Goal: Task Accomplishment & Management: Use online tool/utility

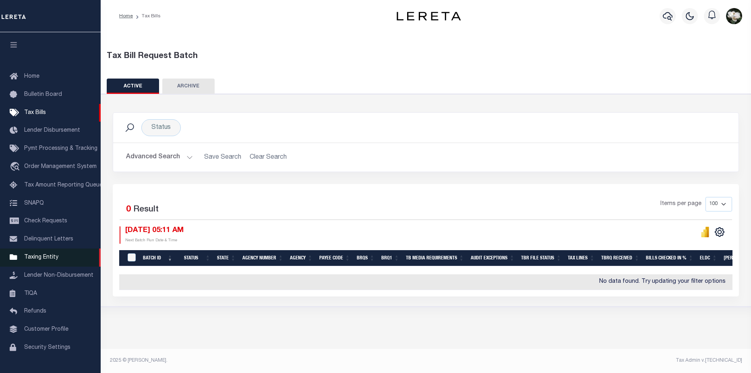
click at [44, 255] on link "Taxing Entity" at bounding box center [50, 257] width 101 height 18
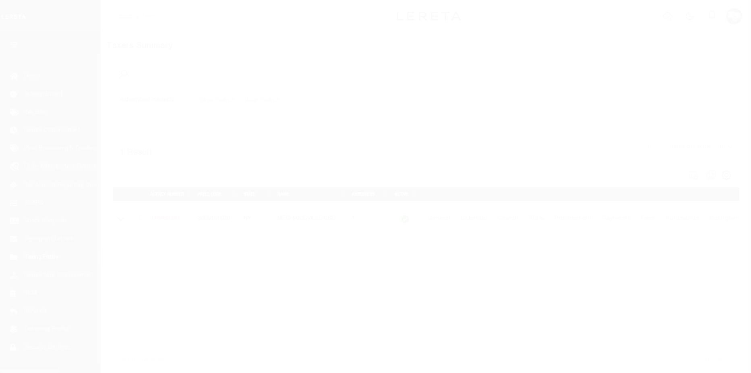
scroll to position [19, 0]
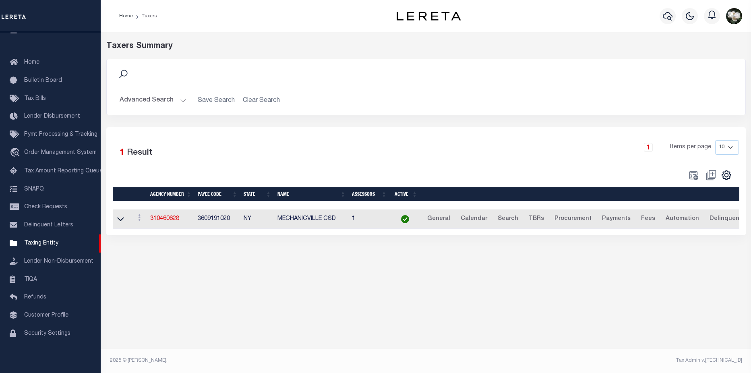
drag, startPoint x: 149, startPoint y: 102, endPoint x: 299, endPoint y: 114, distance: 149.9
click at [156, 101] on button "Advanced Search" at bounding box center [153, 101] width 67 height 16
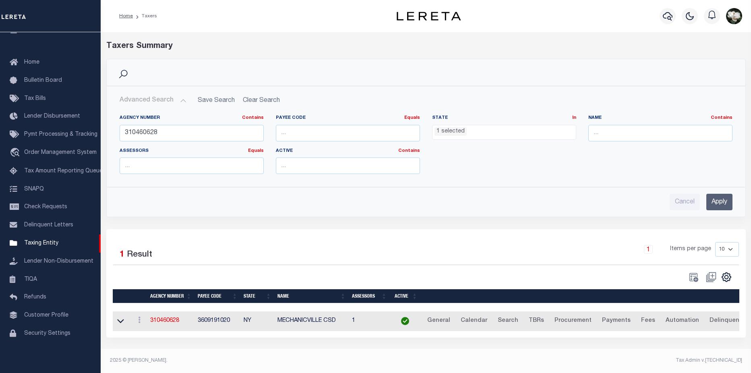
click at [499, 133] on ul "1 selected" at bounding box center [504, 130] width 143 height 11
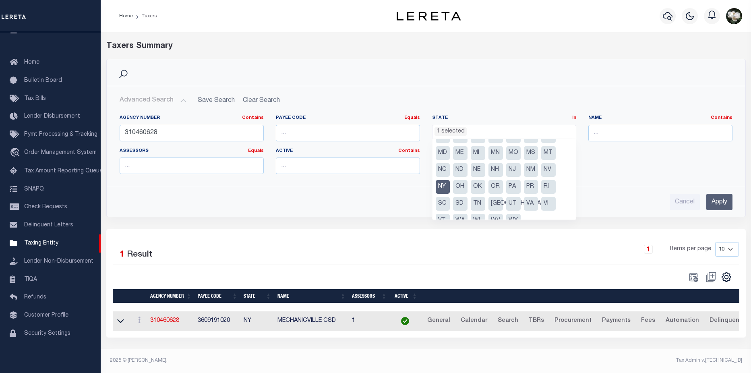
scroll to position [58, 0]
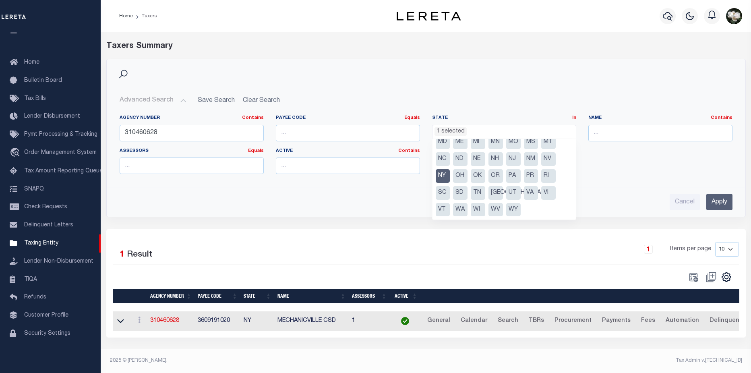
click at [443, 176] on li "NY" at bounding box center [443, 176] width 14 height 14
select select
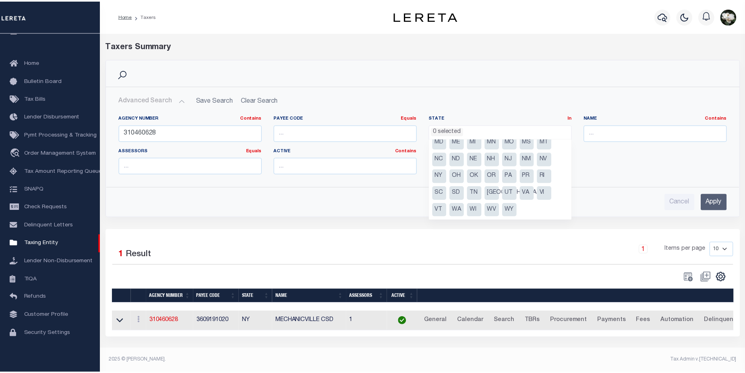
scroll to position [254, 0]
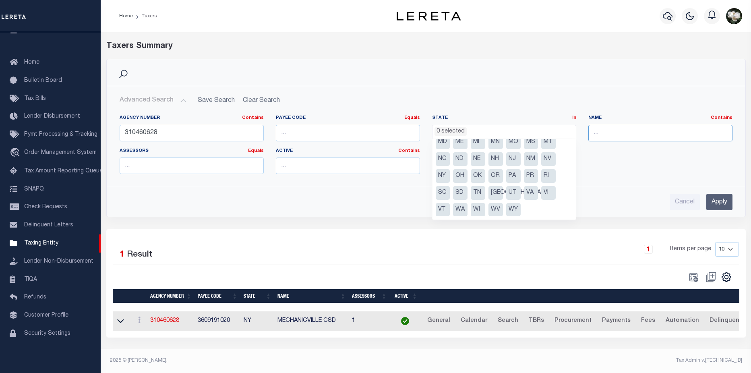
click at [613, 136] on input "text" at bounding box center [660, 133] width 144 height 17
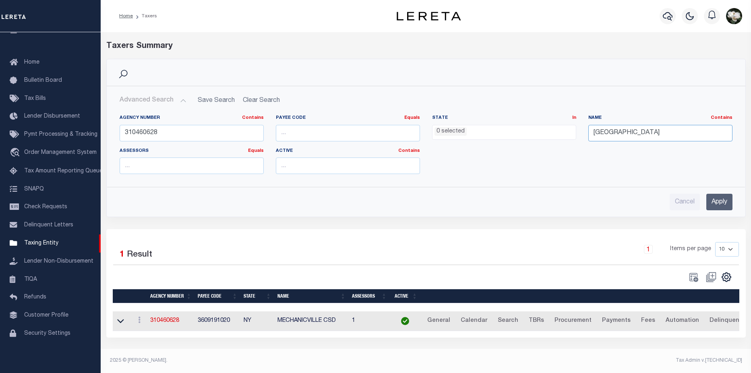
type input "kingston"
click at [719, 205] on input "Apply" at bounding box center [719, 202] width 26 height 17
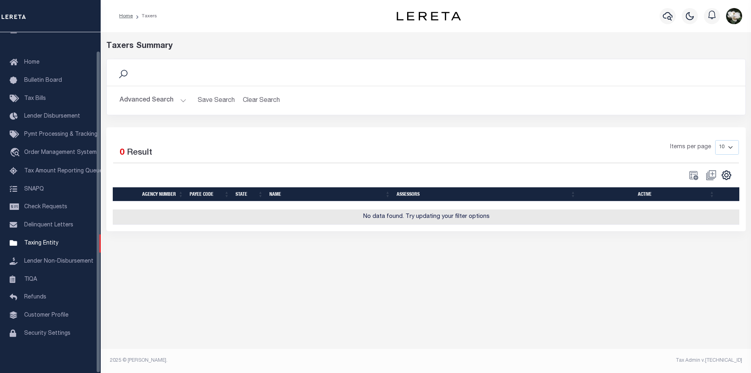
click at [151, 102] on button "Advanced Search" at bounding box center [153, 101] width 67 height 16
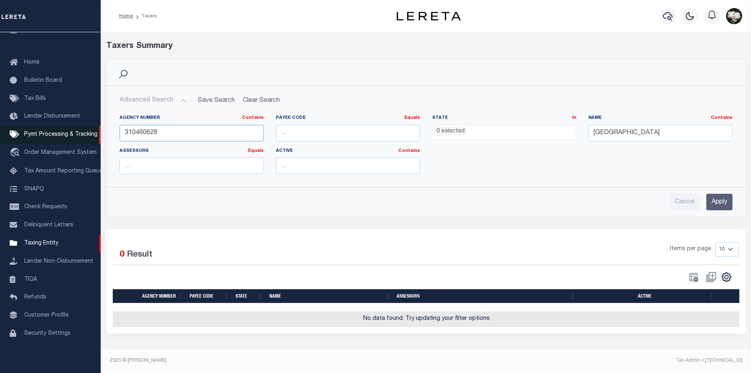
drag, startPoint x: 174, startPoint y: 131, endPoint x: 93, endPoint y: 128, distance: 81.8
click at [93, 128] on div "Home Taxers Profile" at bounding box center [375, 184] width 751 height 368
click at [714, 200] on input "Apply" at bounding box center [719, 202] width 26 height 17
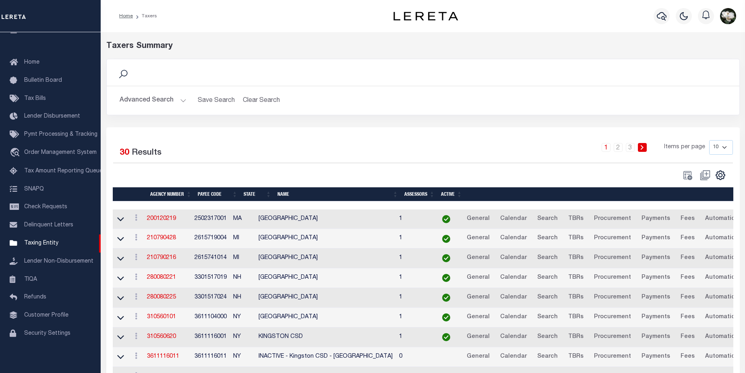
click at [342, 340] on td "KINGSTON CSD" at bounding box center [325, 337] width 141 height 20
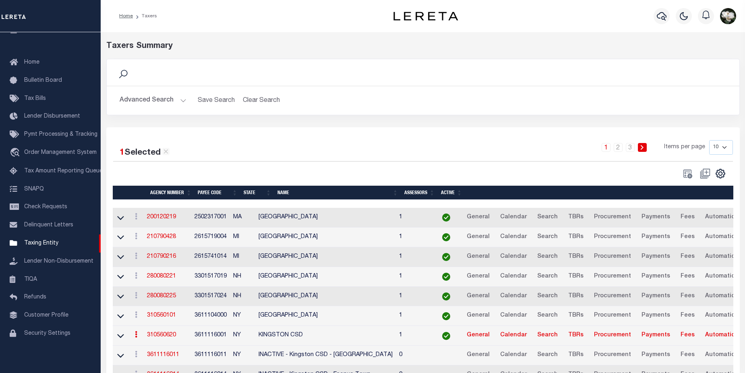
click at [166, 337] on link "310560620" at bounding box center [161, 335] width 29 height 6
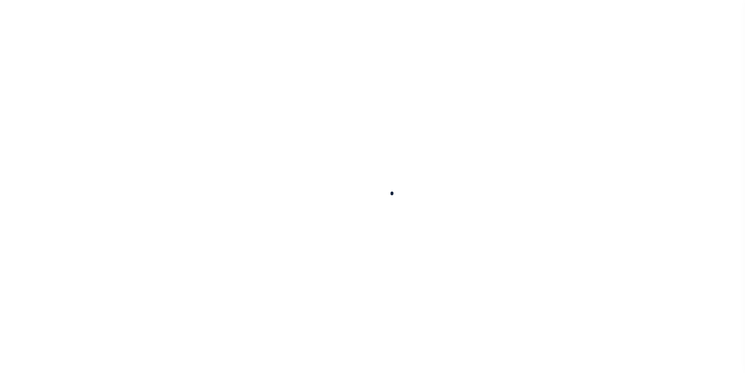
select select
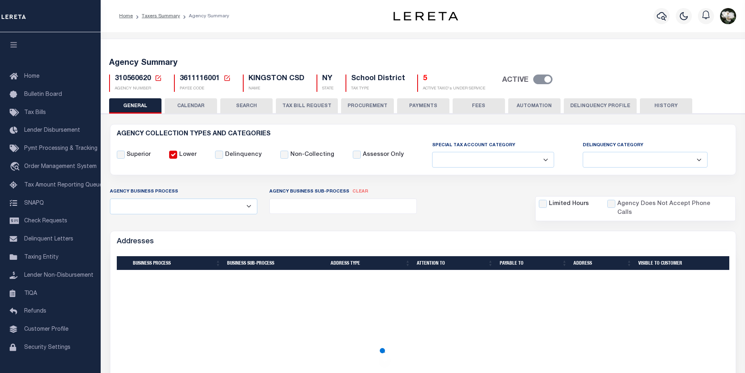
click at [357, 106] on button "PROCUREMENT" at bounding box center [367, 105] width 53 height 15
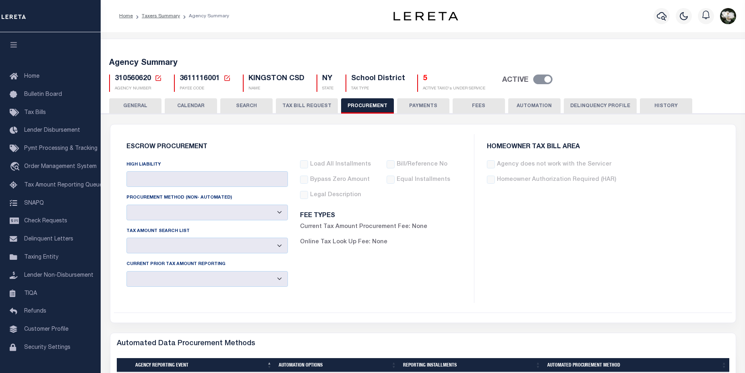
type input "$25,000"
select select "1"
select select "4"
click at [662, 17] on icon "button" at bounding box center [662, 16] width 10 height 10
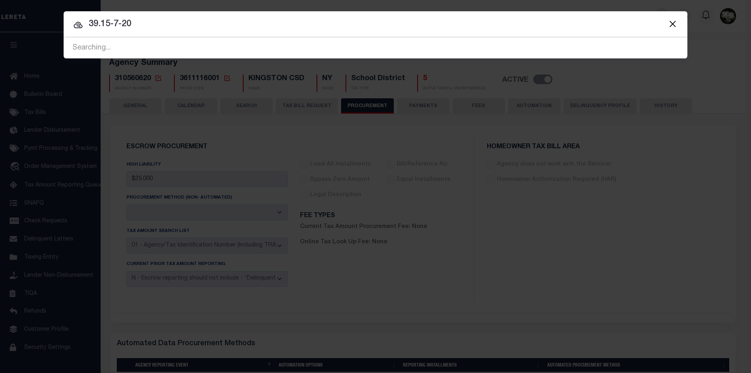
type input "39.15-7-20"
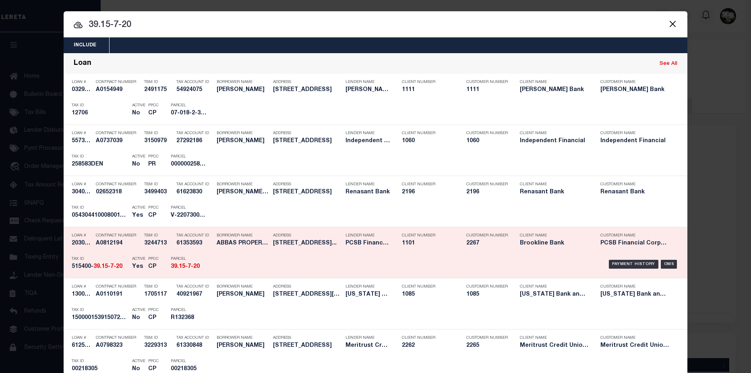
click at [283, 254] on div "Payment History OMS" at bounding box center [449, 264] width 460 height 23
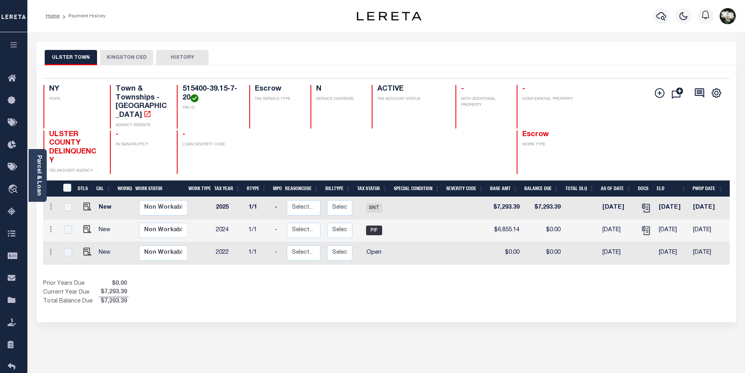
click at [132, 54] on button "KINGSTON CSD" at bounding box center [126, 57] width 53 height 15
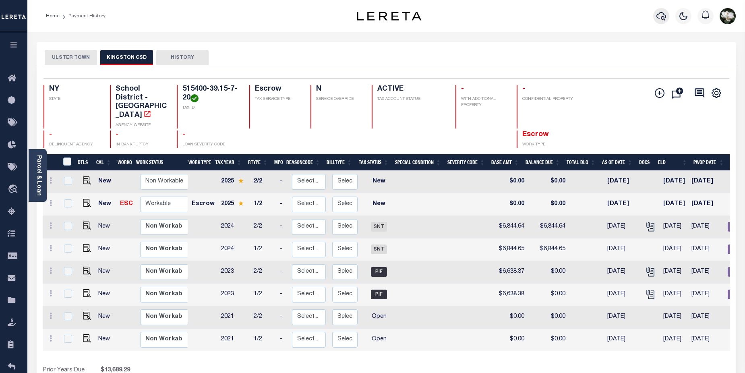
click at [661, 18] on icon "button" at bounding box center [661, 16] width 10 height 8
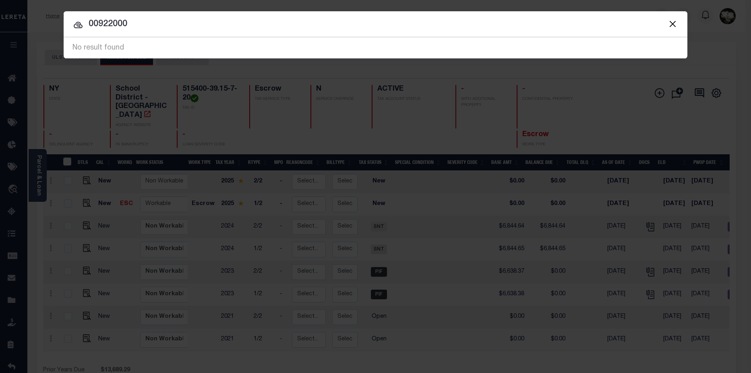
drag, startPoint x: 141, startPoint y: 20, endPoint x: 87, endPoint y: 21, distance: 54.8
click at [87, 21] on input "00922000" at bounding box center [376, 24] width 624 height 14
type input "224 Allen"
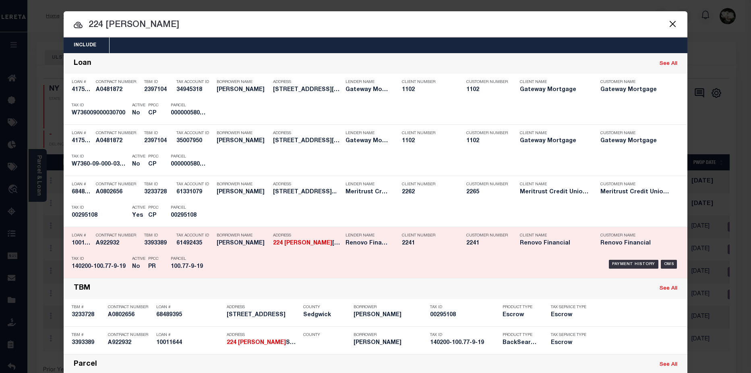
click at [367, 248] on div "Lender Name Renovo Financial" at bounding box center [368, 240] width 44 height 23
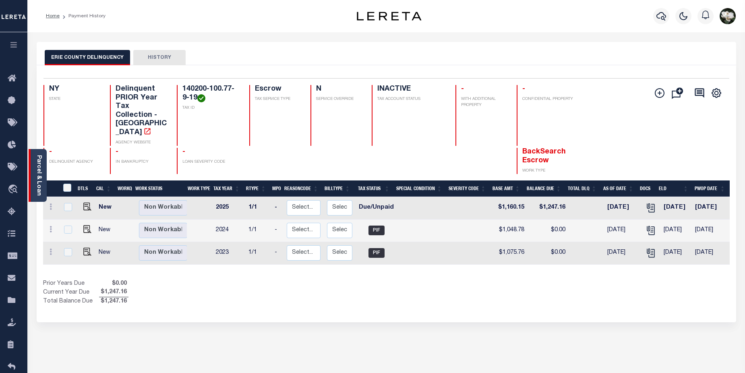
click at [36, 180] on link "Parcel & Loan" at bounding box center [39, 175] width 6 height 41
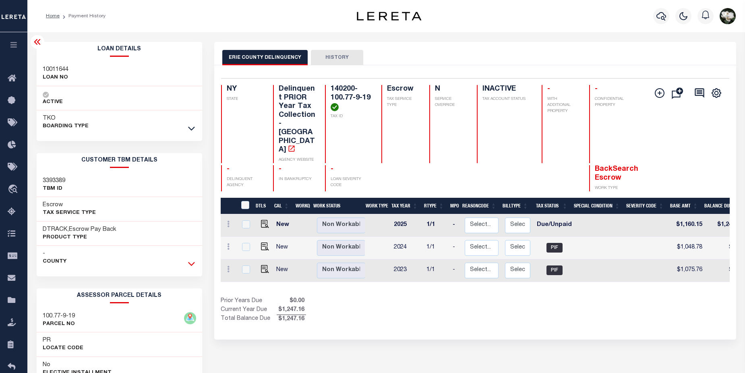
click at [195, 264] on icon at bounding box center [191, 263] width 7 height 8
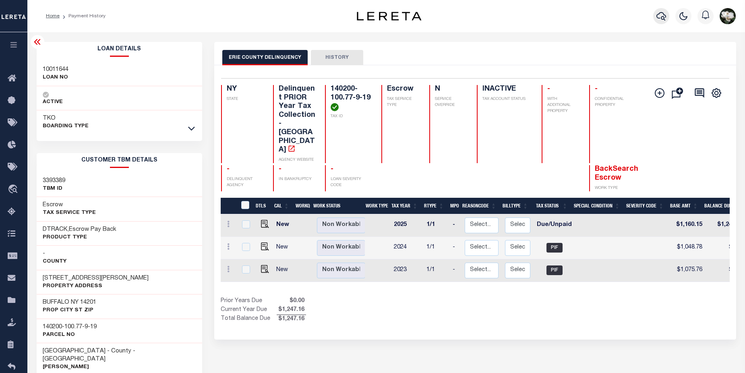
click at [665, 15] on icon "button" at bounding box center [661, 16] width 10 height 10
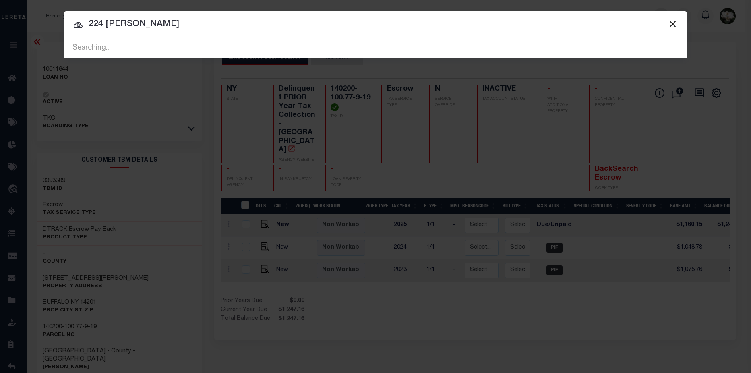
type input "224 Allen"
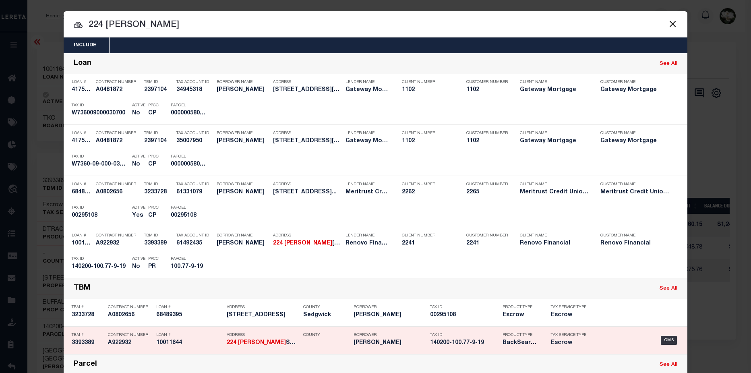
click at [456, 342] on h5 "140200-100.77-9-19" at bounding box center [464, 343] width 68 height 7
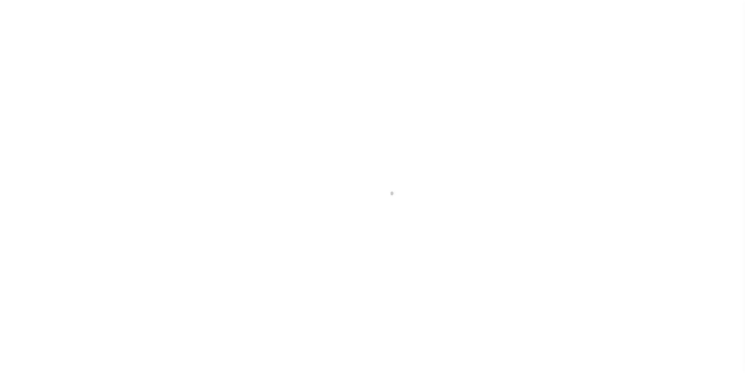
select select "False"
select select "10"
select select "Escrow"
type input "224 ALLEN STREET"
type input "140200-100.77-9-19"
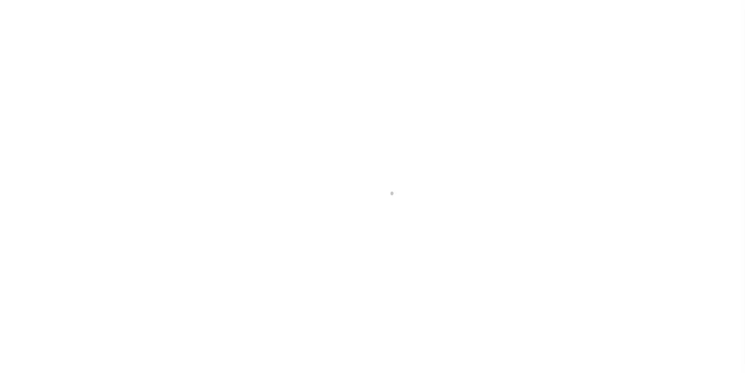
type input "BUFFALO NY 14201"
type input "a0kUS000006jmWT"
type input "NY"
select select "25067"
select select
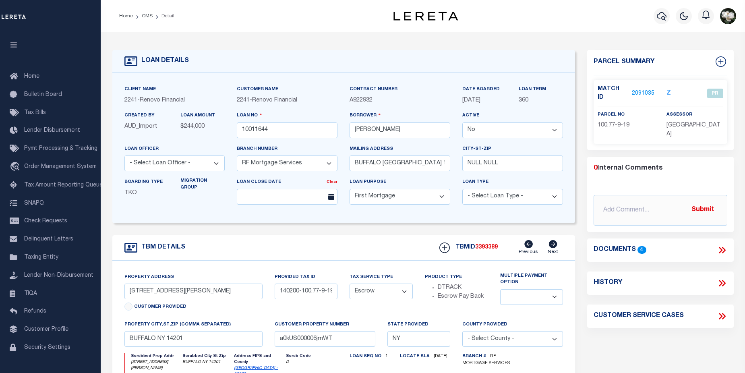
click at [644, 89] on link "2091035" at bounding box center [643, 93] width 23 height 8
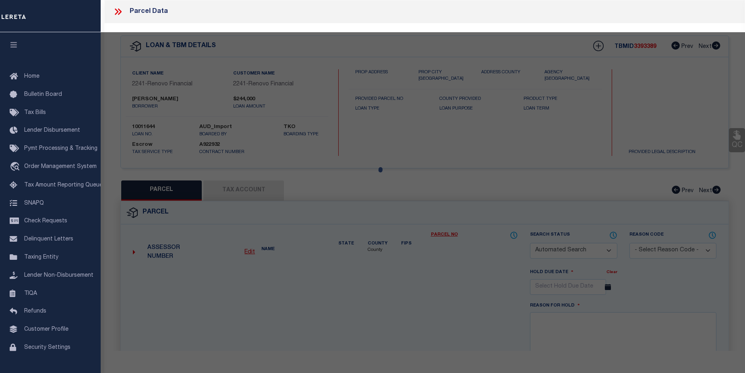
checkbox input "false"
select select "PR"
type input "224 ALLEN LLC"
select select
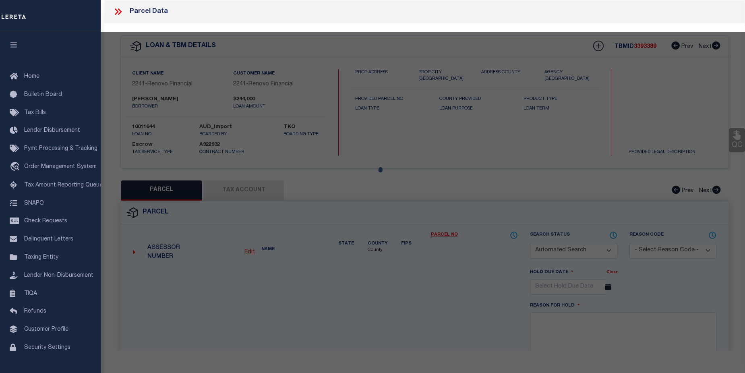
type input "224 ALLEN"
checkbox input "false"
type input "BUFFALO NY 14201"
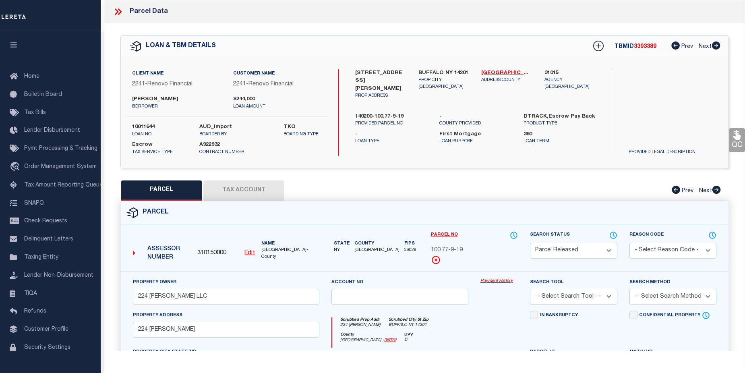
click at [499, 282] on link "Payment History" at bounding box center [498, 281] width 37 height 7
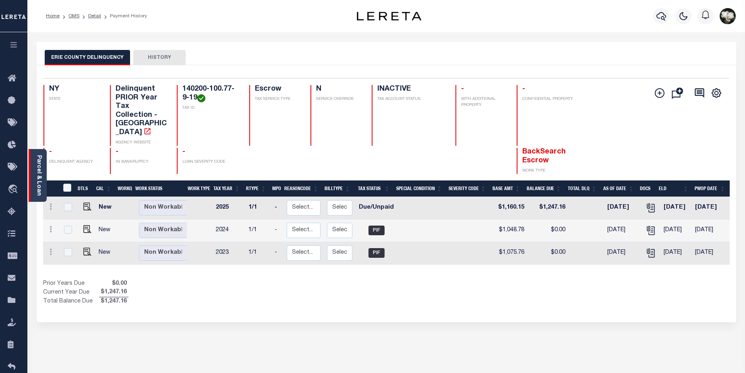
click at [39, 184] on link "Parcel & Loan" at bounding box center [39, 175] width 6 height 41
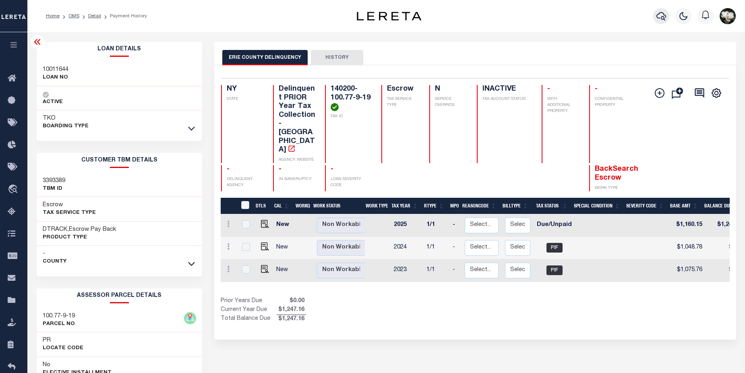
click at [660, 19] on icon "button" at bounding box center [661, 16] width 10 height 10
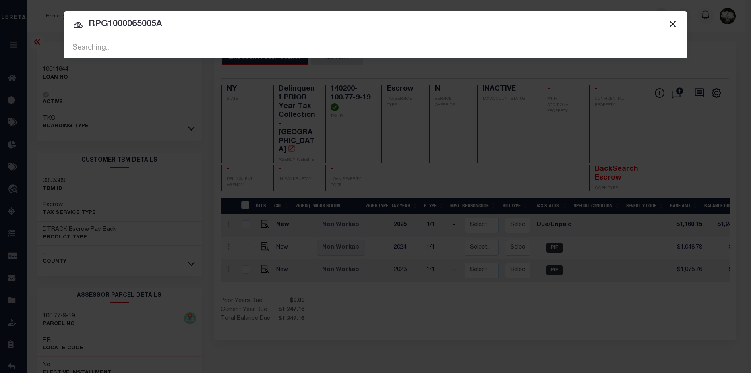
type input "RPG1000065005A"
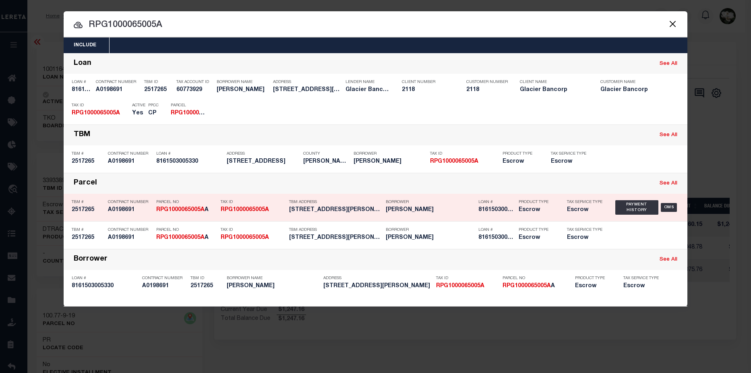
click at [433, 211] on h5 "YOUNGSTROM FRANK E" at bounding box center [430, 210] width 89 height 7
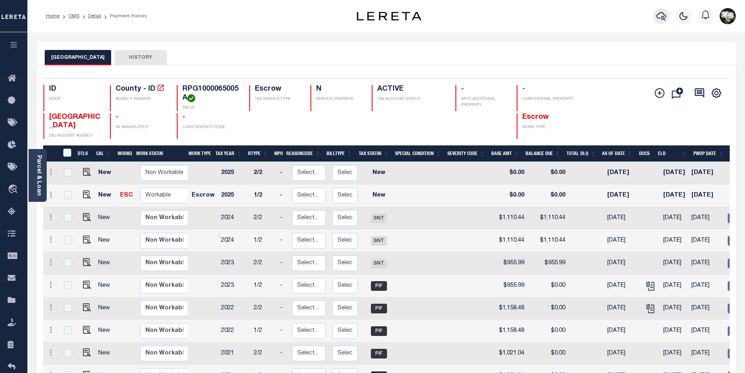
click at [660, 16] on icon "button" at bounding box center [661, 16] width 10 height 10
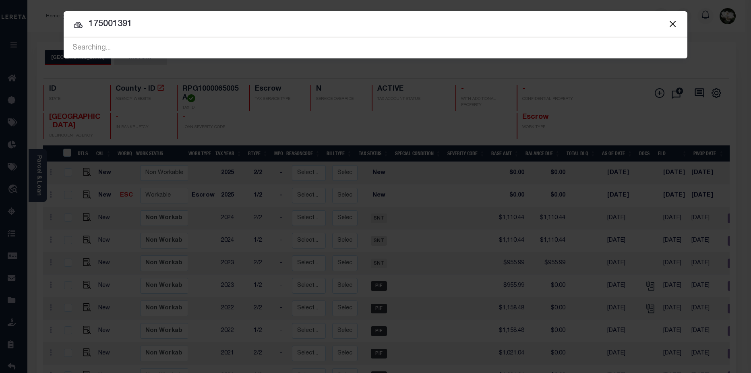
type input "175001391"
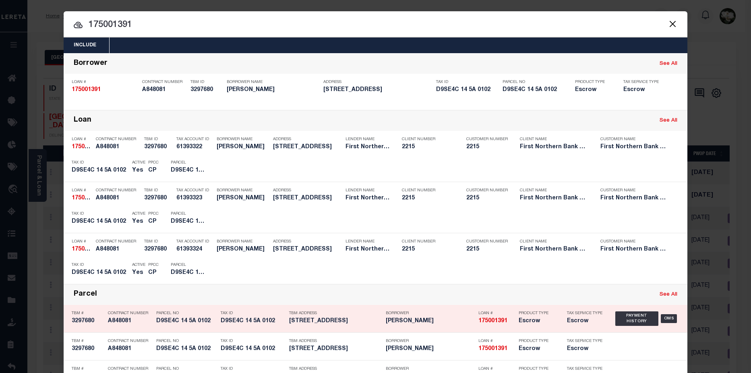
click at [577, 325] on h5 "Escrow" at bounding box center [585, 321] width 36 height 7
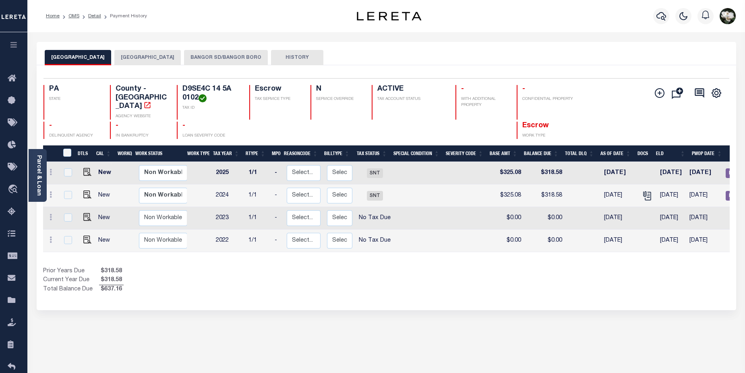
click at [234, 58] on button "BANGOR SD/BANGOR BORO" at bounding box center [226, 57] width 84 height 15
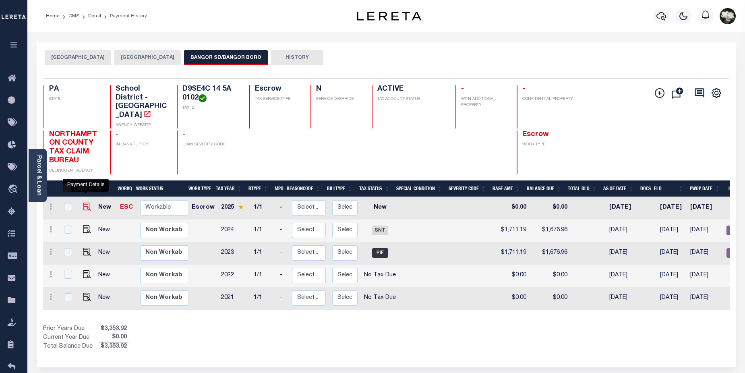
click at [84, 203] on img "" at bounding box center [87, 207] width 8 height 8
checkbox input "true"
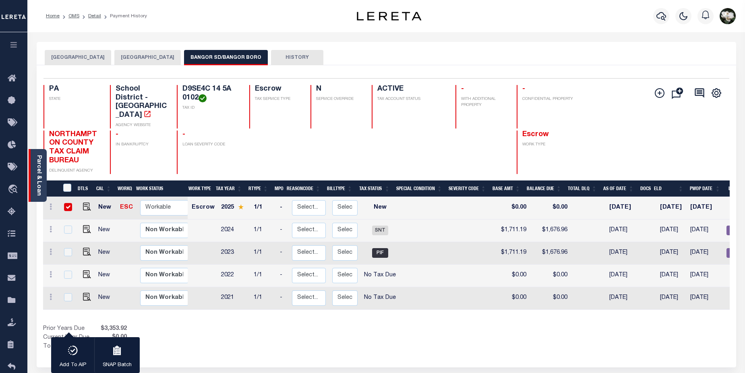
click at [37, 167] on link "Parcel & Loan" at bounding box center [39, 175] width 6 height 41
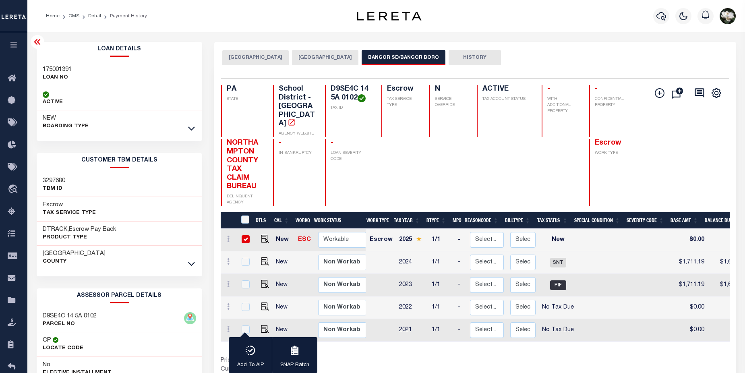
click at [76, 39] on div "Parcel & Loan Loan Details 175001391 LOAN NO NEW" at bounding box center [387, 268] width 712 height 472
click at [85, 76] on div "175001391 LOAN NO" at bounding box center [120, 74] width 166 height 25
drag, startPoint x: 43, startPoint y: 67, endPoint x: 76, endPoint y: 67, distance: 32.6
click at [76, 67] on div "175001391 LOAN NO" at bounding box center [120, 74] width 166 height 25
copy h3 "175001391"
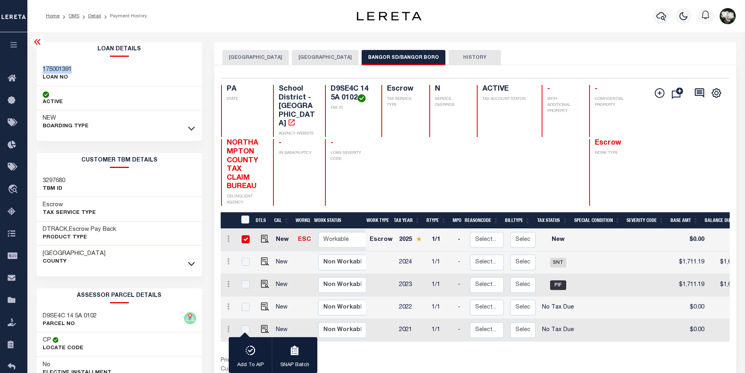
click at [403, 56] on button "BANGOR SD/BANGOR BORO" at bounding box center [404, 57] width 84 height 15
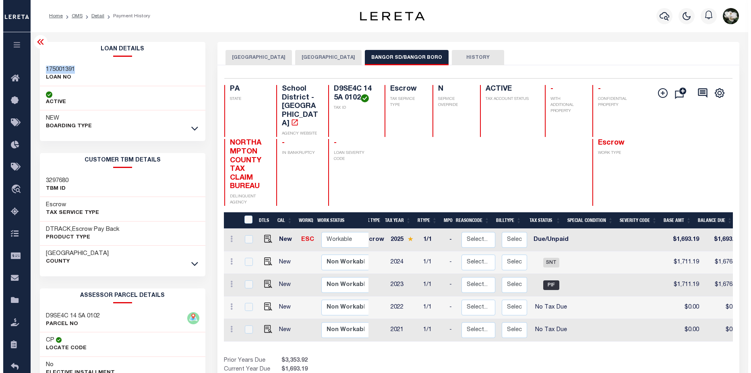
scroll to position [0, 12]
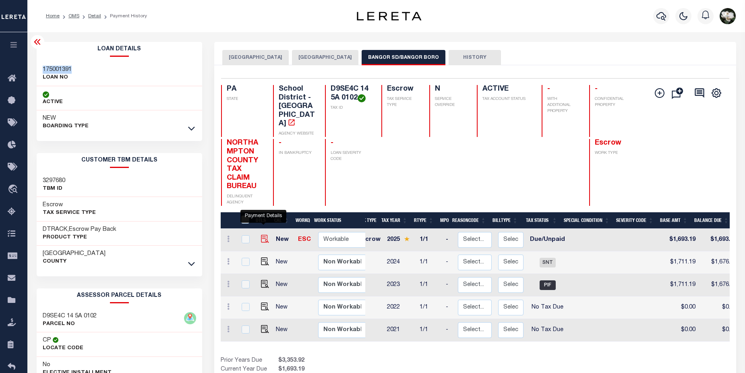
click at [261, 235] on img "" at bounding box center [265, 239] width 8 height 8
checkbox input "true"
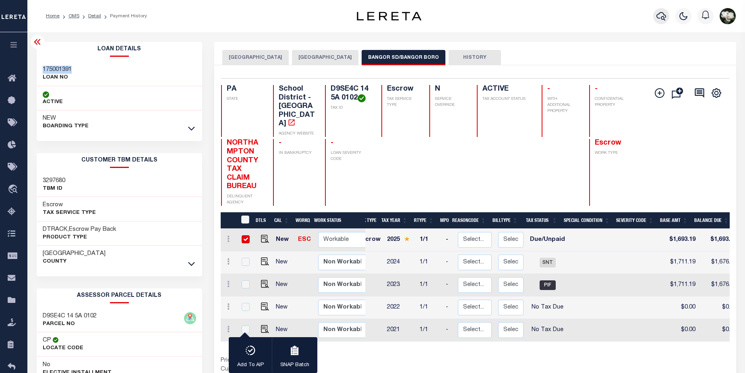
click at [657, 17] on icon "button" at bounding box center [661, 16] width 10 height 8
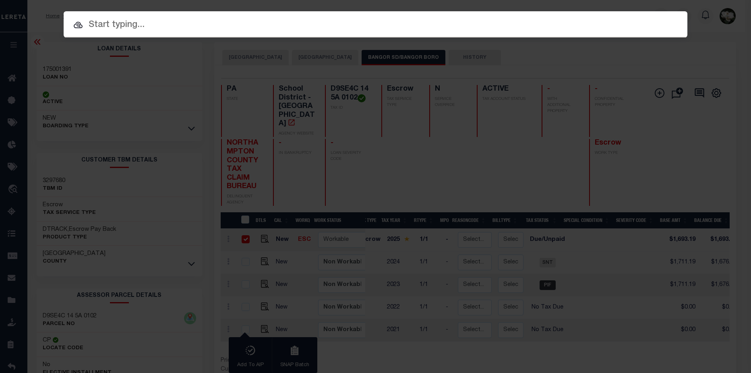
click at [146, 19] on input "text" at bounding box center [376, 25] width 624 height 14
paste input "175001391"
drag, startPoint x: 116, startPoint y: 23, endPoint x: 148, endPoint y: 22, distance: 31.4
click at [148, 22] on input "175001391" at bounding box center [376, 25] width 624 height 14
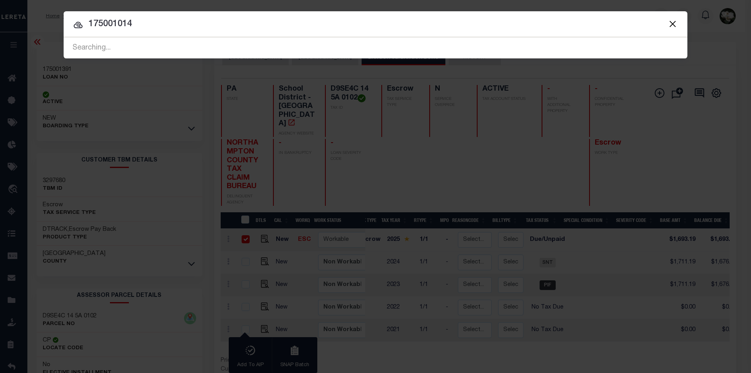
type input "175001014"
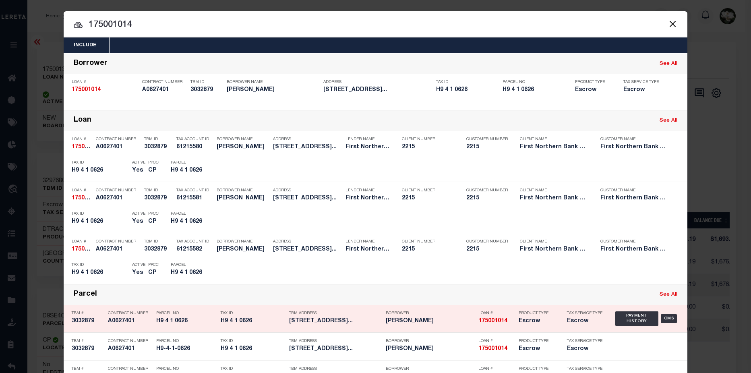
click at [523, 324] on h5 "Escrow" at bounding box center [537, 321] width 36 height 7
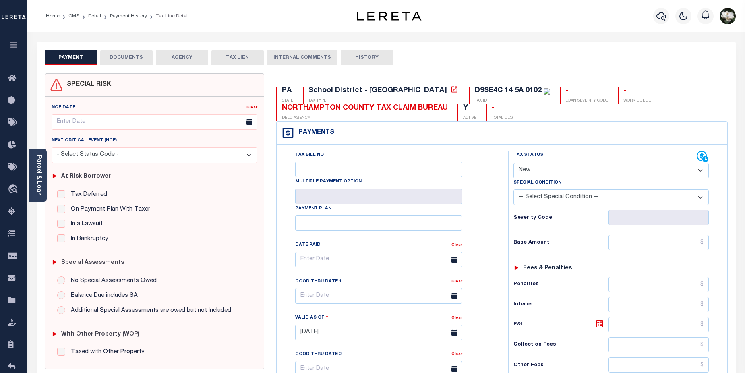
click at [697, 171] on select "- Select Status Code - Open Due/Unpaid Paid Incomplete No Tax Due Internal Refu…" at bounding box center [612, 171] width 196 height 16
select select "DUE"
click at [514, 163] on select "- Select Status Code - Open Due/Unpaid Paid Incomplete No Tax Due Internal Refu…" at bounding box center [612, 171] width 196 height 16
type input "[DATE]"
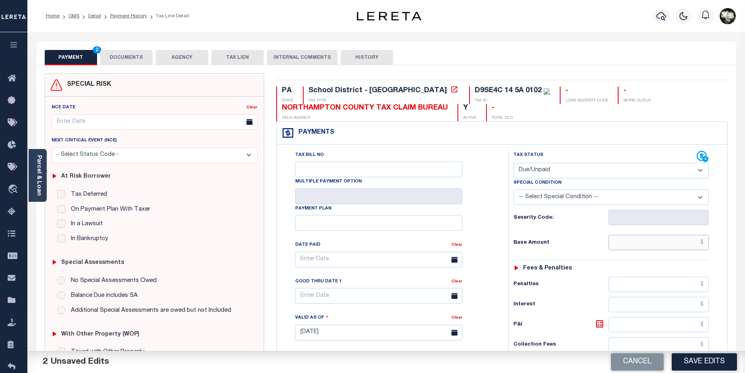
click at [647, 242] on input "text" at bounding box center [659, 242] width 101 height 15
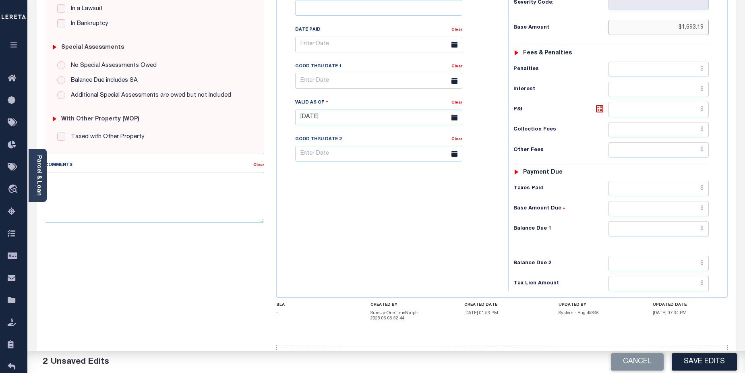
scroll to position [217, 0]
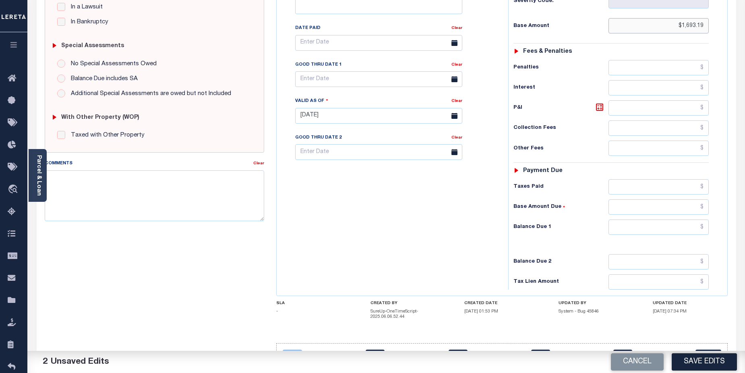
type input "$1,693.19"
click at [650, 226] on input "text" at bounding box center [659, 227] width 101 height 15
type input "$1,693.19"
click at [673, 264] on input "text" at bounding box center [659, 261] width 101 height 15
type input "$1,727.74"
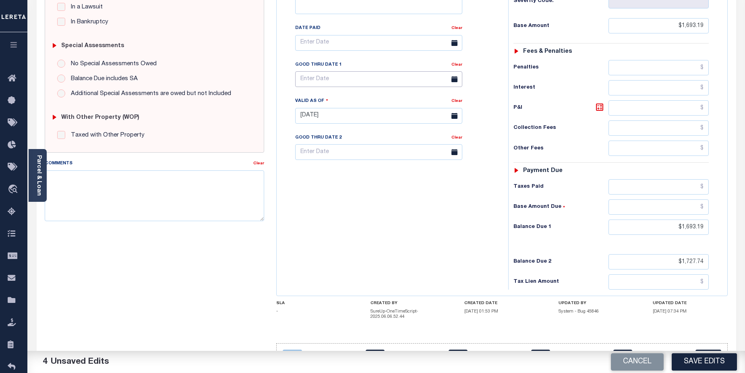
click at [352, 79] on input "text" at bounding box center [378, 79] width 167 height 16
click at [337, 187] on span "30" at bounding box center [340, 189] width 16 height 16
type input "[DATE]"
click at [337, 151] on input "text" at bounding box center [378, 152] width 167 height 16
click at [415, 173] on icon at bounding box center [413, 173] width 6 height 6
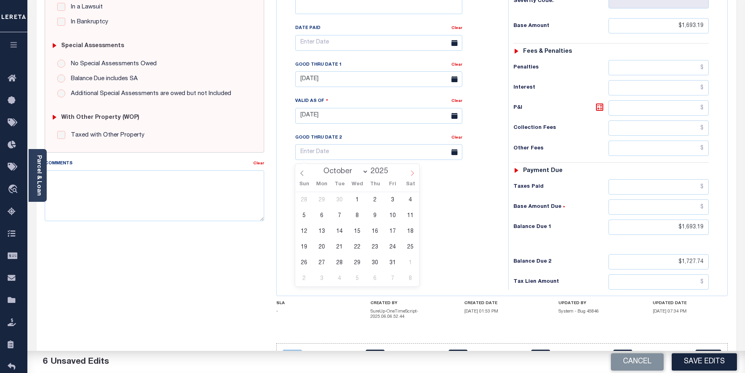
click at [415, 173] on icon at bounding box center [413, 173] width 6 height 6
select select "11"
click at [319, 202] on span "1" at bounding box center [322, 200] width 16 height 16
type input "[DATE]"
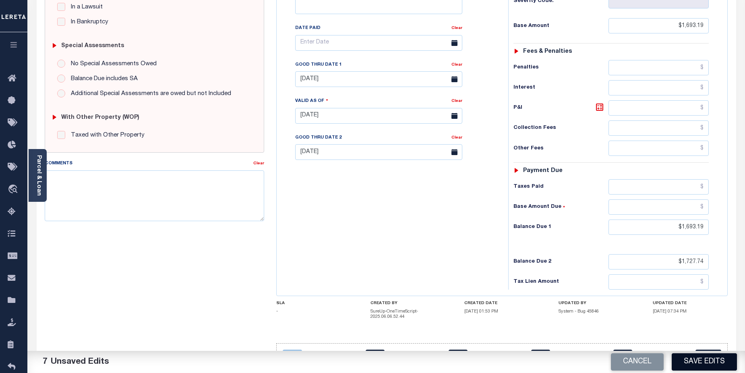
click at [706, 360] on button "Save Edits" at bounding box center [704, 361] width 65 height 17
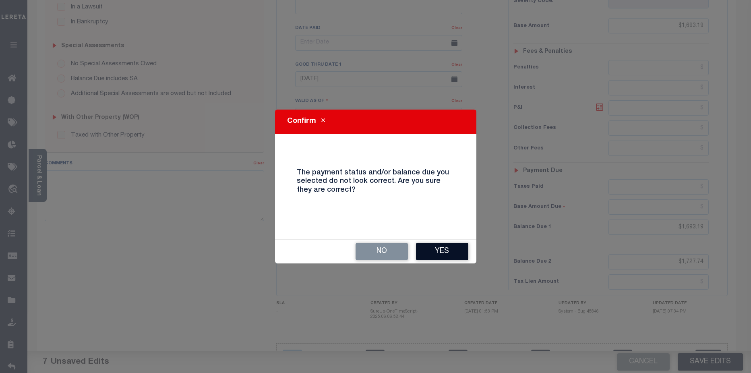
click at [441, 249] on button "Yes" at bounding box center [442, 251] width 52 height 17
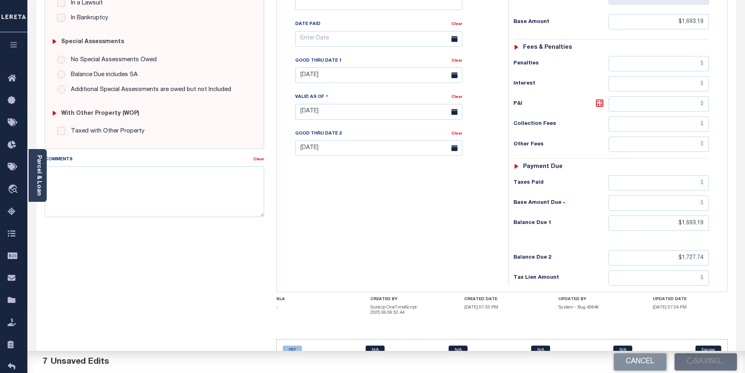
scroll to position [240, 0]
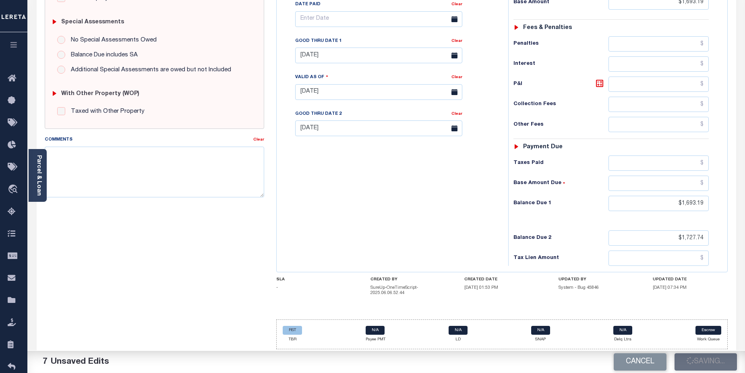
click at [470, 251] on div "Tax Bill No Multiple Payment Option Payment Plan Clear" at bounding box center [391, 88] width 224 height 356
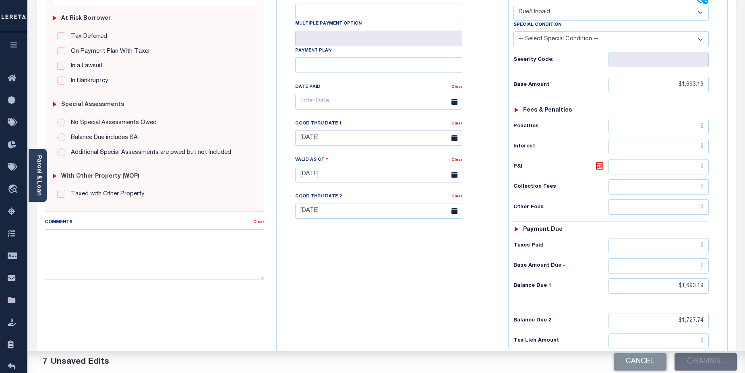
scroll to position [164, 0]
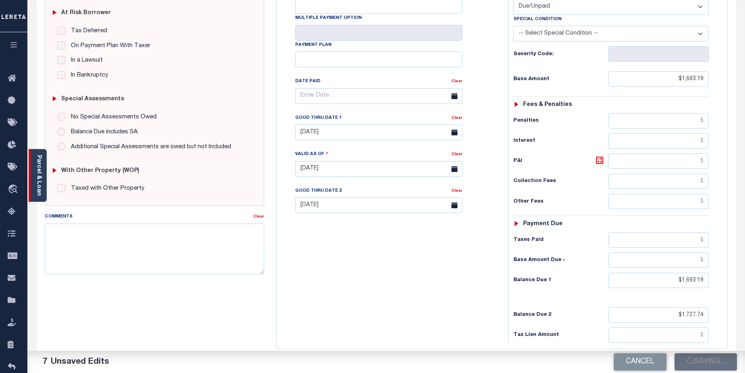
click at [39, 177] on link "Parcel & Loan" at bounding box center [39, 175] width 6 height 41
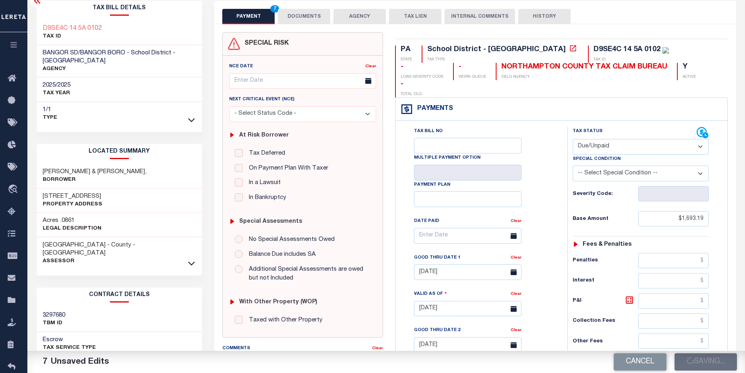
scroll to position [0, 0]
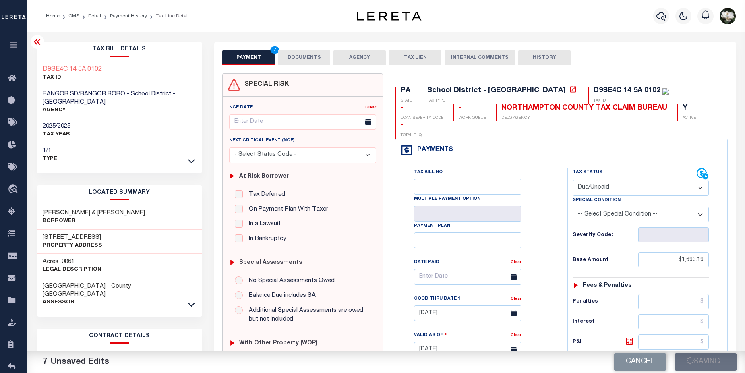
click at [35, 43] on icon at bounding box center [38, 42] width 10 height 10
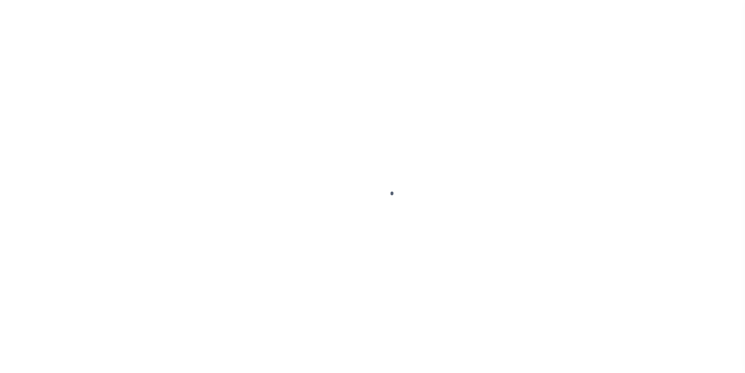
select select "DUE"
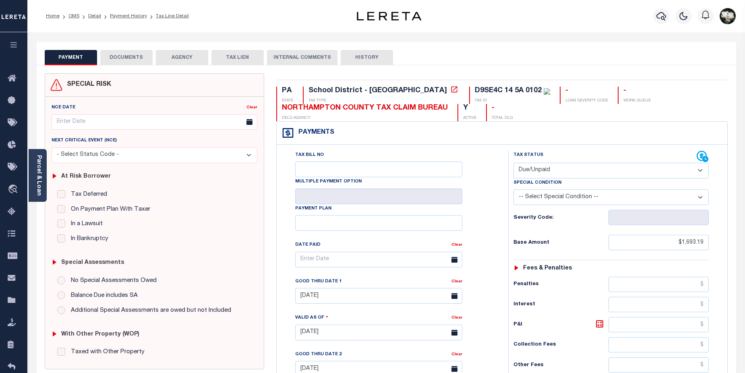
click at [139, 59] on button "DOCUMENTS" at bounding box center [126, 57] width 52 height 15
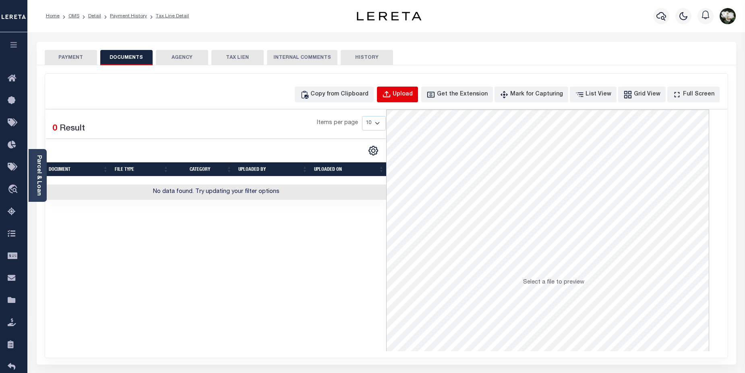
click at [413, 94] on div "Upload" at bounding box center [403, 94] width 20 height 9
select select "POP"
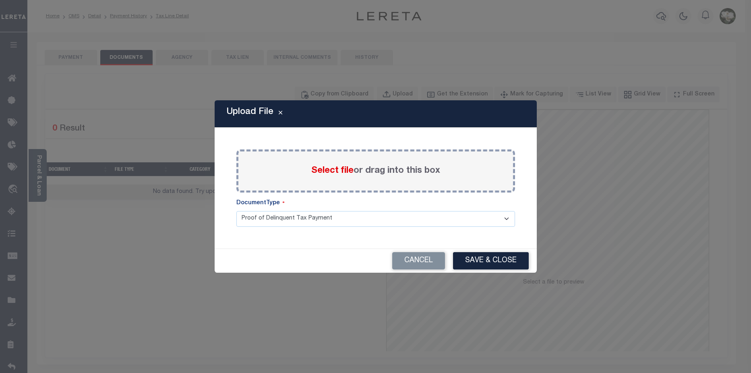
click at [344, 166] on span "Select file" at bounding box center [332, 170] width 42 height 9
click at [0, 0] on input "Select file or drag into this box" at bounding box center [0, 0] width 0 height 0
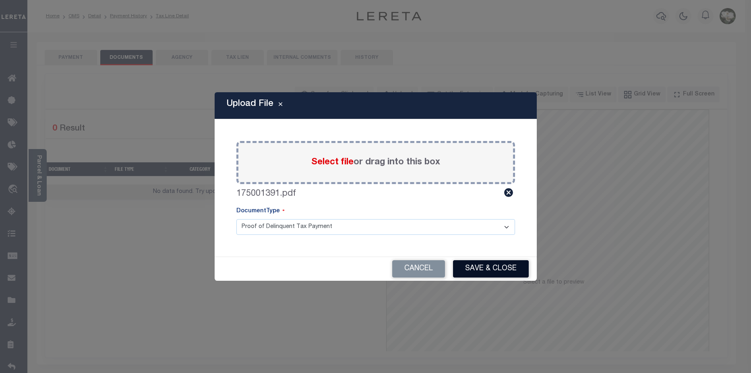
click at [510, 269] on button "Save & Close" at bounding box center [491, 268] width 76 height 17
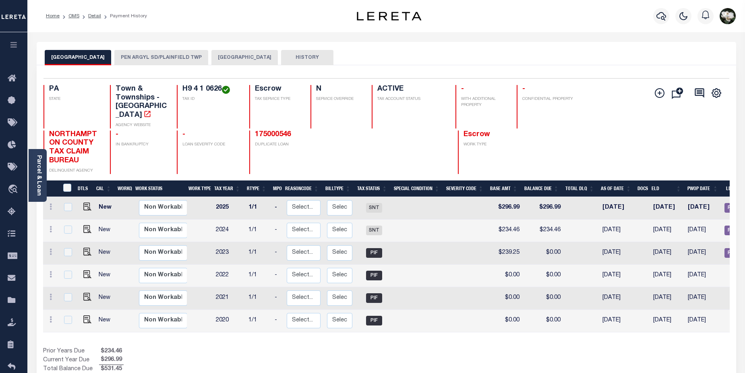
click at [156, 58] on button "PEN ARGYL SD/PLAINFIELD TWP" at bounding box center [161, 57] width 94 height 15
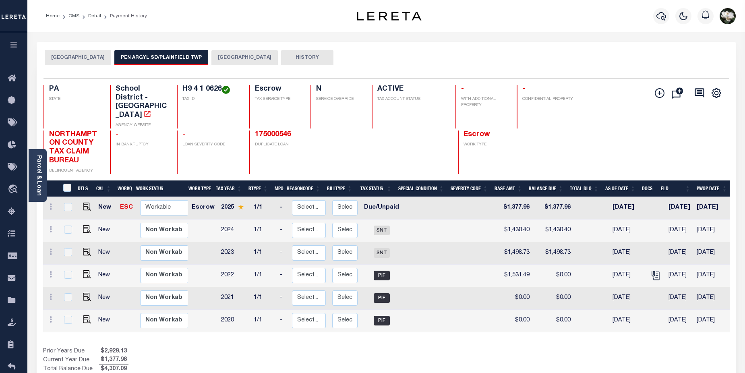
click at [156, 58] on button "PEN ARGYL SD/PLAINFIELD TWP" at bounding box center [161, 57] width 94 height 15
click at [665, 13] on icon "button" at bounding box center [661, 16] width 10 height 10
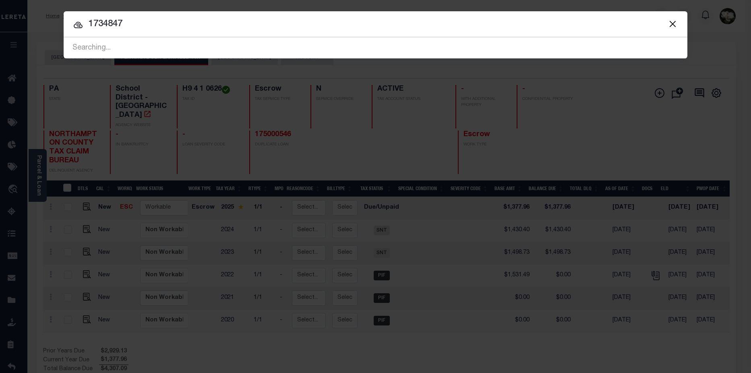
type input "1734847"
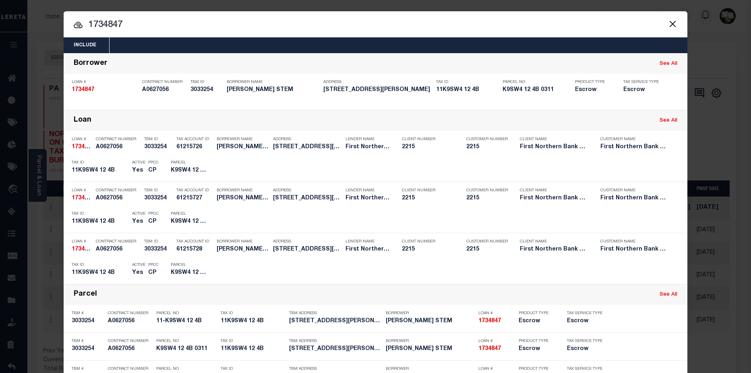
drag, startPoint x: 124, startPoint y: 24, endPoint x: 85, endPoint y: 23, distance: 38.7
click at [85, 23] on input "1734847" at bounding box center [376, 25] width 624 height 14
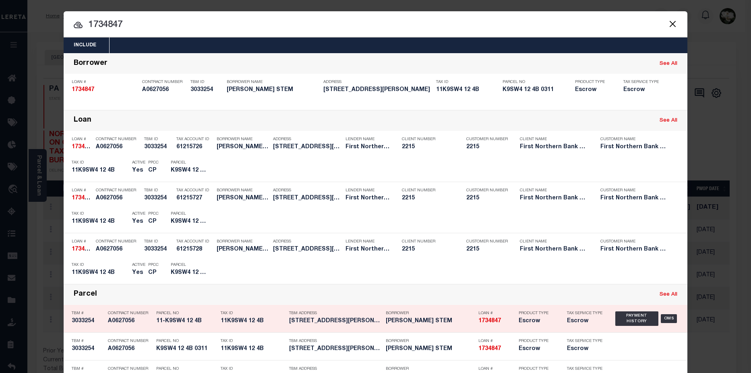
click at [499, 328] on div "Loan # 1734847" at bounding box center [496, 318] width 36 height 23
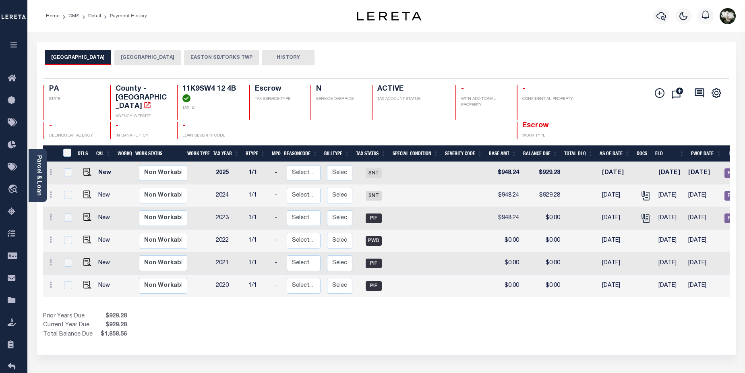
click at [226, 56] on button "EASTON SD/FORKS TWP" at bounding box center [221, 57] width 75 height 15
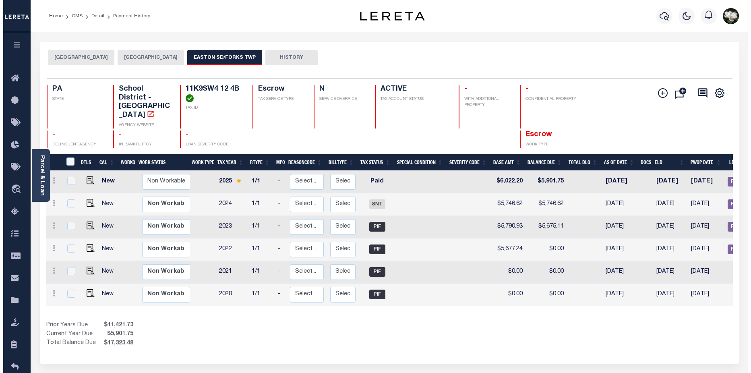
scroll to position [0, 100]
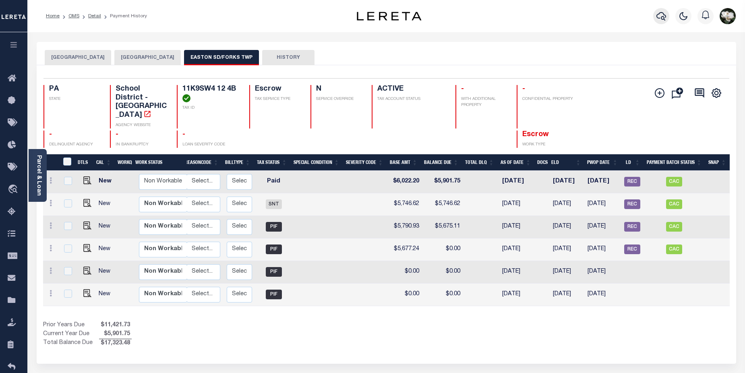
click at [661, 19] on icon "button" at bounding box center [661, 16] width 10 height 8
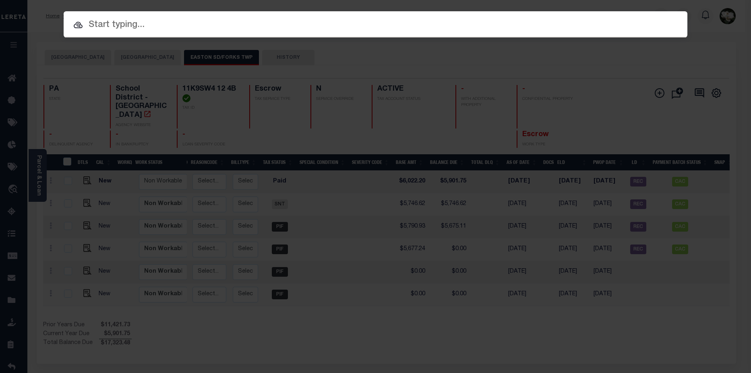
click at [93, 29] on input "text" at bounding box center [376, 25] width 624 height 14
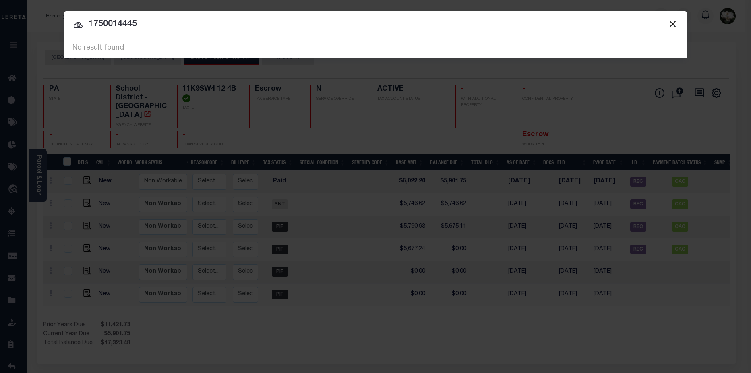
click at [128, 25] on input "1750014445" at bounding box center [376, 24] width 624 height 14
type input "175001445"
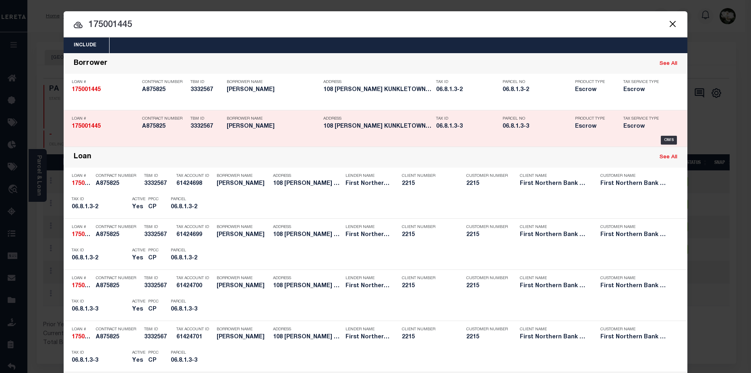
click at [505, 128] on h5 "06.8.1.3-3" at bounding box center [537, 126] width 68 height 7
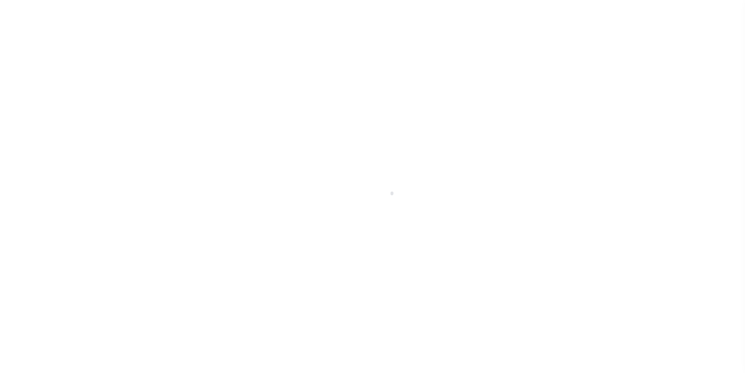
select select "10"
select select "Escrow"
type input "[STREET_ADDRESS][PERSON_NAME]"
type input "06.8.1.3-2"
select select
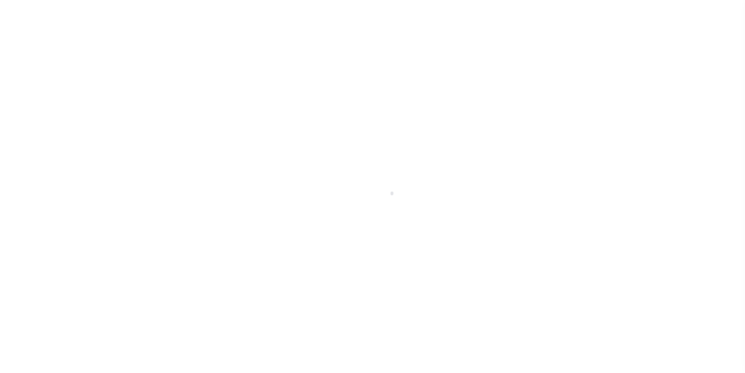
type input "KUNKLETOWN PA 18058"
type input "PA"
select select
type textarea "06.8.1.3-3"
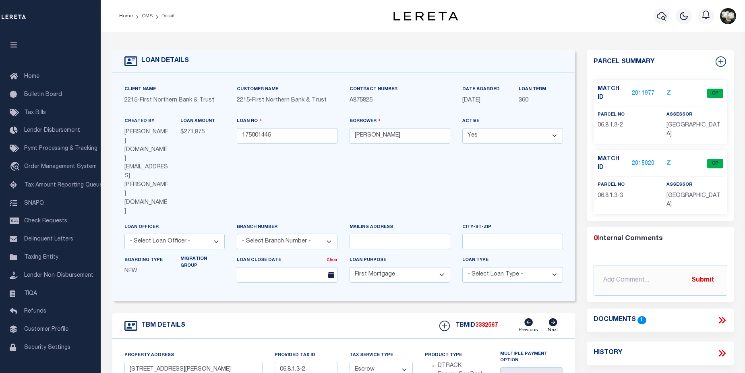
click at [640, 159] on link "2015020" at bounding box center [643, 163] width 23 height 8
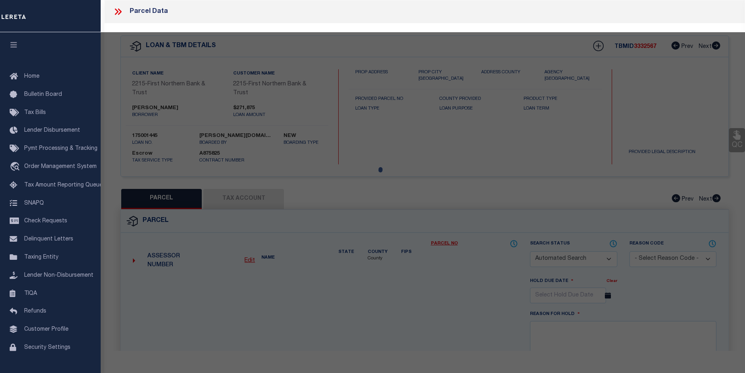
checkbox input "false"
select select "CP"
type input "PFANCOOK CHRISTOPHER & PFANCOOK MELISSA"
select select "AGW"
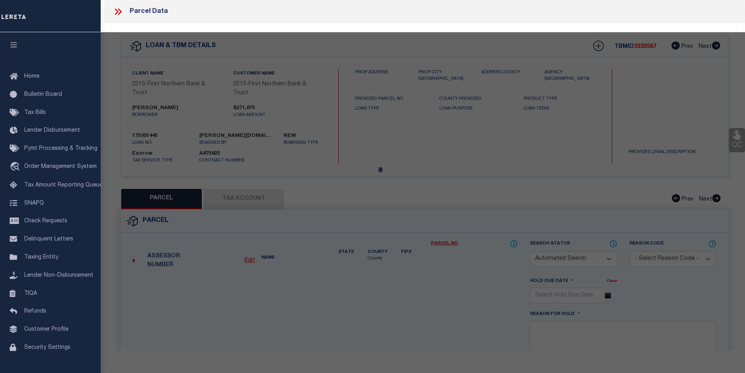
select select
type input "114 WEIDMAN LN"
checkbox input "false"
type input "KUNKLETOWN PA 18058"
type textarea "Acres 1.18 INC P/O 6/8/1/3 2"
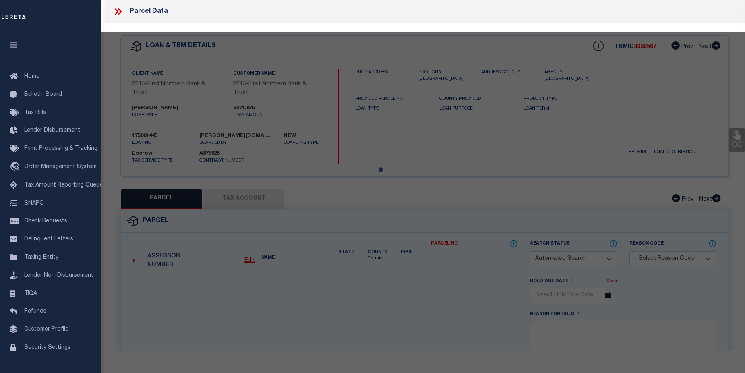
type textarea "Completed based on given legal document."
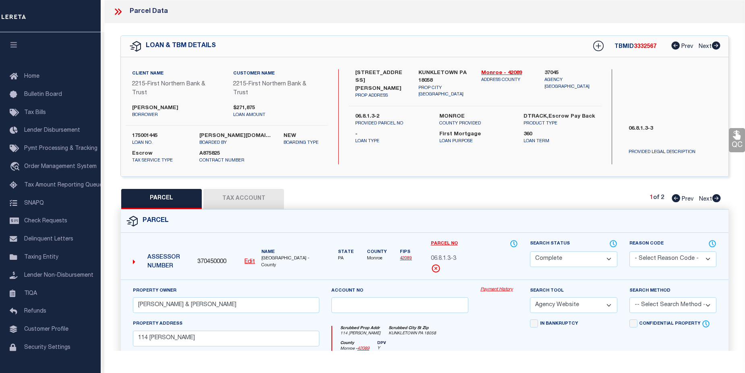
click at [497, 291] on link "Payment History" at bounding box center [498, 289] width 37 height 7
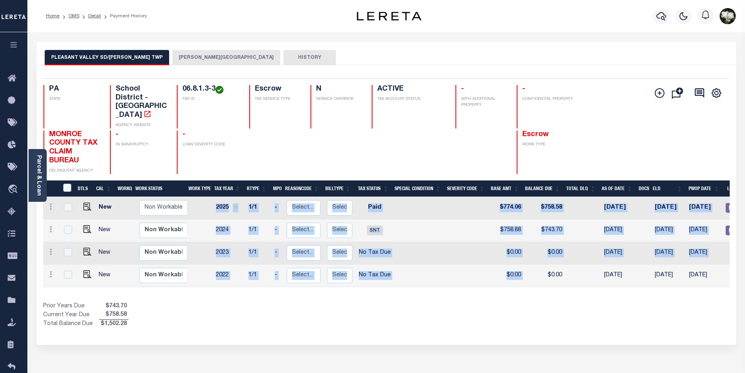
drag, startPoint x: 541, startPoint y: 269, endPoint x: 653, endPoint y: 272, distance: 112.0
click at [653, 272] on div "DTLS CAL WorkQ Work Status Work Type Tax Year RType MPO ReasonCode BillType Tax…" at bounding box center [386, 242] width 687 height 90
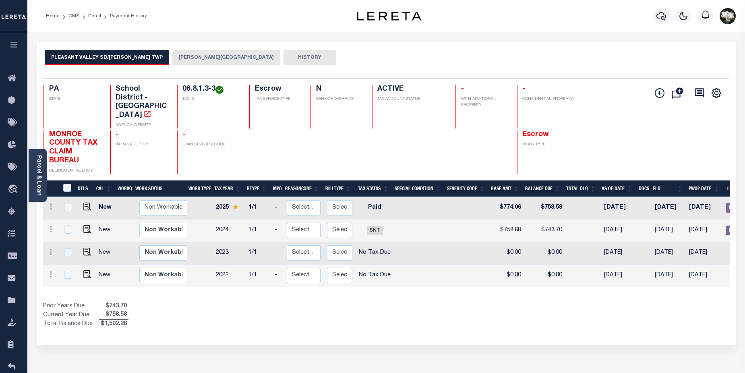
drag, startPoint x: 510, startPoint y: 324, endPoint x: 520, endPoint y: 299, distance: 26.9
click at [511, 322] on div "Selected 4 Results 1 Items per page 25 50 100 PA STATE TAX ID N" at bounding box center [387, 205] width 700 height 280
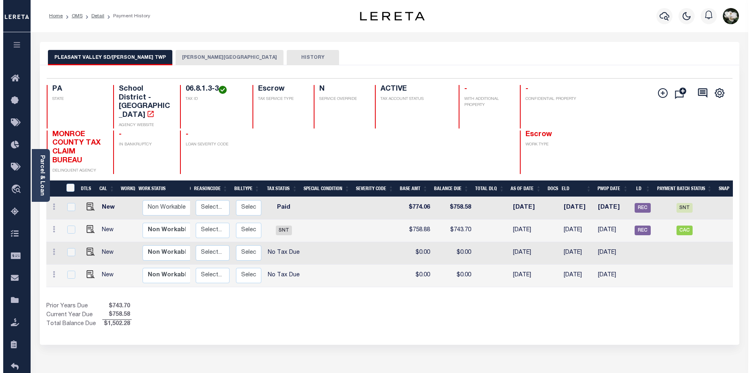
scroll to position [0, 101]
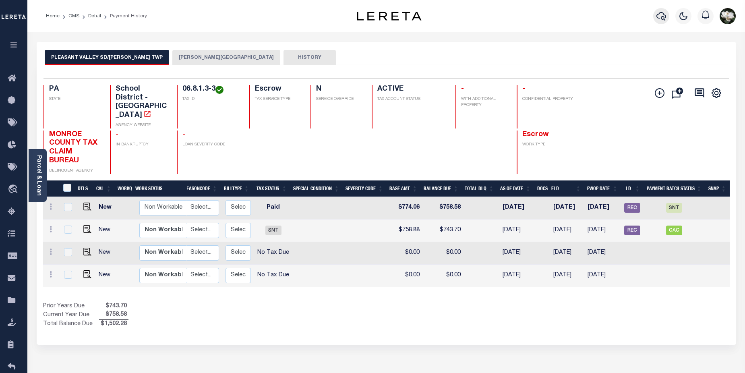
click at [663, 17] on icon "button" at bounding box center [661, 16] width 10 height 8
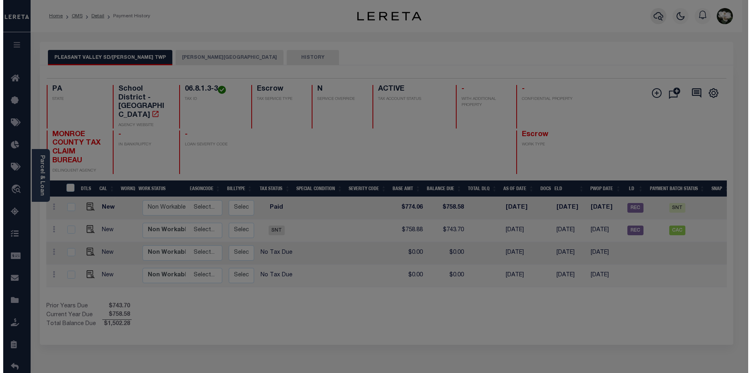
scroll to position [0, 95]
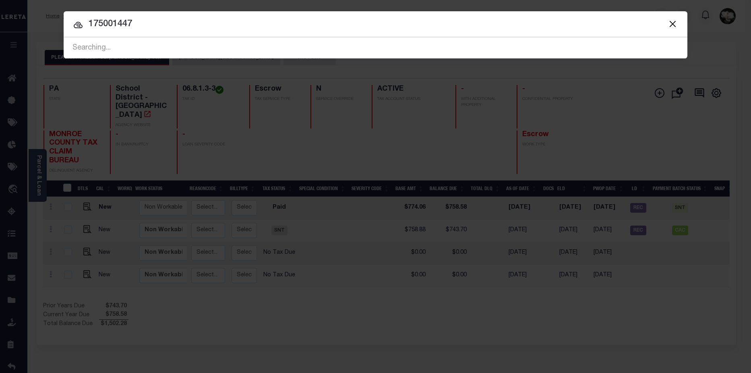
type input "175001447"
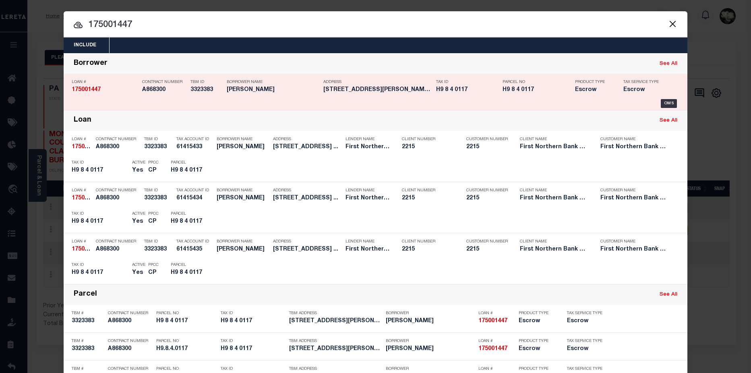
click at [154, 97] on div "Contract Number A868300" at bounding box center [164, 87] width 44 height 23
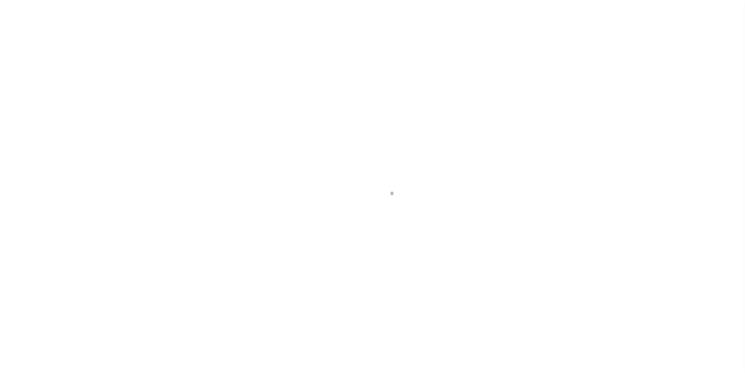
select select "10"
select select "Escrow"
type input "[STREET_ADDRESS]"
type input "H9.8.4.0117"
select select
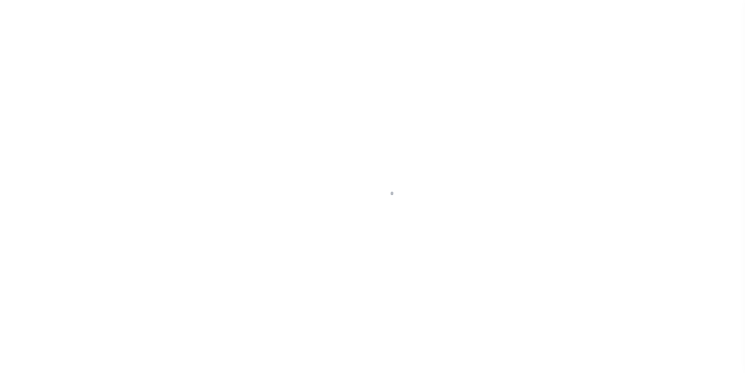
type input "BANGOR PA 18013"
type input "PA"
select select
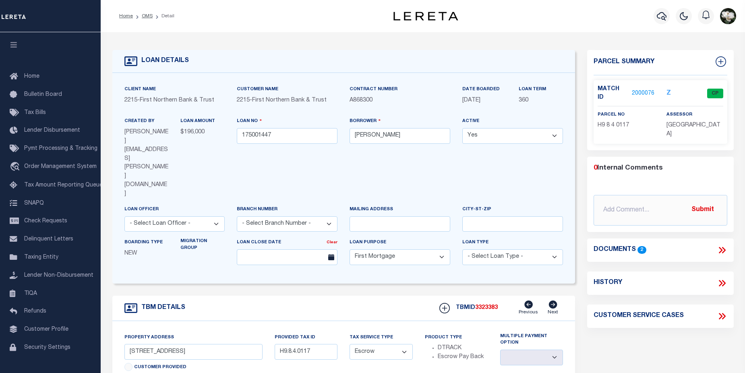
click at [644, 91] on link "2000076" at bounding box center [643, 93] width 23 height 8
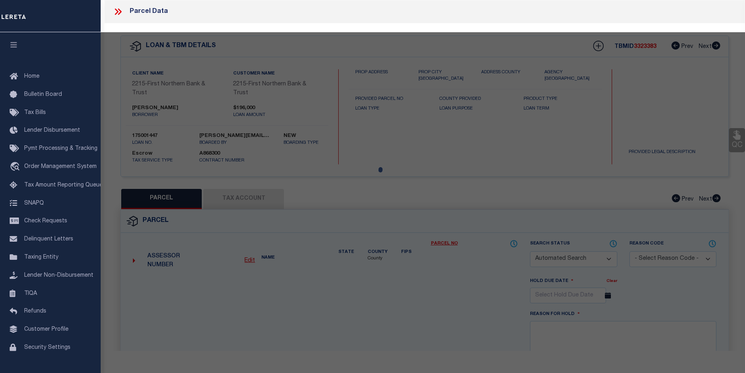
checkbox input "false"
select select "CP"
type input "[PERSON_NAME],"
select select "AGW"
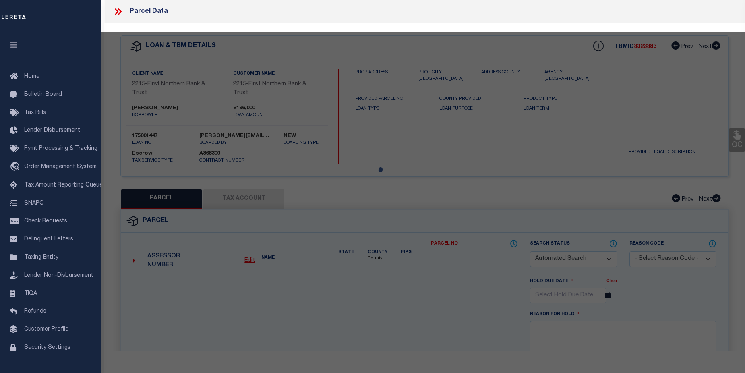
select select
type input "[STREET_ADDRESS]"
checkbox input "false"
type input "BANGOR PA 18013"
type textarea "Acres 3"
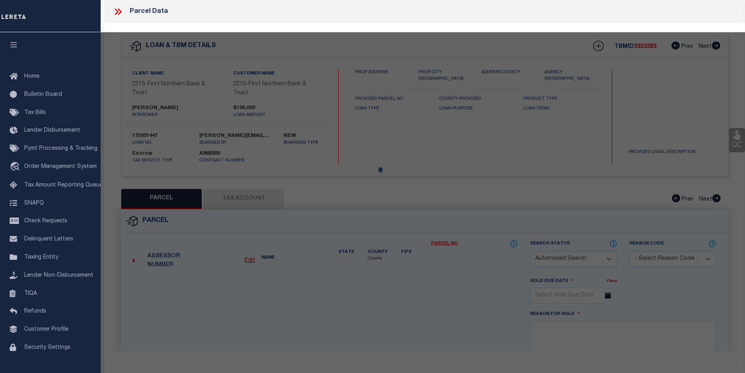
type textarea "Completed based on given legal document."
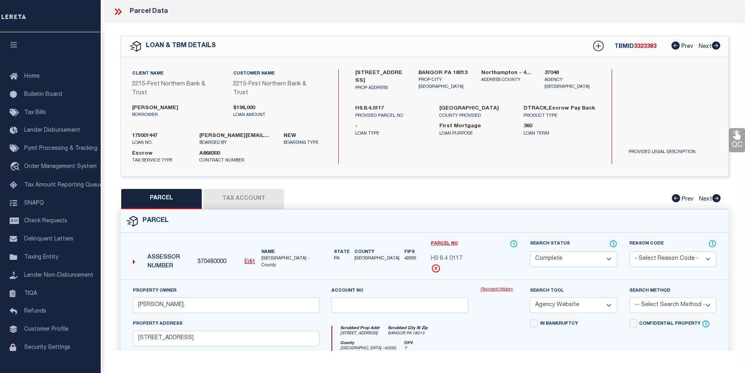
click at [505, 289] on link "Payment History" at bounding box center [498, 289] width 37 height 7
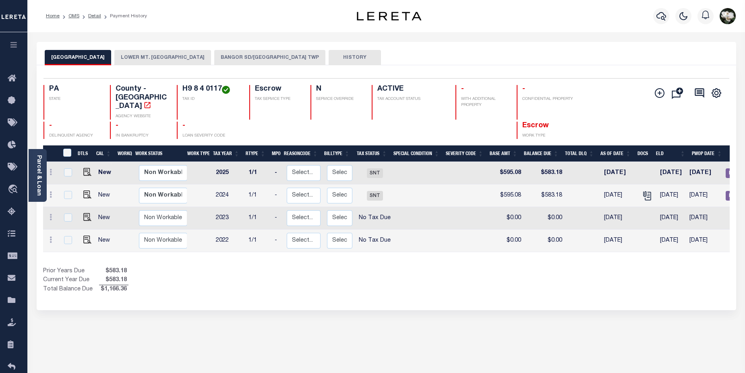
click at [263, 55] on button "BANGOR SD/[GEOGRAPHIC_DATA] TWP" at bounding box center [269, 57] width 111 height 15
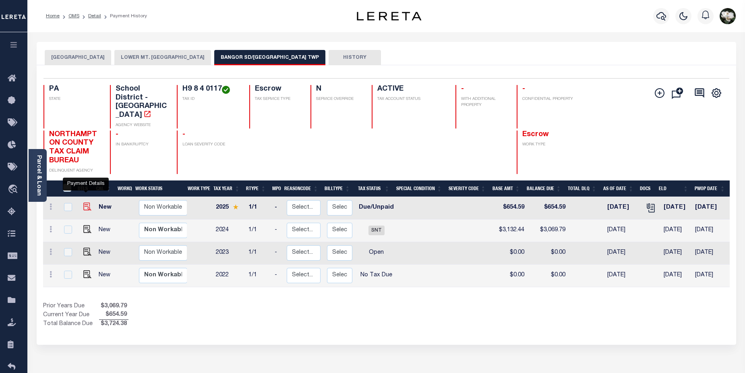
click at [85, 203] on img "" at bounding box center [87, 207] width 8 height 8
checkbox input "true"
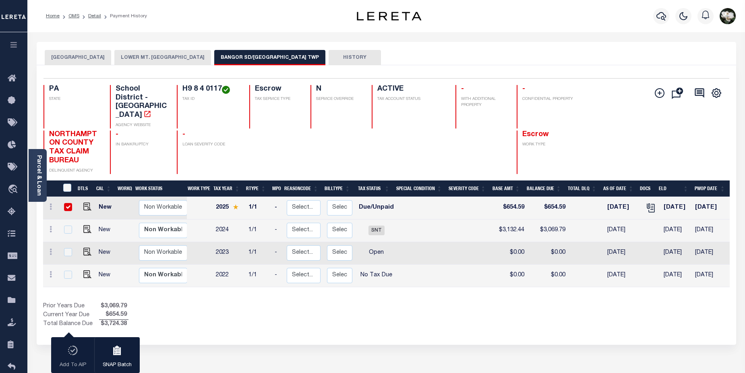
click at [259, 56] on button "BANGOR SD/[GEOGRAPHIC_DATA] TWP" at bounding box center [269, 57] width 111 height 15
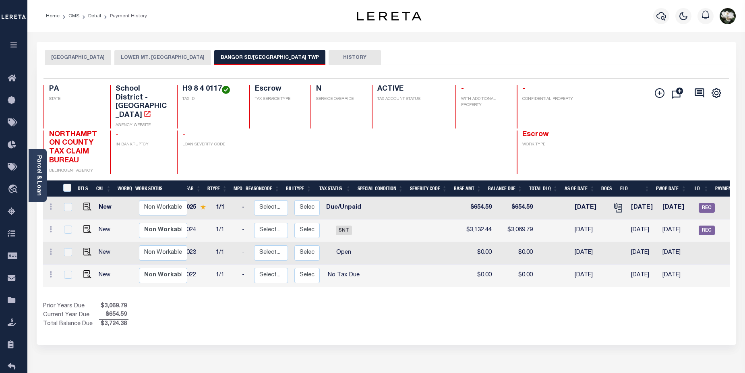
scroll to position [0, 33]
click at [39, 161] on link "Parcel & Loan" at bounding box center [39, 175] width 6 height 41
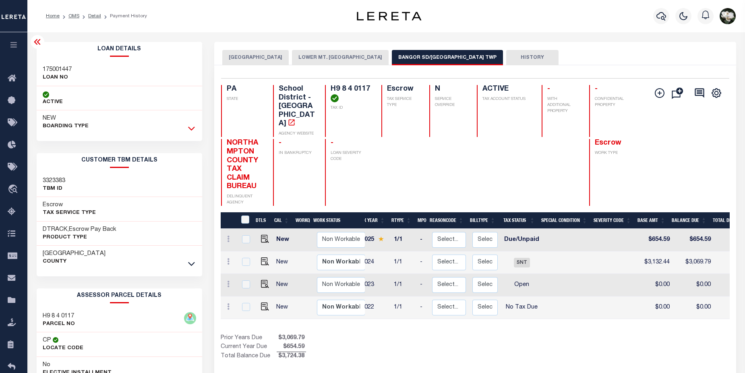
click at [191, 132] on icon at bounding box center [191, 128] width 7 height 8
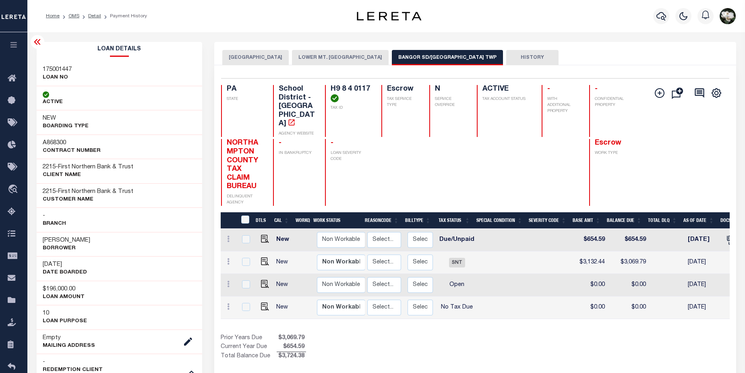
scroll to position [0, 114]
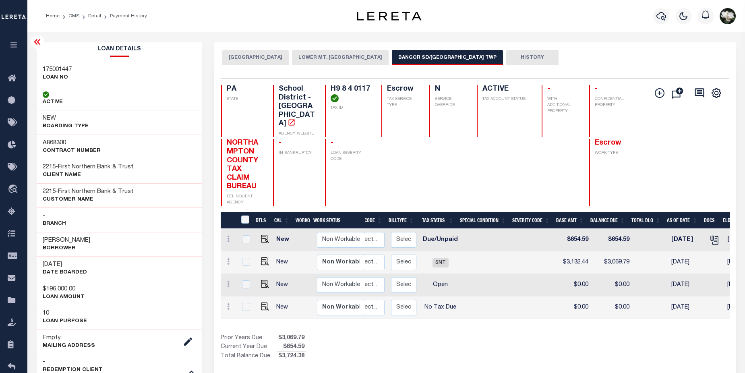
click at [427, 58] on button "BANGOR SD/LOWER MT BETHEL TWP" at bounding box center [447, 57] width 111 height 15
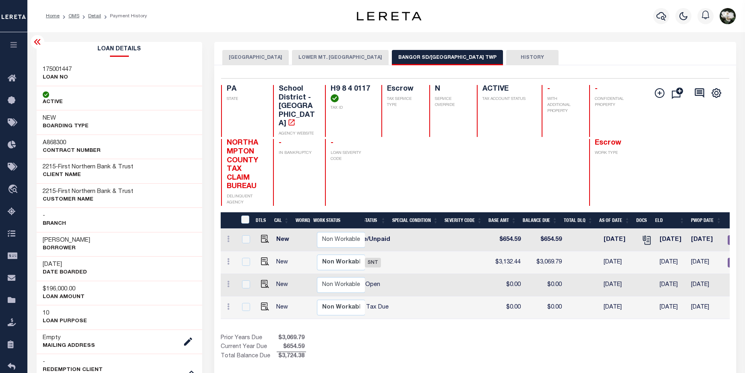
scroll to position [0, 246]
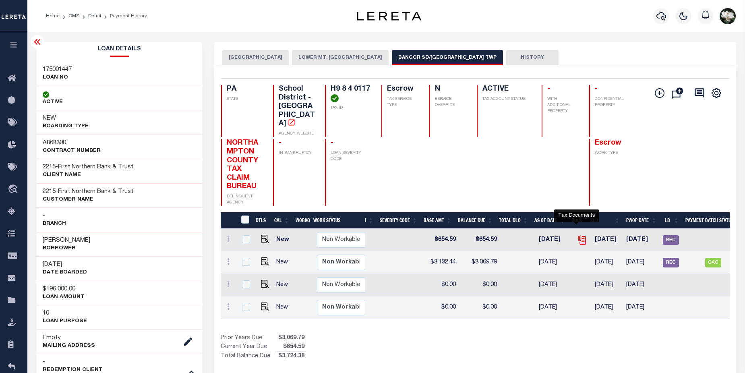
click at [579, 235] on icon "" at bounding box center [582, 240] width 10 height 10
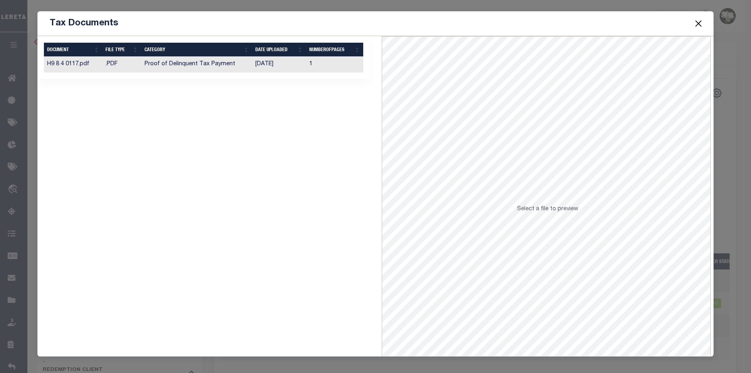
click at [288, 69] on td "09/04/2025" at bounding box center [279, 65] width 54 height 16
drag, startPoint x: 701, startPoint y: 21, endPoint x: 711, endPoint y: 15, distance: 11.7
click at [702, 20] on button "Close" at bounding box center [699, 23] width 10 height 10
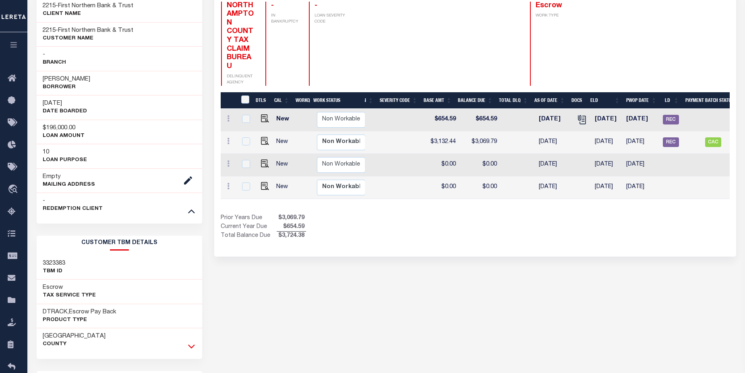
click at [190, 345] on icon at bounding box center [191, 346] width 7 height 8
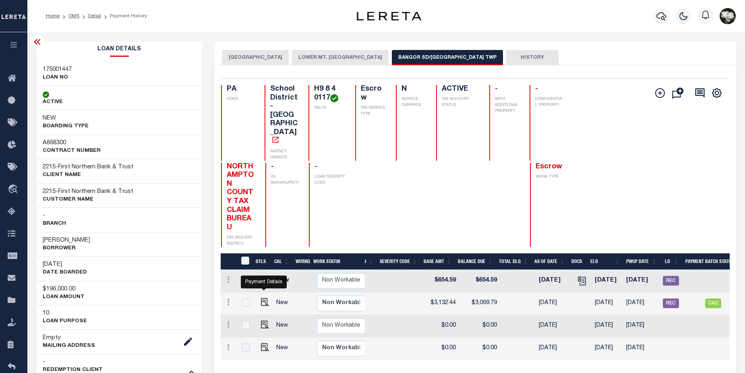
click at [262, 275] on img "" at bounding box center [265, 279] width 8 height 8
checkbox input "true"
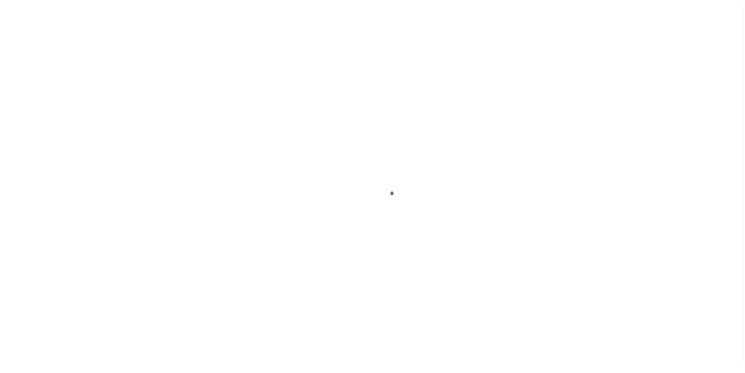
select select "DUE"
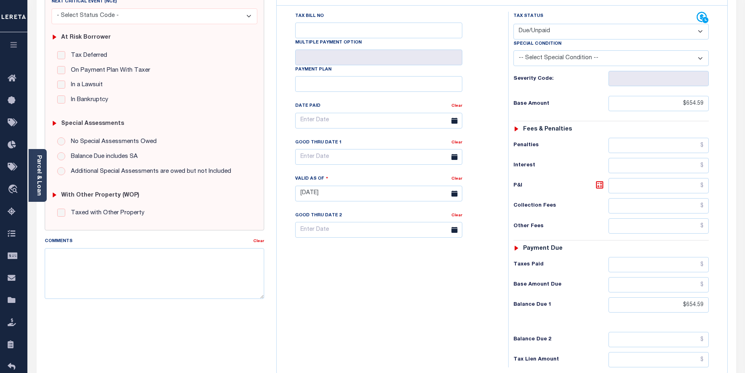
scroll to position [126, 0]
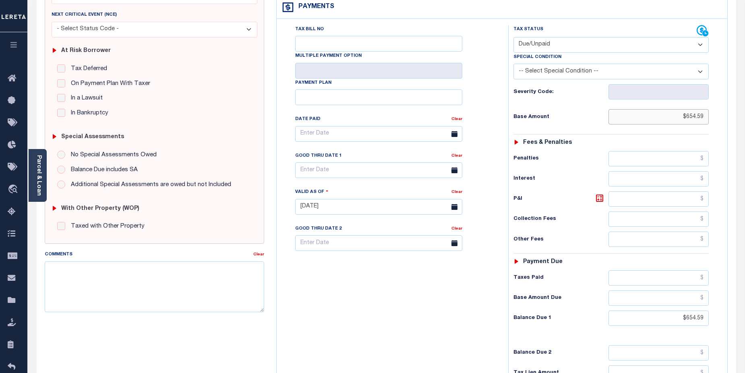
drag, startPoint x: 675, startPoint y: 113, endPoint x: 717, endPoint y: 116, distance: 42.4
click at [717, 116] on div "Tax Status Status - Select Status Code -" at bounding box center [613, 203] width 211 height 356
type input "$2,556.38"
type input "[DATE]"
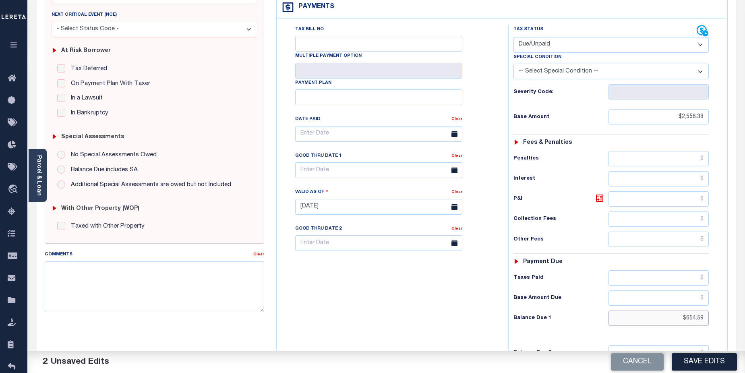
drag, startPoint x: 678, startPoint y: 319, endPoint x: 709, endPoint y: 307, distance: 33.7
click at [711, 315] on div "Tax Status Status - Select Status Code -" at bounding box center [613, 203] width 211 height 356
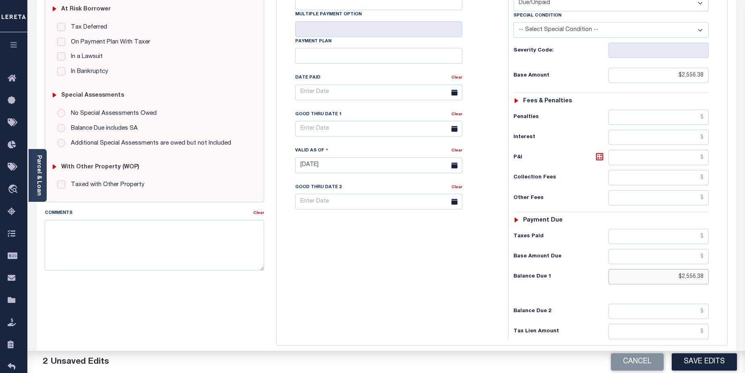
scroll to position [204, 0]
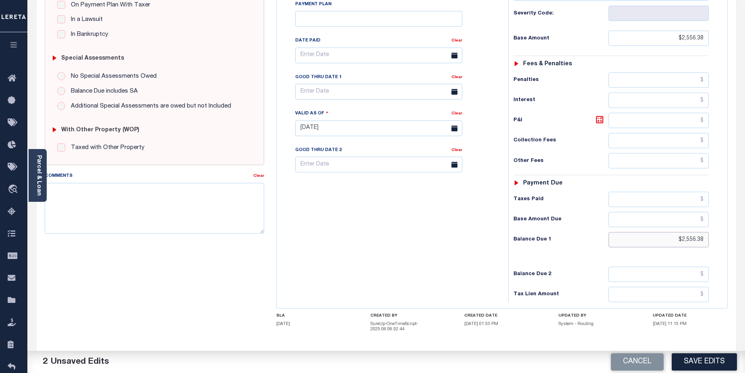
type input "$2,556.38"
click at [673, 277] on input "text" at bounding box center [659, 274] width 101 height 15
type input "$2,608.55"
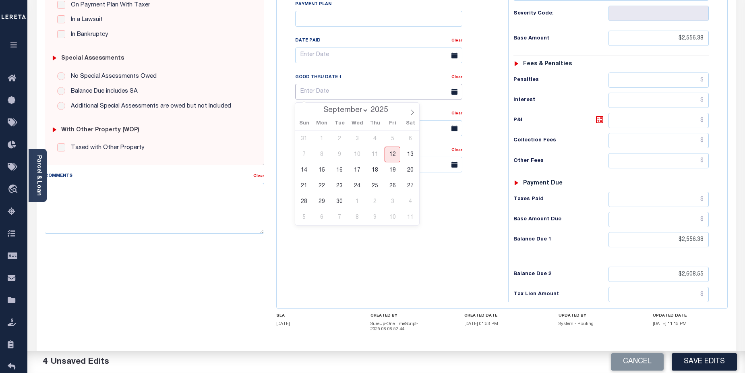
click at [360, 93] on input "text" at bounding box center [378, 92] width 167 height 16
click at [341, 205] on span "30" at bounding box center [340, 202] width 16 height 16
type input "[DATE]"
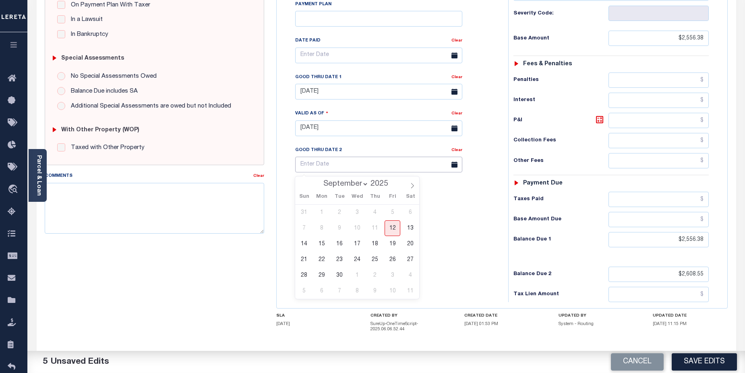
click at [335, 170] on input "text" at bounding box center [378, 165] width 167 height 16
click at [412, 186] on icon at bounding box center [413, 186] width 6 height 6
click at [415, 185] on icon at bounding box center [413, 186] width 6 height 6
select select "11"
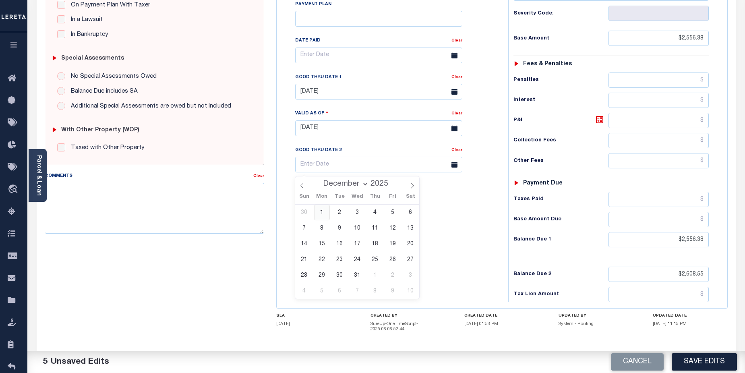
click at [324, 215] on span "1" at bounding box center [322, 213] width 16 height 16
type input "12/01/2025"
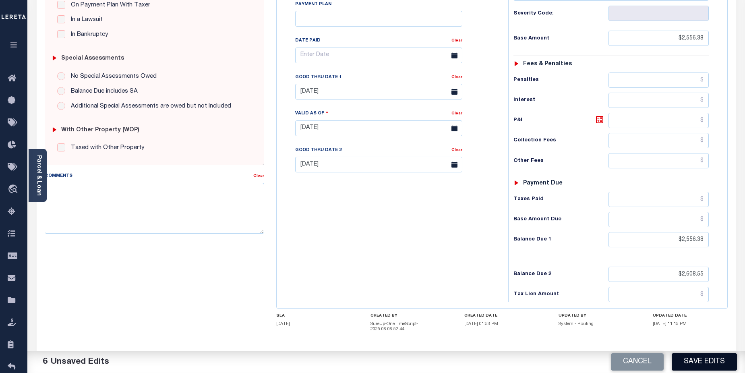
click at [707, 361] on button "Save Edits" at bounding box center [704, 361] width 65 height 17
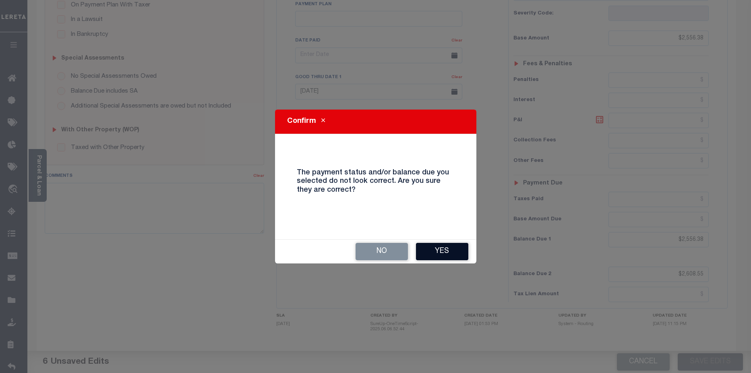
click at [451, 254] on button "Yes" at bounding box center [442, 251] width 52 height 17
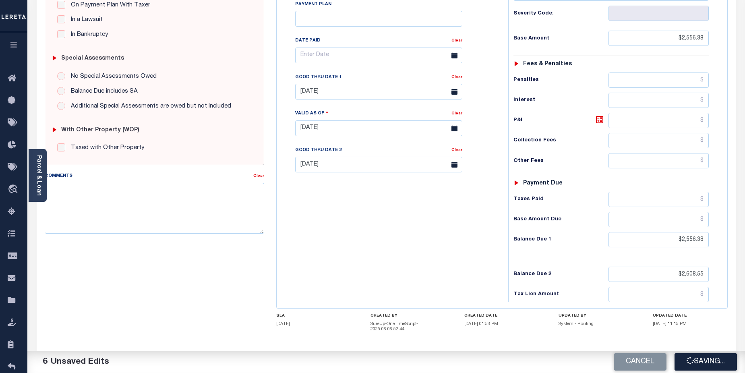
checkbox input "false"
type input "$2,556.38"
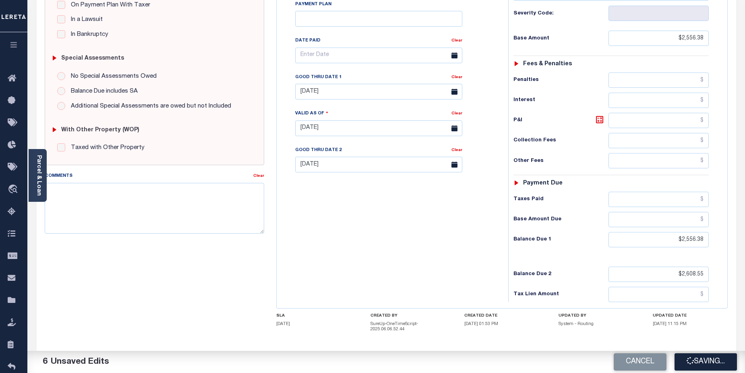
type input "$2,556.38"
type input "$2,608.55"
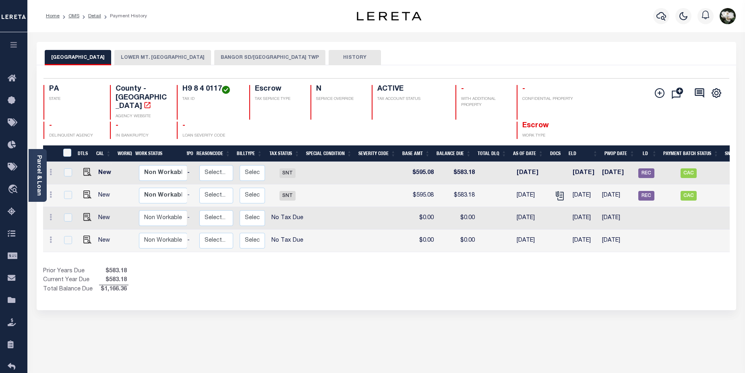
scroll to position [0, 104]
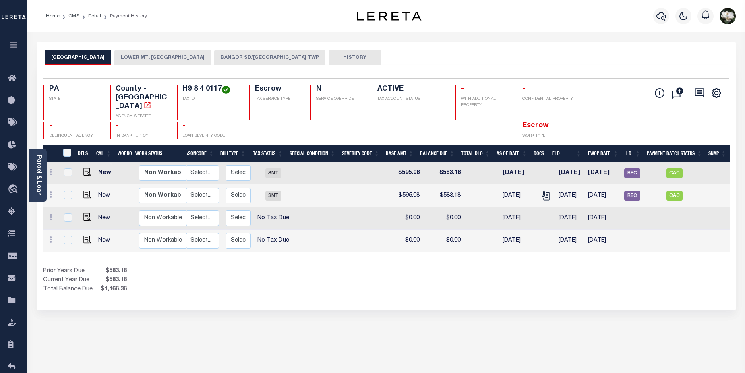
click at [256, 57] on button "BANGOR SD/LOWER MT BETHEL TWP" at bounding box center [269, 57] width 111 height 15
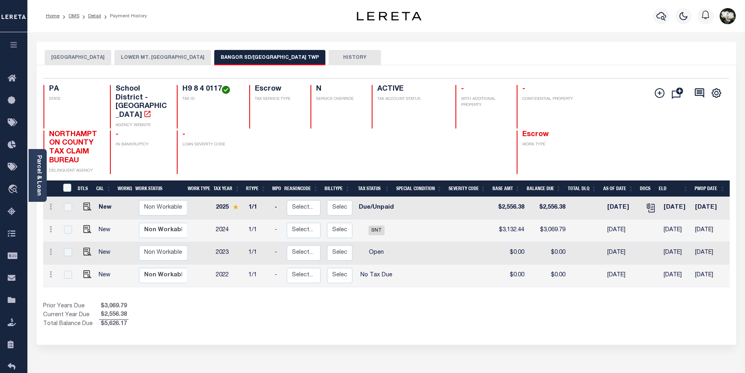
scroll to position [0, 107]
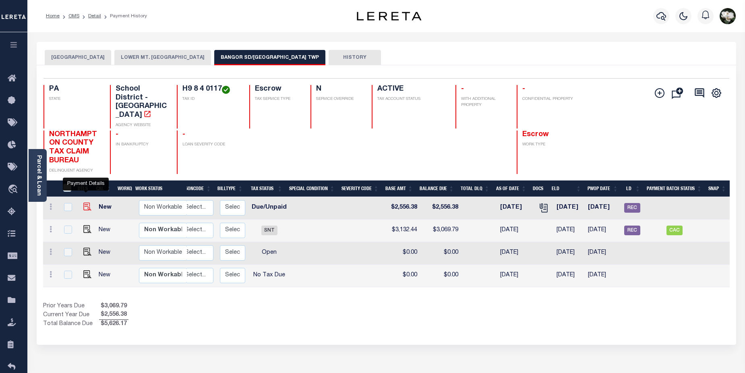
click at [87, 203] on img "" at bounding box center [87, 207] width 8 height 8
checkbox input "true"
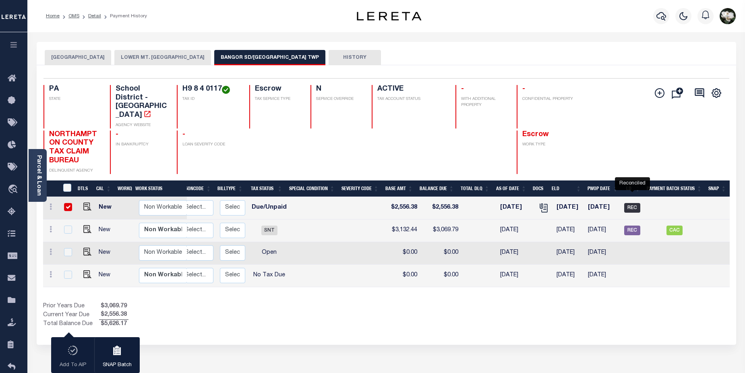
click at [632, 203] on span "REC" at bounding box center [632, 208] width 16 height 10
checkbox input "false"
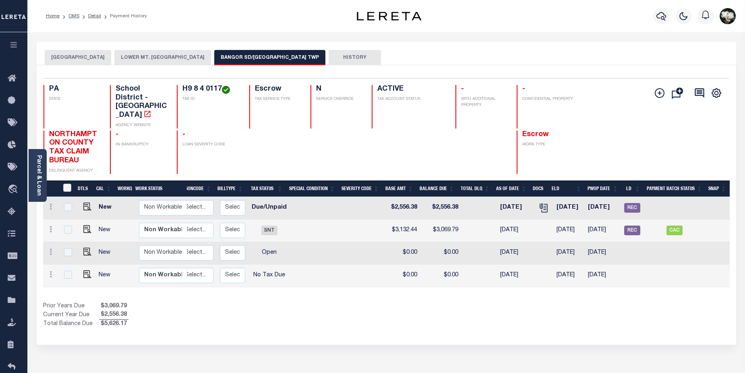
click at [36, 182] on link "Parcel & Loan" at bounding box center [39, 175] width 6 height 41
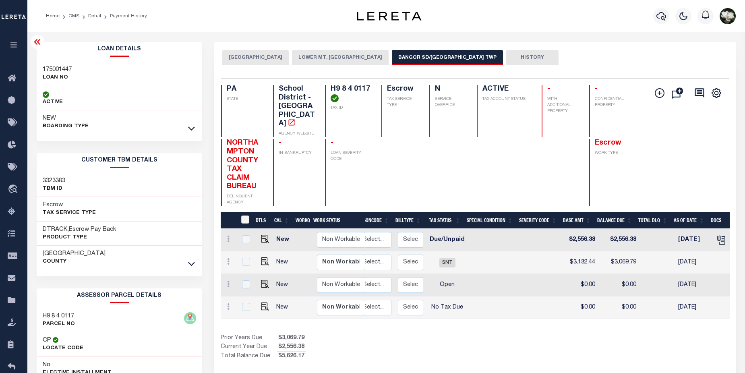
click at [88, 71] on div "175001447 LOAN NO" at bounding box center [120, 74] width 166 height 25
drag, startPoint x: 78, startPoint y: 68, endPoint x: 41, endPoint y: 67, distance: 36.7
click at [41, 67] on div "175001447 LOAN NO" at bounding box center [120, 74] width 166 height 25
copy h3 "175001447"
click at [263, 235] on img "" at bounding box center [265, 239] width 8 height 8
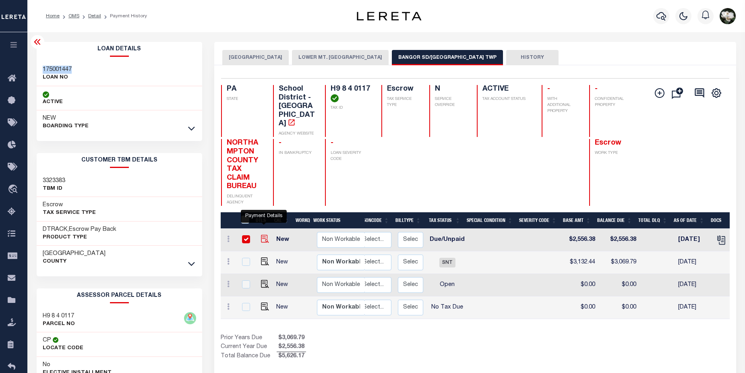
checkbox input "true"
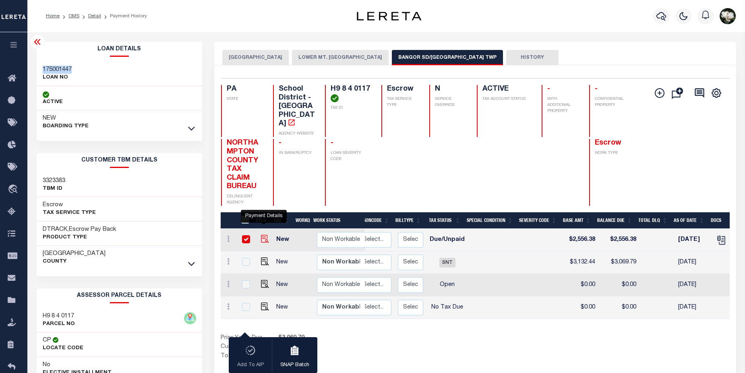
click at [261, 235] on img "" at bounding box center [265, 239] width 8 height 8
checkbox input "false"
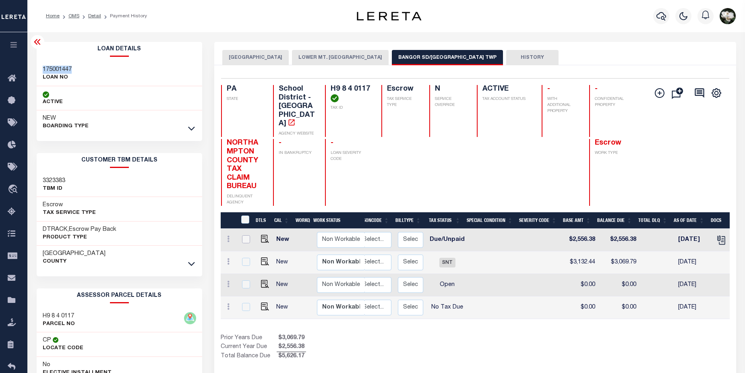
click at [245, 235] on input "checkbox" at bounding box center [246, 239] width 8 height 8
checkbox input "true"
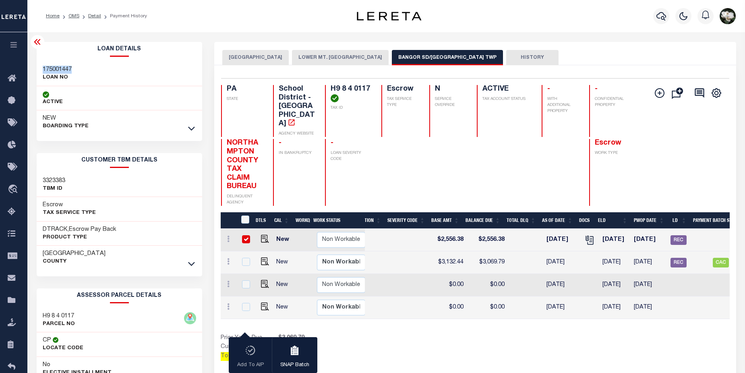
scroll to position [0, 285]
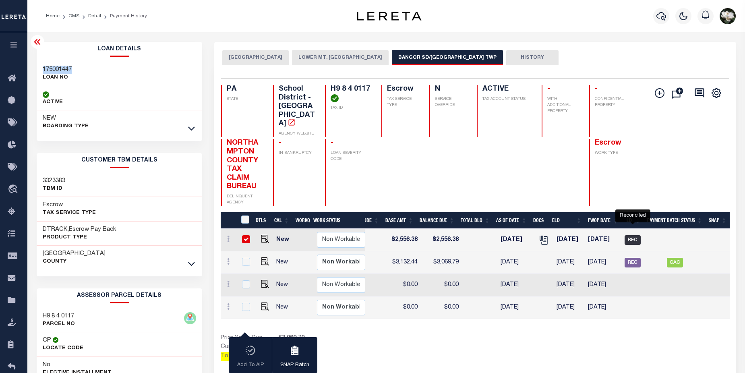
click at [632, 235] on span "REC" at bounding box center [633, 240] width 16 height 10
checkbox input "false"
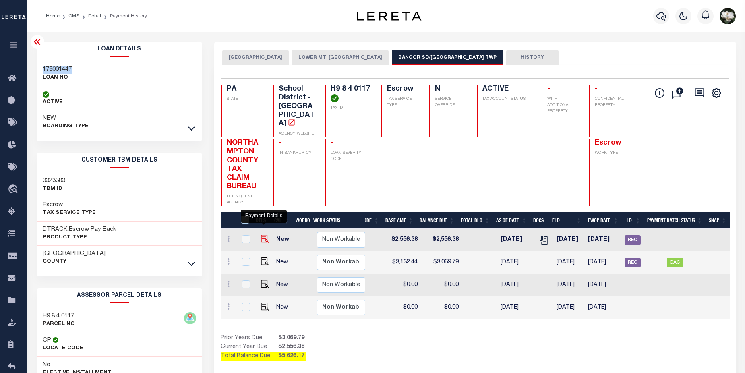
click at [267, 235] on img "" at bounding box center [265, 239] width 8 height 8
checkbox input "true"
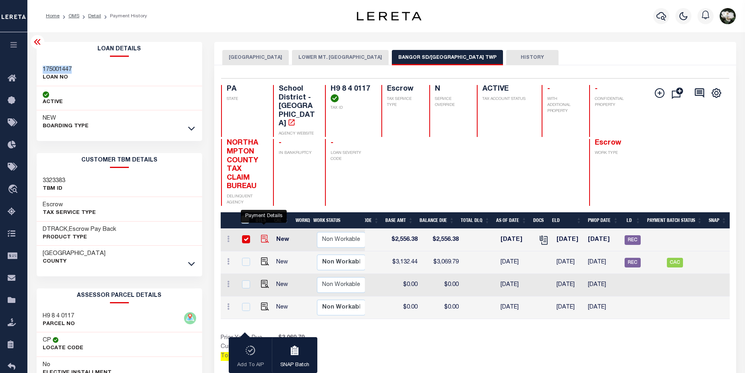
click at [265, 235] on img "" at bounding box center [265, 239] width 8 height 8
checkbox input "false"
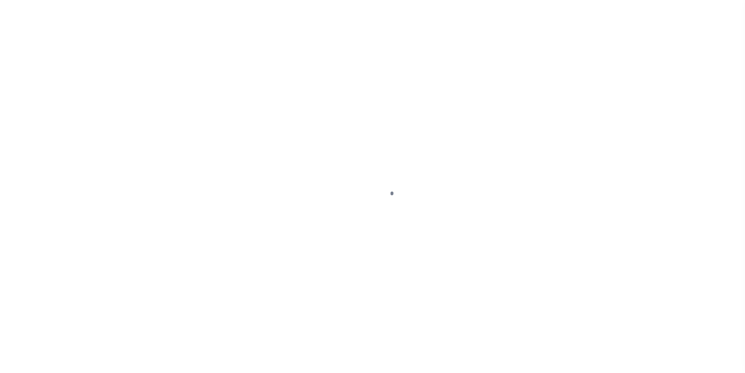
select select "DUE"
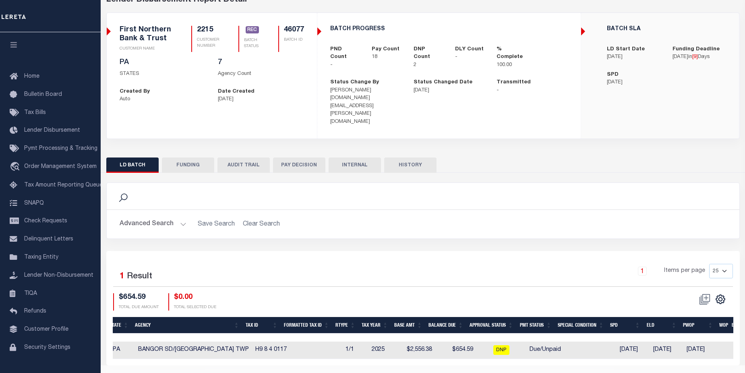
scroll to position [0, 327]
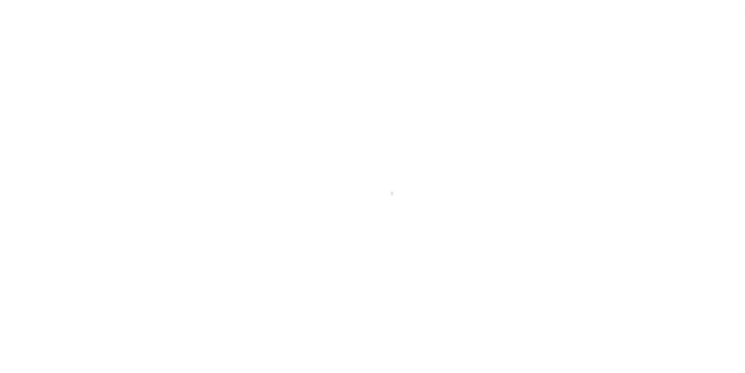
select select "DUE"
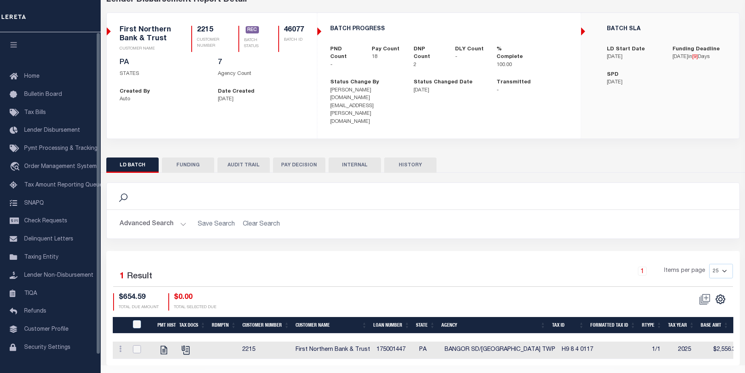
click at [137, 345] on input "checkbox" at bounding box center [137, 349] width 8 height 8
checkbox input "true"
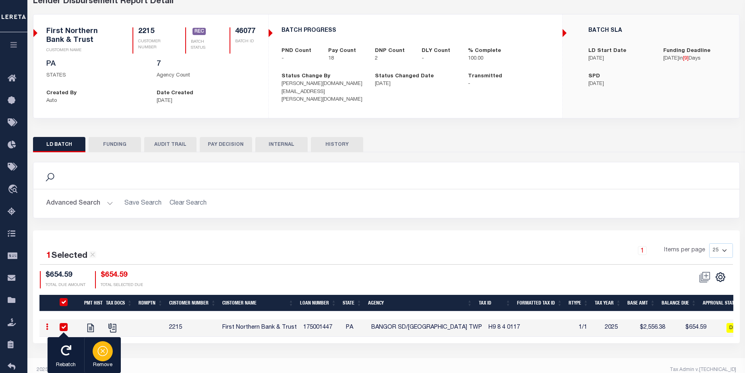
click at [101, 351] on icon "button" at bounding box center [102, 350] width 11 height 11
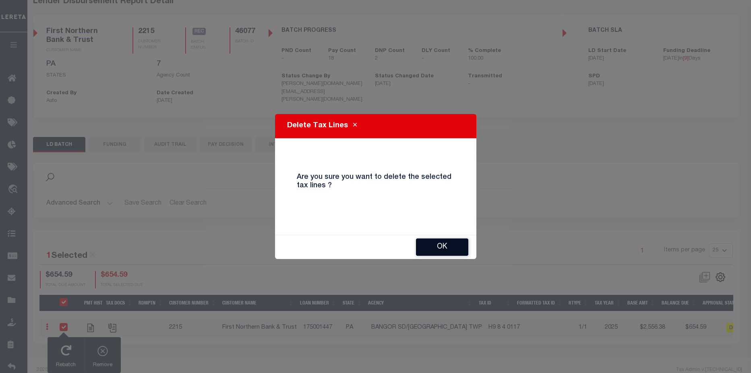
click at [449, 248] on button "OK" at bounding box center [442, 246] width 52 height 17
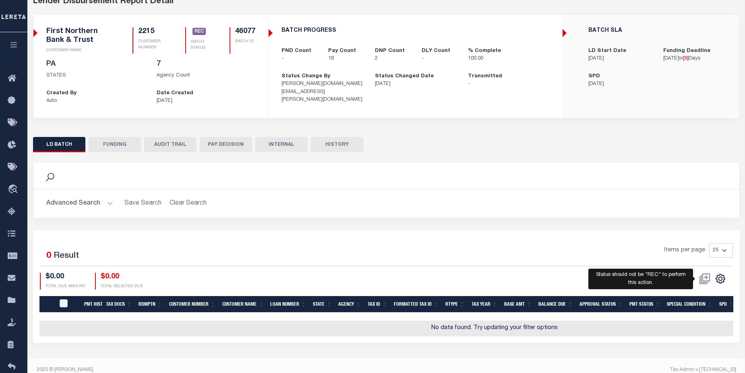
click at [704, 279] on span at bounding box center [705, 279] width 19 height 12
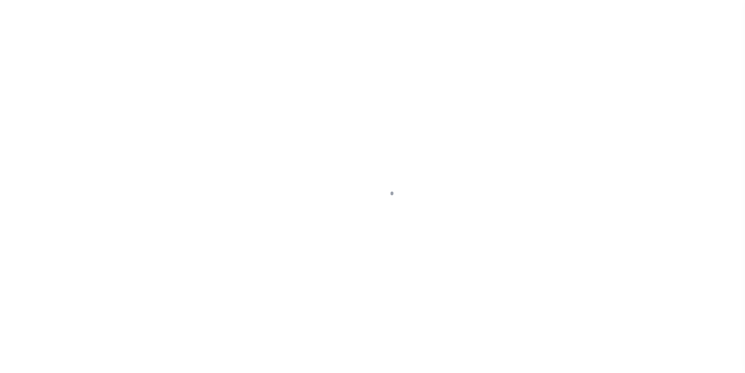
select select "DUE"
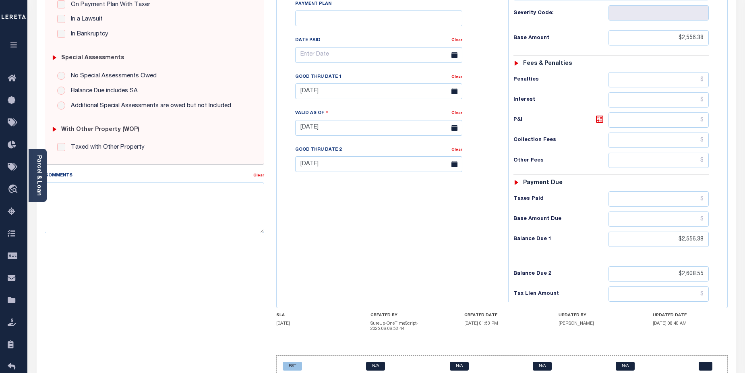
scroll to position [208, 0]
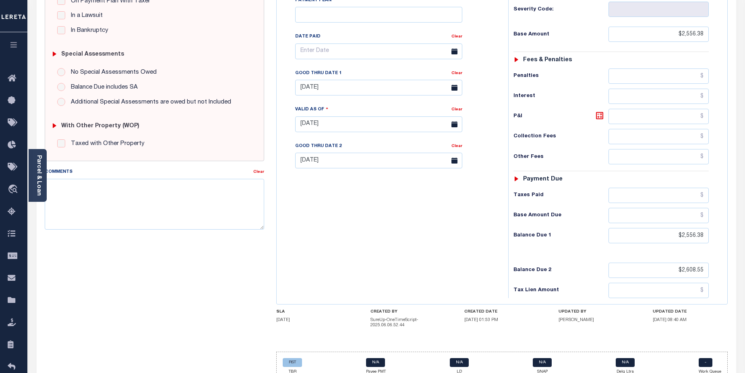
click at [368, 241] on div "Tax Bill No Multiple Payment Option Payment Plan Clear" at bounding box center [391, 120] width 224 height 356
drag, startPoint x: 400, startPoint y: 250, endPoint x: 462, endPoint y: 244, distance: 61.9
click at [406, 249] on div "Tax Bill No Multiple Payment Option Payment Plan Clear" at bounding box center [391, 120] width 224 height 356
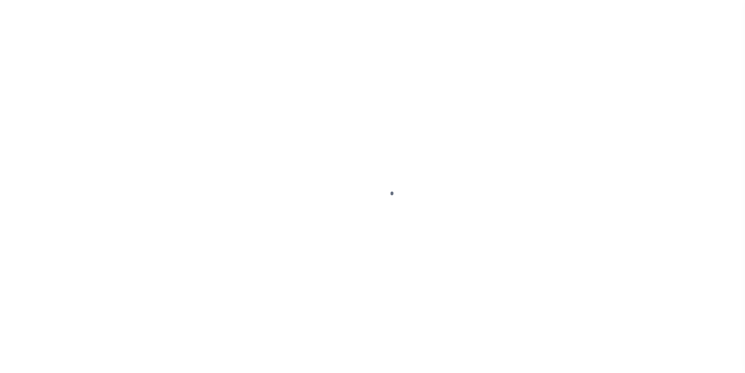
select select "DUE"
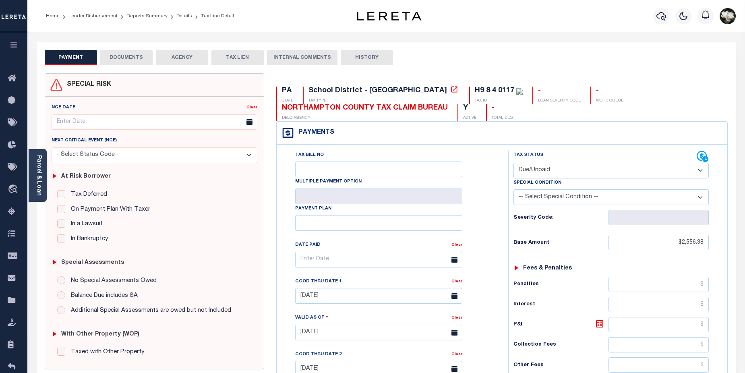
click at [135, 55] on button "DOCUMENTS" at bounding box center [126, 57] width 52 height 15
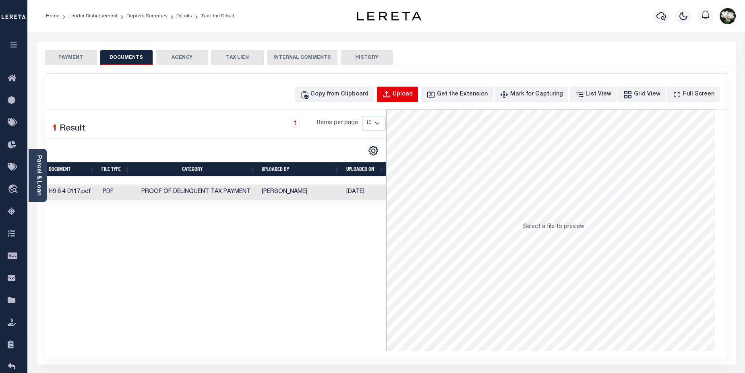
click at [413, 95] on div "Upload" at bounding box center [403, 94] width 20 height 9
select select "POP"
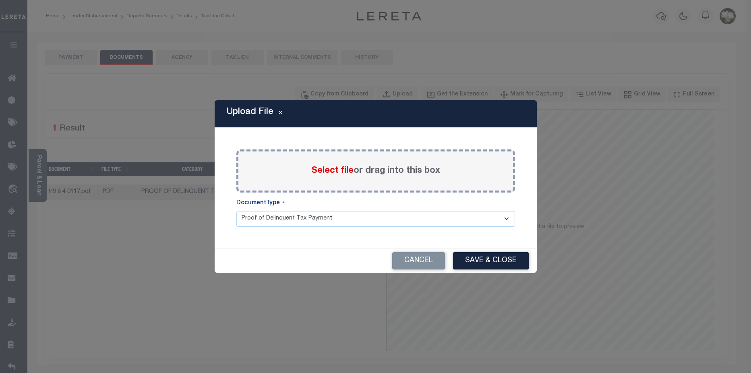
click at [338, 168] on span "Select file" at bounding box center [332, 170] width 42 height 9
click at [0, 0] on input "Select file or drag into this box" at bounding box center [0, 0] width 0 height 0
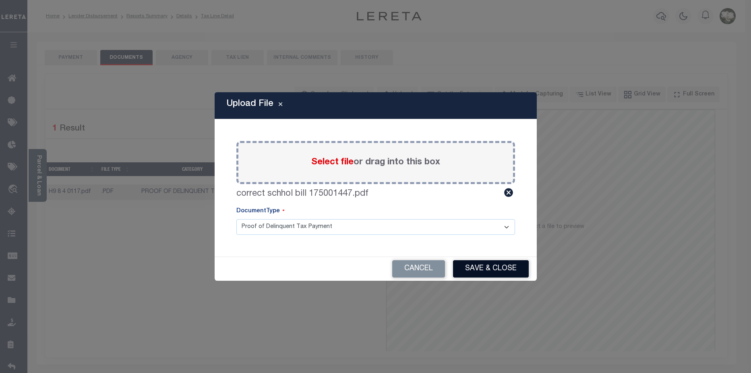
click at [509, 270] on button "Save & Close" at bounding box center [491, 268] width 76 height 17
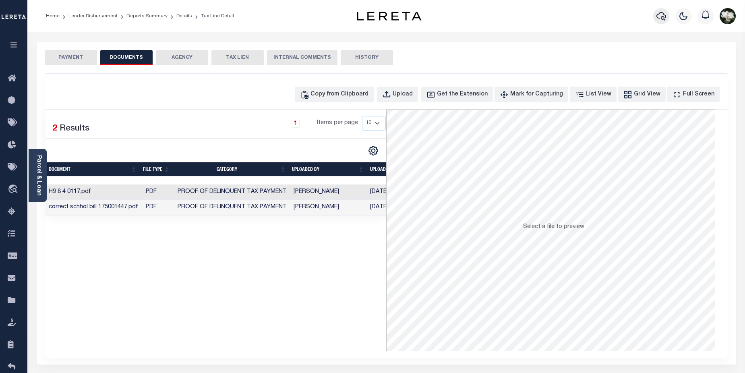
click at [658, 15] on icon "button" at bounding box center [661, 16] width 10 height 8
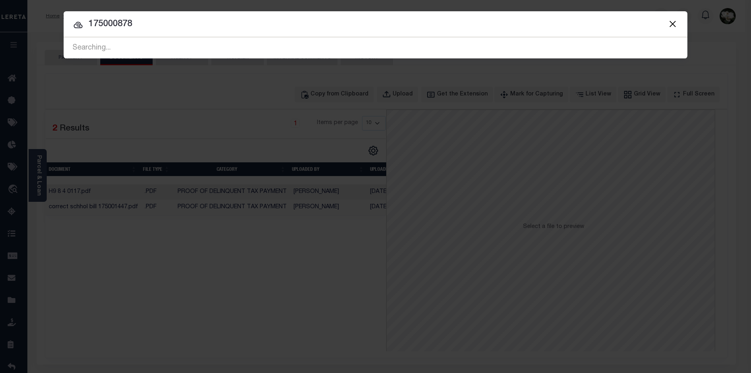
type input "175000878"
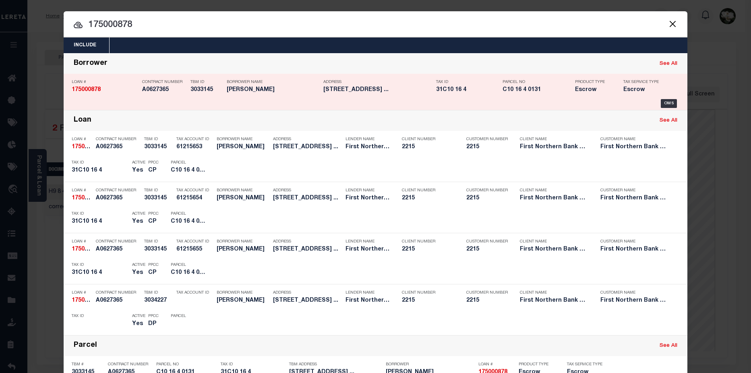
click at [487, 95] on div "Tax ID 31C10 16 4" at bounding box center [467, 87] width 62 height 23
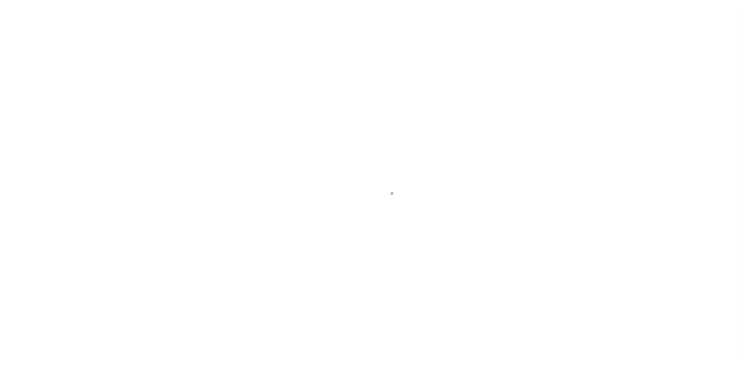
select select "Escrow"
type input "[STREET_ADDRESS]"
type input "C10 16 4 0131"
select select
type input "BANGOR PA 18013"
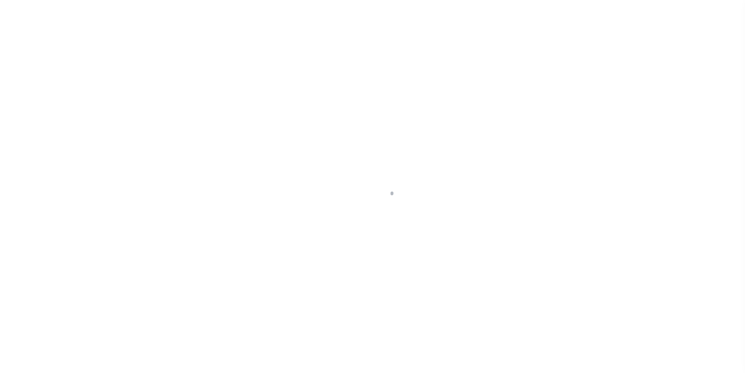
type input "PA"
select select
type textarea "Liability subject to parcel provided"
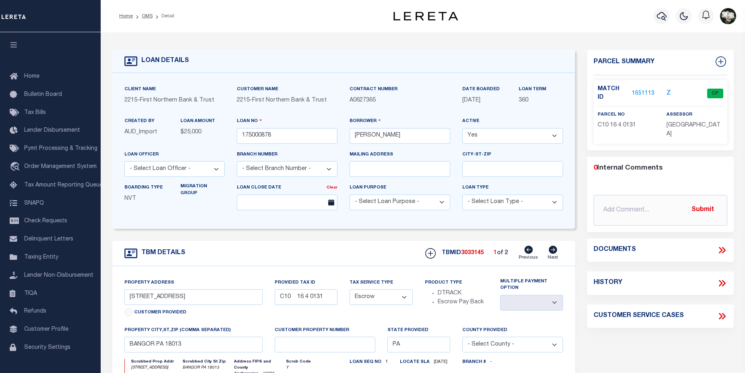
click at [643, 89] on link "1651113" at bounding box center [643, 93] width 23 height 8
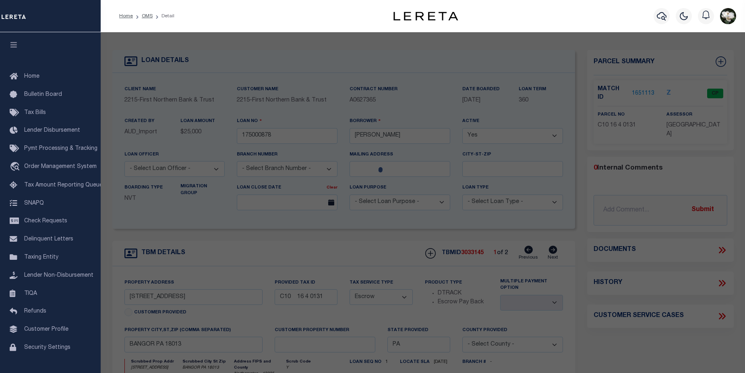
checkbox input "false"
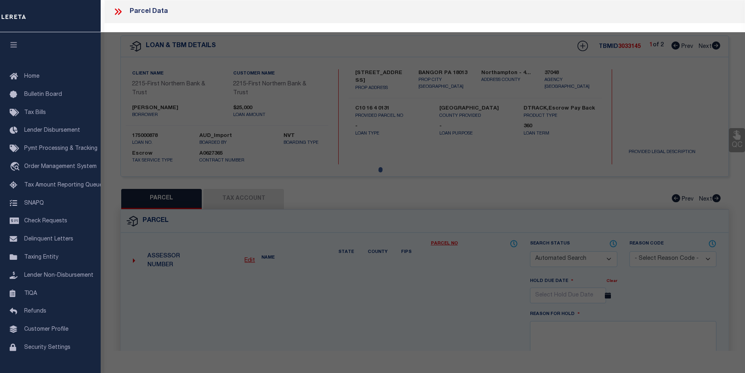
select select "CP"
type input "VASS BRANDON C,"
select select "AGF"
select select "ADD"
type input "950 LAKE MINSI DR"
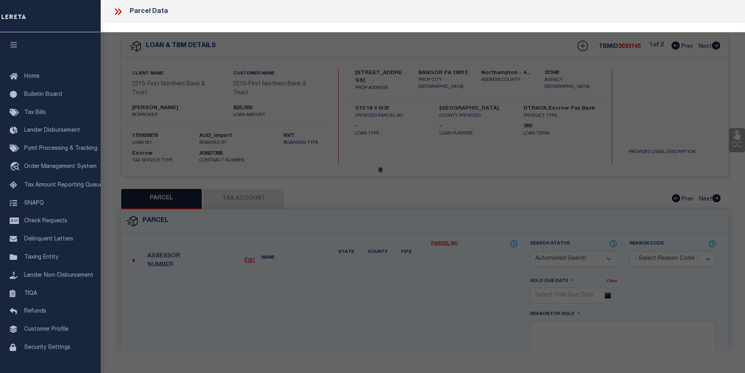
type input "PA"
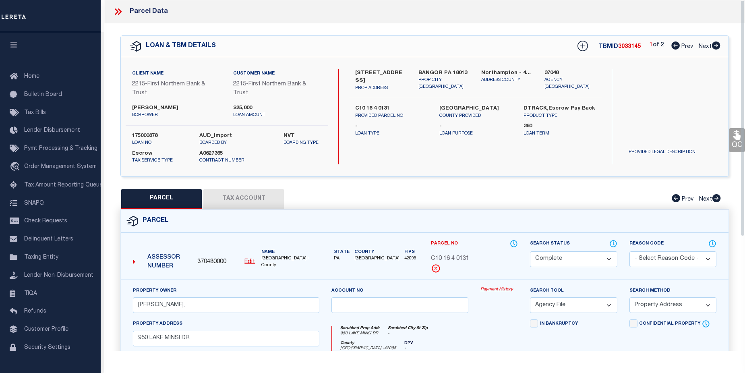
click at [501, 290] on link "Payment History" at bounding box center [498, 289] width 37 height 7
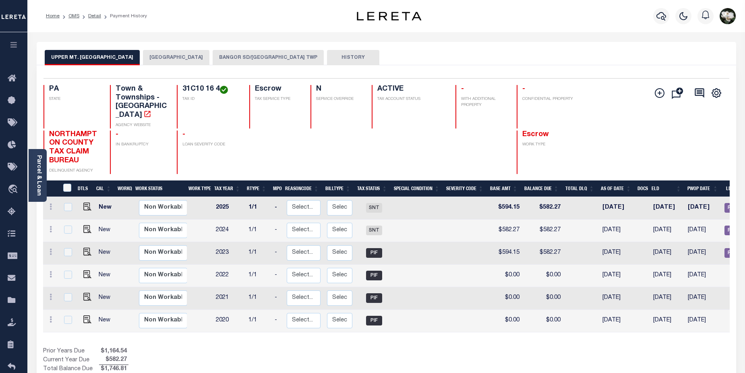
click at [237, 60] on button "BANGOR SD/[GEOGRAPHIC_DATA] TWP" at bounding box center [268, 57] width 111 height 15
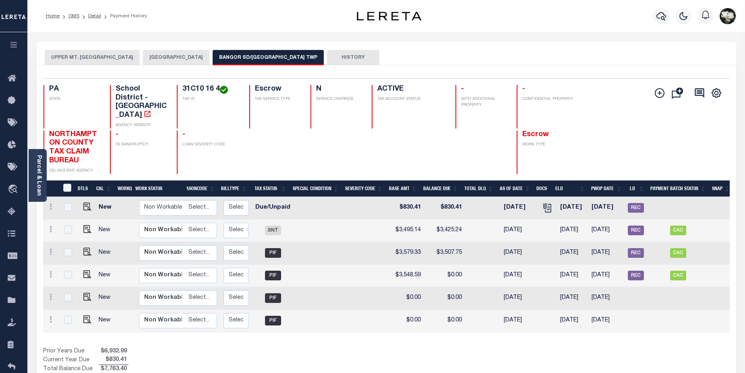
scroll to position [0, 107]
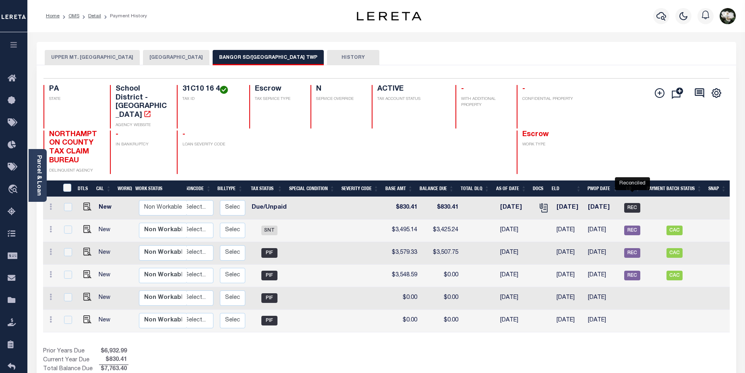
click at [631, 203] on span "REC" at bounding box center [632, 208] width 16 height 10
checkbox input "true"
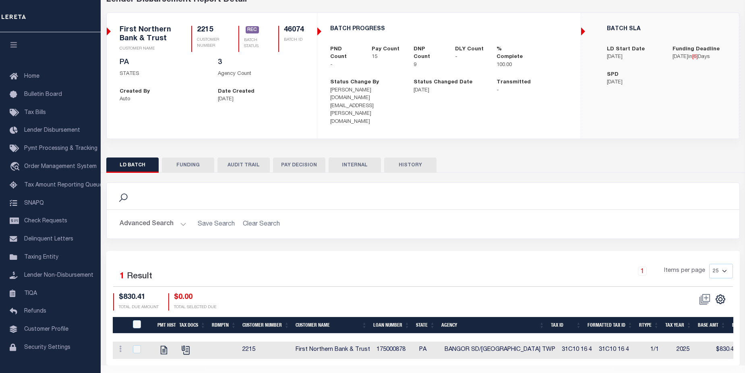
scroll to position [0, 108]
click at [137, 345] on input "checkbox" at bounding box center [137, 349] width 8 height 8
checkbox input "true"
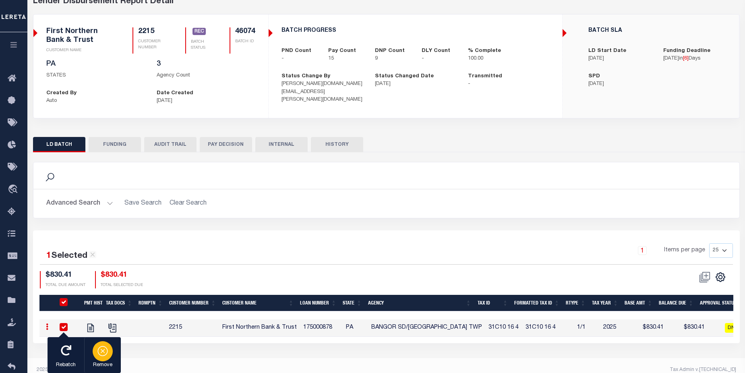
click at [107, 350] on icon "button" at bounding box center [102, 351] width 10 height 10
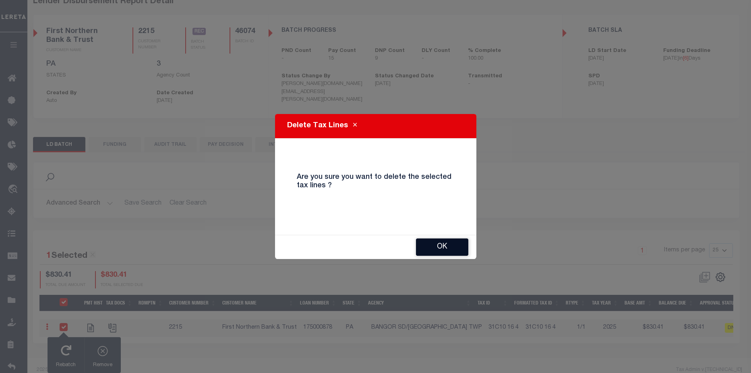
click at [449, 249] on button "OK" at bounding box center [442, 246] width 52 height 17
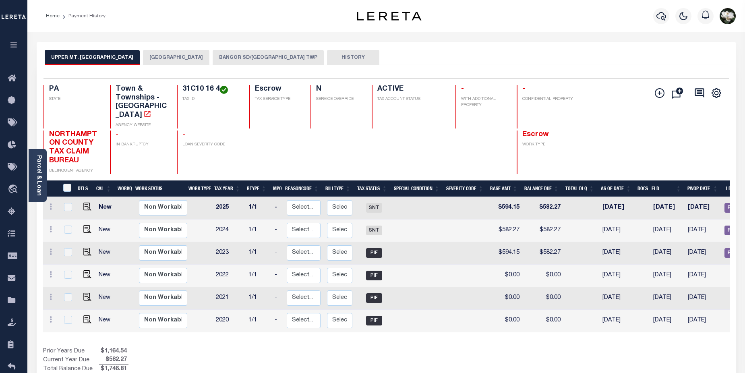
click at [252, 54] on button "BANGOR SD/[GEOGRAPHIC_DATA] TWP" at bounding box center [268, 57] width 111 height 15
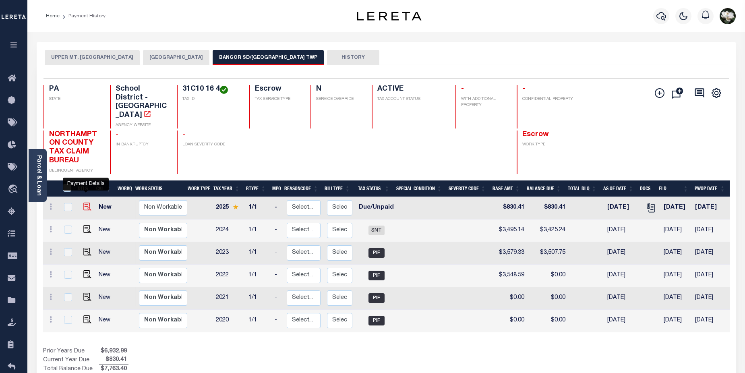
click at [86, 203] on img "" at bounding box center [87, 207] width 8 height 8
checkbox input "true"
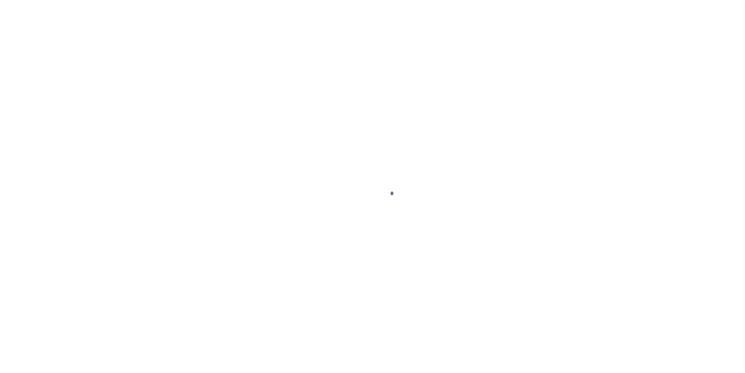
select select "DUE"
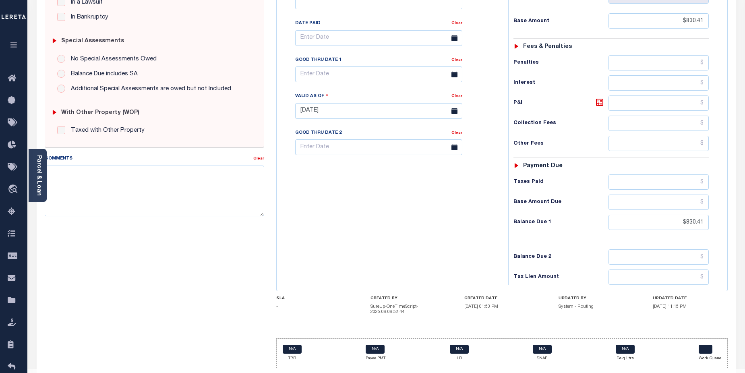
scroll to position [215, 0]
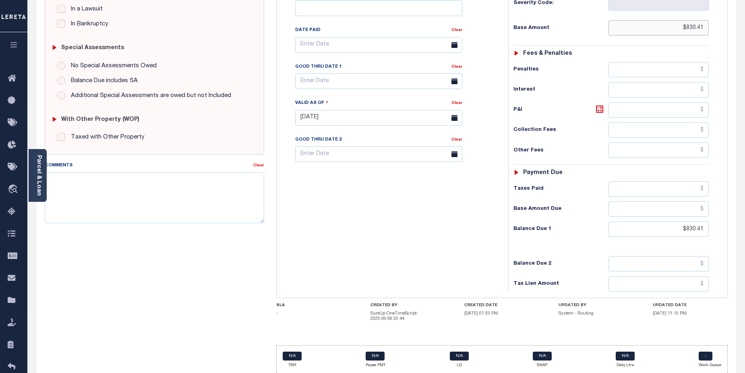
drag, startPoint x: 680, startPoint y: 27, endPoint x: 706, endPoint y: 26, distance: 26.6
click at [706, 26] on input "$830.41" at bounding box center [659, 27] width 101 height 15
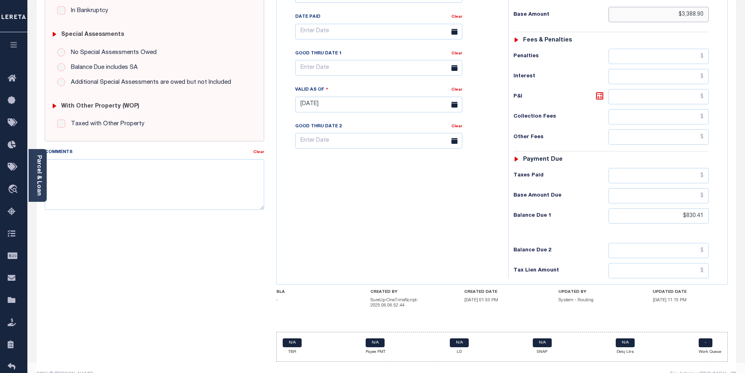
scroll to position [231, 0]
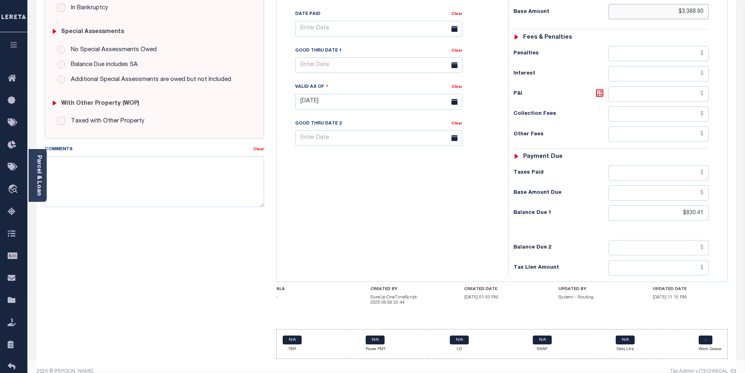
type input "$3,388.90"
type input "[DATE]"
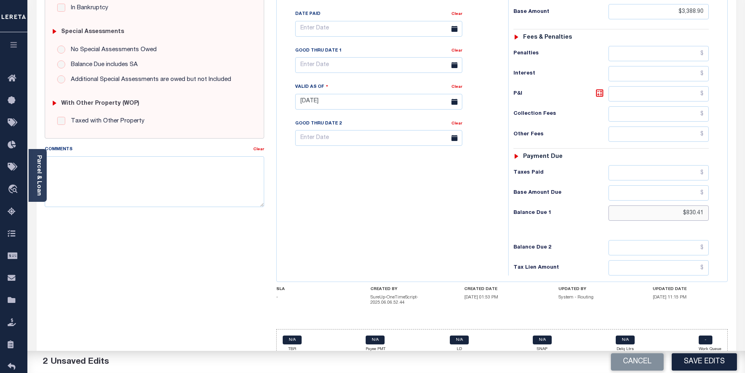
drag, startPoint x: 668, startPoint y: 212, endPoint x: 712, endPoint y: 214, distance: 44.4
click at [712, 214] on div "Tax Status Status - Select Status Code -" at bounding box center [613, 98] width 211 height 356
type input "$3,388.90"
click at [680, 247] on input "text" at bounding box center [659, 247] width 101 height 15
type input "$3,458.06"
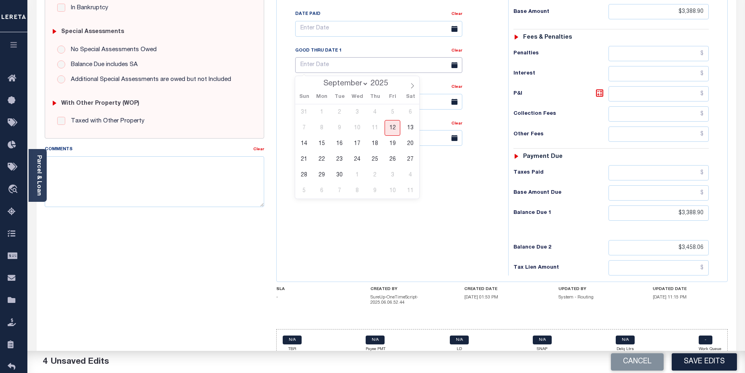
click at [335, 65] on input "text" at bounding box center [378, 65] width 167 height 16
click at [338, 175] on span "30" at bounding box center [340, 175] width 16 height 16
type input "[DATE]"
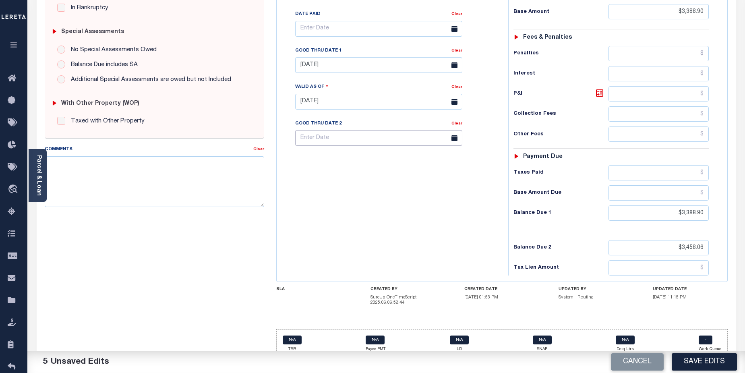
click at [350, 137] on input "text" at bounding box center [378, 138] width 167 height 16
click at [407, 143] on input "text" at bounding box center [378, 138] width 167 height 16
click at [411, 159] on icon at bounding box center [413, 159] width 6 height 6
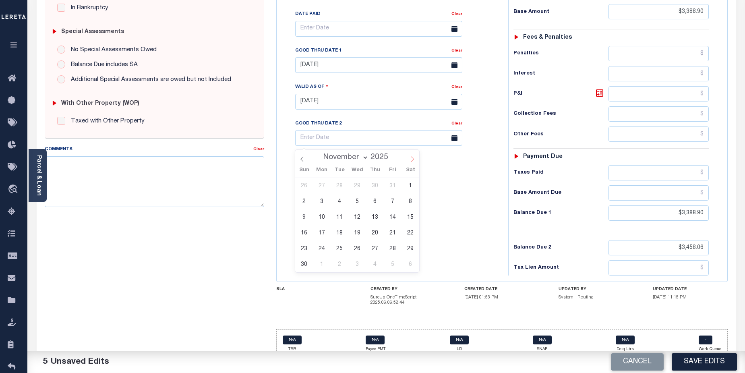
select select "11"
click at [320, 186] on span "1" at bounding box center [322, 186] width 16 height 16
type input "12/01/2025"
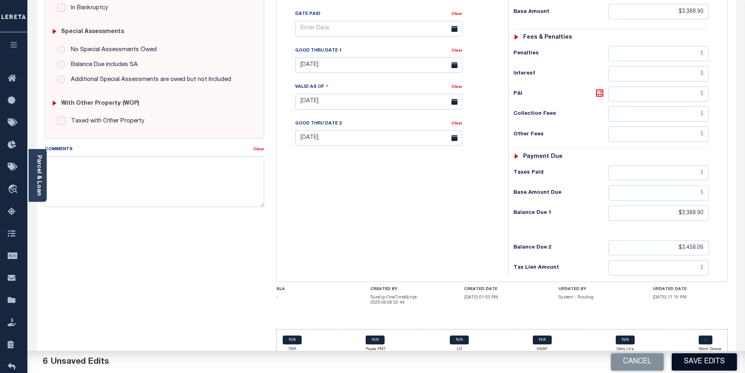
click at [701, 362] on button "Save Edits" at bounding box center [704, 361] width 65 height 17
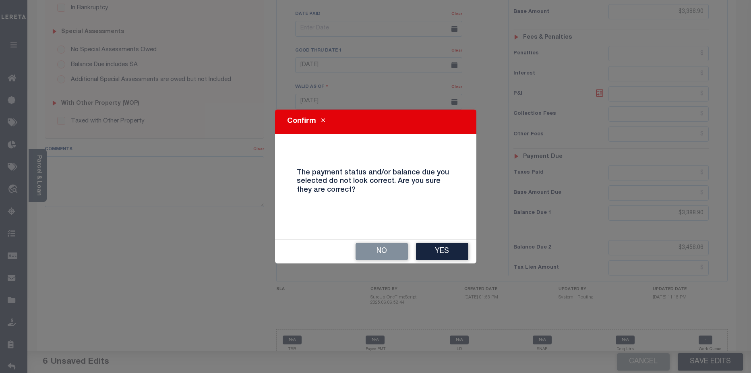
drag, startPoint x: 442, startPoint y: 254, endPoint x: 555, endPoint y: 207, distance: 122.4
click at [443, 254] on button "Yes" at bounding box center [442, 251] width 52 height 17
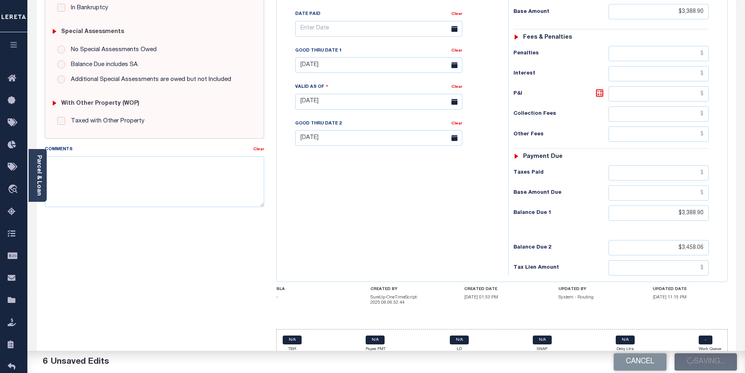
checkbox input "false"
type input "$3,388.9"
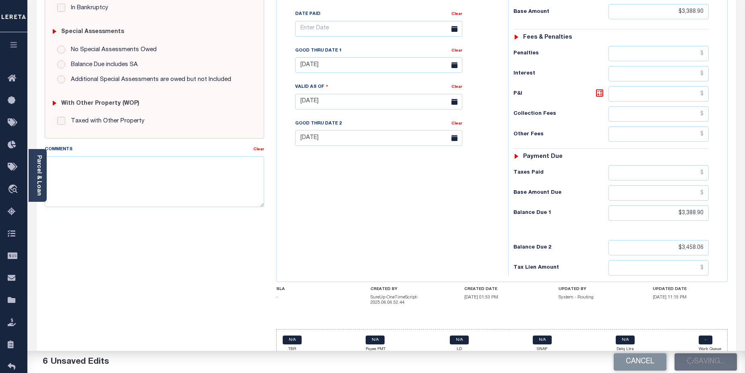
type input "$3,388.9"
type input "$3,458.06"
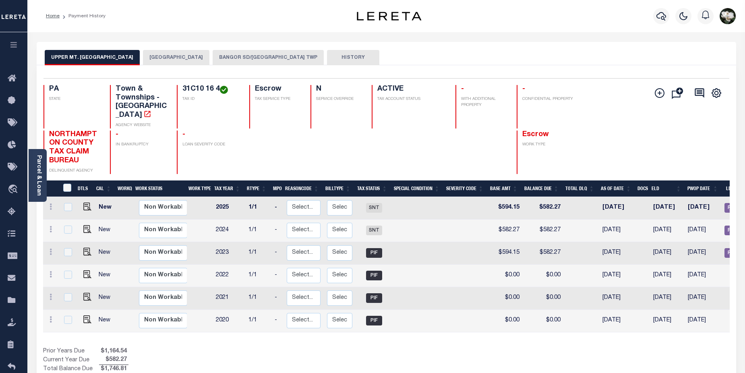
click at [280, 58] on button "BANGOR SD/[GEOGRAPHIC_DATA] TWP" at bounding box center [268, 57] width 111 height 15
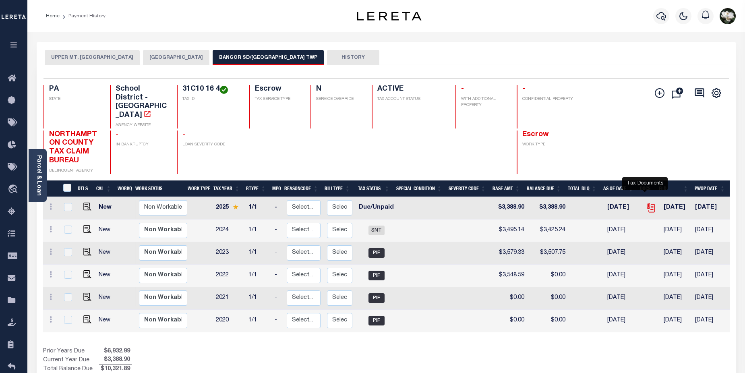
click at [648, 203] on icon "" at bounding box center [651, 208] width 10 height 10
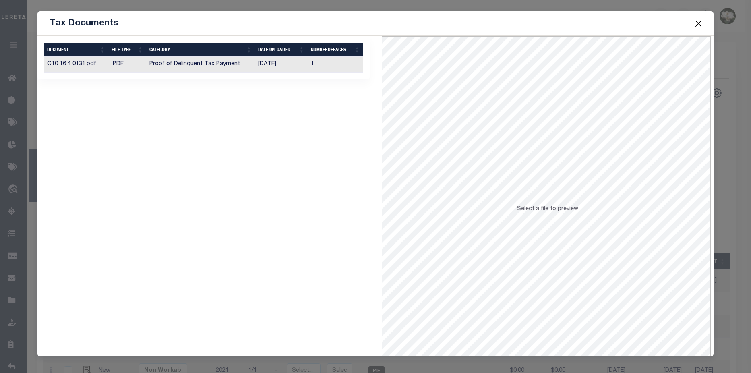
click at [308, 66] on td "1" at bounding box center [336, 65] width 56 height 16
click at [698, 25] on button "Close" at bounding box center [699, 23] width 10 height 10
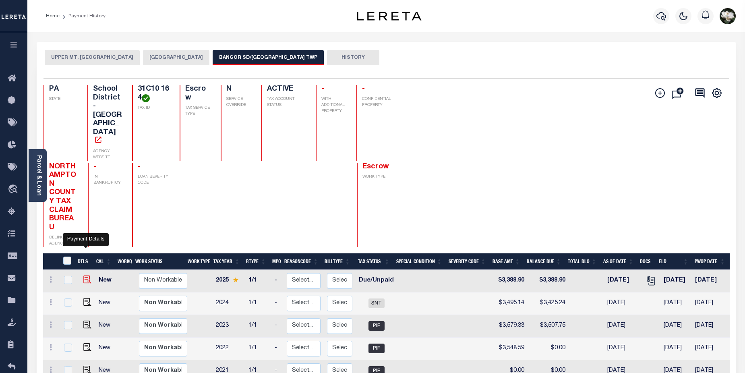
click at [83, 275] on img "" at bounding box center [87, 279] width 8 height 8
checkbox input "true"
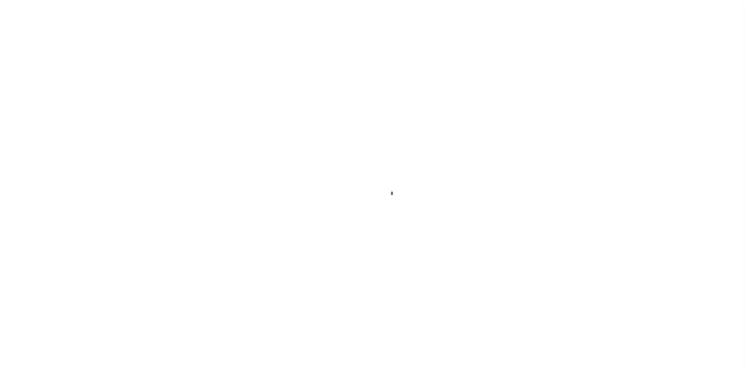
select select "DUE"
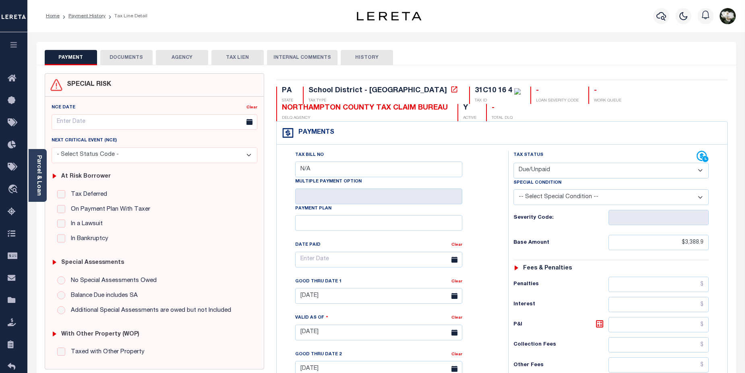
click at [117, 58] on button "DOCUMENTS" at bounding box center [126, 57] width 52 height 15
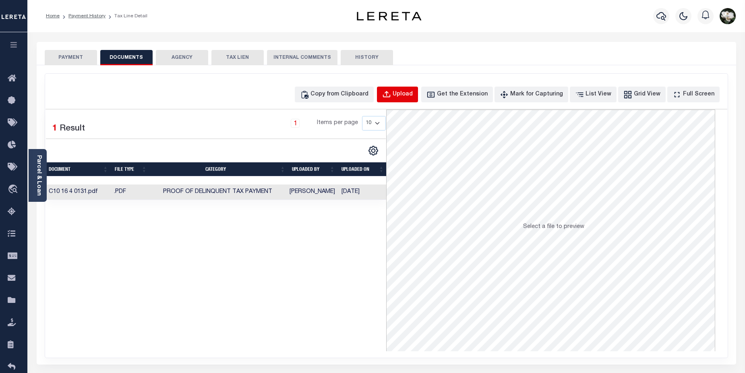
click at [418, 91] on button "Upload" at bounding box center [397, 95] width 41 height 16
select select "POP"
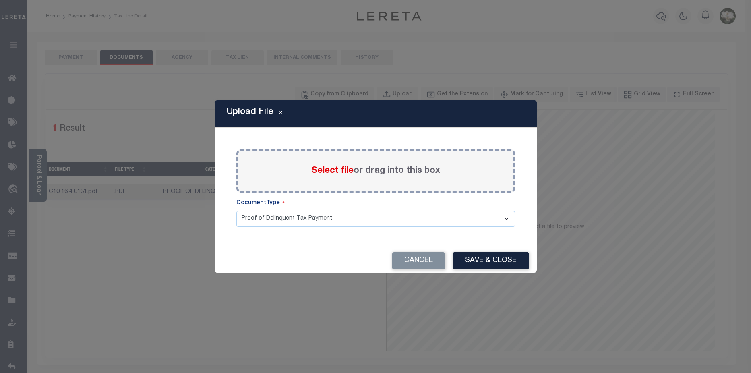
click at [341, 172] on span "Select file" at bounding box center [332, 170] width 42 height 9
click at [0, 0] on input "Select file or drag into this box" at bounding box center [0, 0] width 0 height 0
click at [410, 261] on button "Cancel" at bounding box center [418, 260] width 53 height 17
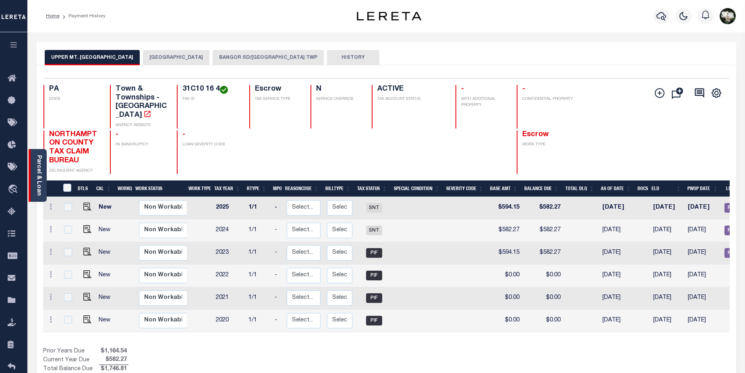
click at [32, 174] on div "Parcel & Loan" at bounding box center [38, 175] width 18 height 53
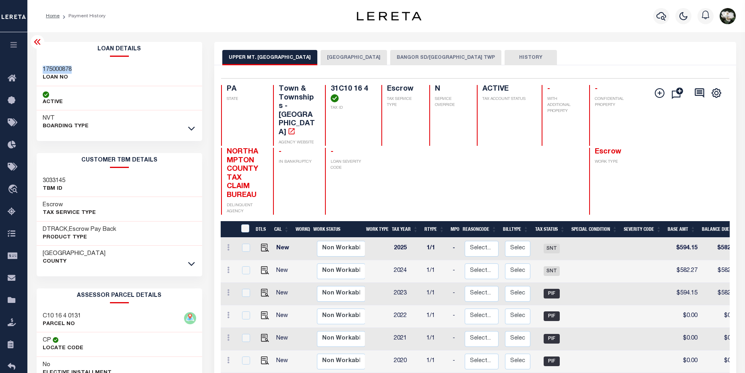
drag, startPoint x: 43, startPoint y: 67, endPoint x: 72, endPoint y: 67, distance: 29.0
click at [72, 67] on h3 "175000878" at bounding box center [57, 70] width 29 height 8
copy h3 "175000878"
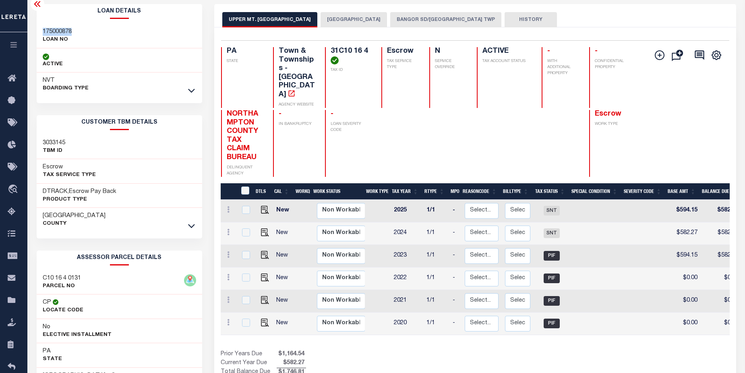
scroll to position [24, 0]
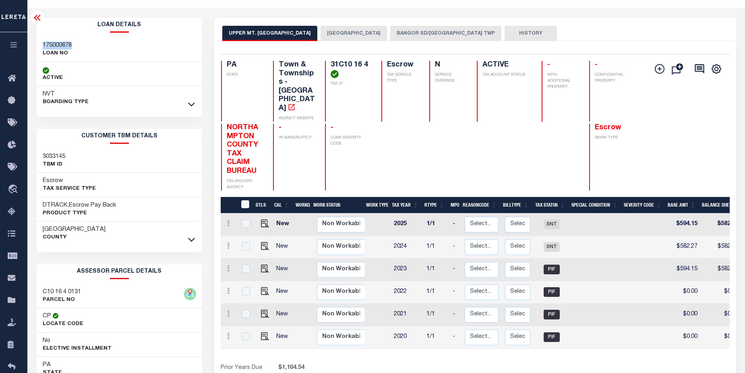
click at [429, 31] on button "BANGOR SD/[GEOGRAPHIC_DATA] TWP" at bounding box center [445, 33] width 111 height 15
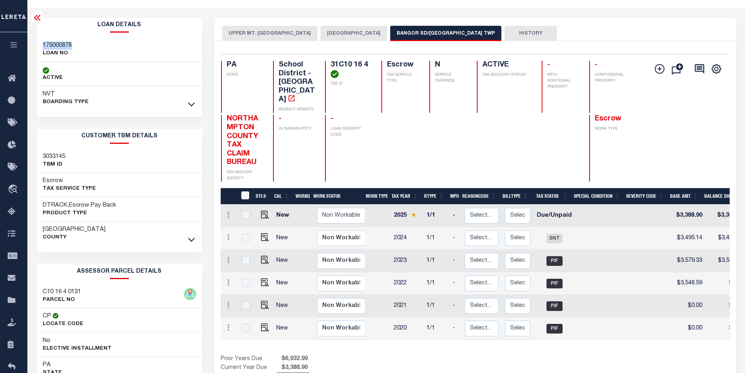
click at [429, 31] on button "BANGOR SD/[GEOGRAPHIC_DATA] TWP" at bounding box center [445, 33] width 111 height 15
click at [263, 211] on img "" at bounding box center [265, 215] width 8 height 8
checkbox input "true"
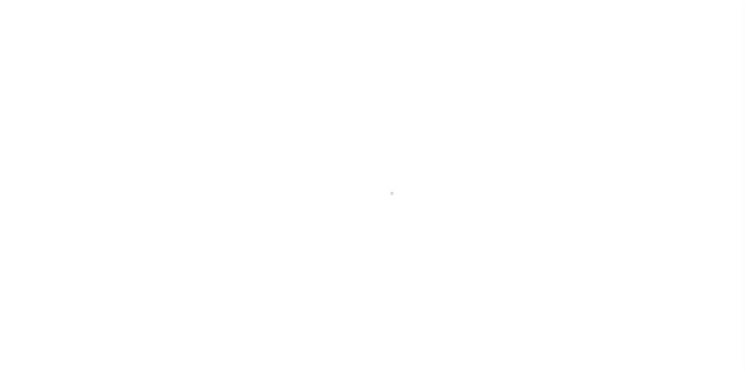
select select "DUE"
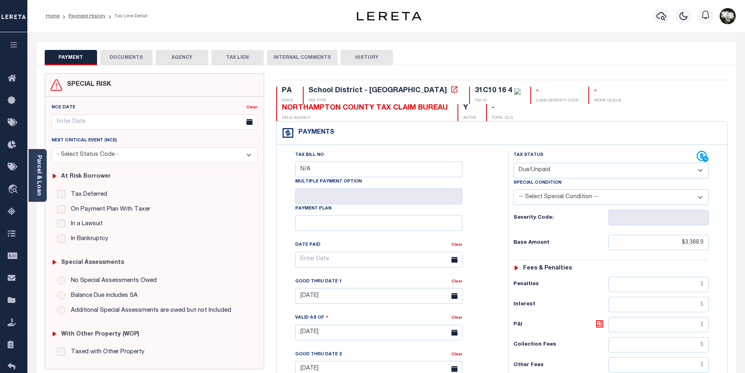
click at [124, 58] on button "DOCUMENTS" at bounding box center [126, 57] width 52 height 15
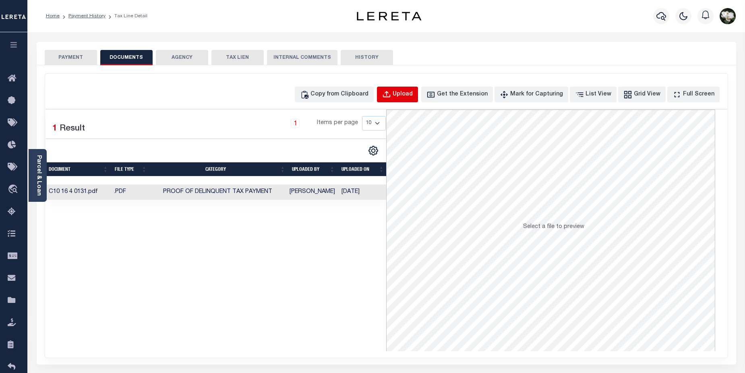
click at [413, 93] on div "Upload" at bounding box center [403, 94] width 20 height 9
select select "POP"
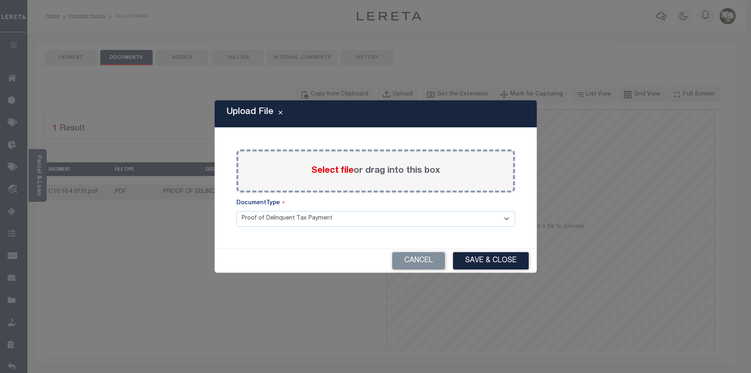
click at [330, 169] on span "Select file" at bounding box center [332, 170] width 42 height 9
click at [0, 0] on input "Select file or drag into this box" at bounding box center [0, 0] width 0 height 0
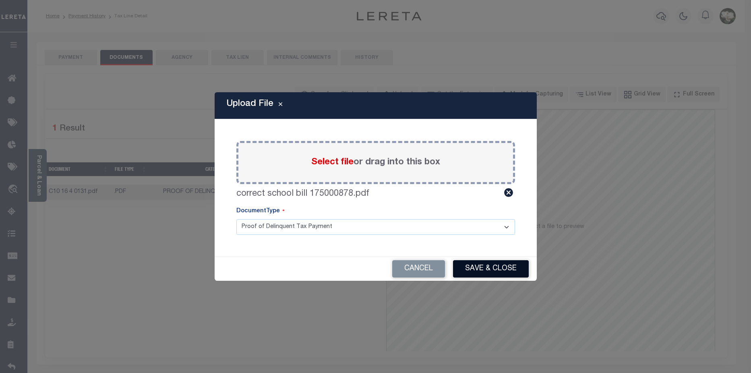
click at [506, 267] on button "Save & Close" at bounding box center [491, 268] width 76 height 17
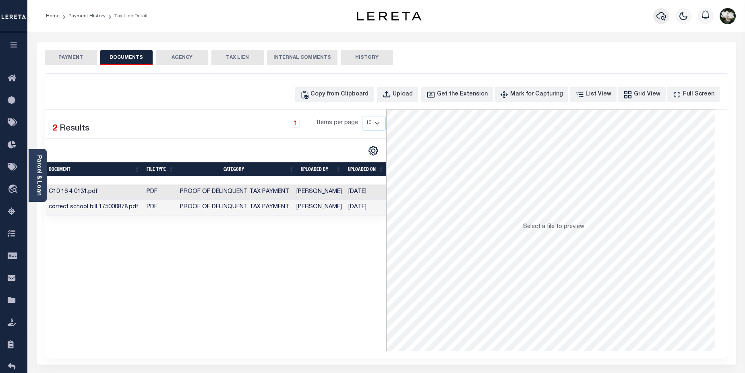
click at [664, 20] on icon "button" at bounding box center [661, 16] width 10 height 8
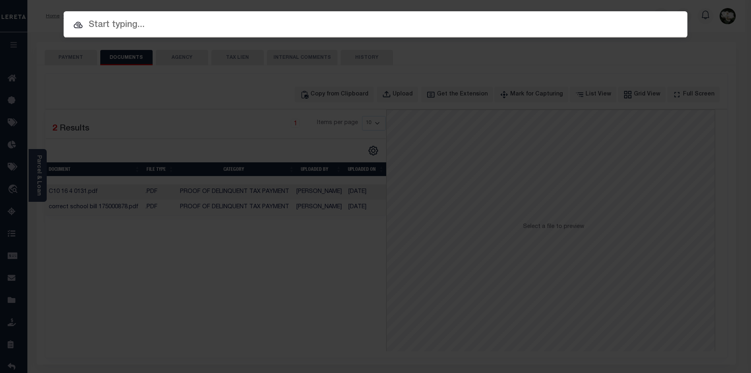
drag, startPoint x: 131, startPoint y: 28, endPoint x: 134, endPoint y: 25, distance: 4.8
click at [133, 25] on input "text" at bounding box center [376, 25] width 624 height 14
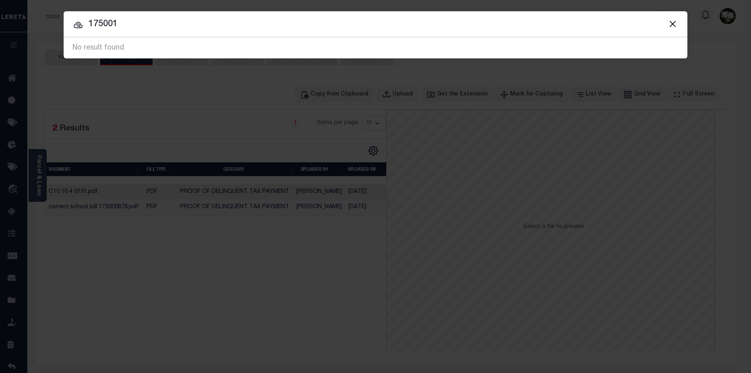
click at [137, 25] on input "175001" at bounding box center [376, 24] width 624 height 14
drag, startPoint x: 120, startPoint y: 22, endPoint x: 140, endPoint y: 23, distance: 19.7
click at [140, 23] on input "175000491" at bounding box center [376, 24] width 624 height 14
click at [294, 29] on input "1750001049" at bounding box center [376, 24] width 624 height 14
click at [114, 22] on input "1750001049" at bounding box center [376, 24] width 624 height 14
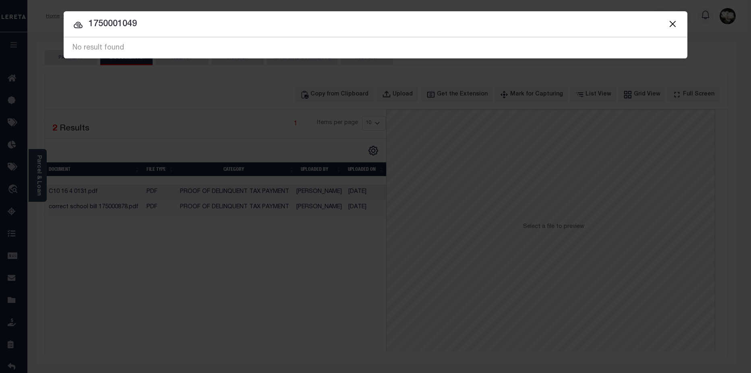
type input "175001049"
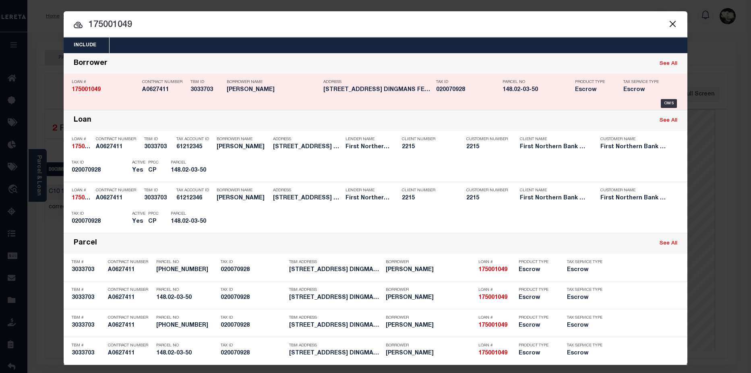
click at [424, 95] on div "Address 228 LAKE DRIVE DINGMANS FERRY P..." at bounding box center [377, 87] width 109 height 23
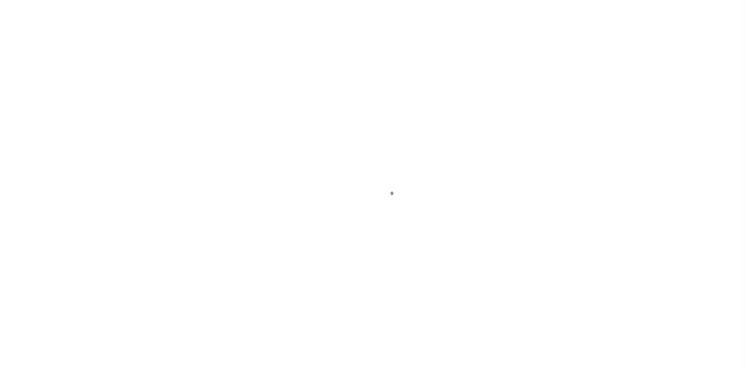
select select "Escrow"
type input "228 LAKE DRIVE"
type input "02-0-070928"
select select
type input "DINGMANS FERRY PA 18328"
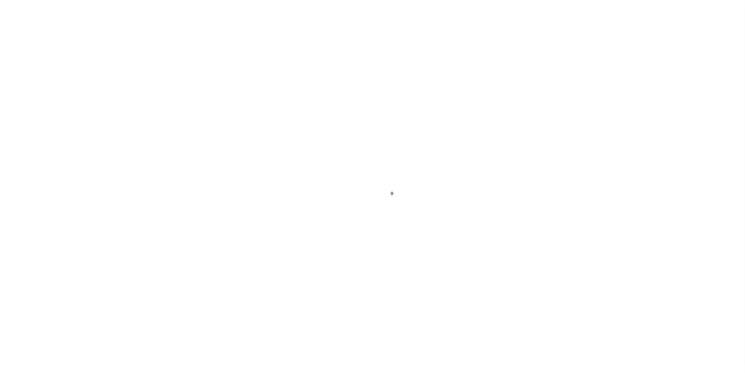
type input "PA"
select select
type textarea "Liability subject to parcel provided"
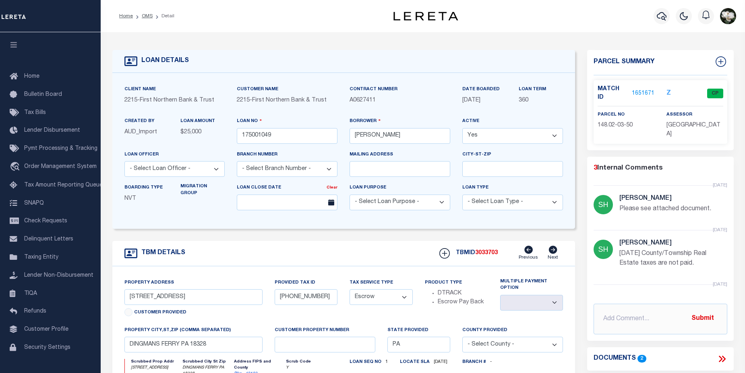
click at [645, 91] on link "1651671" at bounding box center [643, 93] width 23 height 8
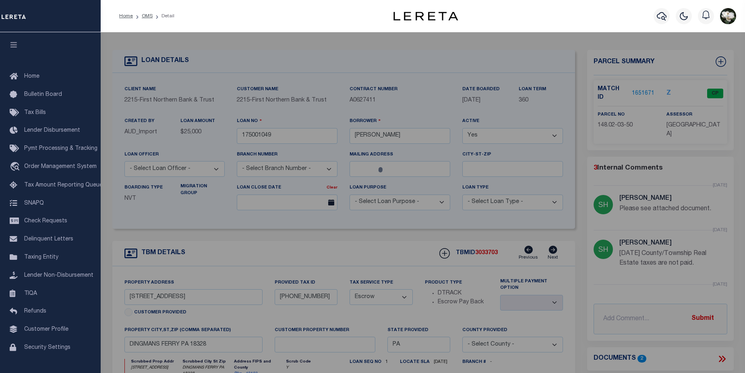
checkbox input "false"
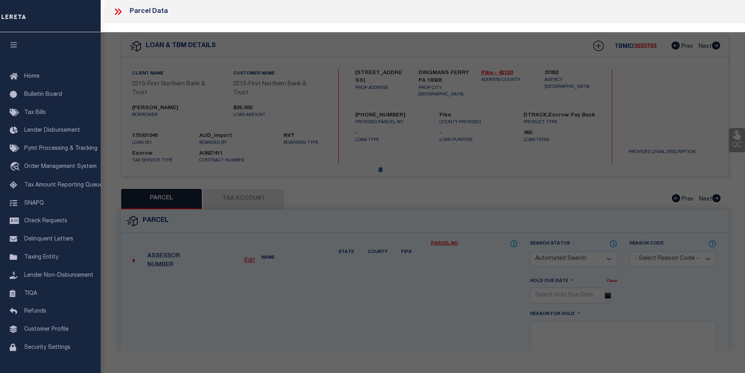
select select "CP"
type input "MARRESE, RYAN M & CATHARINE L"
select select "PHN"
select select "ADD"
type input "228 LAKE DR"
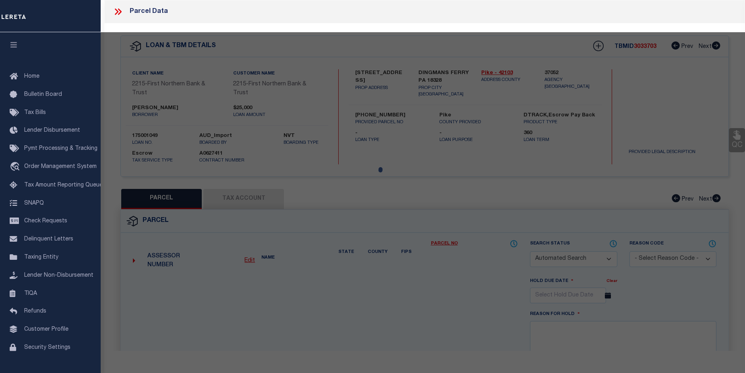
checkbox input "false"
type input "PA"
type textarea "LOT 6 BLK M-303 SEC 3"
type textarea "sent email to Delaware twnshp - I am requesting tax amount information for parc…"
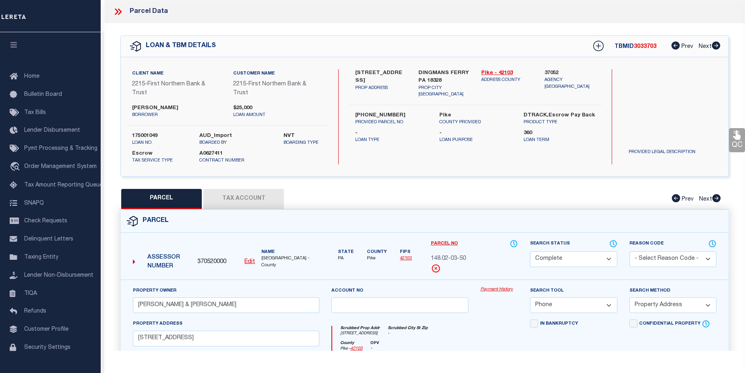
click at [506, 292] on link "Payment History" at bounding box center [498, 289] width 37 height 7
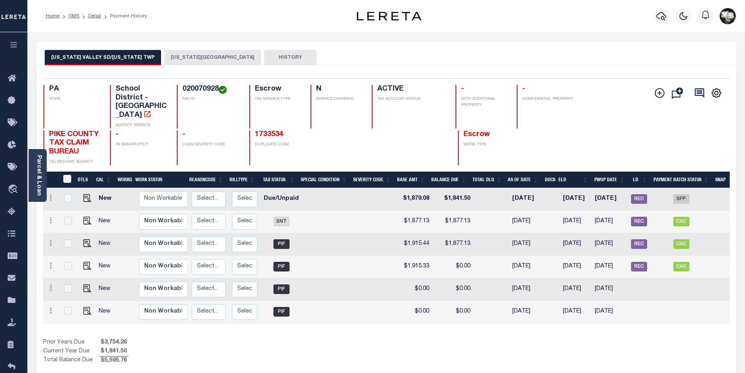
scroll to position [0, 102]
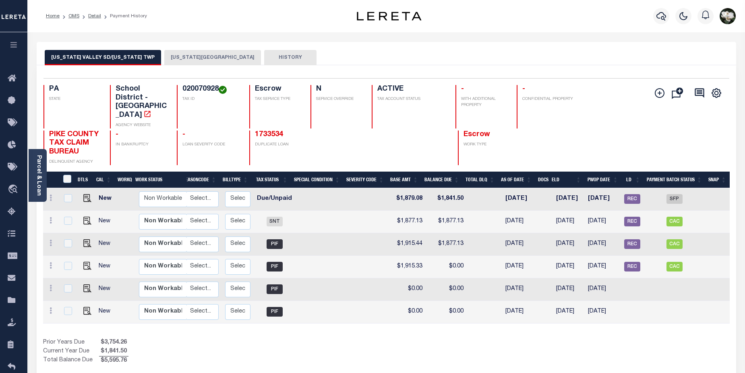
click at [38, 178] on link "Parcel & Loan" at bounding box center [39, 175] width 6 height 41
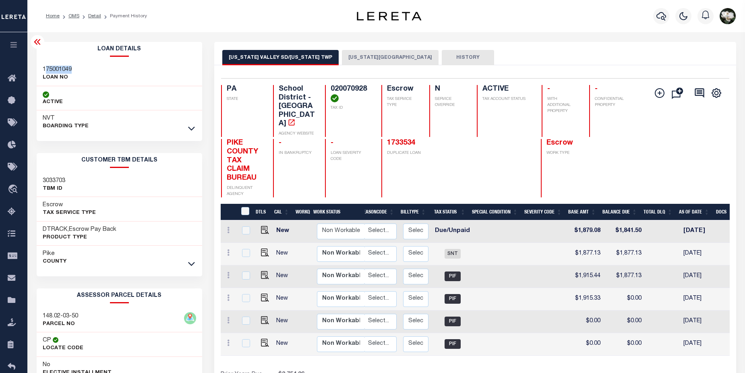
drag, startPoint x: 46, startPoint y: 69, endPoint x: 62, endPoint y: 69, distance: 16.5
click at [72, 69] on h3 "175001049" at bounding box center [57, 70] width 29 height 8
click at [56, 52] on h2 "Loan Details" at bounding box center [120, 49] width 166 height 15
drag, startPoint x: 41, startPoint y: 66, endPoint x: 73, endPoint y: 67, distance: 31.8
click at [79, 67] on div "175001049 LOAN NO" at bounding box center [120, 74] width 166 height 25
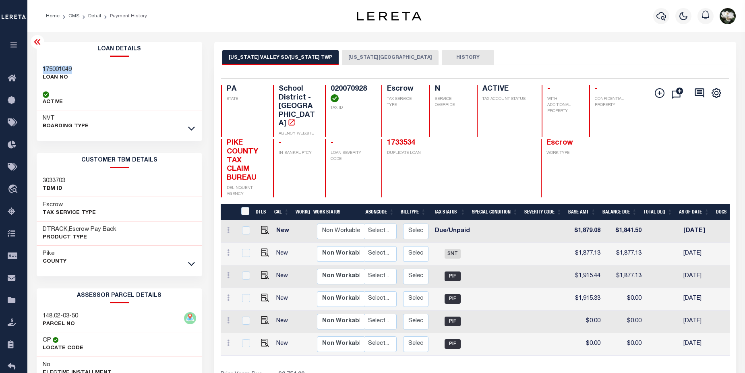
copy h3 "175001049"
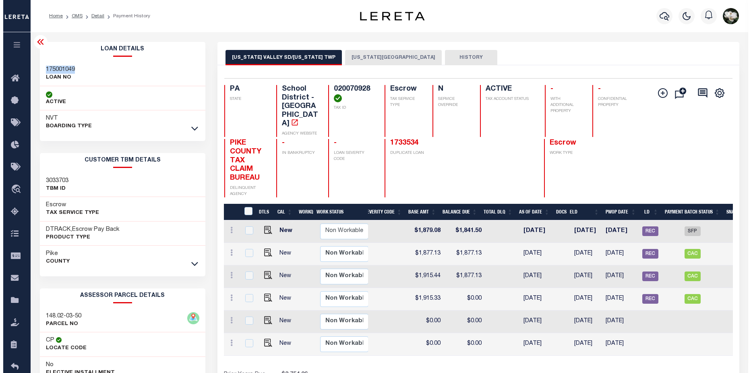
scroll to position [0, 280]
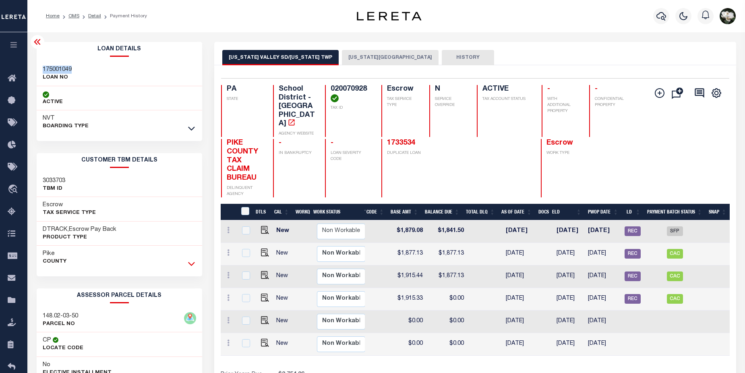
click at [195, 263] on icon at bounding box center [191, 263] width 7 height 8
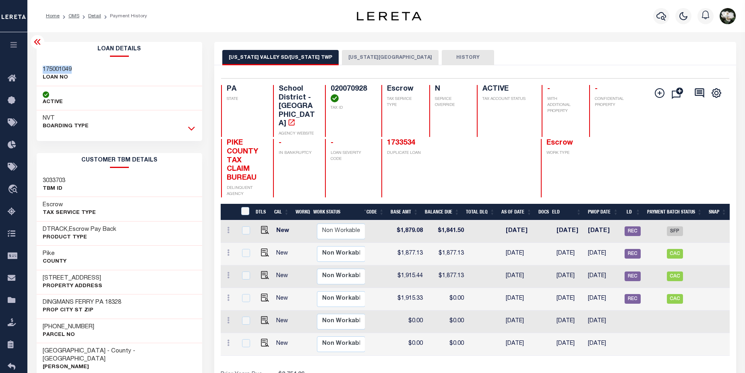
click at [193, 127] on icon at bounding box center [191, 128] width 7 height 8
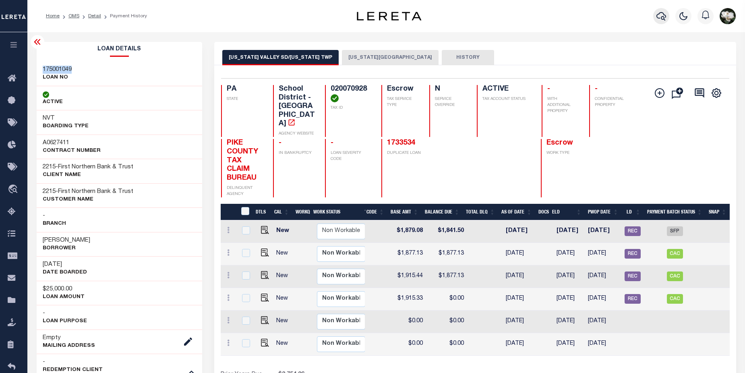
click at [663, 16] on icon "button" at bounding box center [661, 16] width 10 height 10
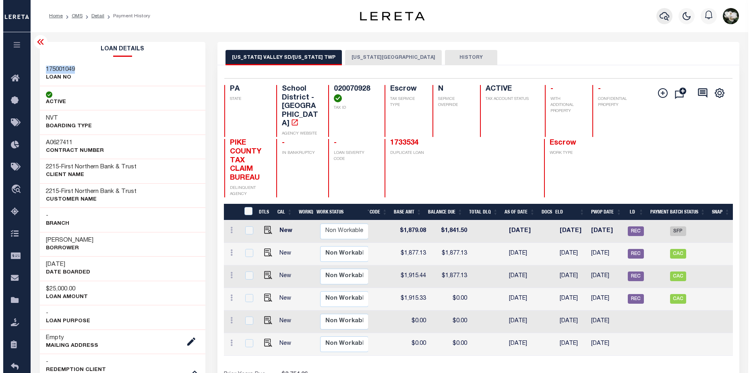
scroll to position [0, 275]
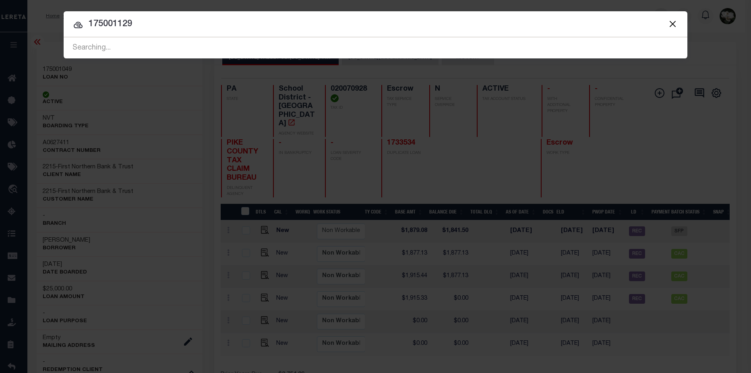
type input "175001129"
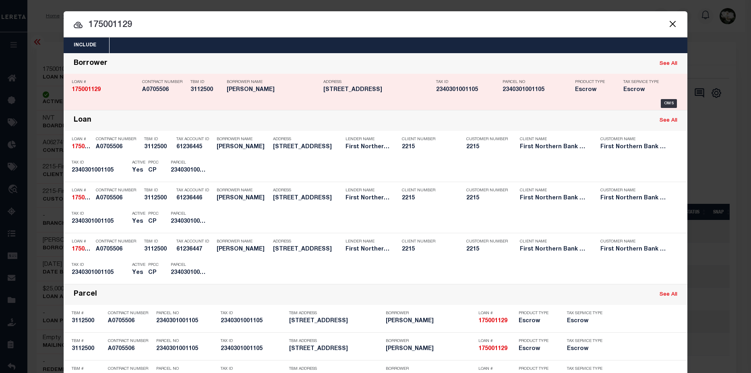
click at [271, 89] on h5 "[PERSON_NAME]" at bounding box center [273, 90] width 93 height 7
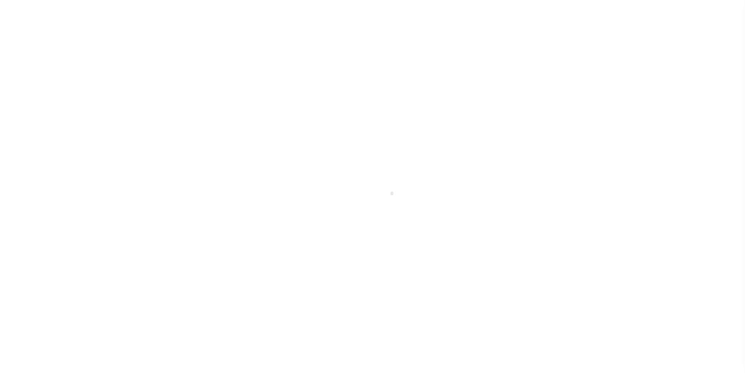
select select "Escrow"
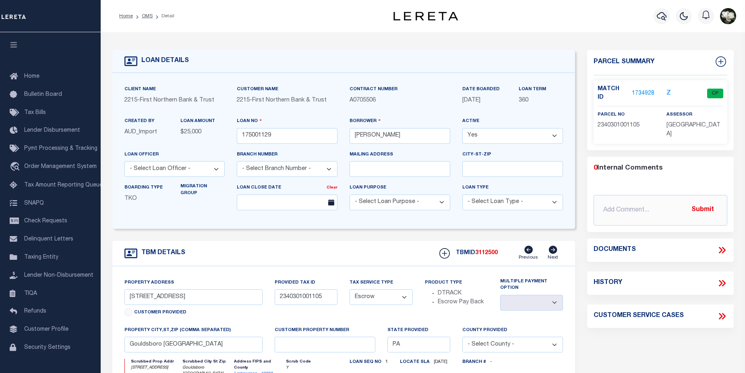
click at [647, 89] on link "1734928" at bounding box center [643, 93] width 23 height 8
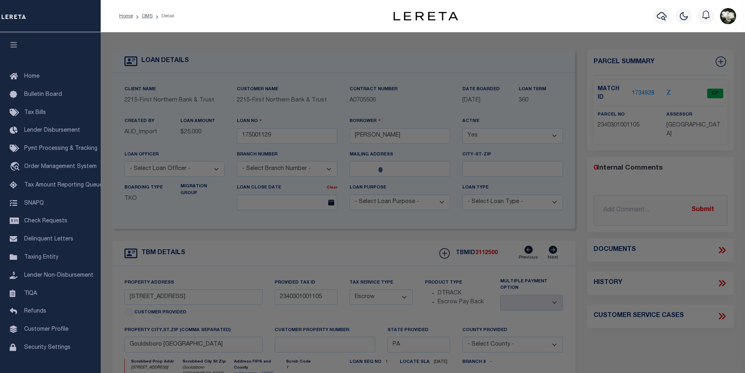
checkbox input "false"
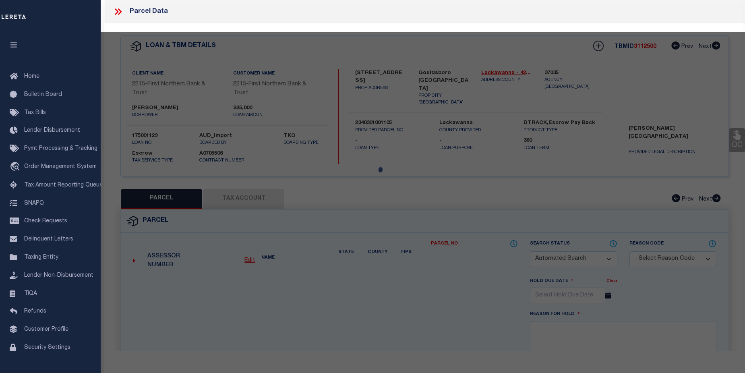
select select "CP"
type input "[PERSON_NAME]"
select select
type input "T 309 L 5"
checkbox input "false"
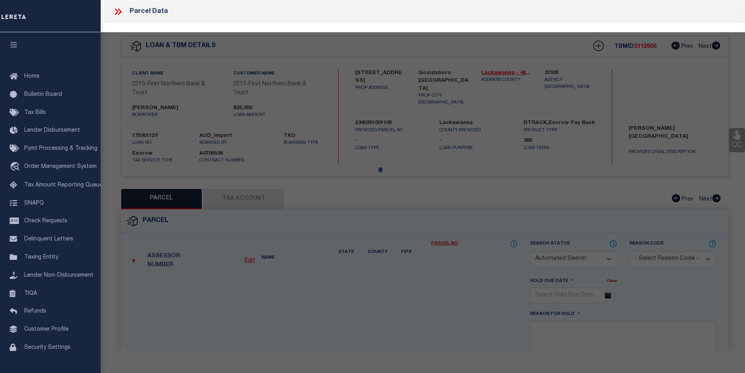
type input "PA"
type textarea "1.15A BLDG & LAND W-01 B- L- P-"
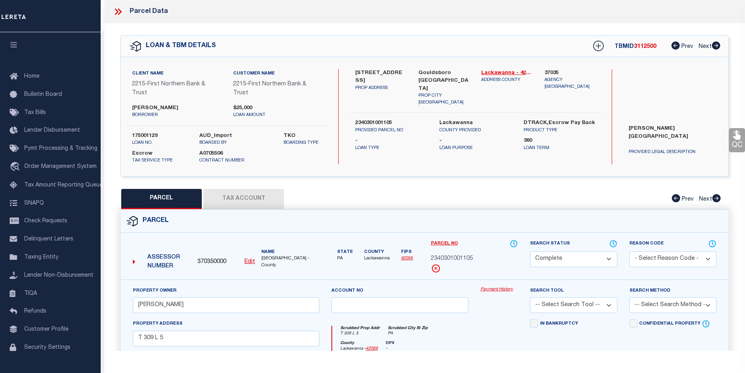
click at [498, 289] on link "Payment History" at bounding box center [498, 289] width 37 height 7
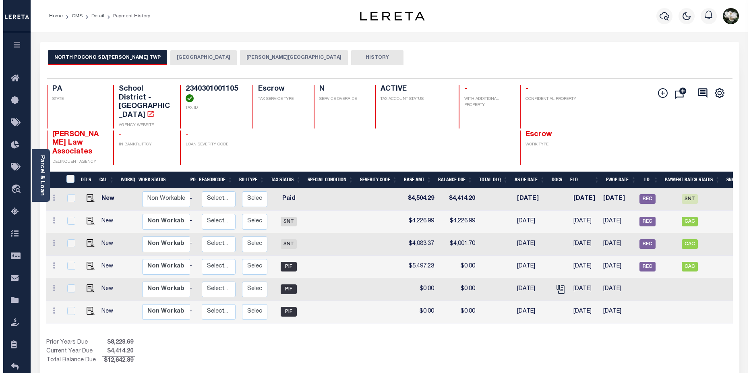
scroll to position [0, 103]
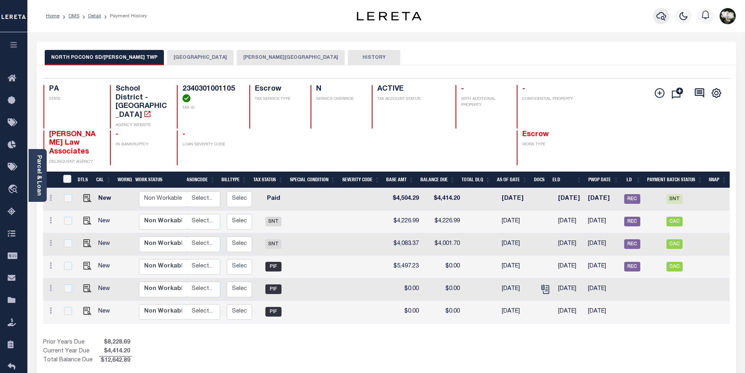
click at [659, 14] on icon "button" at bounding box center [661, 16] width 10 height 8
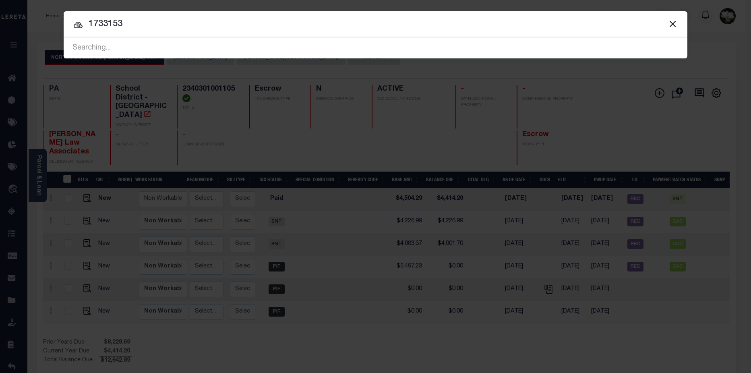
type input "1733153"
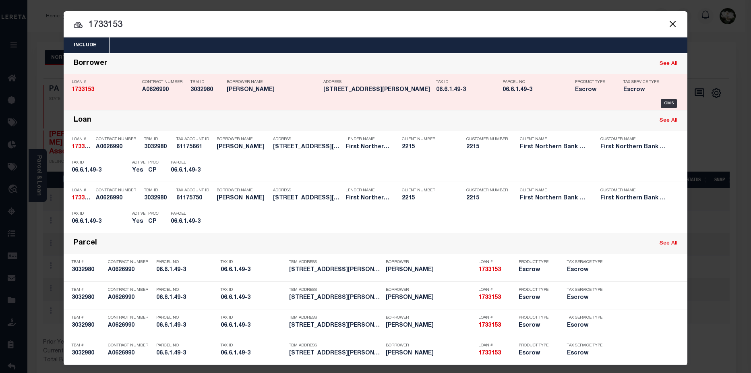
click at [492, 93] on h5 "06.6.1.49-3" at bounding box center [467, 90] width 62 height 7
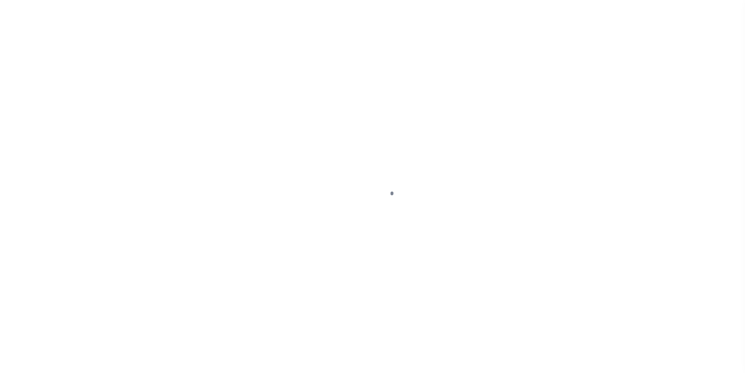
select select "Escrow"
type input "[STREET_ADDRESS][PERSON_NAME]"
type input "06.6.1.49-3"
select select
type input "Kunkletown PA 18058"
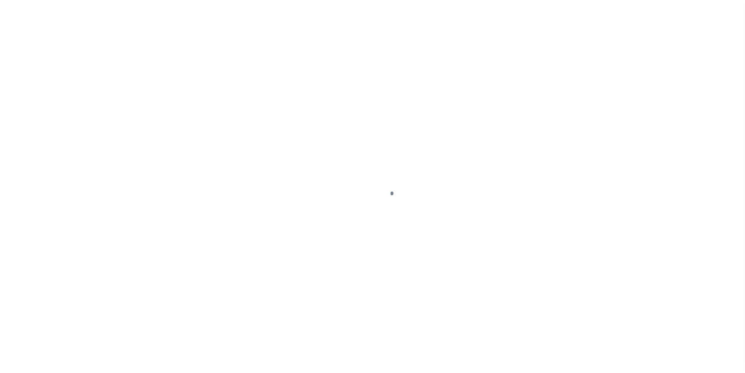
type input "PA"
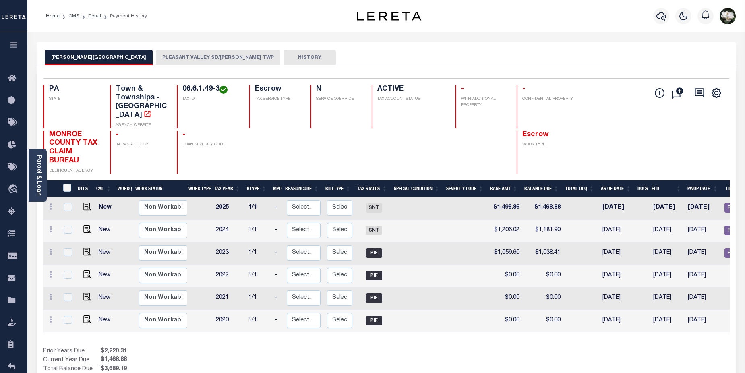
click at [160, 52] on button "PLEASANT VALLEY SD/ELDRED TWP" at bounding box center [218, 57] width 124 height 15
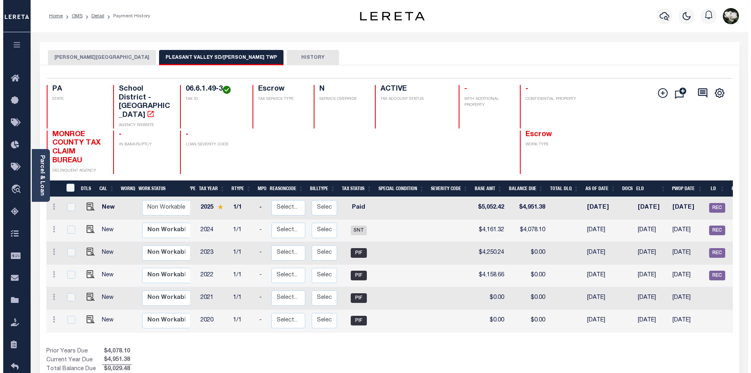
scroll to position [0, 12]
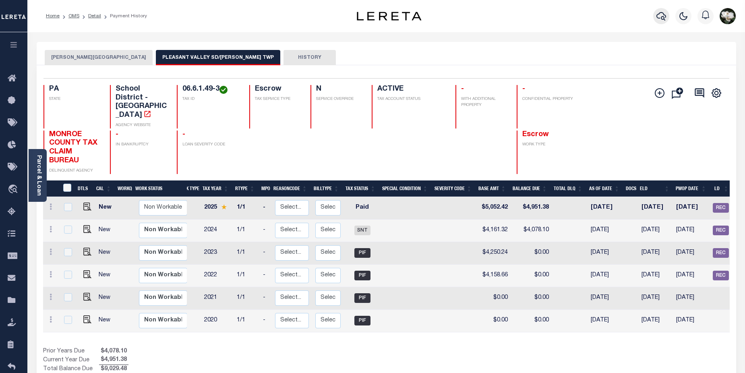
click at [665, 15] on icon "button" at bounding box center [661, 16] width 10 height 10
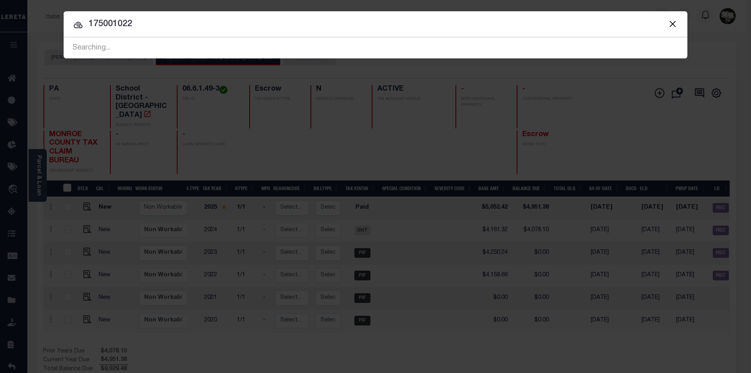
type input "175001022"
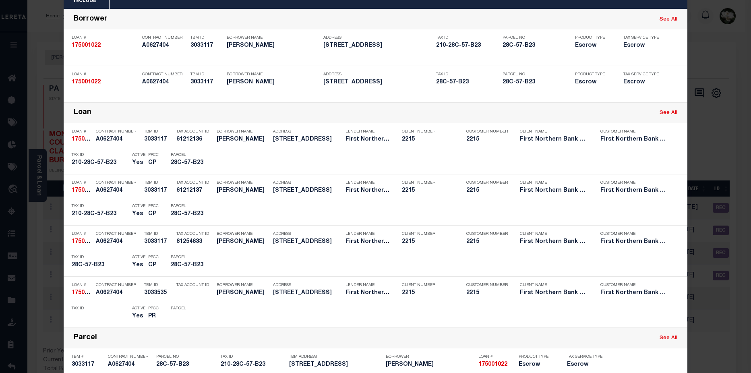
scroll to position [52, 0]
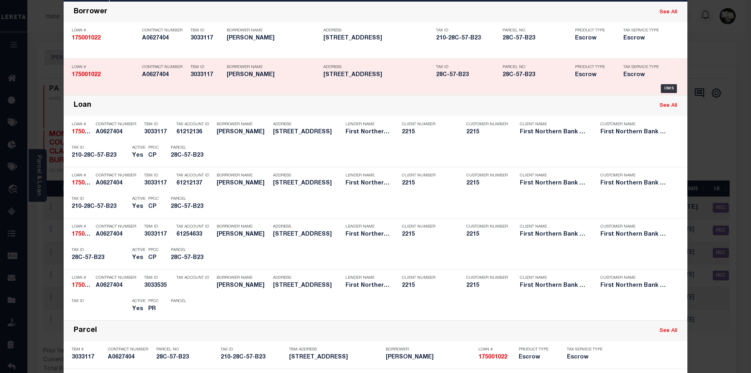
click at [536, 78] on h5 "28C-57-B23" at bounding box center [537, 75] width 68 height 7
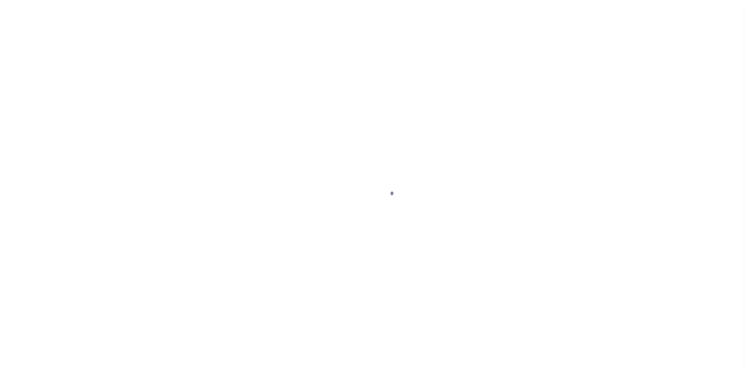
select select "Escrow"
type input "[STREET_ADDRESS]"
type input "28C-57-B23"
select select
type input "LEHIGHTON PA 18235"
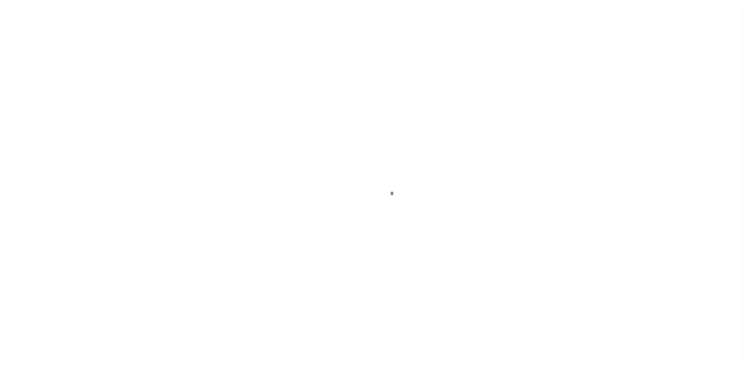
type input "PA"
select select
type textarea "Liability subject to parcel provided"
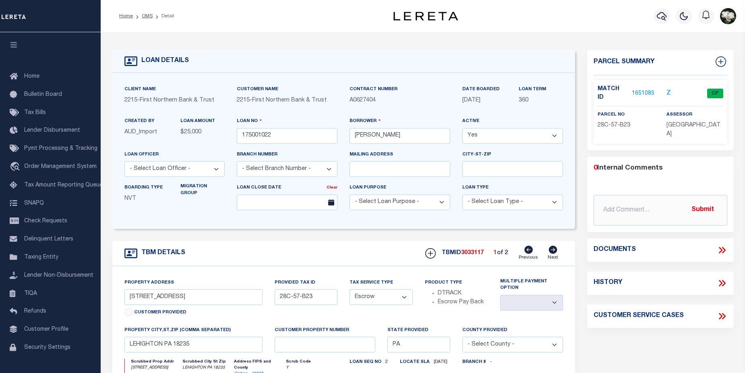
click at [648, 92] on link "1651085" at bounding box center [643, 93] width 23 height 8
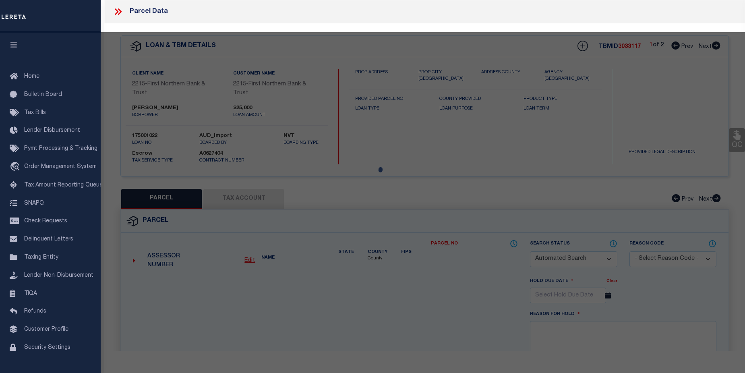
checkbox input "false"
select select "CP"
type input "[PERSON_NAME] & [PERSON_NAME]"
select select
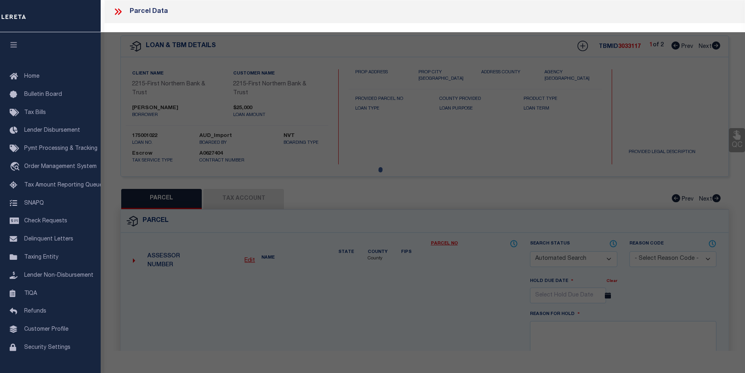
type input "[STREET_ADDRESS]"
checkbox input "false"
type input "Lehighton PA 18"
type textarea "Total Acres for this Parcel 1"
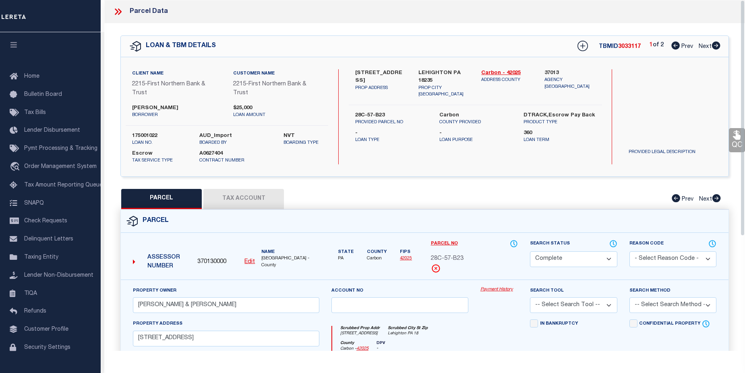
click at [502, 286] on link "Payment History" at bounding box center [498, 289] width 37 height 7
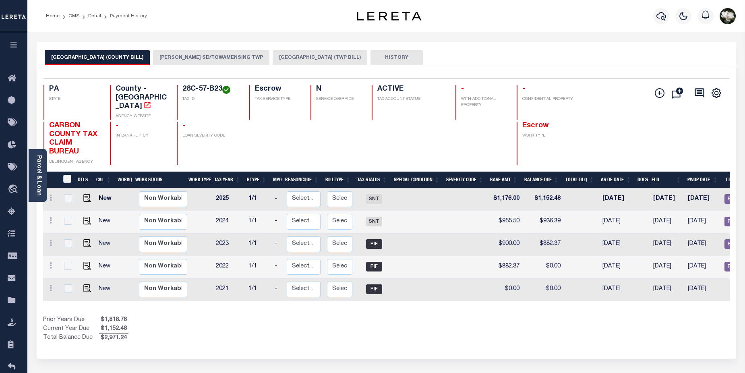
click at [242, 54] on button "[PERSON_NAME] SD/TOWAMENSING TWP" at bounding box center [211, 57] width 116 height 15
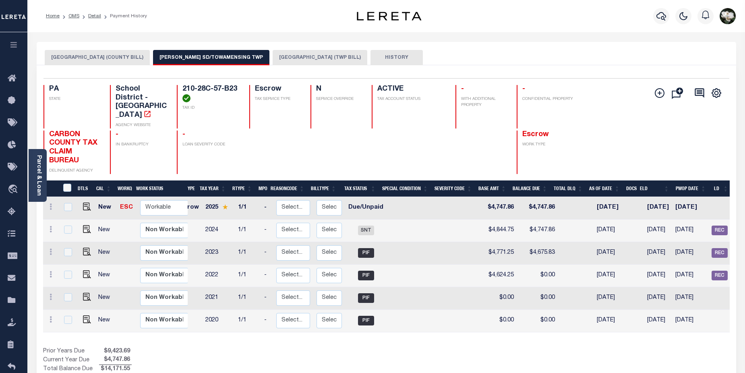
scroll to position [0, 13]
drag, startPoint x: 37, startPoint y: 186, endPoint x: 67, endPoint y: 165, distance: 37.3
click at [37, 186] on link "Parcel & Loan" at bounding box center [39, 175] width 6 height 41
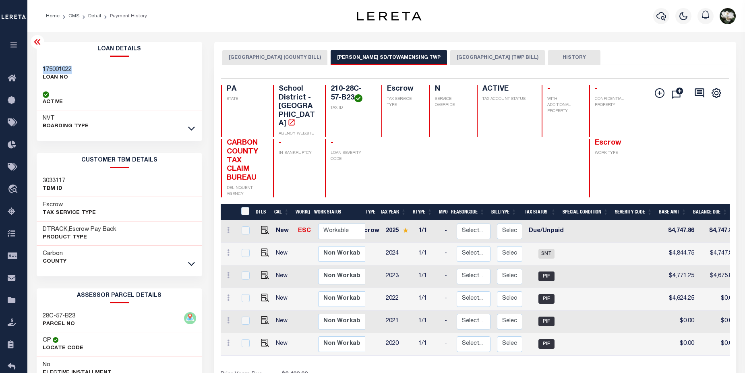
drag, startPoint x: 40, startPoint y: 69, endPoint x: 75, endPoint y: 68, distance: 35.1
click at [75, 68] on div "175001022 LOAN NO" at bounding box center [120, 74] width 166 height 25
copy h3 "175001022"
click at [263, 226] on img "" at bounding box center [265, 230] width 8 height 8
checkbox input "true"
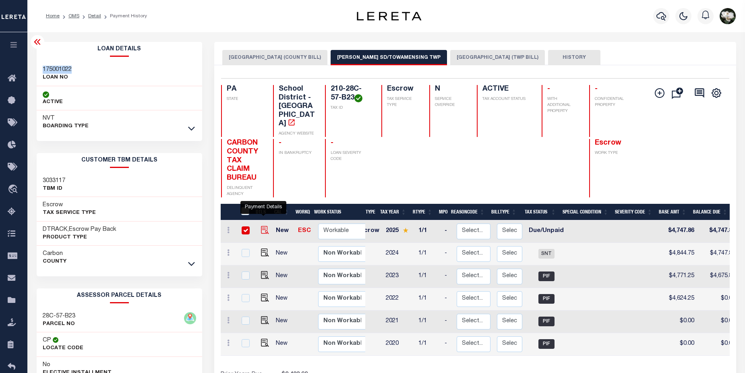
checkbox input "true"
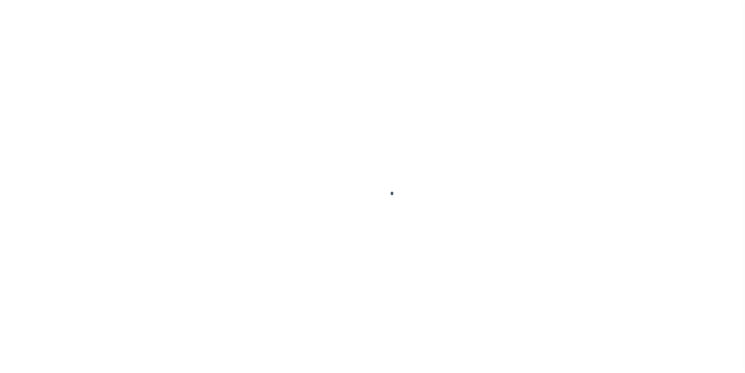
select select "DUE"
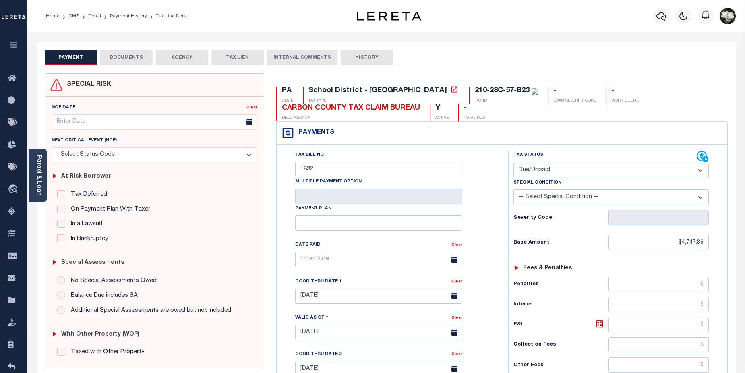
click at [131, 58] on button "DOCUMENTS" at bounding box center [126, 57] width 52 height 15
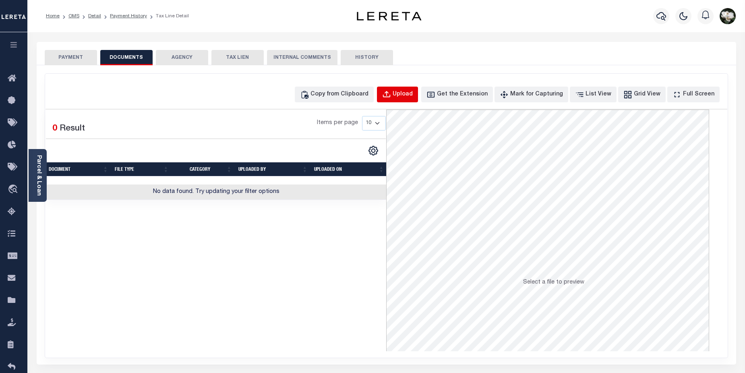
click at [413, 95] on div "Upload" at bounding box center [403, 94] width 20 height 9
select select "POP"
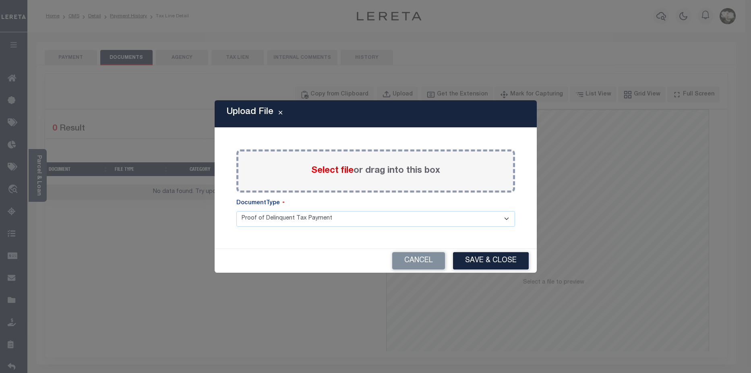
click at [337, 169] on span "Select file" at bounding box center [332, 170] width 42 height 9
click at [0, 0] on input "Select file or drag into this box" at bounding box center [0, 0] width 0 height 0
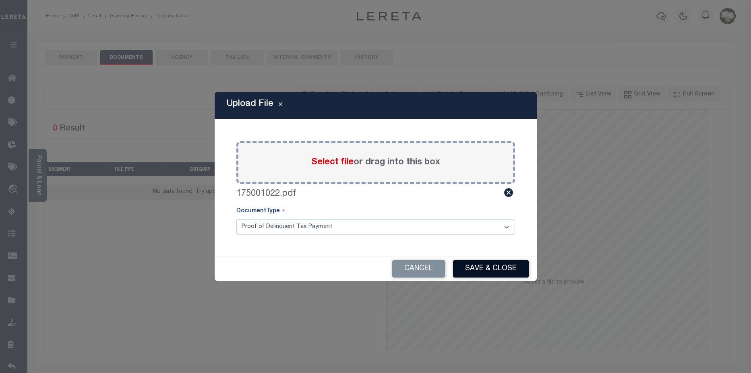
click at [493, 270] on button "Save & Close" at bounding box center [491, 268] width 76 height 17
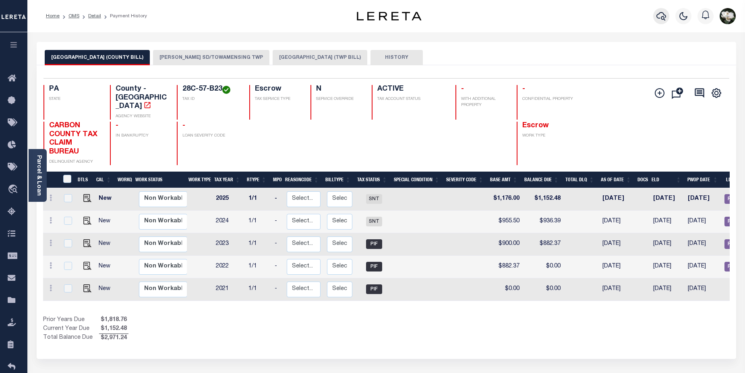
click at [658, 16] on icon "button" at bounding box center [661, 16] width 10 height 8
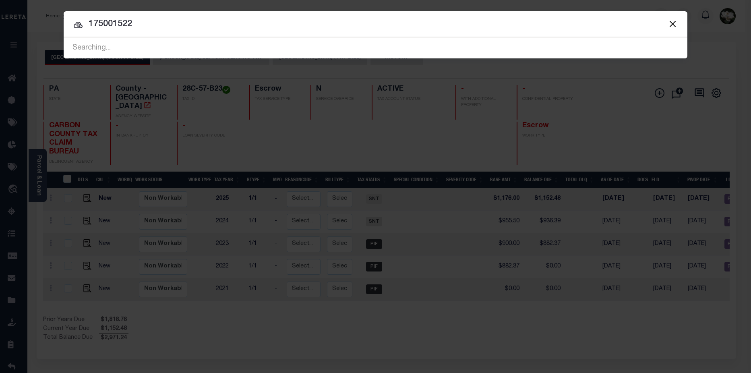
type input "175001522"
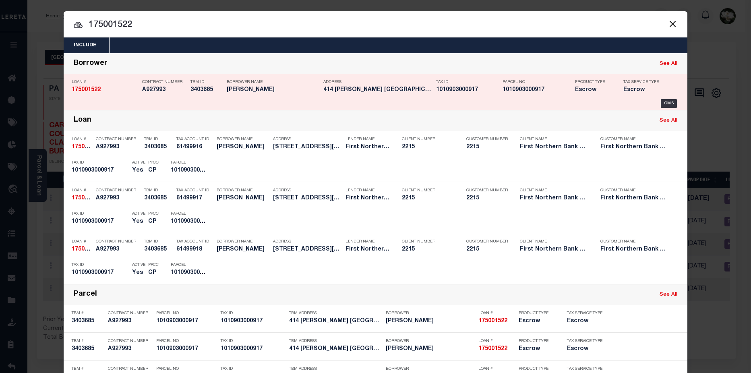
click at [390, 91] on h5 "414 [PERSON_NAME] [GEOGRAPHIC_DATA] TOW..." at bounding box center [377, 90] width 109 height 7
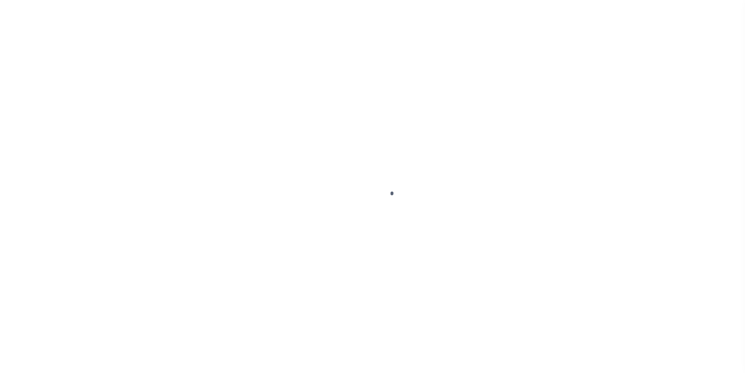
select select "10"
select select "Escrow"
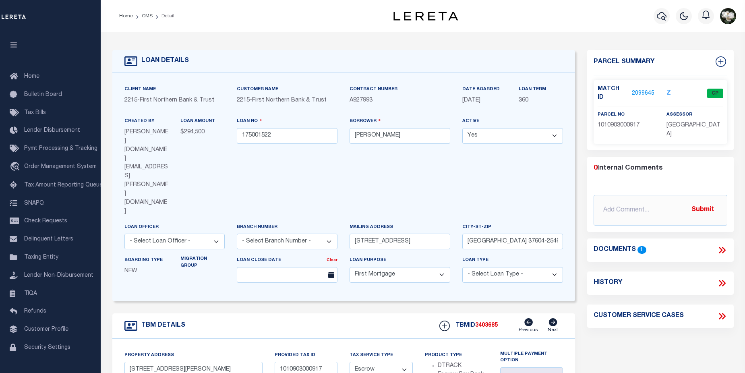
click at [639, 89] on link "2099645" at bounding box center [643, 93] width 23 height 8
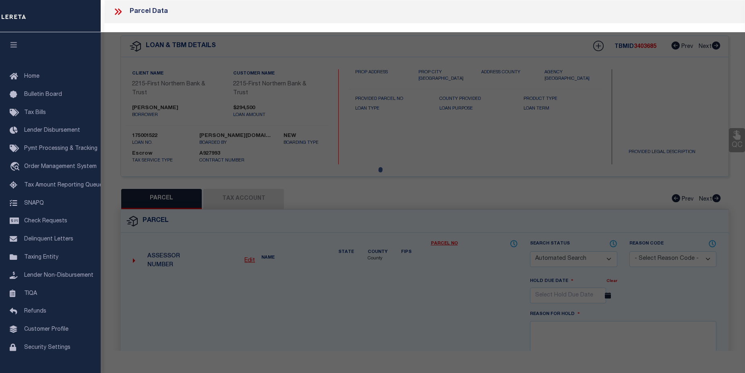
checkbox input "false"
select select "CP"
type input "[PERSON_NAME]"
select select "AGW"
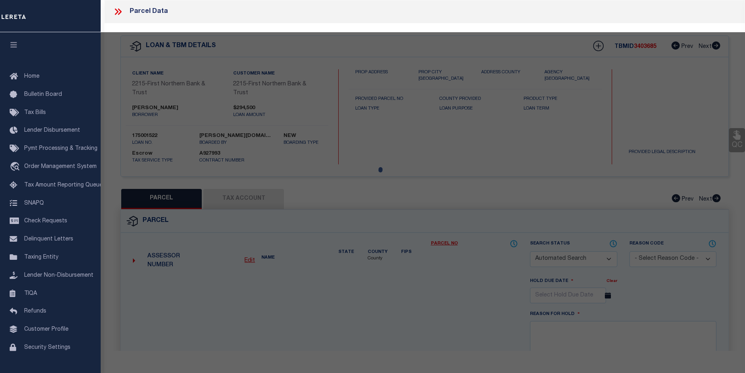
select select
type input "[STREET_ADDRESS][PERSON_NAME]"
checkbox input "false"
type input "[PERSON_NAME] SUMMIT, [GEOGRAPHIC_DATA] 18411"
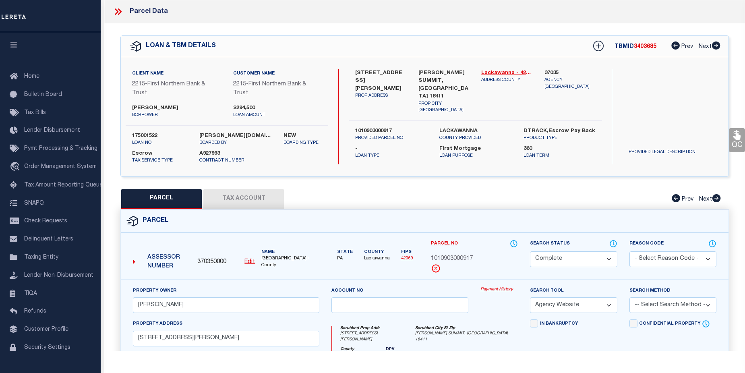
scroll to position [161, 0]
click at [501, 289] on link "Payment History" at bounding box center [498, 289] width 37 height 7
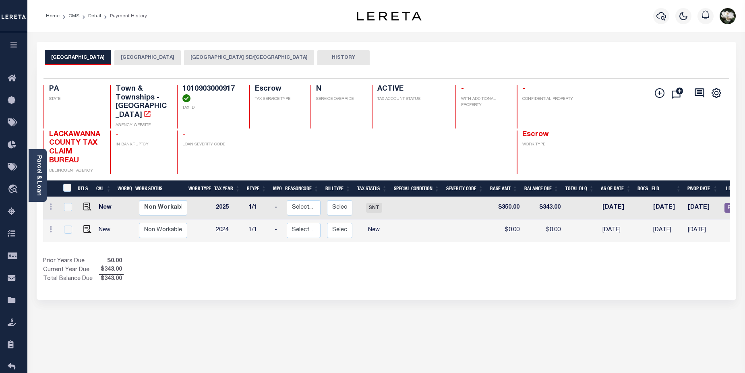
click at [247, 56] on button "[GEOGRAPHIC_DATA] SD/[GEOGRAPHIC_DATA]" at bounding box center [249, 57] width 130 height 15
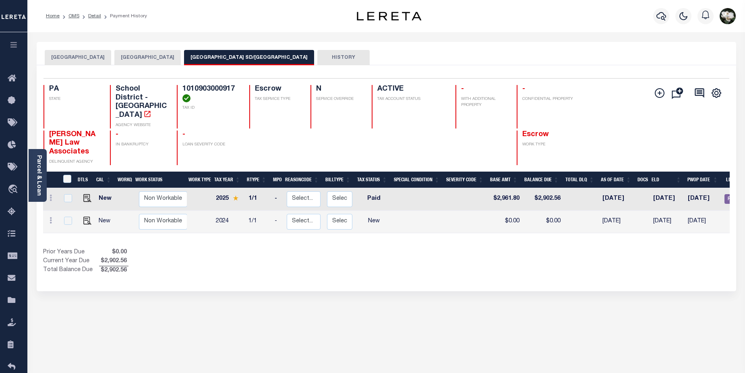
drag, startPoint x: 524, startPoint y: 215, endPoint x: 591, endPoint y: 215, distance: 66.9
click at [591, 215] on div "DTLS CAL WorkQ Work Status Work Type Tax Year RType MPO ReasonCode BillType Tax…" at bounding box center [386, 224] width 687 height 104
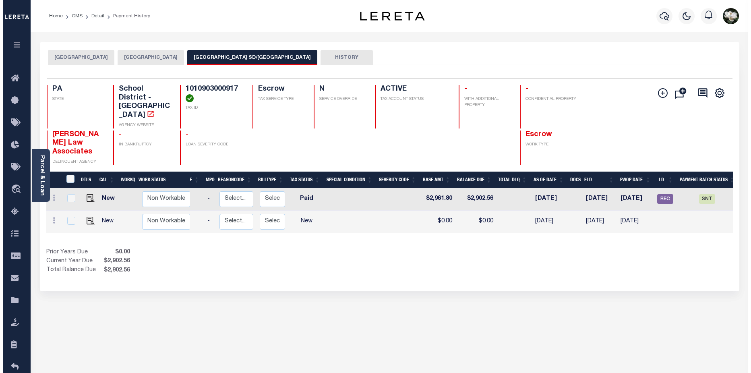
scroll to position [0, 100]
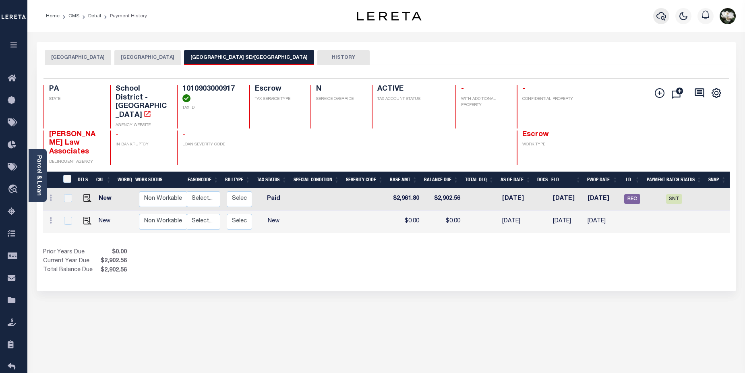
click at [655, 16] on button "button" at bounding box center [661, 16] width 16 height 16
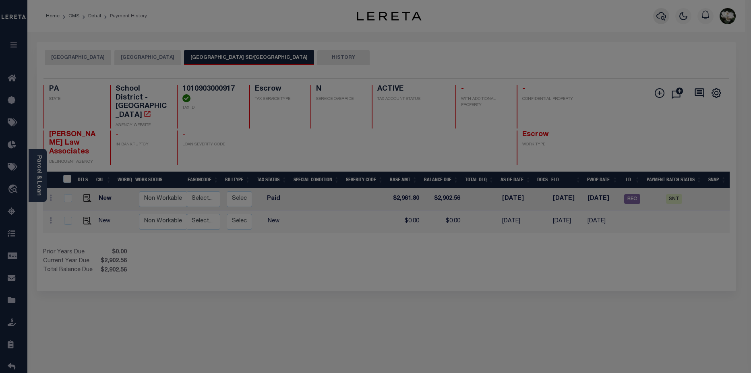
scroll to position [0, 94]
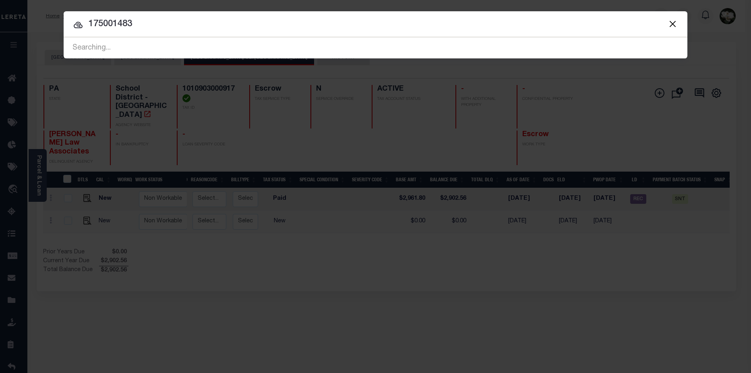
type input "175001483"
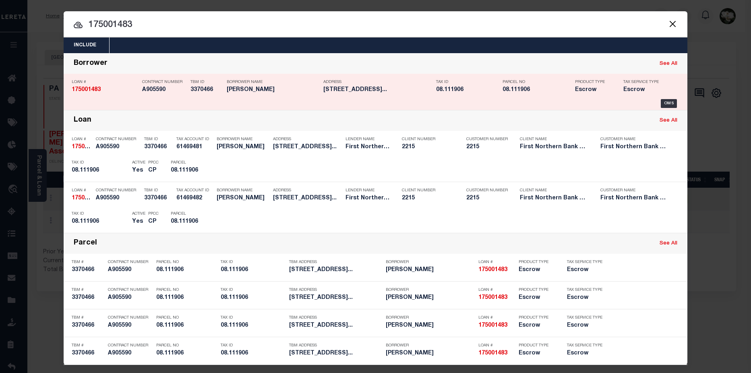
click at [312, 90] on h5 "[PERSON_NAME]" at bounding box center [273, 90] width 93 height 7
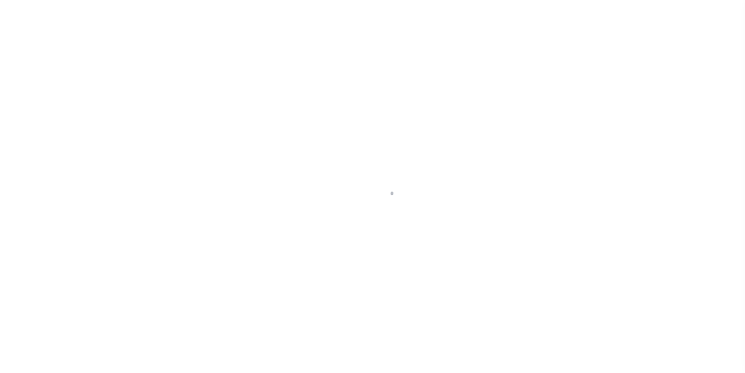
select select "10"
select select "Escrow"
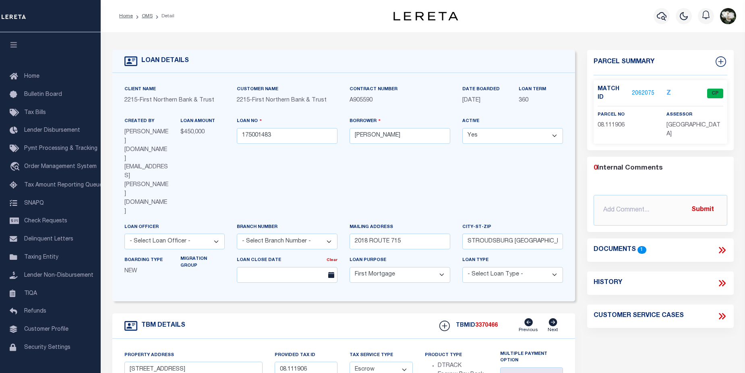
click at [640, 89] on link "2062075" at bounding box center [643, 93] width 23 height 8
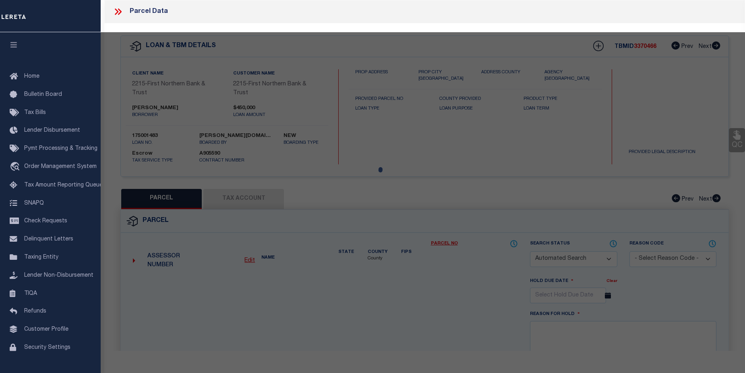
checkbox input "false"
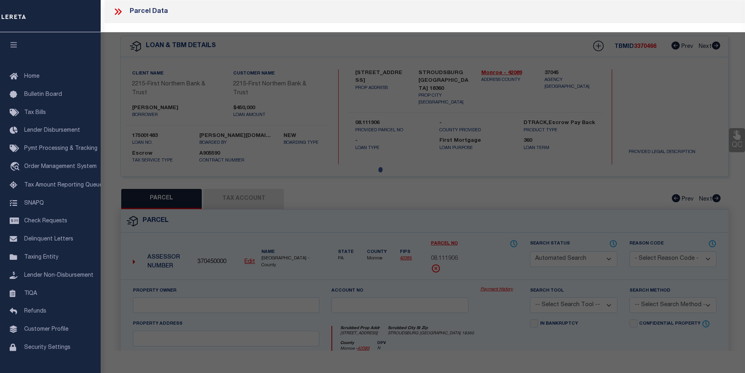
select select "CP"
type input "[PERSON_NAME]"
select select
type input "[STREET_ADDRESS]"
checkbox input "false"
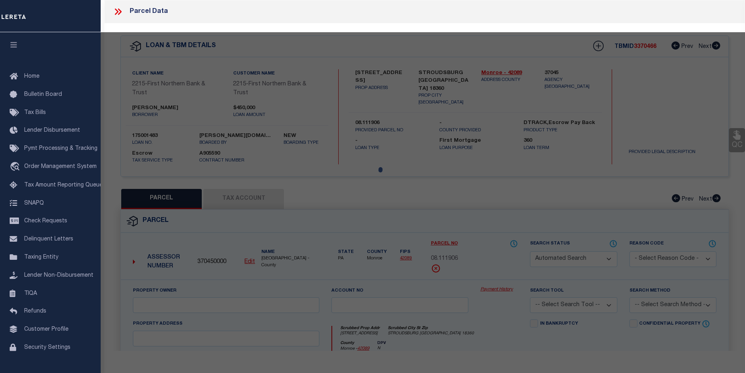
type input "STROUDSBURG [GEOGRAPHIC_DATA] 18360"
type textarea "LOTS 2,3,4&RIGHT OF WAY"
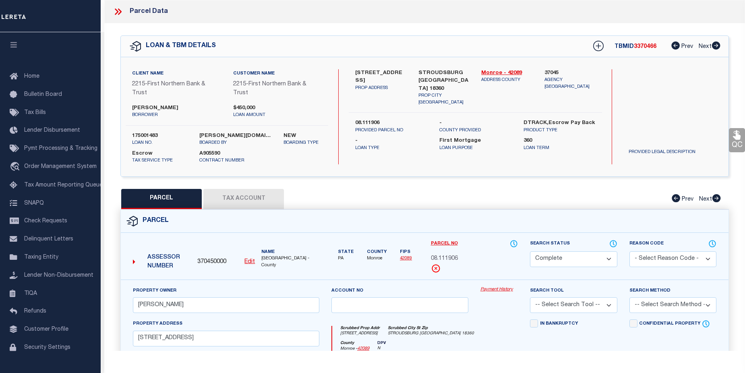
click at [502, 287] on link "Payment History" at bounding box center [498, 289] width 37 height 7
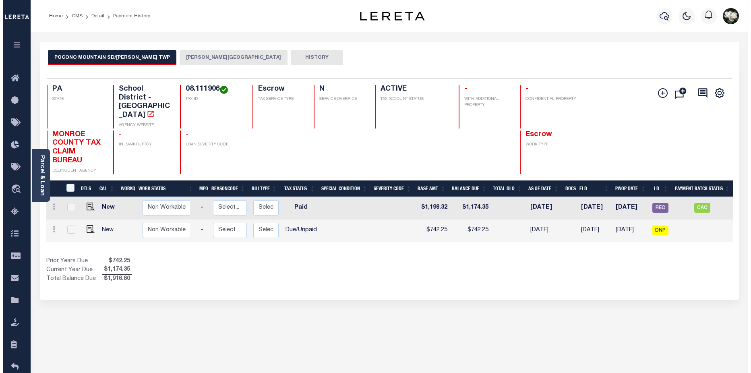
scroll to position [0, 100]
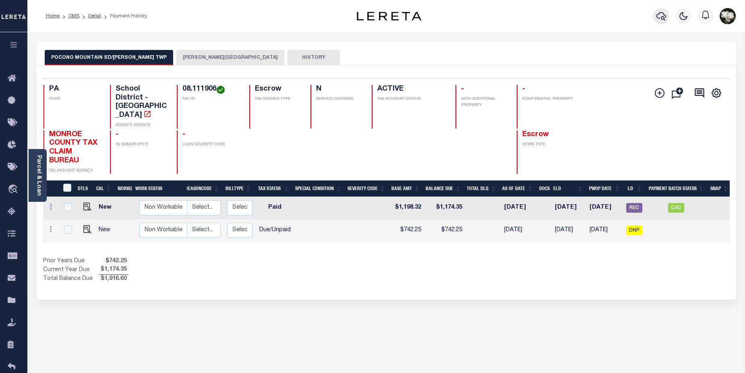
click at [666, 15] on icon "button" at bounding box center [661, 16] width 10 height 10
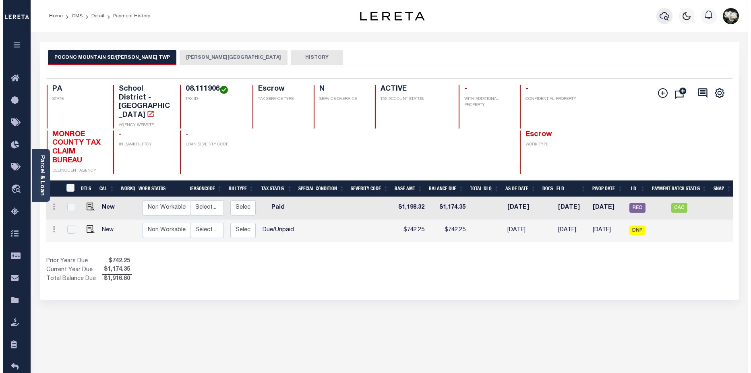
scroll to position [0, 96]
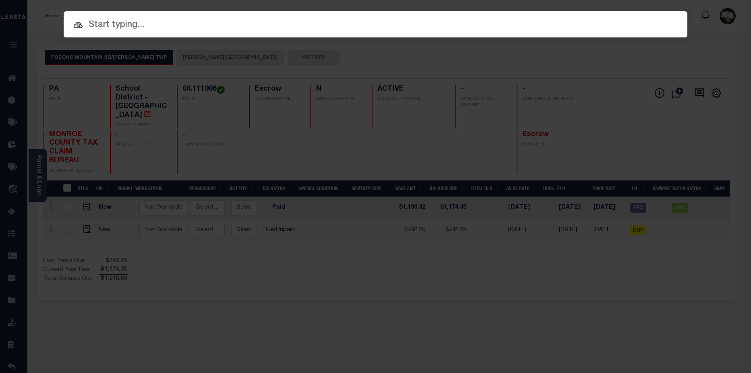
click at [102, 26] on input "text" at bounding box center [376, 25] width 624 height 14
paste input "175001022"
drag, startPoint x: 118, startPoint y: 22, endPoint x: 145, endPoint y: 24, distance: 27.0
click at [145, 24] on input "175001022" at bounding box center [376, 25] width 624 height 14
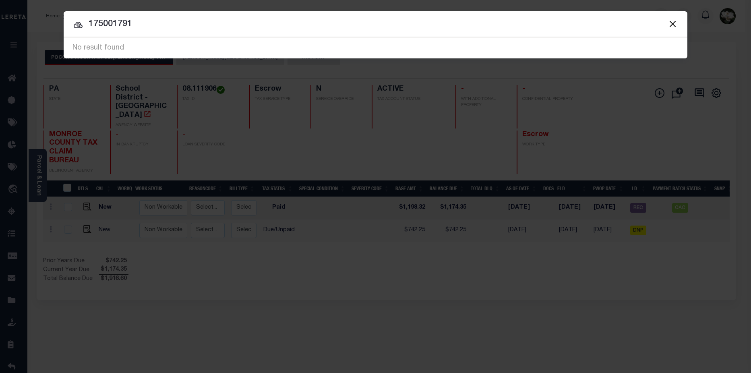
click at [114, 24] on input "175001791" at bounding box center [376, 24] width 624 height 14
drag, startPoint x: 163, startPoint y: 27, endPoint x: 75, endPoint y: 30, distance: 88.7
click at [75, 30] on input "1750001791" at bounding box center [376, 24] width 624 height 14
type input "1662 river"
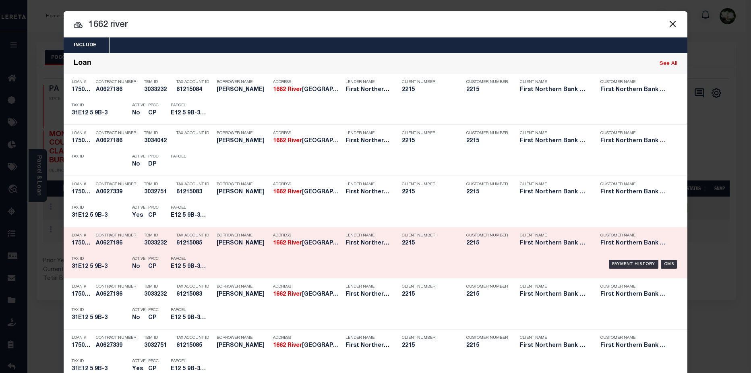
click at [340, 243] on div "Lender Name First Northern Bank & Trust" at bounding box center [368, 240] width 56 height 23
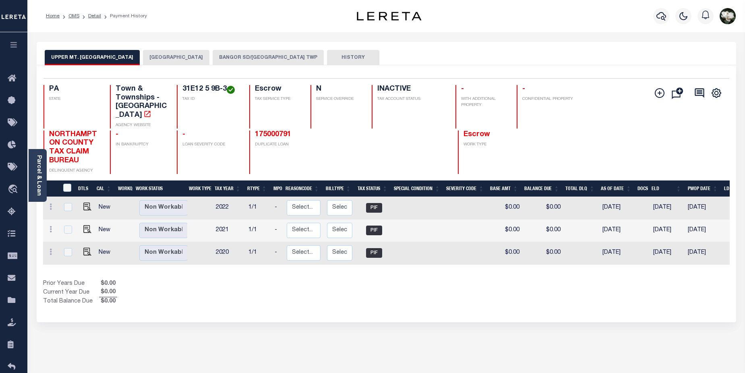
click at [240, 57] on button "BANGOR SD/[GEOGRAPHIC_DATA] TWP" at bounding box center [268, 57] width 111 height 15
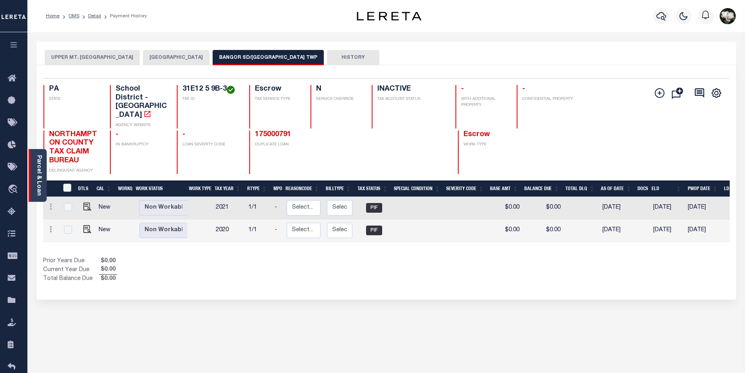
click at [38, 170] on link "Parcel & Loan" at bounding box center [39, 175] width 6 height 41
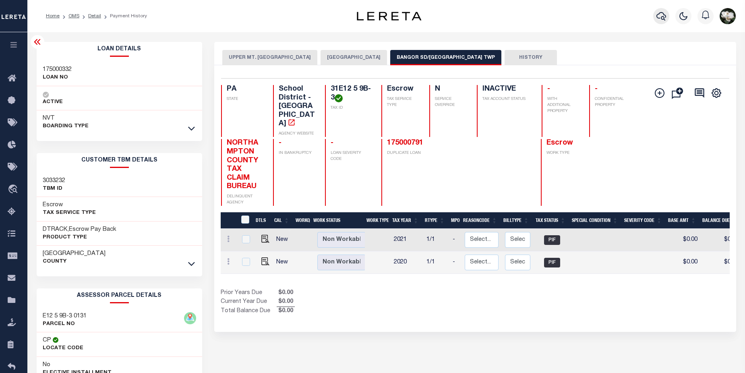
click at [667, 19] on button "button" at bounding box center [661, 16] width 16 height 16
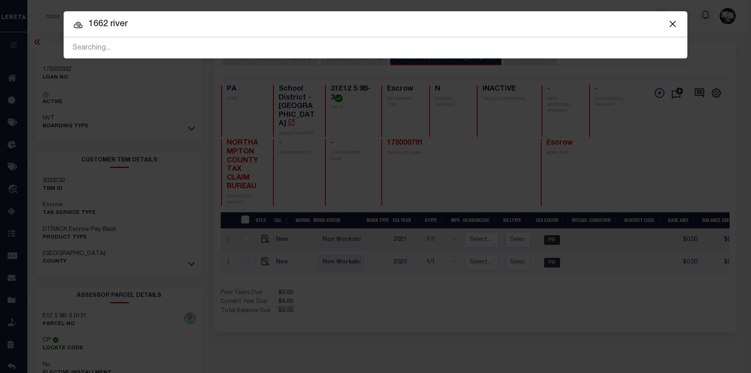
type input "1662 river"
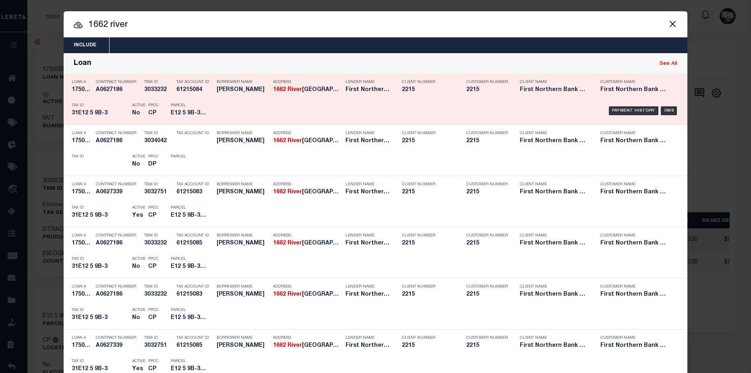
click at [354, 95] on div "Lender Name First Northern Bank & Trust" at bounding box center [368, 87] width 44 height 23
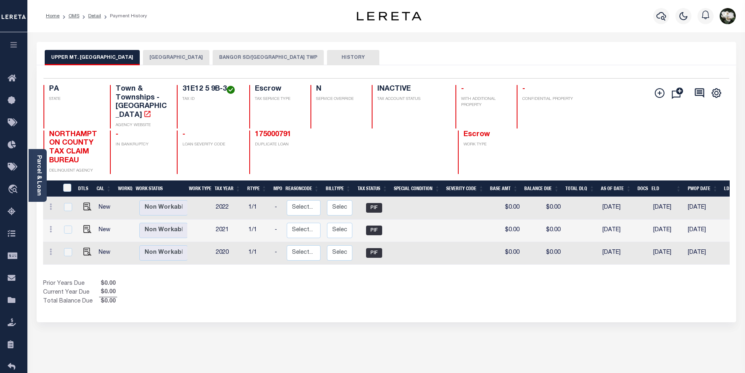
click at [252, 56] on button "BANGOR SD/[GEOGRAPHIC_DATA] TWP" at bounding box center [268, 57] width 111 height 15
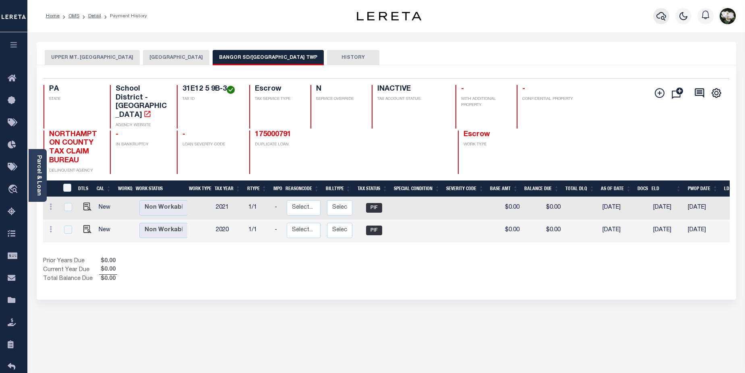
click at [656, 14] on button "button" at bounding box center [661, 16] width 16 height 16
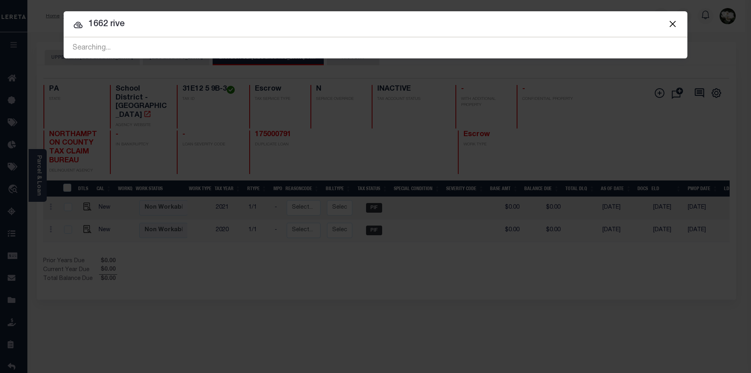
type input "1662 river"
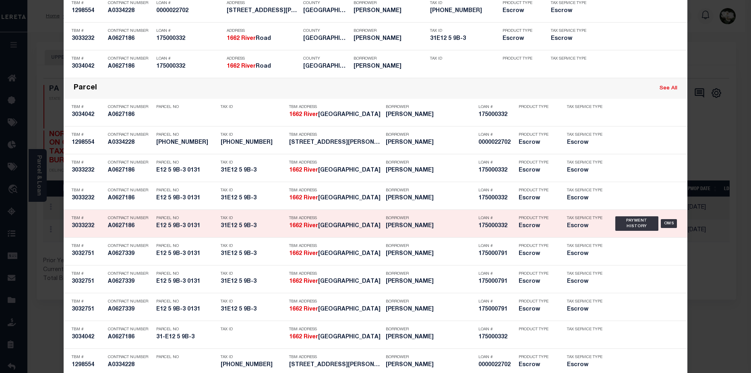
scroll to position [533, 0]
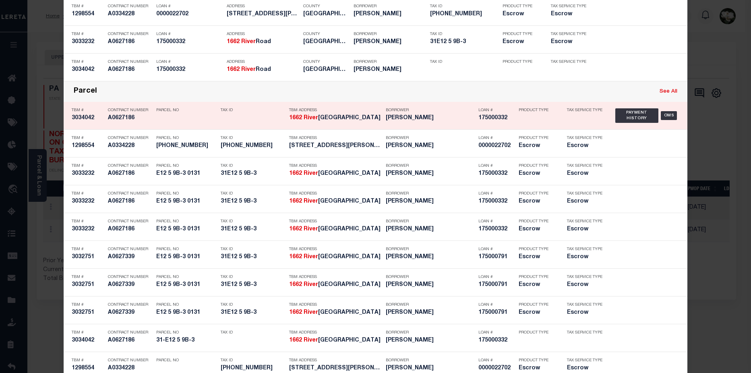
click at [501, 124] on div "Loan # 175000332" at bounding box center [496, 115] width 36 height 23
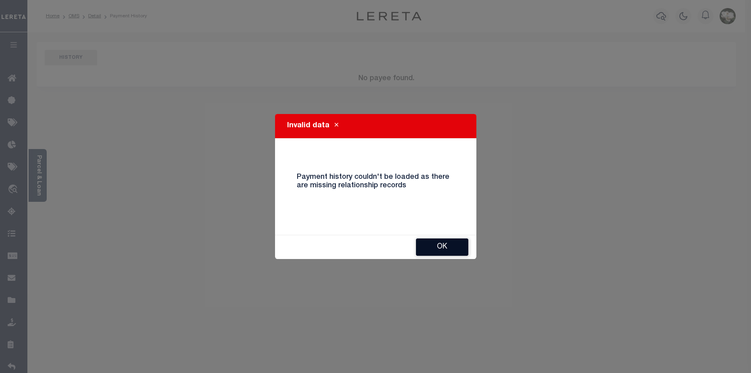
click at [442, 245] on button "Ok" at bounding box center [442, 246] width 52 height 17
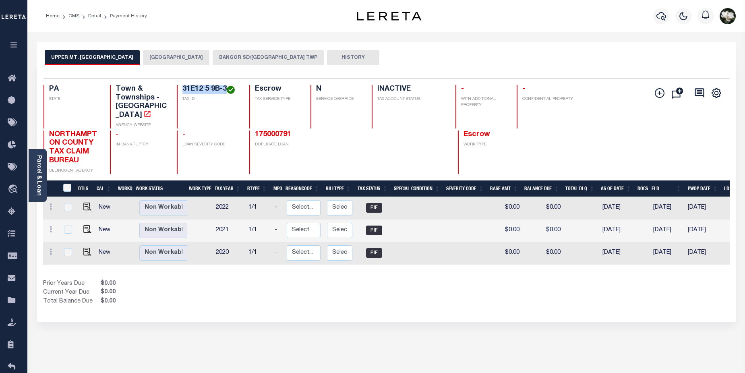
drag, startPoint x: 183, startPoint y: 90, endPoint x: 226, endPoint y: 89, distance: 43.5
click at [226, 89] on h4 "31E12 5 9B-3" at bounding box center [210, 89] width 57 height 9
copy h4 "31E12 5 9B-3"
drag, startPoint x: 658, startPoint y: 20, endPoint x: 663, endPoint y: 15, distance: 6.6
click at [663, 15] on icon "button" at bounding box center [661, 16] width 10 height 10
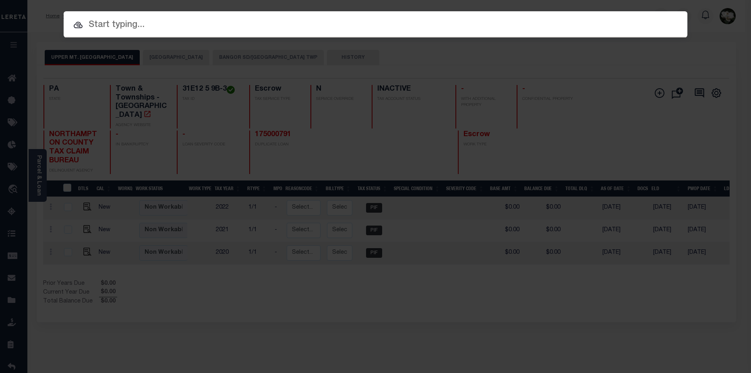
click at [133, 20] on input "text" at bounding box center [376, 25] width 624 height 14
paste input "31E12 5 9B-3"
type input "31E12 5 9B-3"
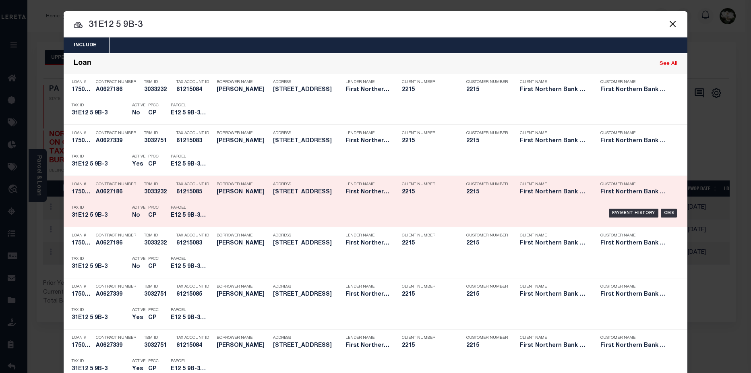
click at [450, 198] on div "Client Number 2215" at bounding box center [428, 189] width 52 height 23
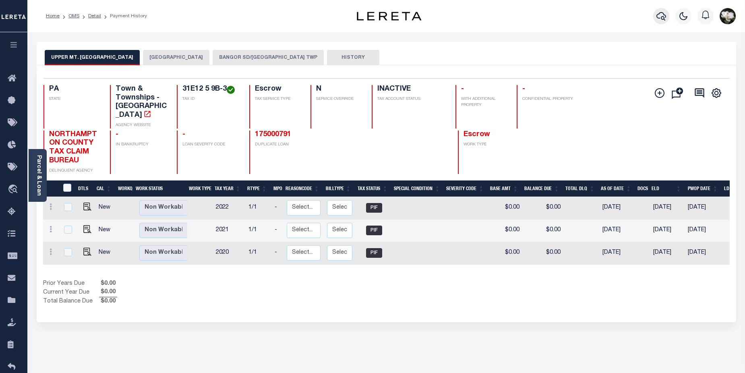
click at [657, 21] on icon "button" at bounding box center [661, 16] width 10 height 10
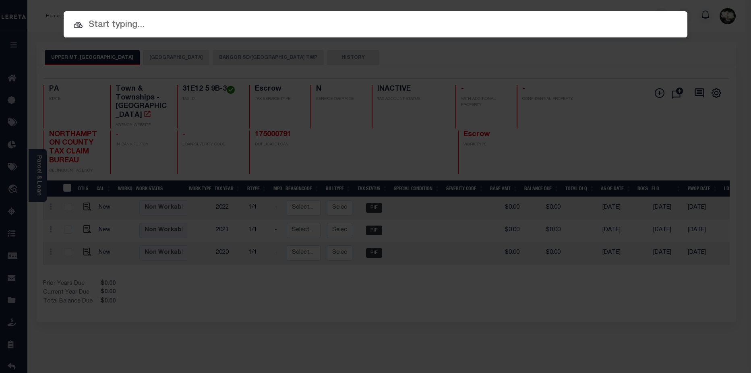
click at [119, 25] on input "text" at bounding box center [376, 25] width 624 height 14
paste input "31E12 5 9B-3"
type input "31E12 5 9B-3"
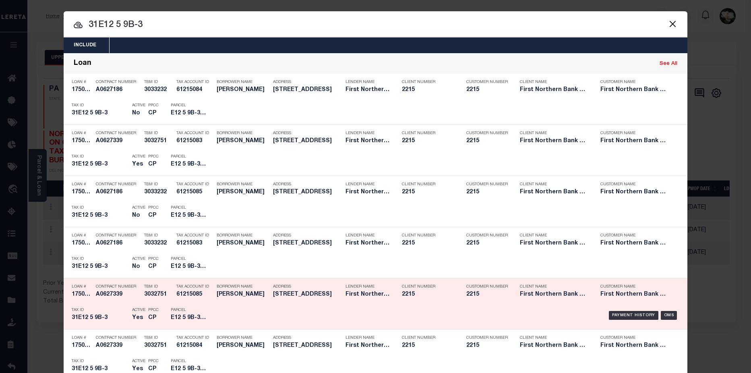
click at [375, 304] on div "Payment History OMS" at bounding box center [449, 315] width 460 height 23
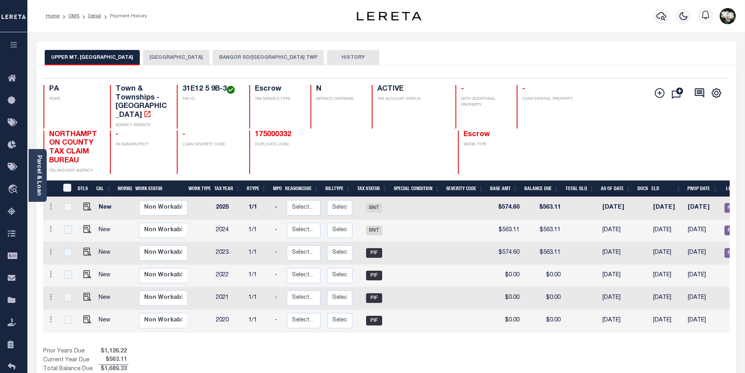
click at [262, 52] on button "BANGOR SD/[GEOGRAPHIC_DATA] TWP" at bounding box center [268, 57] width 111 height 15
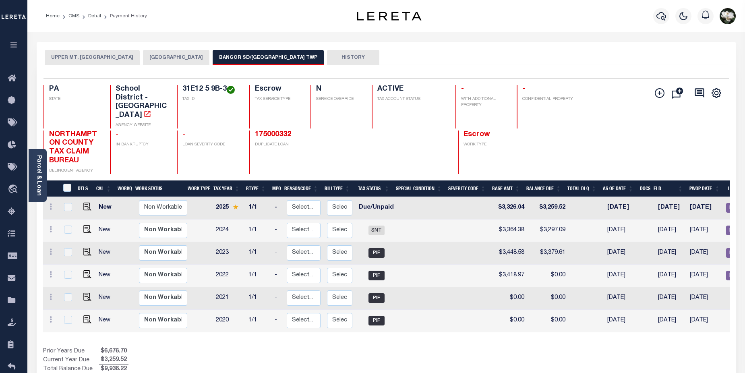
click at [274, 57] on button "BANGOR SD/[GEOGRAPHIC_DATA] TWP" at bounding box center [268, 57] width 111 height 15
click at [663, 17] on icon "button" at bounding box center [661, 16] width 10 height 10
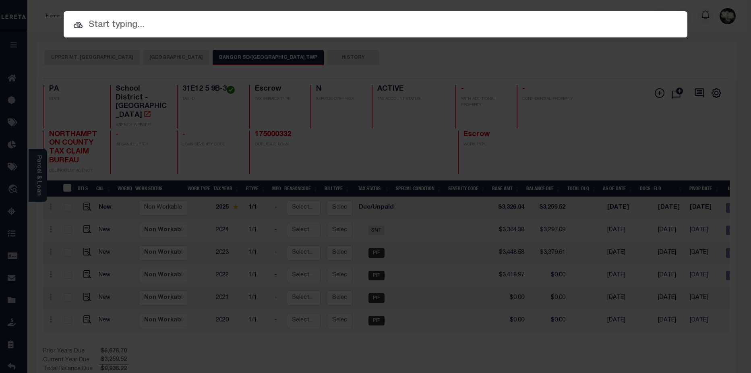
click at [142, 26] on input "text" at bounding box center [376, 25] width 624 height 14
drag, startPoint x: 142, startPoint y: 26, endPoint x: 106, endPoint y: 28, distance: 35.5
click at [106, 28] on input "text" at bounding box center [376, 25] width 624 height 14
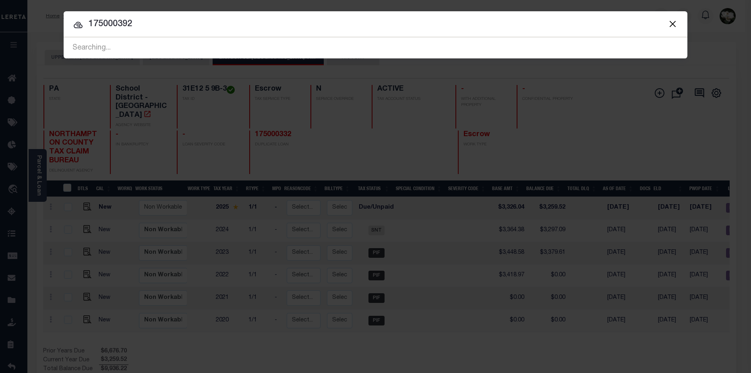
type input "175000392"
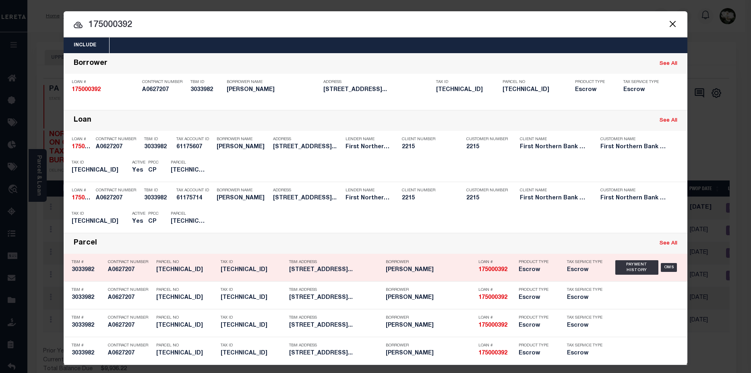
click at [444, 273] on h5 "Richard Stella" at bounding box center [430, 270] width 89 height 7
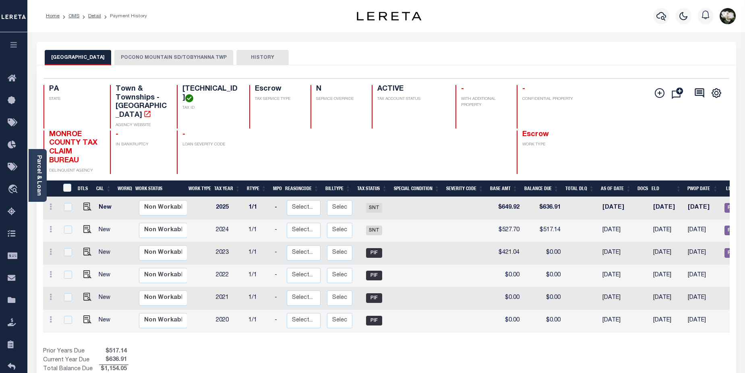
click at [171, 60] on button "POCONO MOUNTAIN SD/TOBYHANNA TWP" at bounding box center [173, 57] width 119 height 15
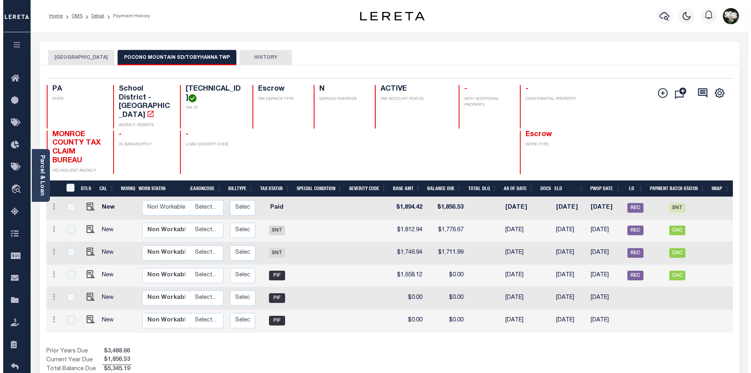
scroll to position [0, 97]
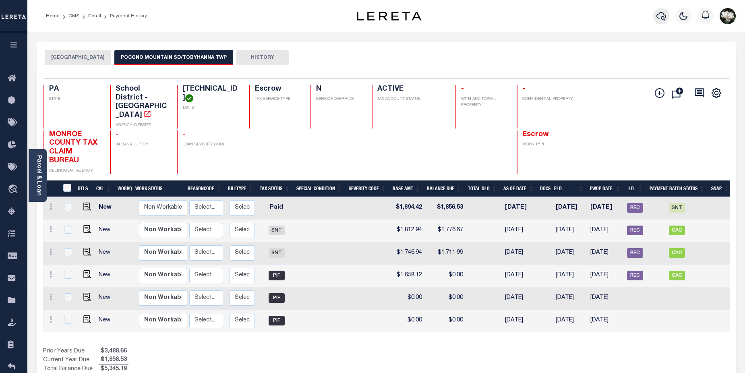
click at [659, 17] on icon "button" at bounding box center [661, 16] width 10 height 10
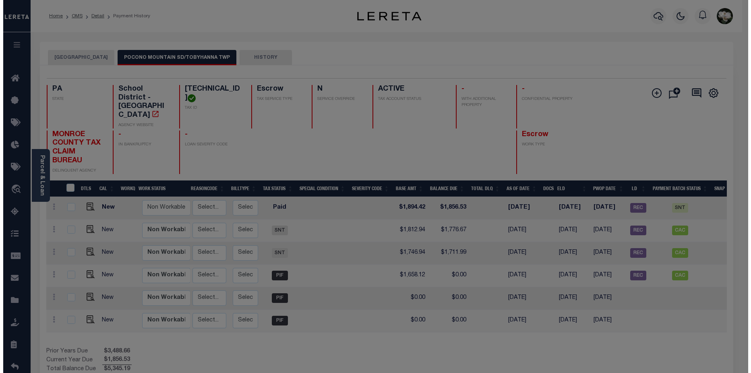
scroll to position [0, 94]
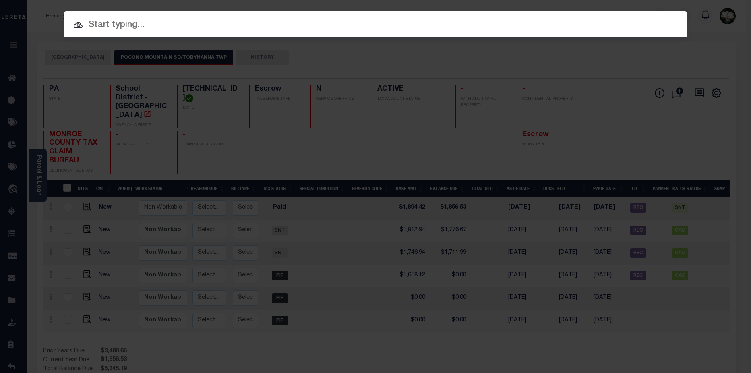
click at [141, 26] on input "text" at bounding box center [376, 25] width 624 height 14
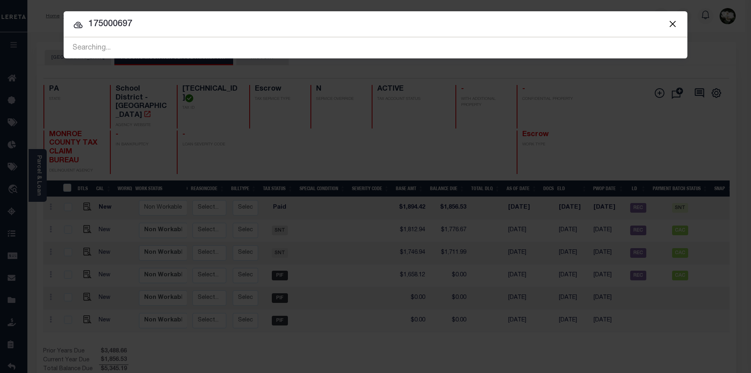
type input "175000697"
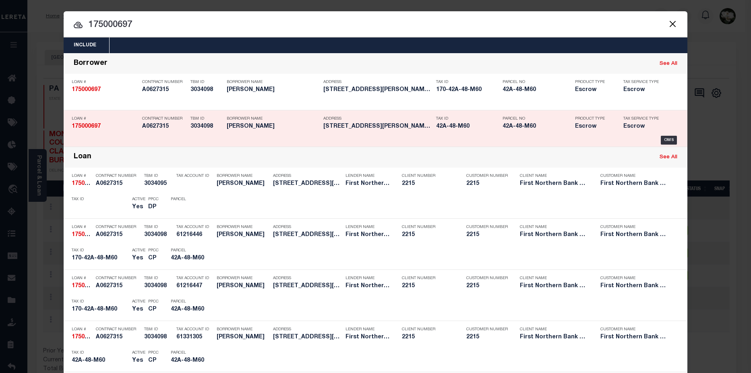
click at [196, 128] on h5 "3034098" at bounding box center [207, 126] width 32 height 7
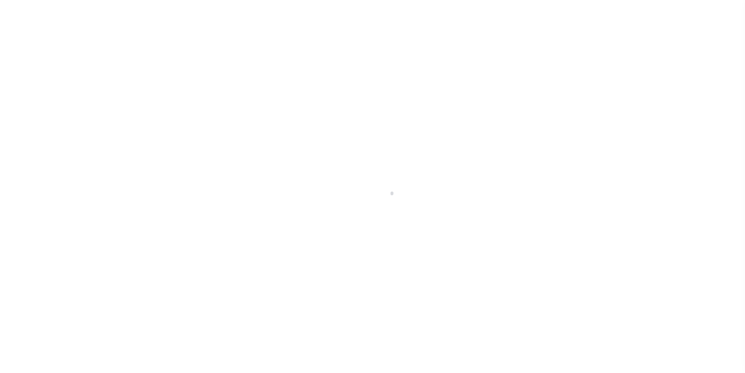
select select "Escrow"
type input "[STREET_ADDRESS]"
type input "42A-48-M60"
select select
type input "[PERSON_NAME] PA 18071"
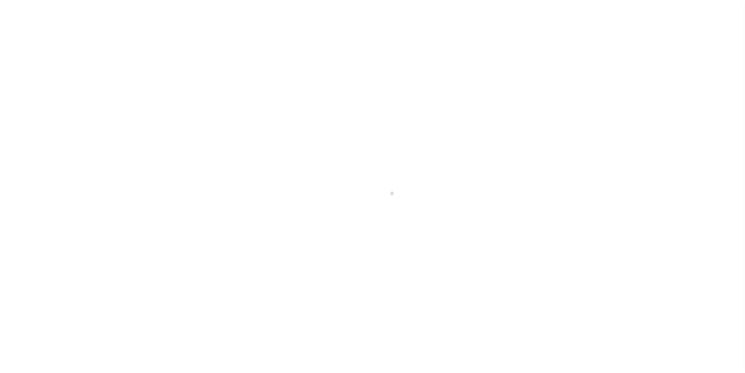
type input "PA"
select select
type textarea "Liability subject to parcel provided"
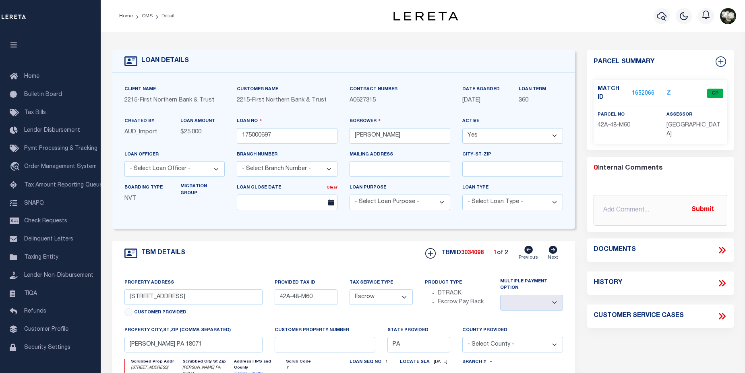
click at [643, 89] on link "1652066" at bounding box center [643, 93] width 23 height 8
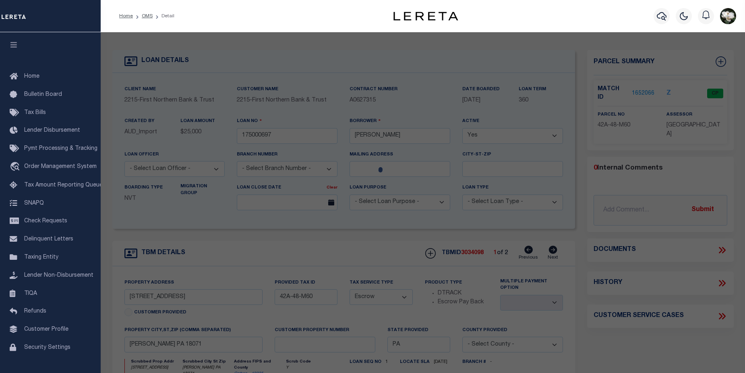
checkbox input "false"
select select "CP"
type input "CHOY, MICHAEL A & AMANDA J"
select select
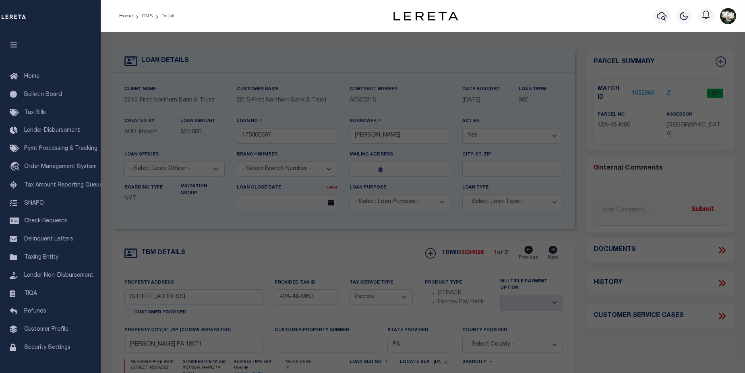
type input "212 Columbia Avenue"
checkbox input "false"
type input "Palmerton PA 18071"
type textarea "Tax ID Special Project"
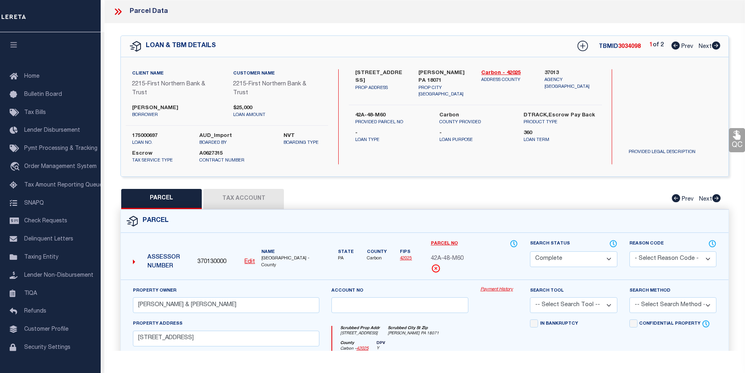
click at [499, 292] on link "Payment History" at bounding box center [498, 289] width 37 height 7
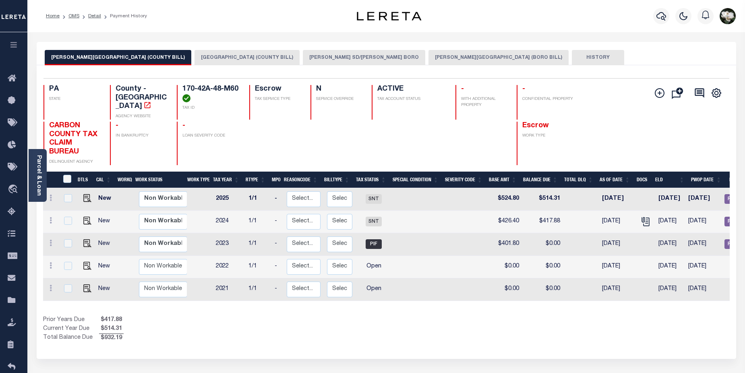
click at [330, 63] on button "[PERSON_NAME] SD/[PERSON_NAME] BORO" at bounding box center [364, 57] width 122 height 15
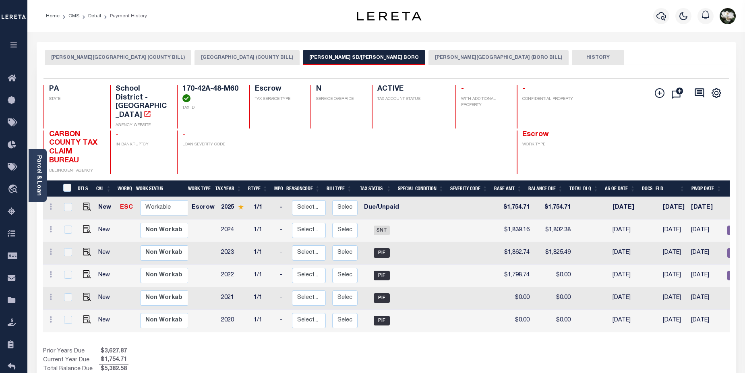
drag, startPoint x: 566, startPoint y: 315, endPoint x: 603, endPoint y: 315, distance: 36.7
click at [603, 315] on tr "New Non Workable Workable 2020 1/1 - Select... Payment Reversal Taxable Value C…" at bounding box center [438, 321] width 790 height 23
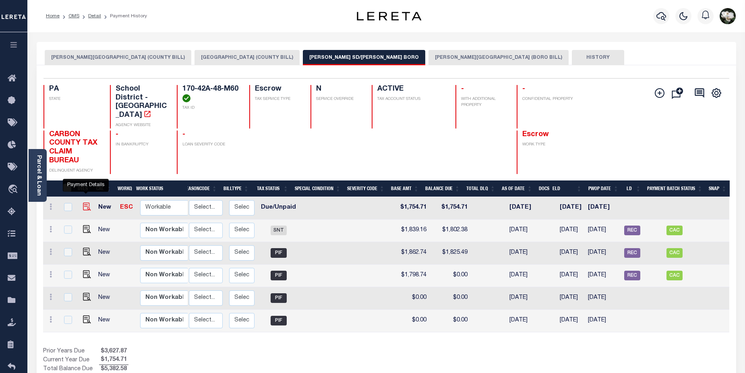
click at [87, 203] on img "" at bounding box center [87, 207] width 8 height 8
checkbox input "true"
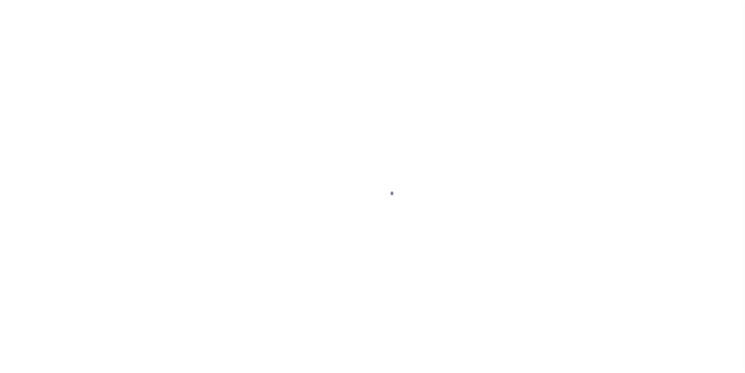
select select "DUE"
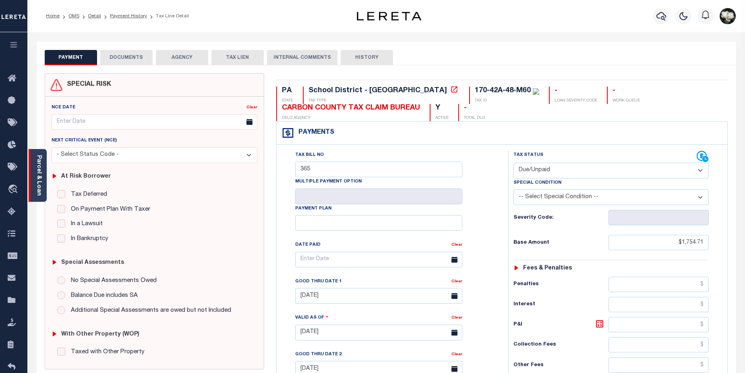
click at [35, 171] on div "Parcel & Loan" at bounding box center [38, 175] width 18 height 53
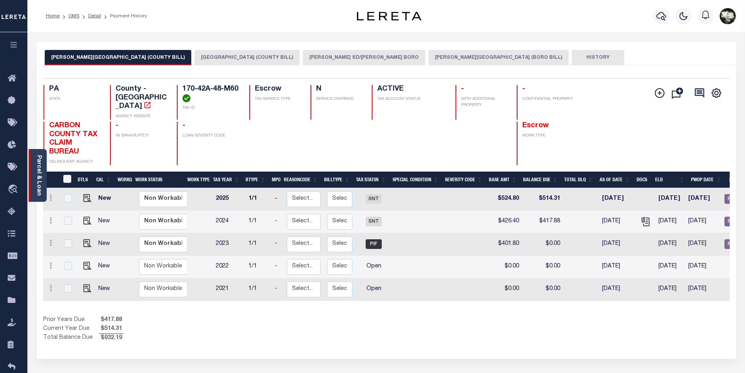
click at [37, 180] on link "Parcel & Loan" at bounding box center [39, 175] width 6 height 41
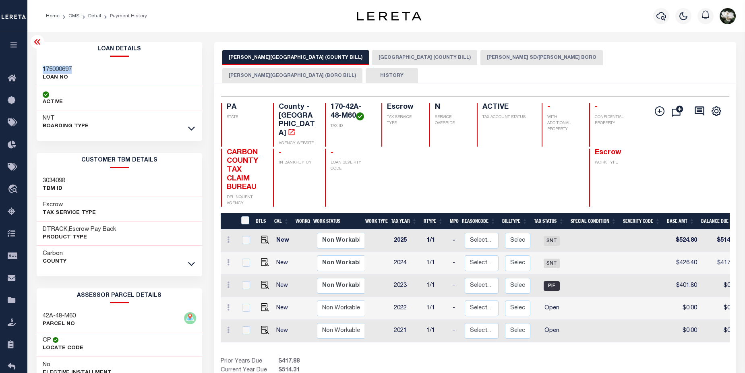
drag, startPoint x: 44, startPoint y: 67, endPoint x: 73, endPoint y: 67, distance: 29.0
click at [73, 67] on div "175000697 LOAN NO" at bounding box center [120, 74] width 166 height 25
copy h3 "175000697"
click at [487, 60] on button "[PERSON_NAME] SD/[PERSON_NAME] BORO" at bounding box center [541, 57] width 122 height 15
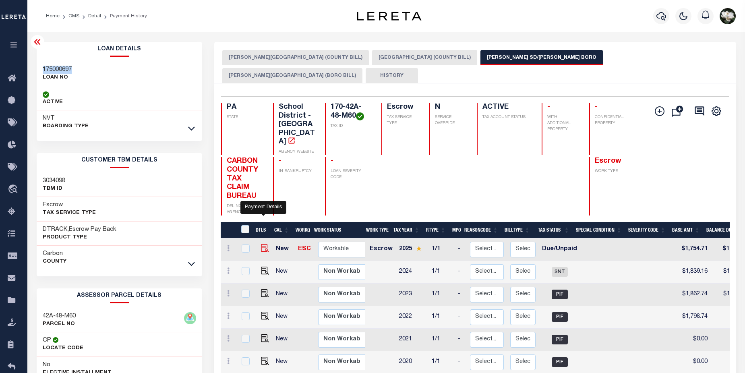
click at [264, 244] on img "" at bounding box center [265, 248] width 8 height 8
checkbox input "true"
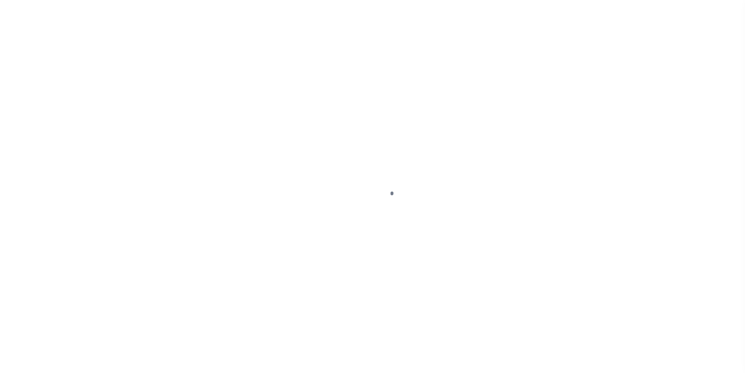
select select "DUE"
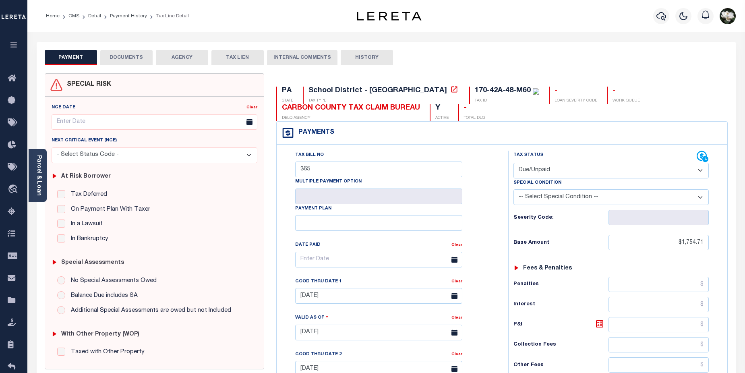
click at [129, 56] on button "DOCUMENTS" at bounding box center [126, 57] width 52 height 15
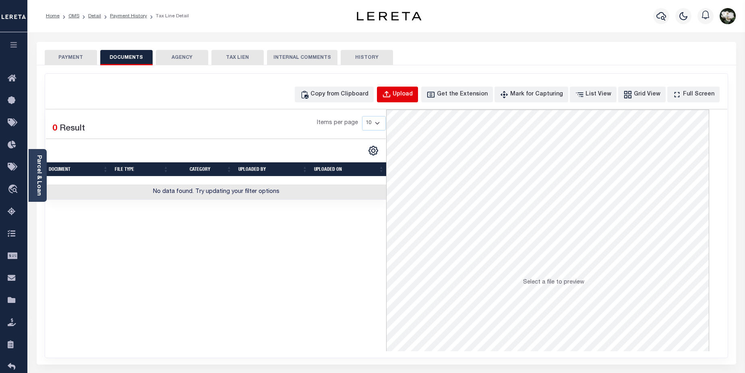
click at [413, 94] on div "Upload" at bounding box center [403, 94] width 20 height 9
select select "POP"
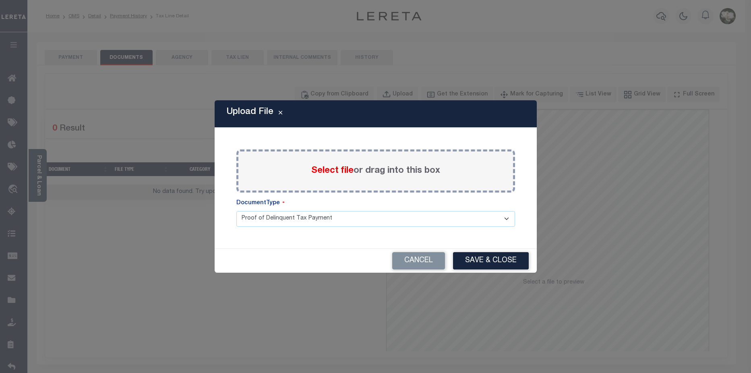
click at [341, 166] on span "Select file" at bounding box center [332, 170] width 42 height 9
click at [0, 0] on input "Select file or drag into this box" at bounding box center [0, 0] width 0 height 0
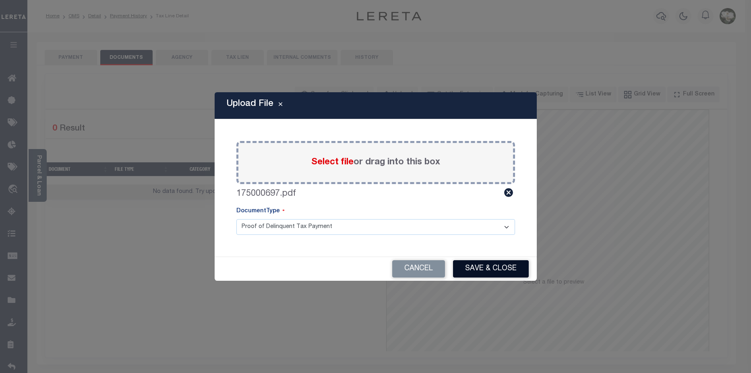
click at [499, 262] on button "Save & Close" at bounding box center [491, 268] width 76 height 17
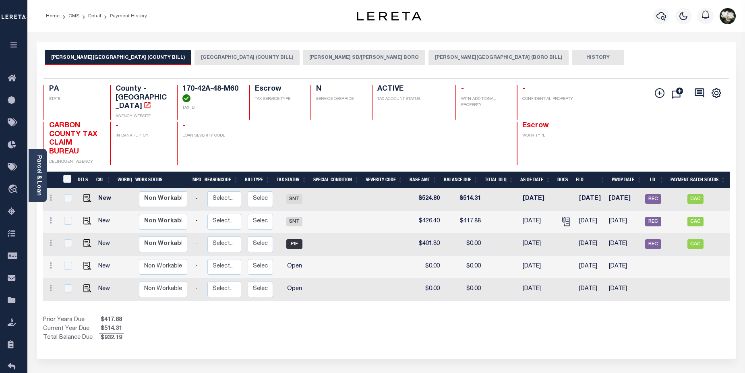
scroll to position [0, 103]
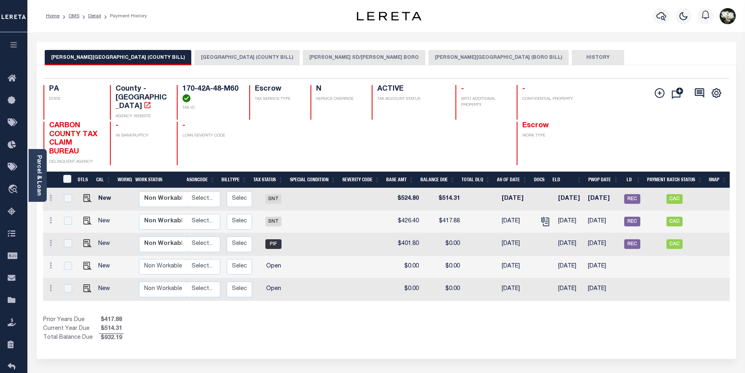
click at [323, 58] on button "[PERSON_NAME] SD/[PERSON_NAME] BORO" at bounding box center [364, 57] width 122 height 15
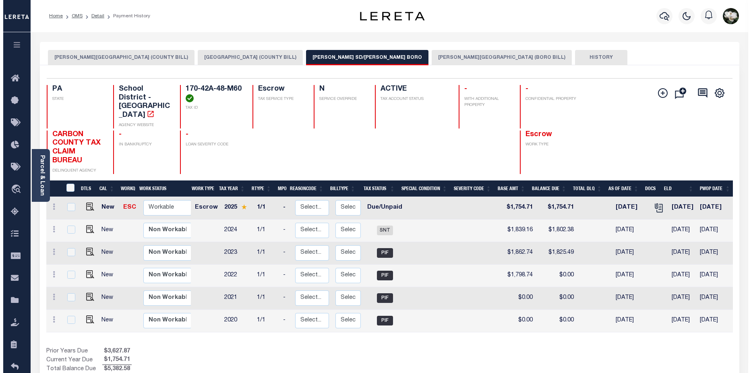
scroll to position [0, 109]
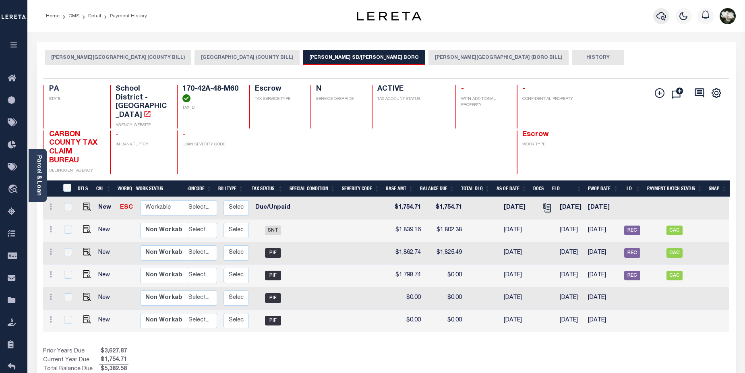
click at [664, 17] on icon "button" at bounding box center [661, 16] width 10 height 10
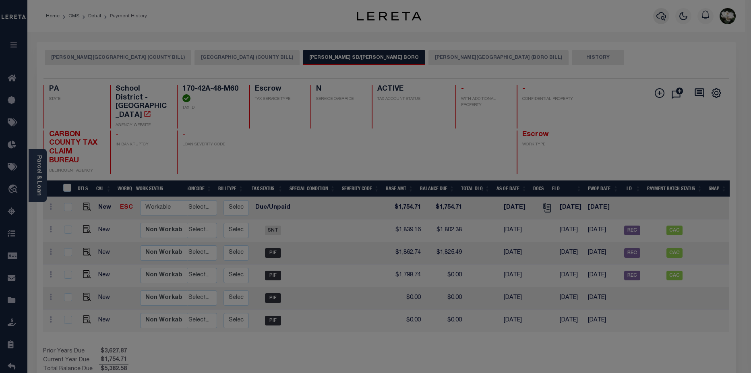
scroll to position [0, 103]
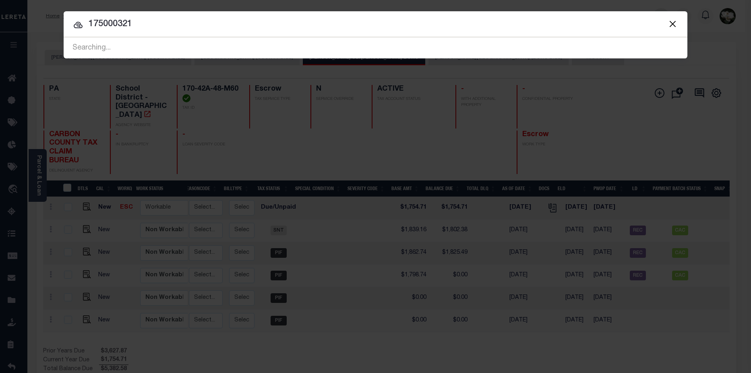
type input "175000321"
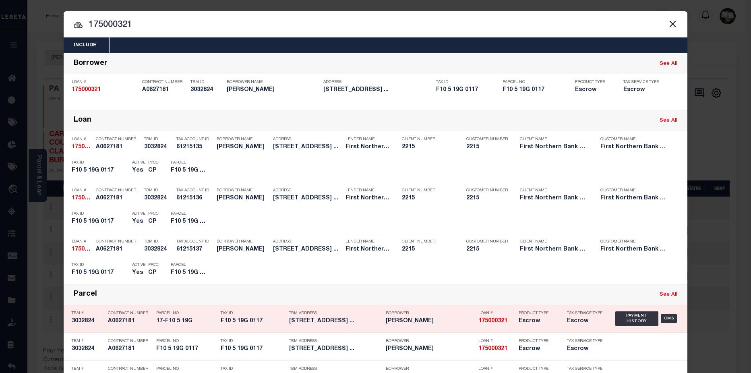
click at [519, 321] on h5 "Escrow" at bounding box center [537, 321] width 36 height 7
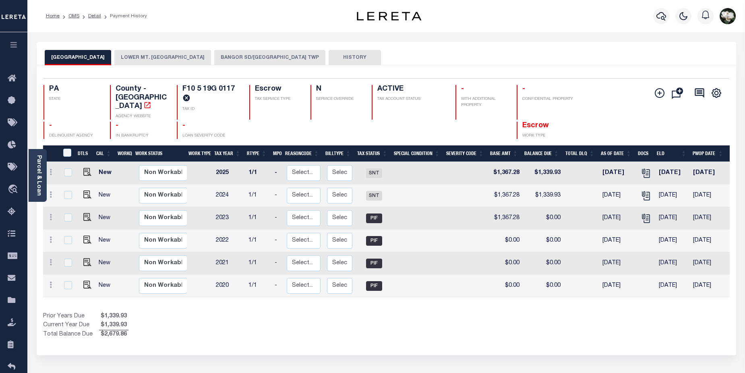
click at [258, 57] on button "BANGOR SD/[GEOGRAPHIC_DATA] TWP" at bounding box center [269, 57] width 111 height 15
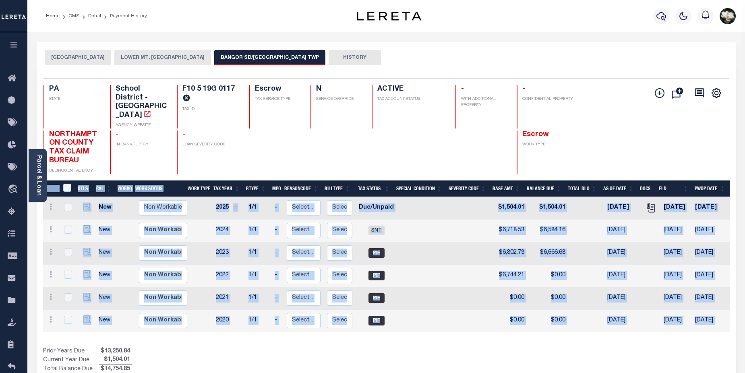
drag, startPoint x: 580, startPoint y: 321, endPoint x: 685, endPoint y: 317, distance: 106.0
click at [685, 317] on div "DTLS CAL WorkQ Work Status Work Type Tax Year RType MPO ReasonCode BillType Tax…" at bounding box center [386, 277] width 687 height 194
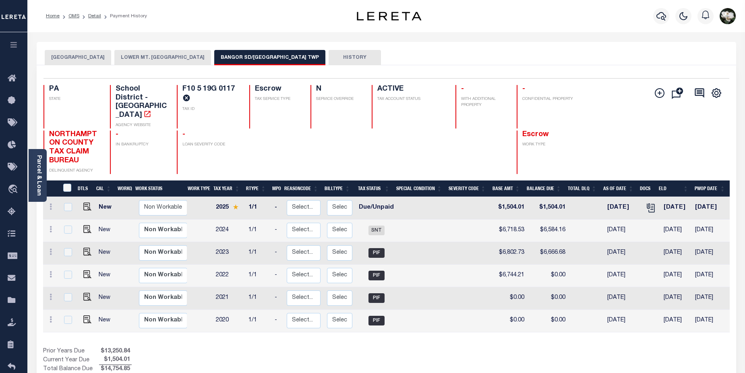
click at [561, 29] on div "Profile Sign out" at bounding box center [593, 16] width 292 height 28
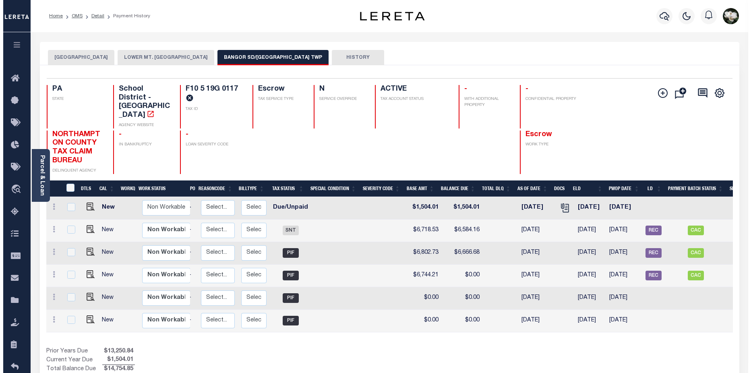
scroll to position [0, 107]
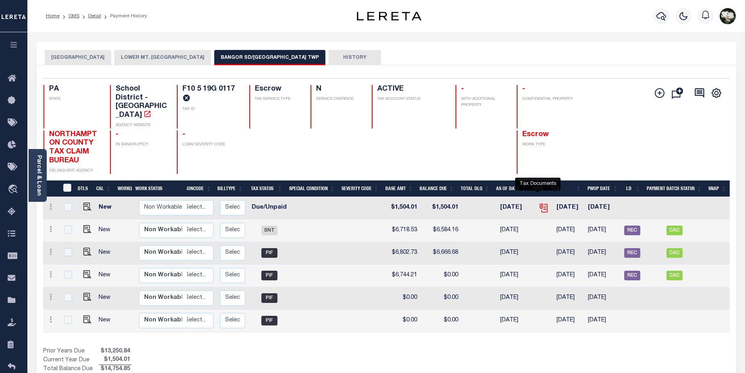
click at [540, 203] on icon "" at bounding box center [543, 208] width 10 height 10
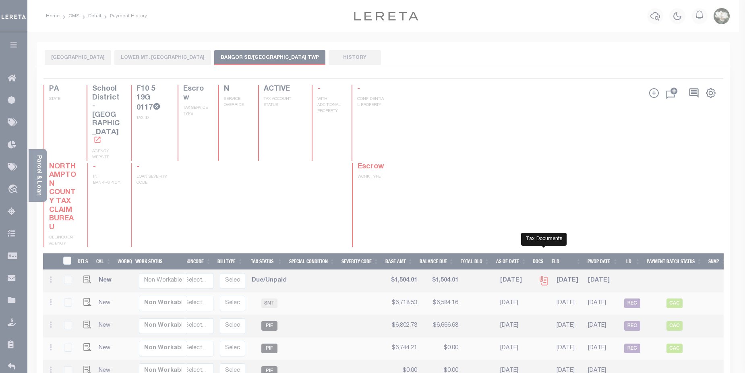
scroll to position [0, 101]
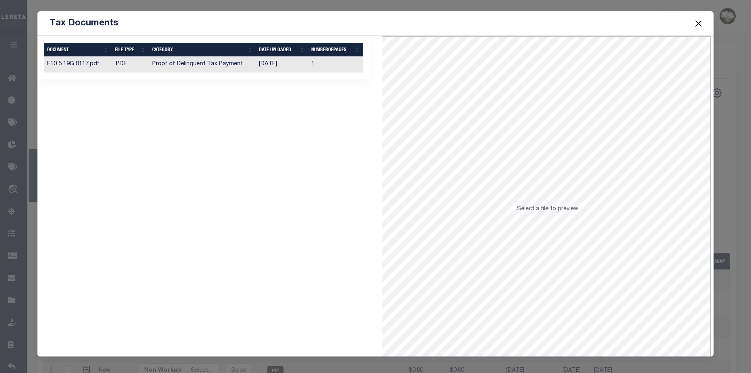
click at [219, 71] on td "Proof of Delinquent Tax Payment" at bounding box center [202, 65] width 107 height 16
click at [696, 24] on button "Close" at bounding box center [699, 23] width 10 height 10
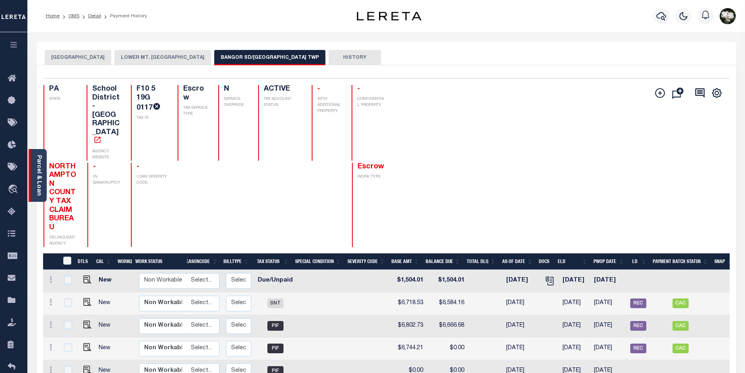
click at [36, 183] on link "Parcel & Loan" at bounding box center [39, 175] width 6 height 41
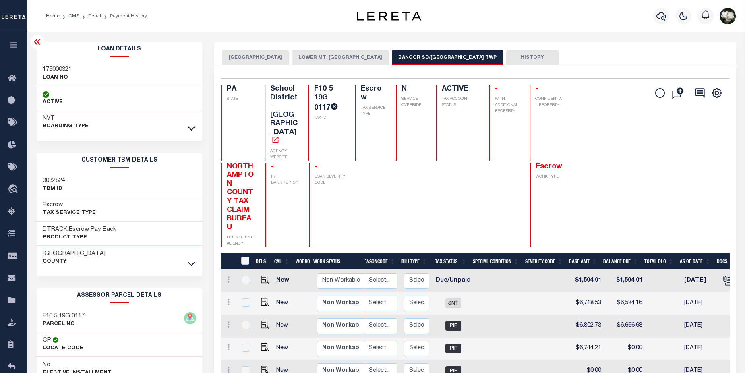
click at [195, 264] on link at bounding box center [191, 264] width 9 height 6
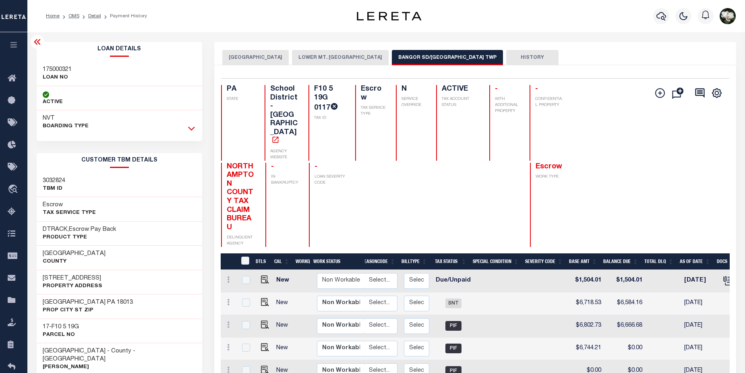
click at [192, 128] on icon at bounding box center [191, 128] width 7 height 8
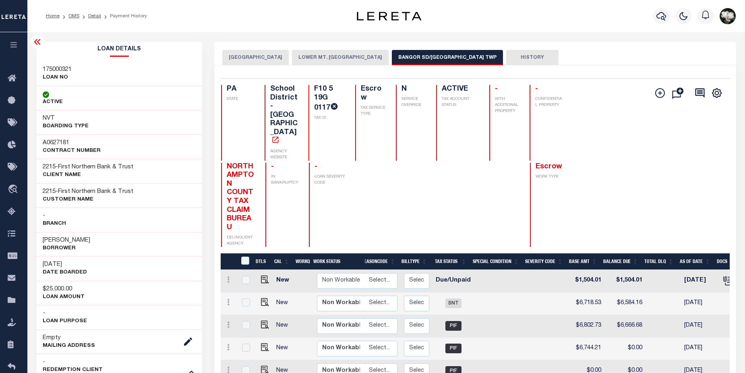
click at [647, 10] on div "Profile Sign out" at bounding box center [693, 16] width 92 height 28
click at [659, 13] on icon "button" at bounding box center [661, 16] width 10 height 10
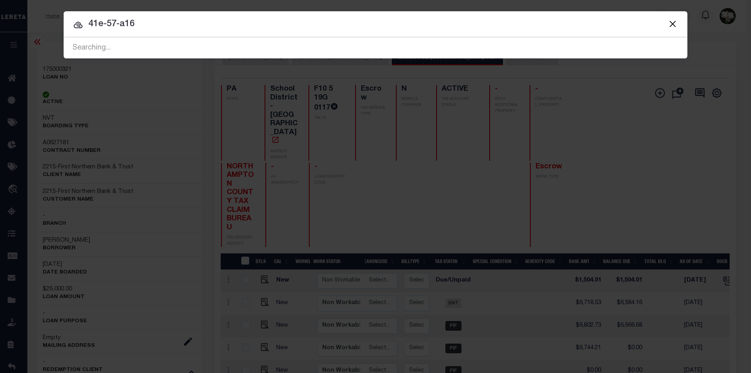
type input "41e-57-a16"
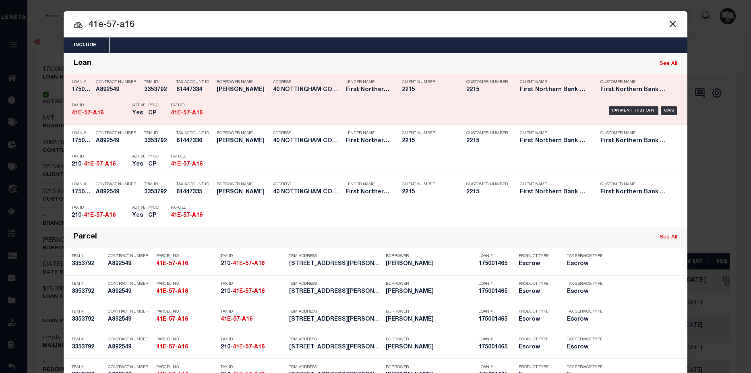
click at [484, 104] on div "Payment History OMS" at bounding box center [449, 110] width 460 height 23
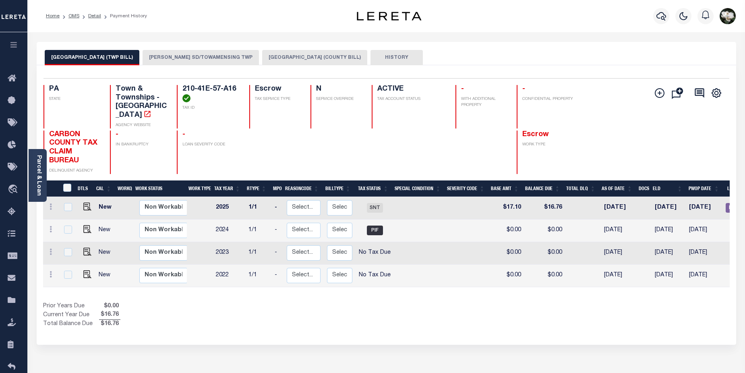
click at [228, 56] on button "[PERSON_NAME] SD/TOWAMENSING TWP" at bounding box center [201, 57] width 116 height 15
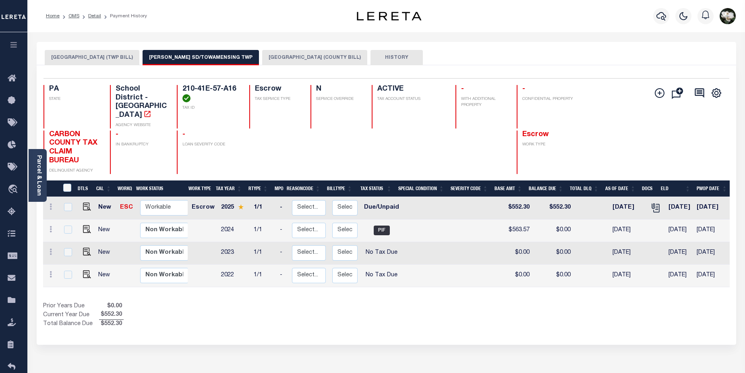
click at [673, 17] on div at bounding box center [684, 16] width 22 height 28
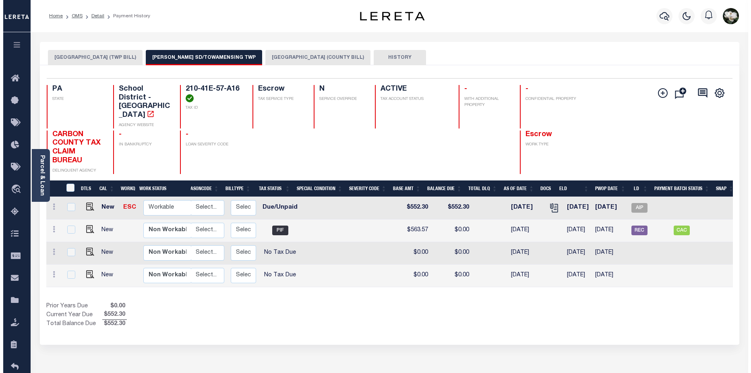
scroll to position [0, 109]
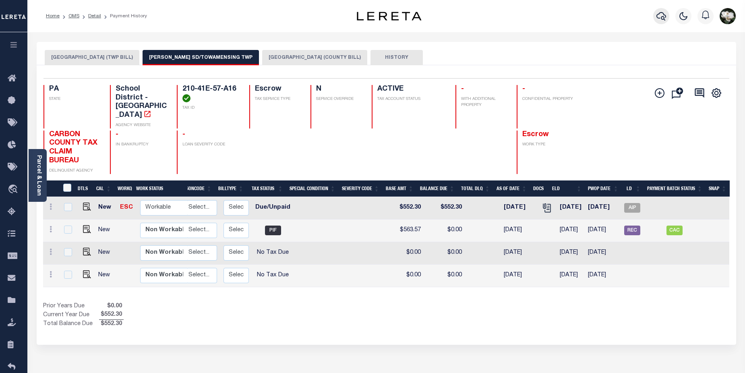
click at [659, 14] on icon "button" at bounding box center [661, 16] width 10 height 8
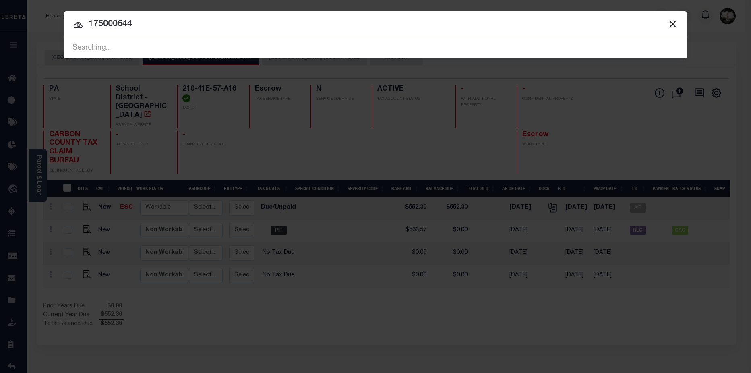
type input "175000644"
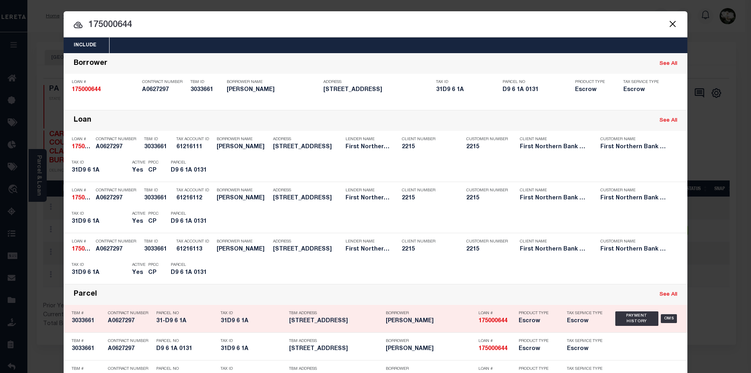
click at [431, 321] on h5 "[PERSON_NAME]" at bounding box center [430, 321] width 89 height 7
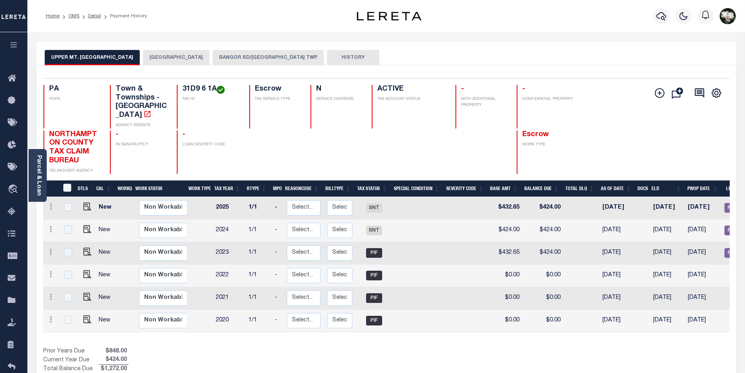
click at [256, 57] on button "BANGOR SD/[GEOGRAPHIC_DATA] TWP" at bounding box center [268, 57] width 111 height 15
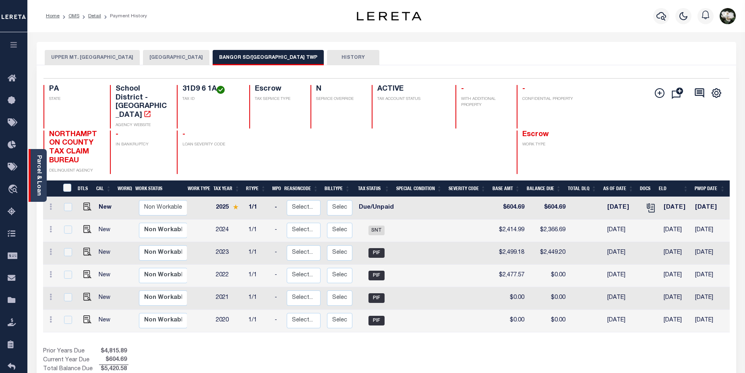
click at [36, 183] on link "Parcel & Loan" at bounding box center [39, 175] width 6 height 41
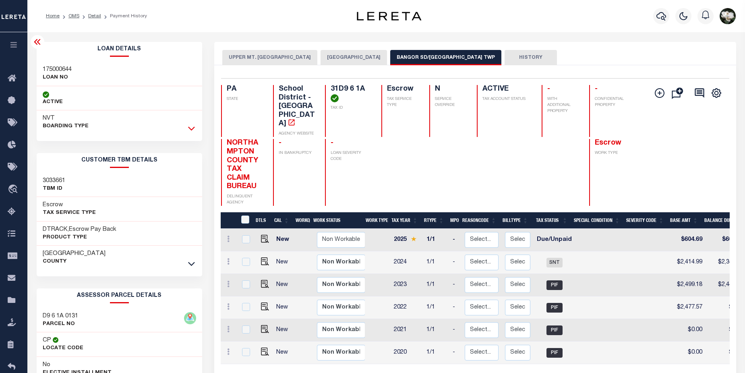
click at [191, 132] on icon at bounding box center [191, 128] width 7 height 8
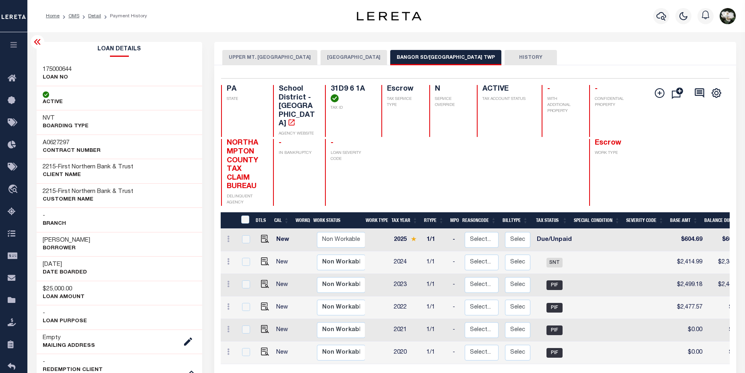
click at [572, 31] on div "Home OMS Detail Payment History" at bounding box center [386, 16] width 718 height 32
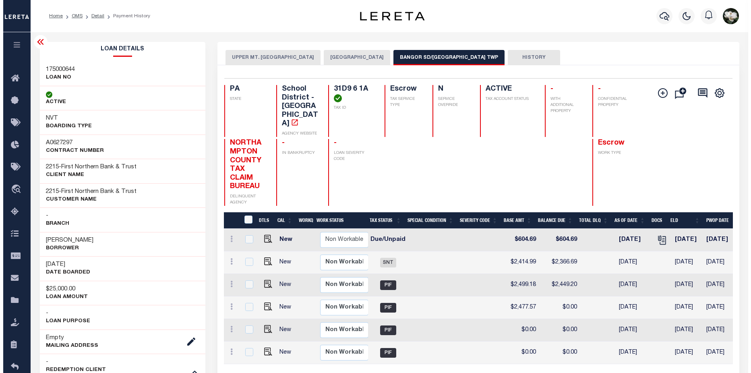
scroll to position [0, 146]
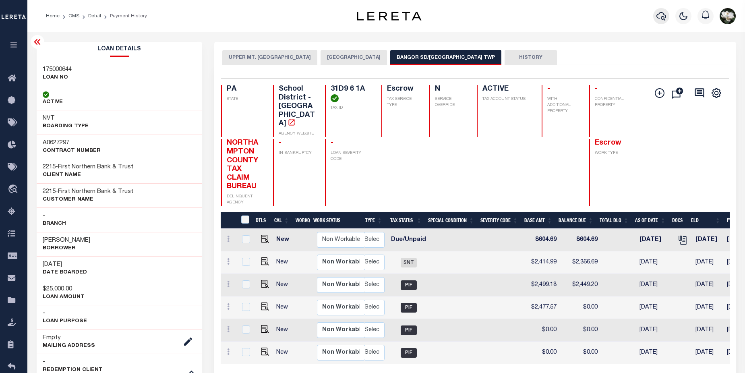
click at [661, 21] on icon "button" at bounding box center [661, 16] width 10 height 10
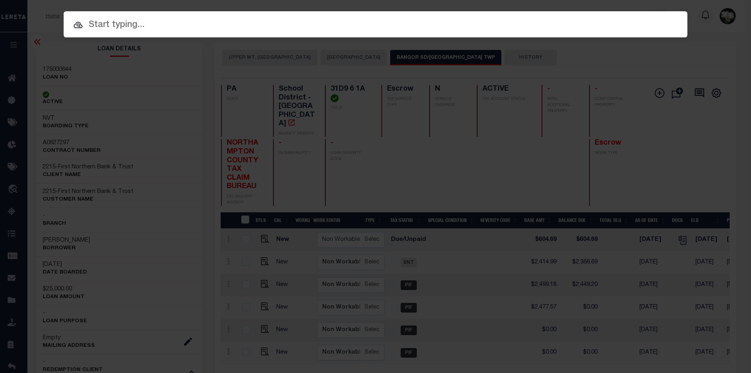
click at [227, 28] on input "text" at bounding box center [376, 25] width 624 height 14
paste input "17500032"
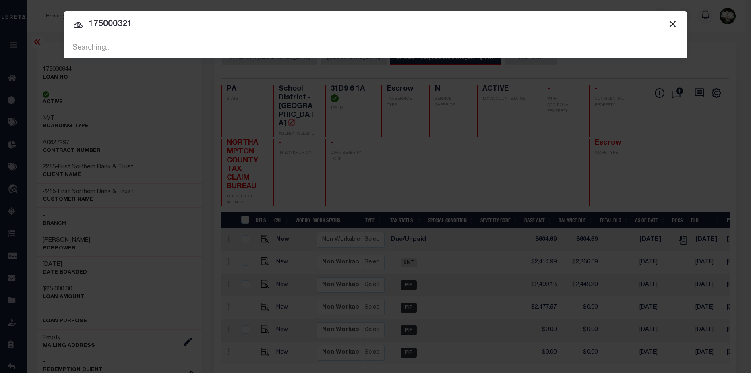
type input "175000321"
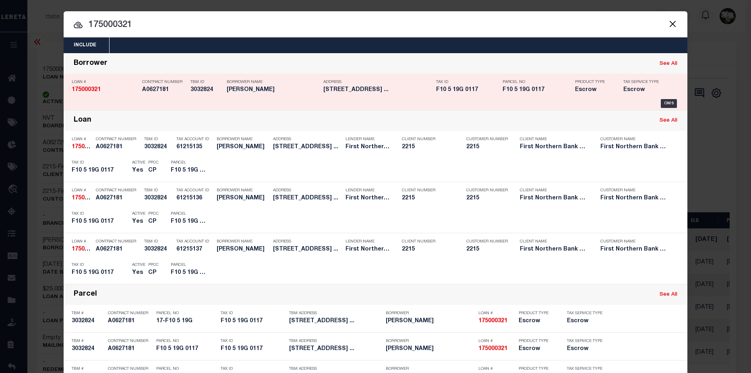
click at [436, 93] on h5 "F10 5 19G 0117" at bounding box center [467, 90] width 62 height 7
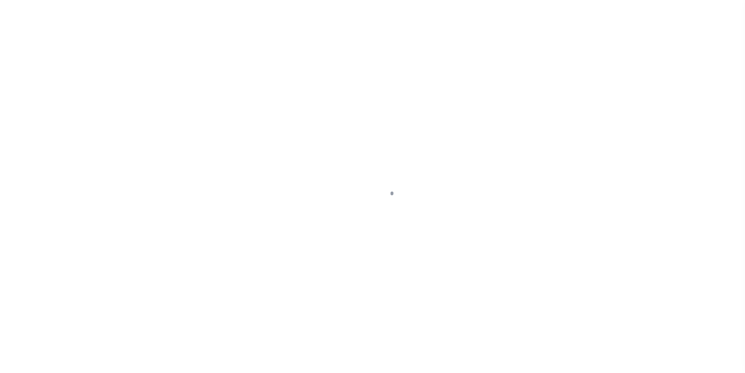
select select "Escrow"
type input "[STREET_ADDRESS]"
type input "17-F10 5 19G"
select select
type input "[GEOGRAPHIC_DATA] PA 18013"
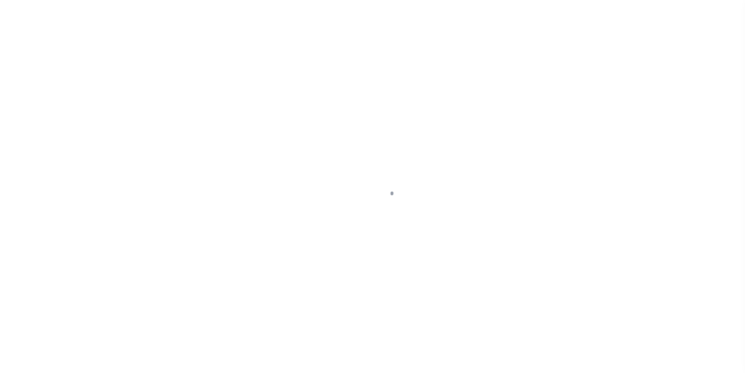
type input "PA"
select select
type textarea "Liability subject to parcel provided"
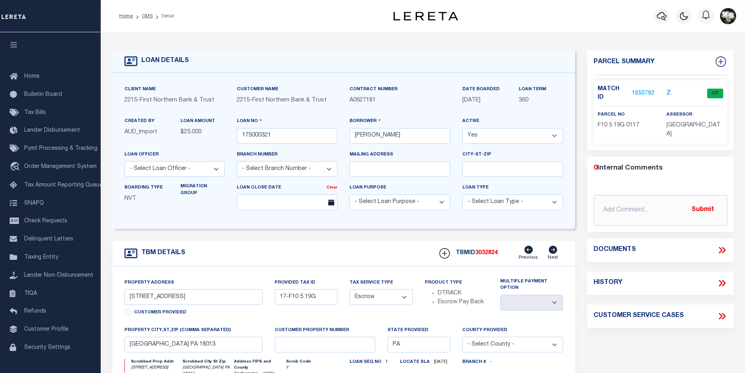
click at [650, 89] on link "1650792" at bounding box center [643, 93] width 23 height 8
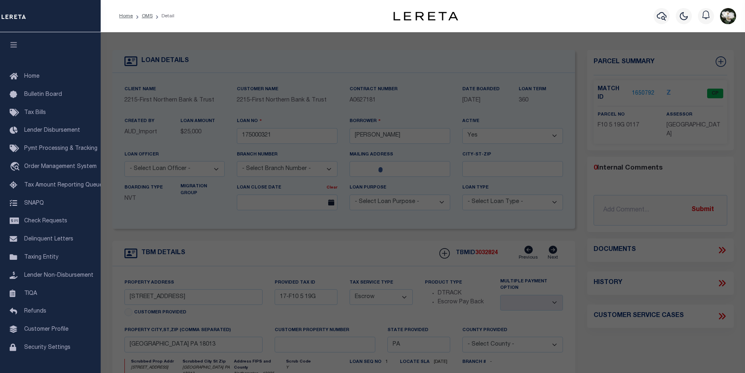
checkbox input "false"
select select "CP"
type input "FOLK JESSICA L & PATRICK O,"
select select
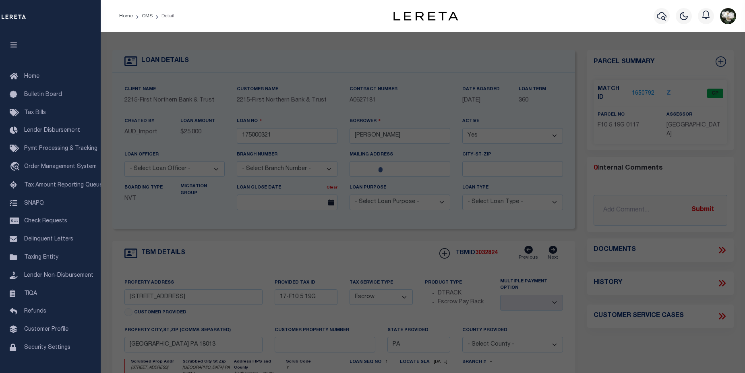
type input "9395 SPRING BROOK DR"
checkbox input "false"
type input "PA"
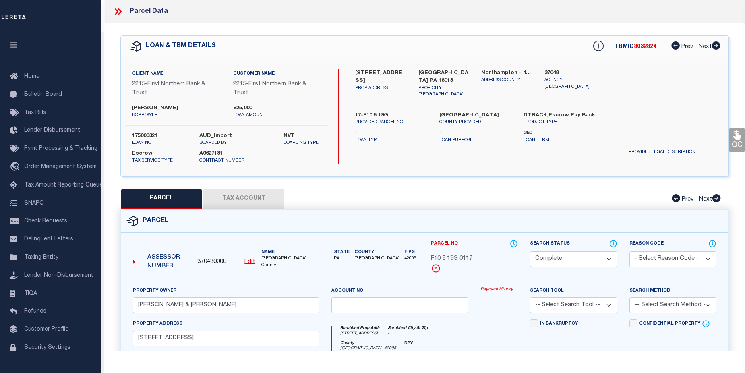
click at [493, 290] on link "Payment History" at bounding box center [498, 289] width 37 height 7
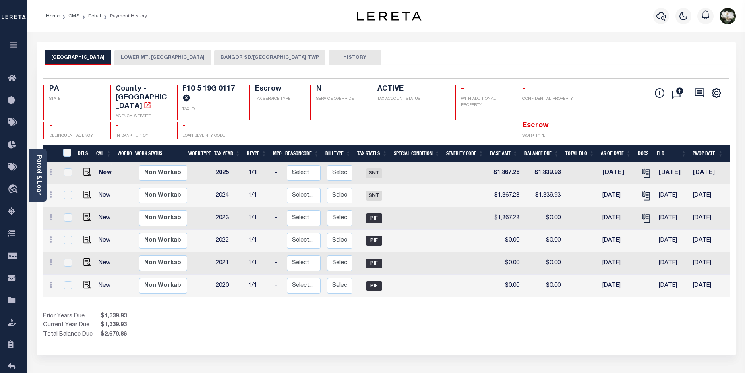
click at [261, 60] on button "BANGOR SD/[GEOGRAPHIC_DATA] TWP" at bounding box center [269, 57] width 111 height 15
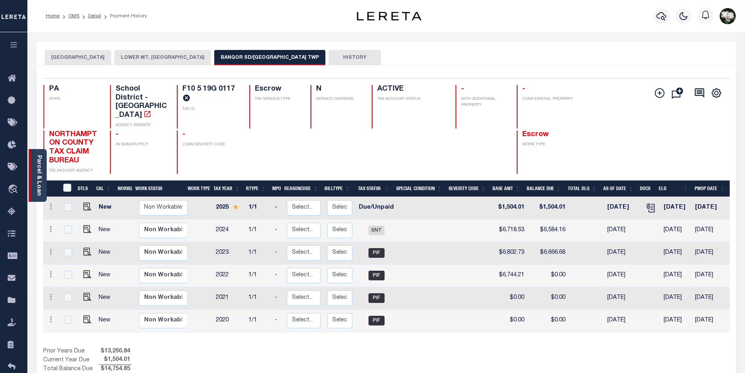
click at [38, 174] on link "Parcel & Loan" at bounding box center [39, 175] width 6 height 41
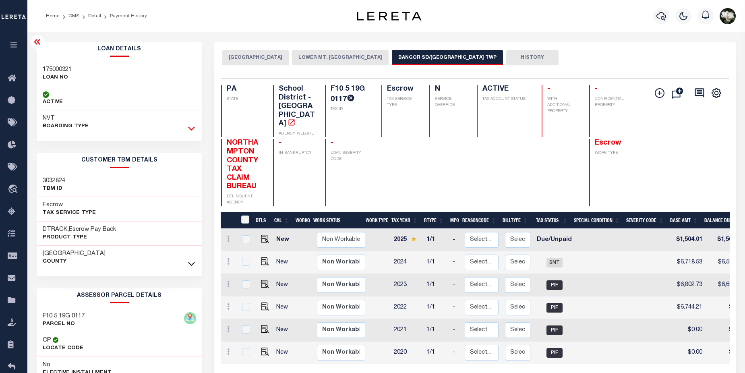
click at [192, 128] on icon at bounding box center [191, 128] width 7 height 8
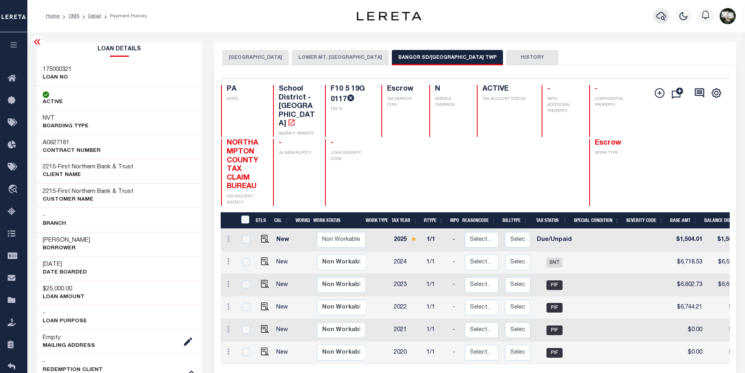
click at [661, 14] on icon "button" at bounding box center [661, 16] width 10 height 10
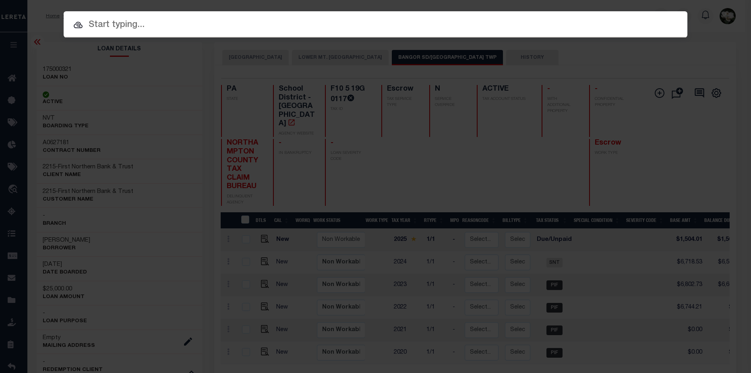
click at [111, 25] on input "text" at bounding box center [376, 25] width 624 height 14
paste input "175000644"
type input "175000644"
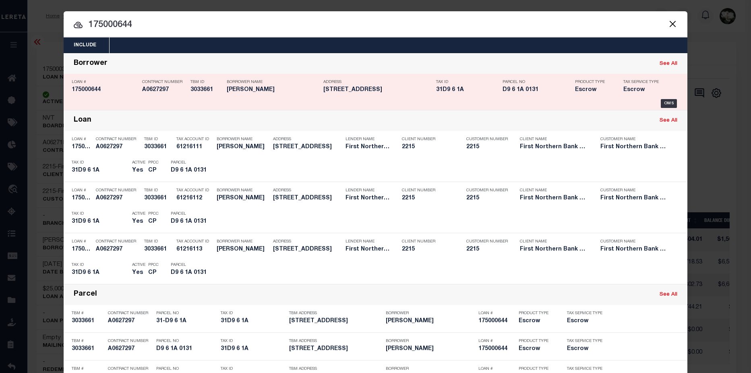
click at [351, 103] on div "OMS" at bounding box center [376, 103] width 608 height 9
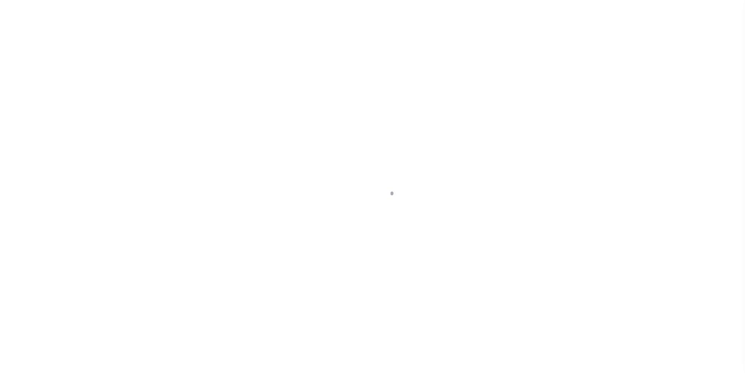
select select "Escrow"
type input "840 Creek Road"
type input "31-D9 6 1A"
select select
type input "Bangor PA 18013"
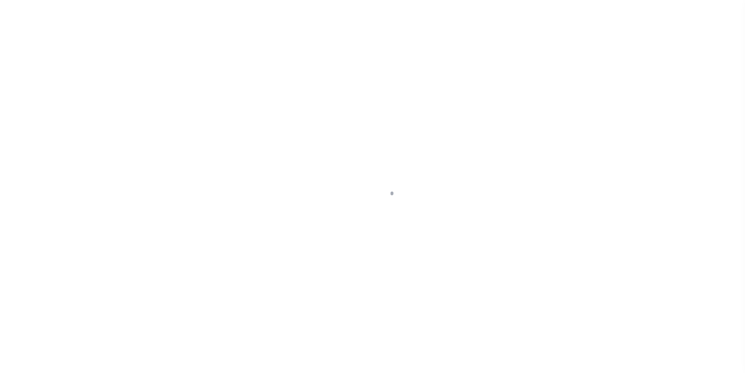
type input "PA"
select select
type textarea "Liability subject to parcel provided"
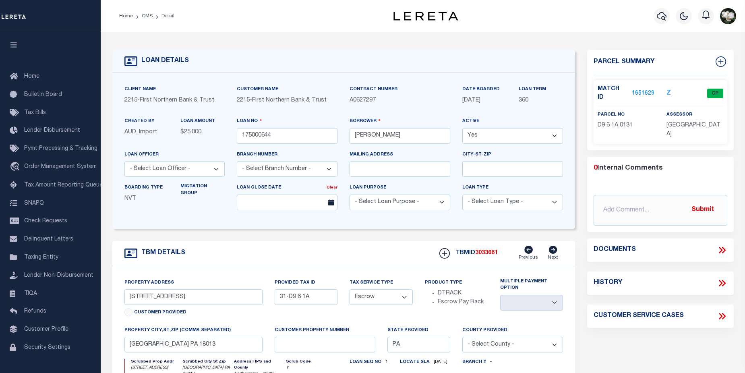
click at [641, 89] on link "1651629" at bounding box center [643, 93] width 23 height 8
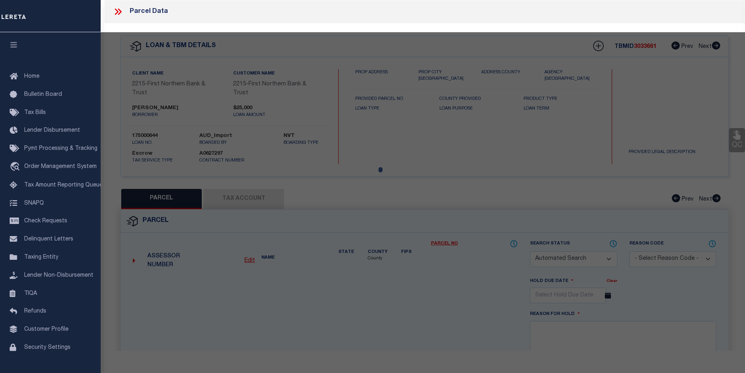
checkbox input "false"
select select "CP"
type input "BERTHOLF GREG"
select select "AGF"
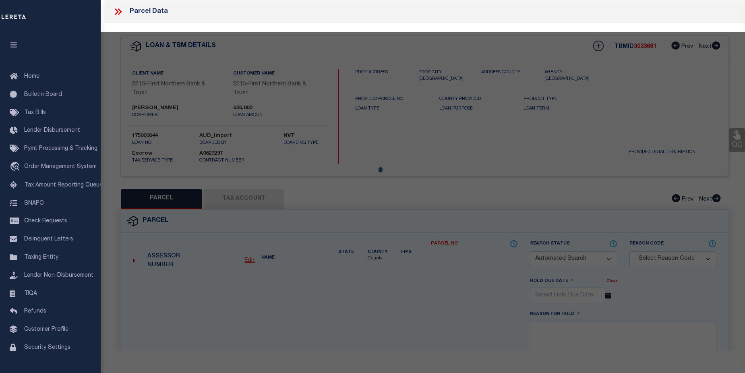
select select "ADD"
type input "840 CREEK RD"
checkbox input "false"
type textarea "CAMA Acres .6 Municipality UPPER MT BETHEL TOWNSHIP"
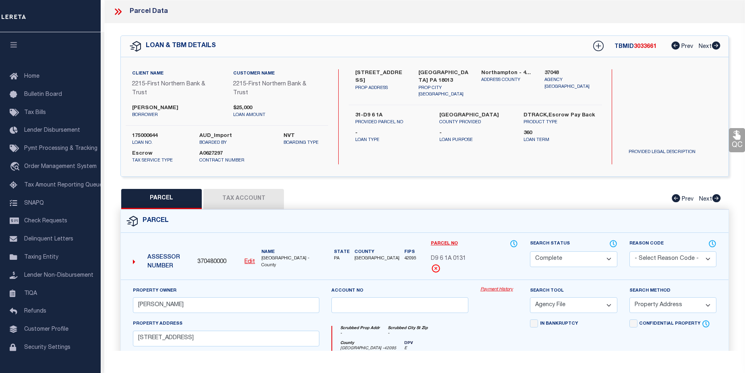
click at [489, 291] on link "Payment History" at bounding box center [498, 289] width 37 height 7
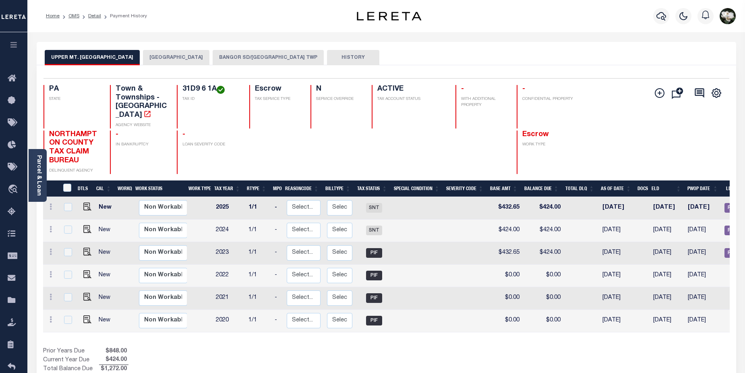
click at [257, 53] on button "BANGOR SD/UPPER MT BETHEL TWP" at bounding box center [268, 57] width 111 height 15
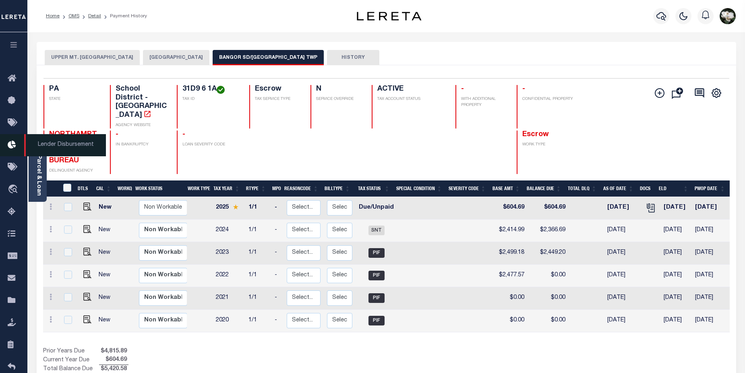
click at [12, 143] on icon at bounding box center [14, 145] width 13 height 10
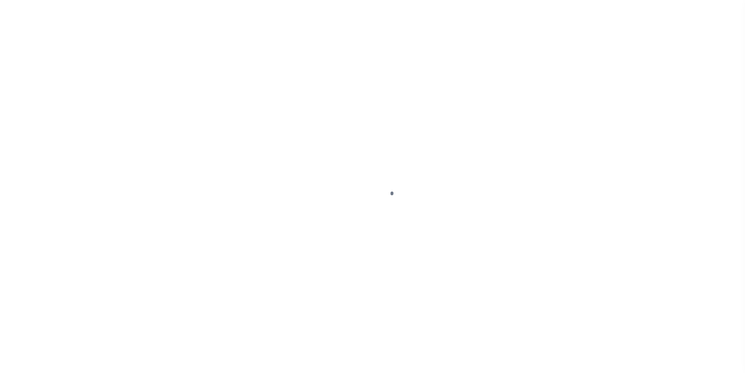
scroll to position [14, 0]
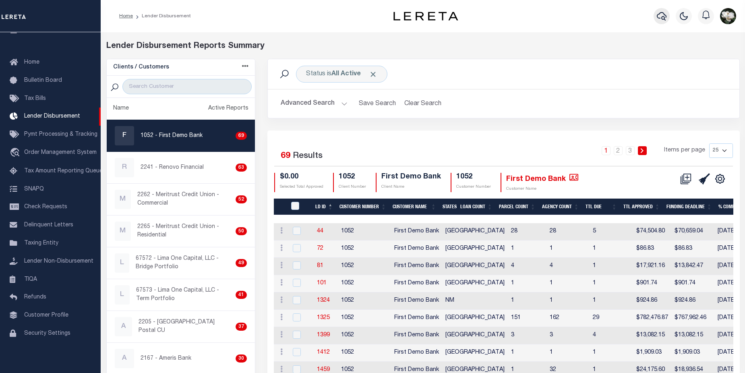
click at [667, 17] on button "button" at bounding box center [662, 16] width 16 height 16
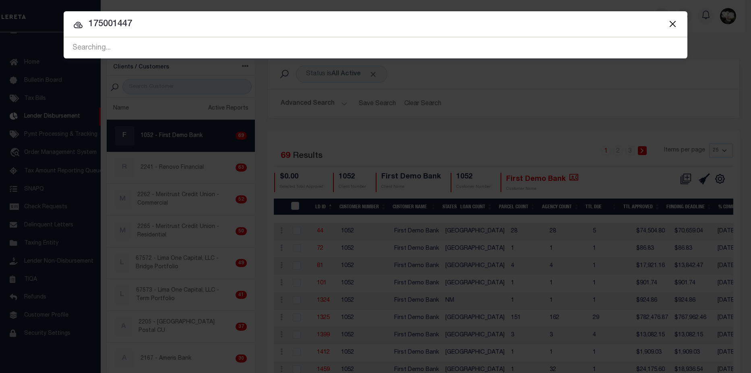
type input "175001447"
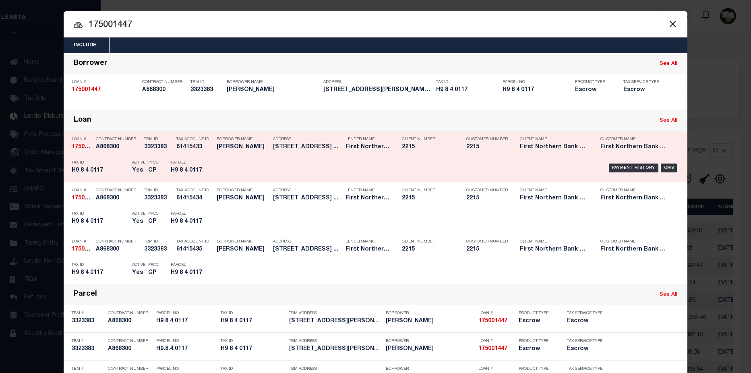
click at [273, 153] on div "Address 6350 FRANKLIN HILL ROAD BANGOR ..." at bounding box center [307, 144] width 68 height 23
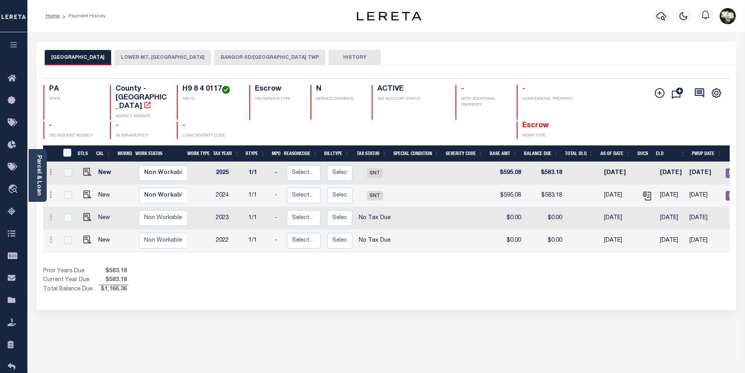
click at [249, 57] on button "BANGOR SD/[GEOGRAPHIC_DATA] TWP" at bounding box center [269, 57] width 111 height 15
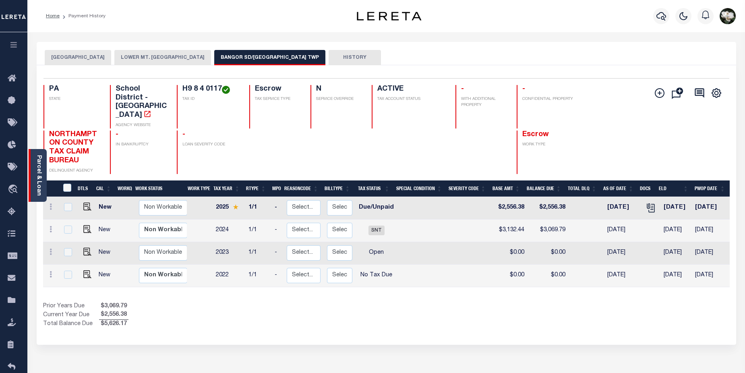
click at [39, 180] on link "Parcel & Loan" at bounding box center [39, 175] width 6 height 41
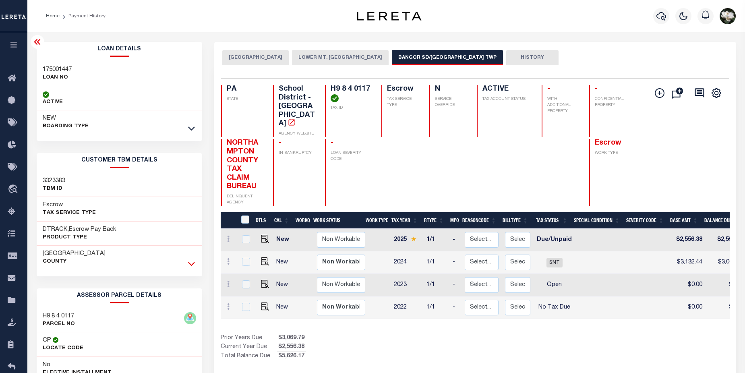
click at [193, 263] on icon at bounding box center [191, 263] width 7 height 8
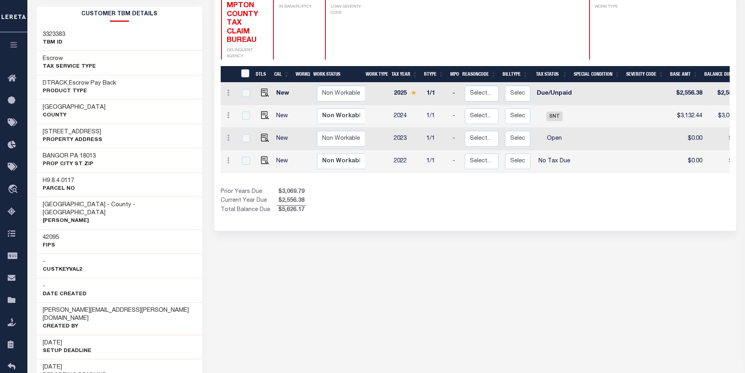
scroll to position [101, 0]
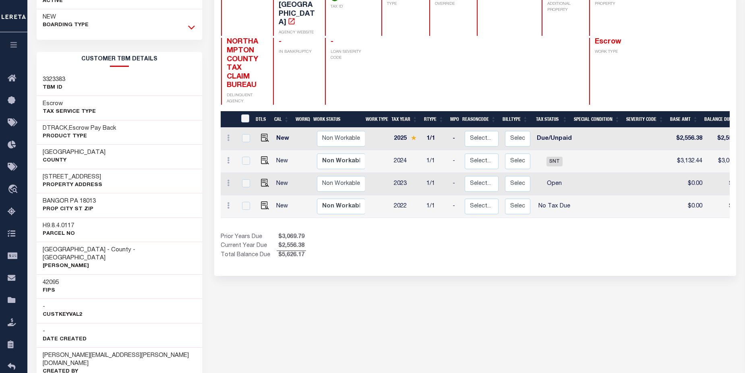
click at [195, 26] on icon at bounding box center [191, 27] width 7 height 8
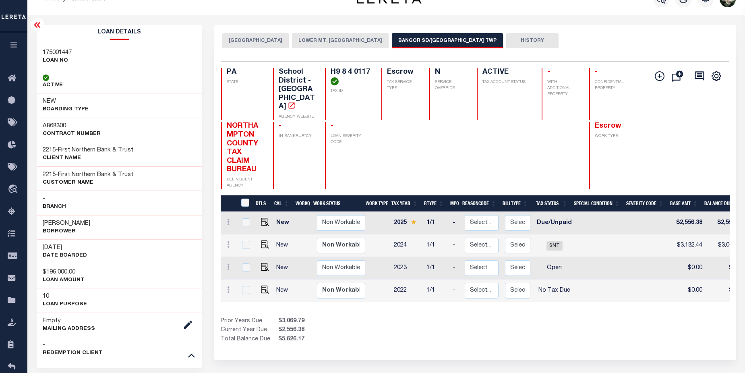
scroll to position [4, 0]
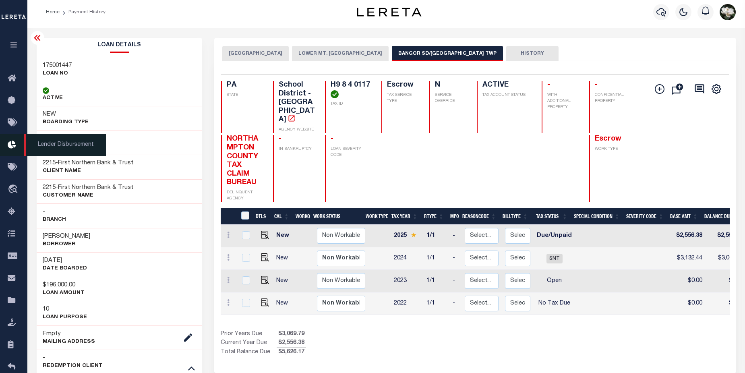
click at [13, 145] on icon at bounding box center [14, 145] width 13 height 10
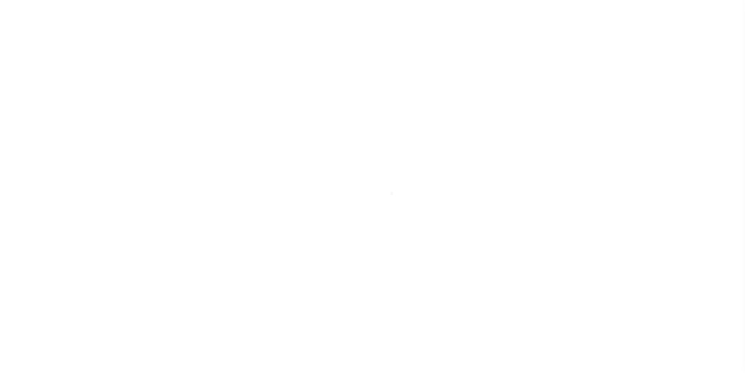
scroll to position [14, 0]
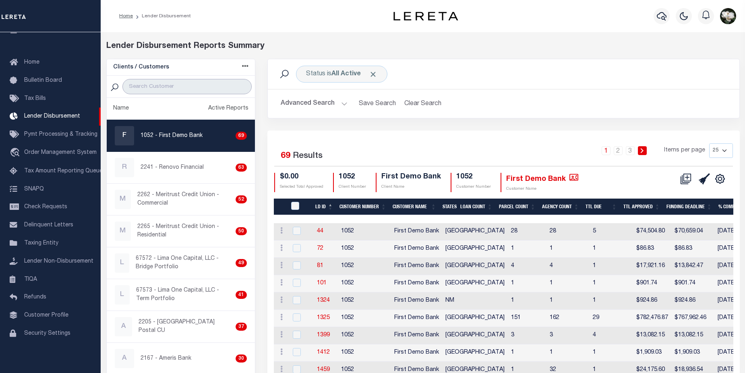
click at [181, 86] on input "search" at bounding box center [186, 86] width 129 height 15
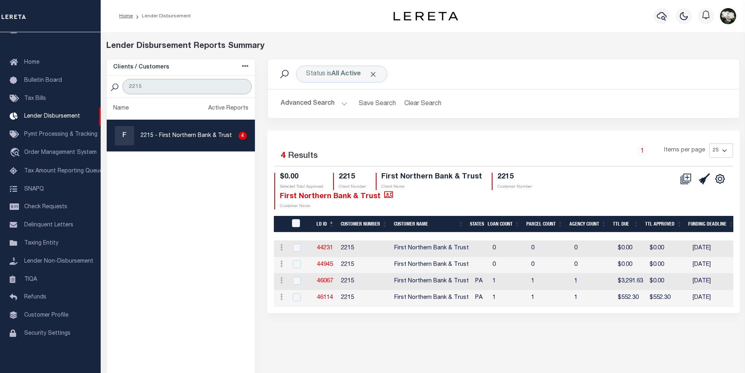
type input "2215"
click at [188, 139] on p "2215 - First Northern Bank & Trust" at bounding box center [186, 136] width 91 height 8
checkbox input "true"
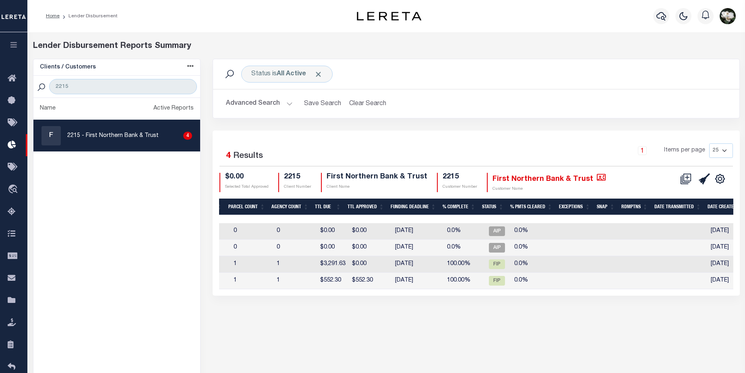
scroll to position [0, 280]
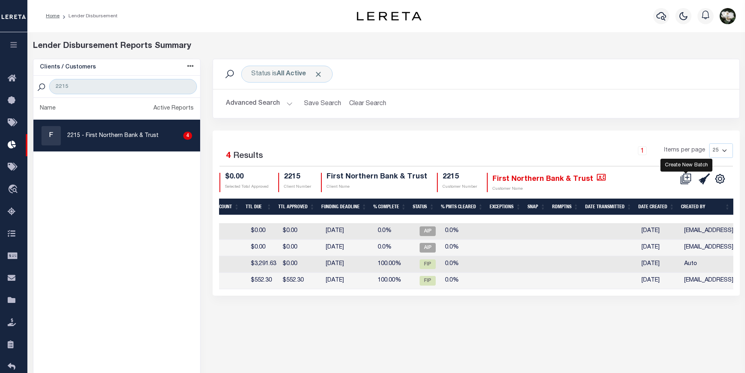
click at [687, 178] on icon at bounding box center [687, 177] width 4 height 4
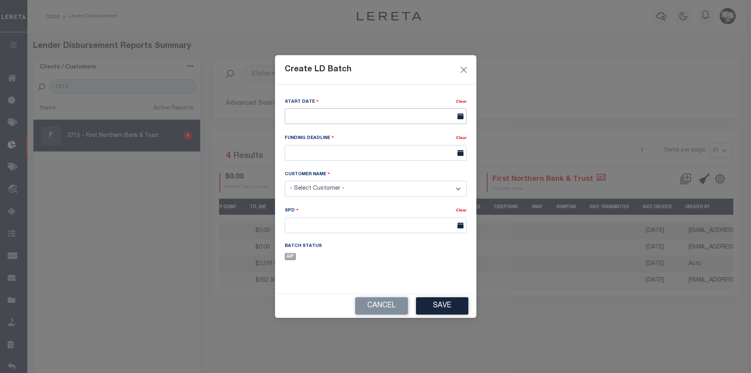
click at [439, 116] on input "text" at bounding box center [376, 116] width 182 height 16
click at [384, 178] on span "12" at bounding box center [382, 177] width 16 height 16
type input "[DATE]"
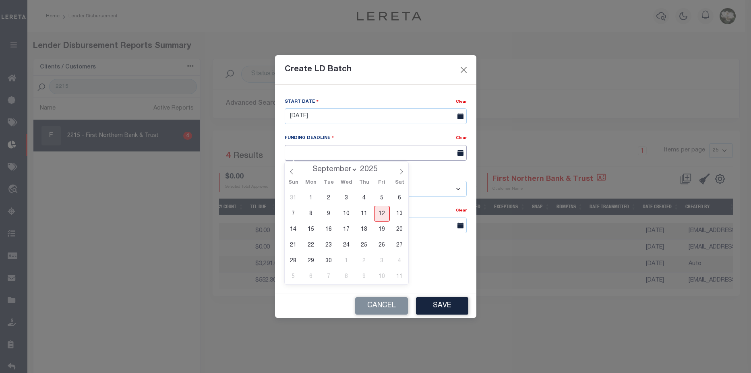
click at [344, 148] on input "text" at bounding box center [376, 153] width 182 height 16
click at [384, 230] on span "19" at bounding box center [382, 230] width 16 height 16
type input "[DATE]"
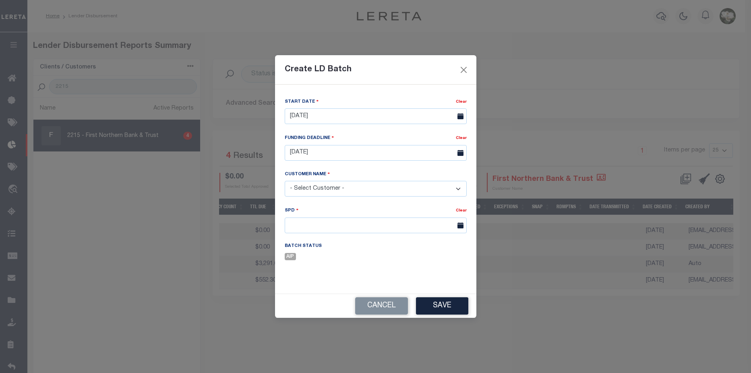
click at [336, 185] on select "- Select Customer - Accumatch - Refunds All In Credit Union Amarillo National B…" at bounding box center [376, 189] width 182 height 16
select select "2215"
click at [285, 181] on select "- Select Customer - Accumatch - Refunds All In Credit Union Amarillo National B…" at bounding box center [376, 189] width 182 height 16
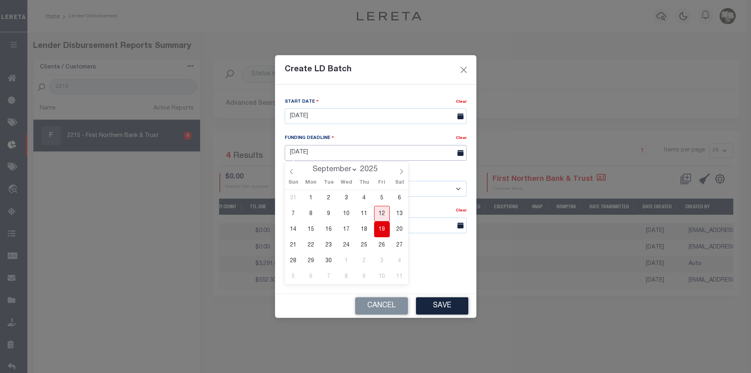
click at [357, 152] on input "[DATE]" at bounding box center [376, 153] width 182 height 16
click at [309, 246] on span "22" at bounding box center [311, 245] width 16 height 16
type input "[DATE]"
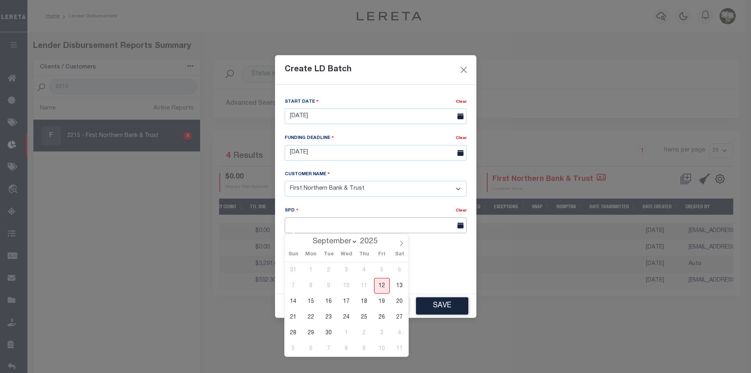
click at [353, 223] on input "text" at bounding box center [376, 225] width 182 height 16
click at [329, 317] on span "23" at bounding box center [329, 317] width 16 height 16
type input "09/23/2025"
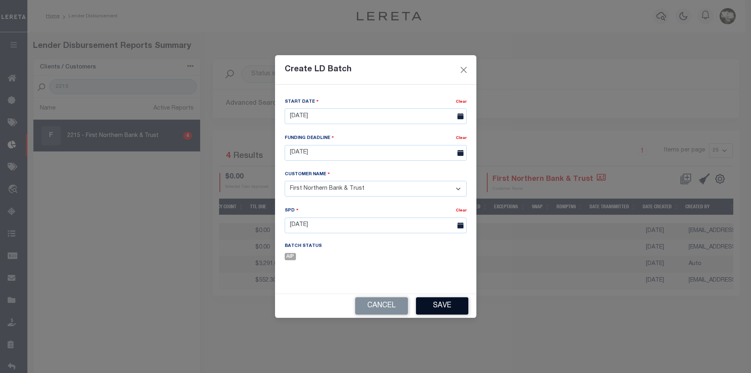
click at [440, 306] on button "Save" at bounding box center [442, 305] width 52 height 17
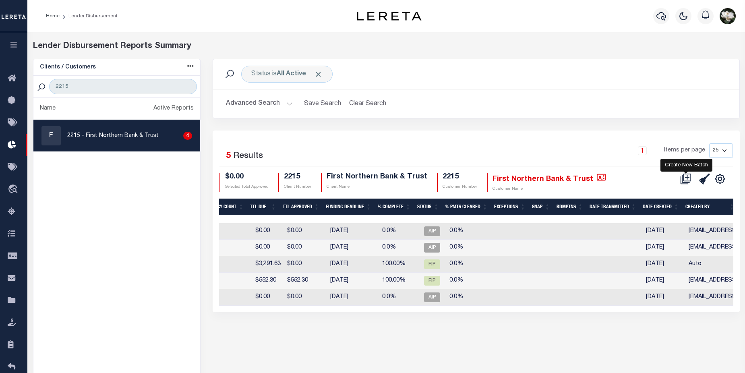
click at [689, 181] on icon at bounding box center [685, 178] width 11 height 11
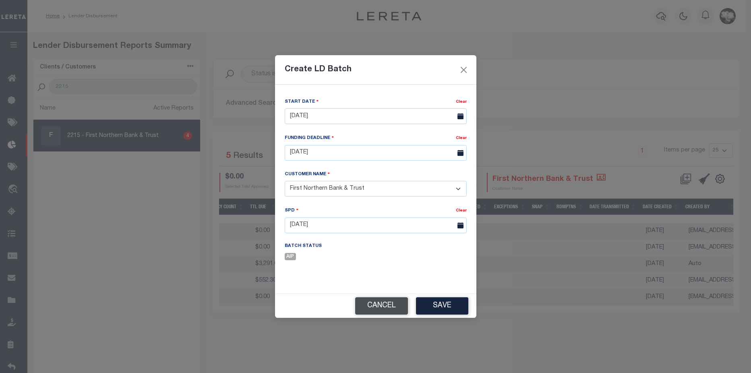
click at [369, 306] on button "Cancel" at bounding box center [381, 305] width 53 height 17
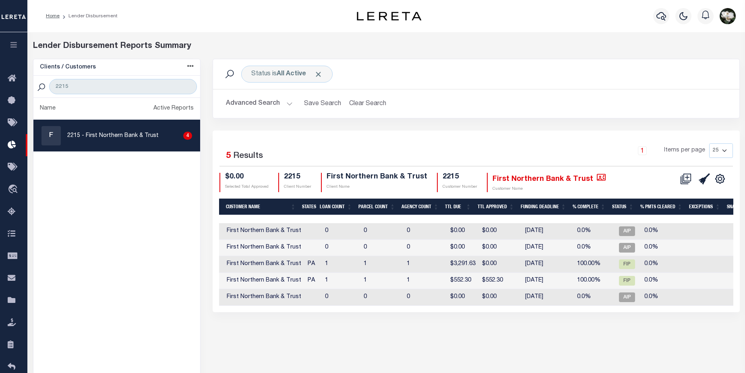
scroll to position [0, 86]
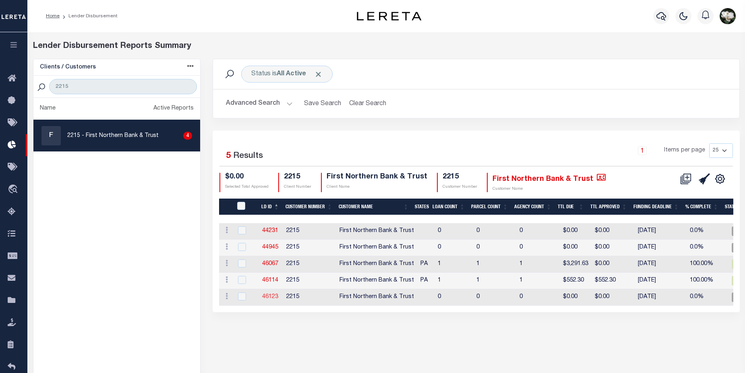
click at [264, 297] on link "46123" at bounding box center [270, 297] width 16 height 6
checkbox input "true"
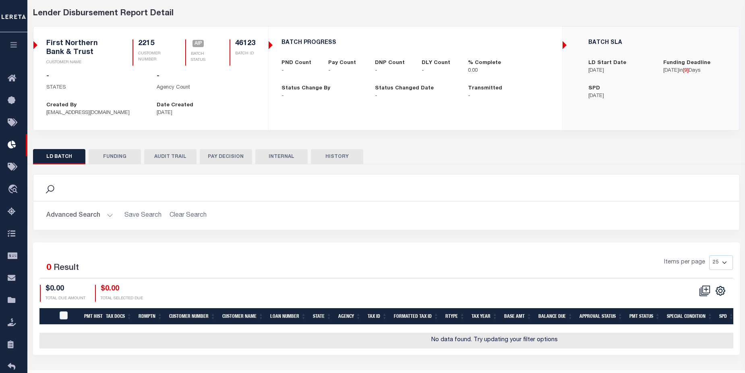
scroll to position [27, 0]
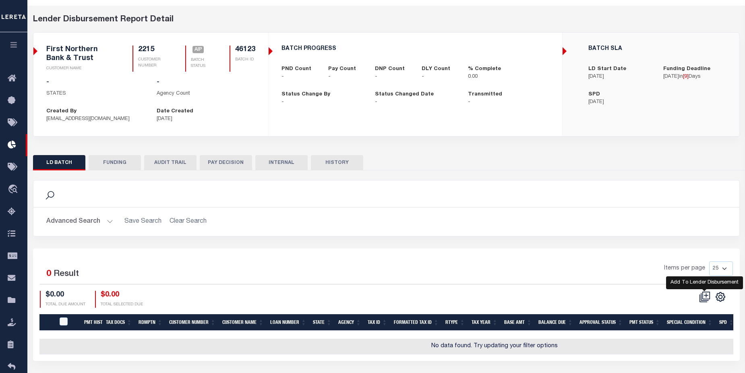
click at [708, 300] on icon at bounding box center [704, 296] width 11 height 11
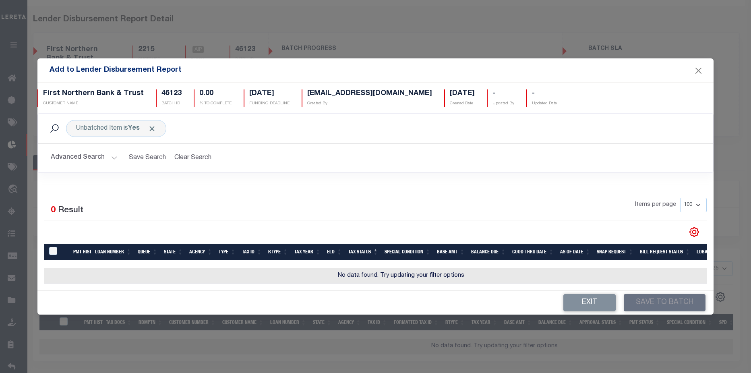
click at [93, 156] on button "Advanced Search" at bounding box center [84, 158] width 67 height 16
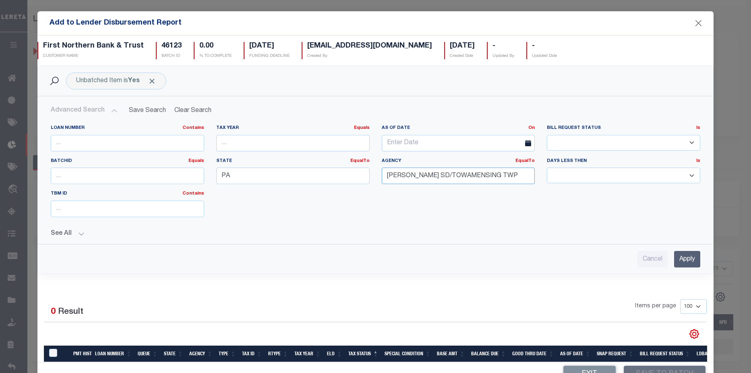
drag, startPoint x: 510, startPoint y: 177, endPoint x: 304, endPoint y: 189, distance: 205.7
click at [304, 188] on div "Loan Number Contains Contains Is Tax Year Equals Equals Is Not Equal To Is Grea…" at bounding box center [376, 174] width 662 height 99
click at [677, 260] on input "Apply" at bounding box center [687, 259] width 26 height 17
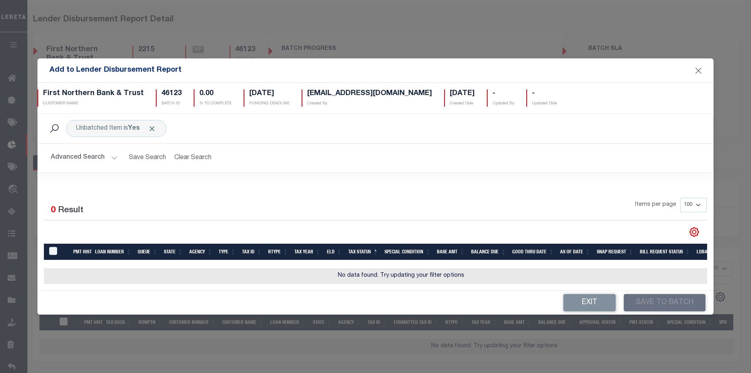
click at [80, 158] on button "Advanced Search" at bounding box center [84, 158] width 67 height 16
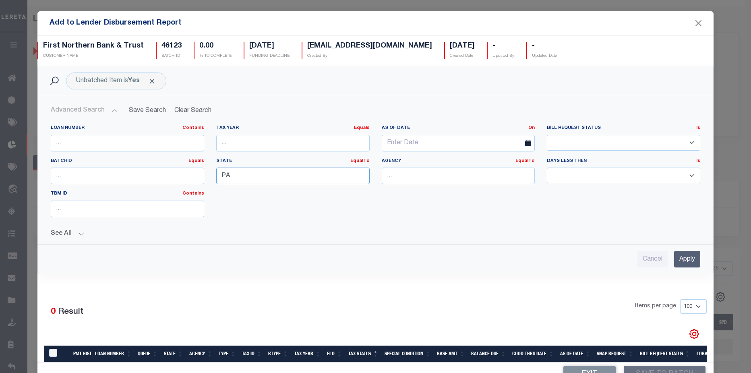
drag, startPoint x: 249, startPoint y: 174, endPoint x: 234, endPoint y: 175, distance: 15.3
click at [234, 175] on input "PA" at bounding box center [292, 176] width 153 height 17
click at [456, 145] on input "text" at bounding box center [458, 143] width 153 height 17
drag, startPoint x: 475, startPoint y: 207, endPoint x: 641, endPoint y: 240, distance: 169.0
click at [485, 209] on div "31 1 2 3 4 5 6 7 8 9 10 11 12 13 14 15 16 17 18 19 20 21 22 23 24 25 26 27 28 2…" at bounding box center [438, 227] width 124 height 94
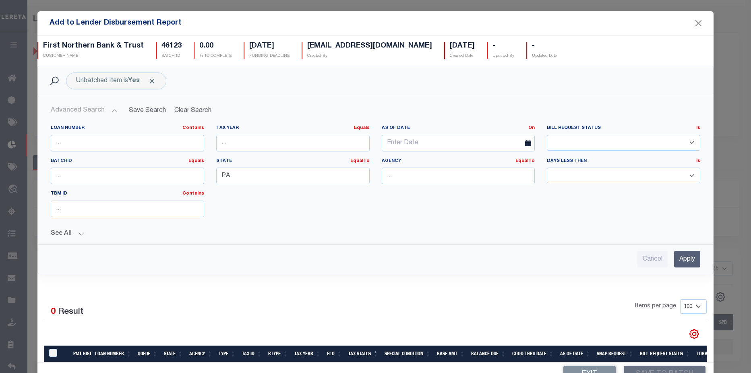
click at [675, 259] on input "Apply" at bounding box center [687, 259] width 26 height 17
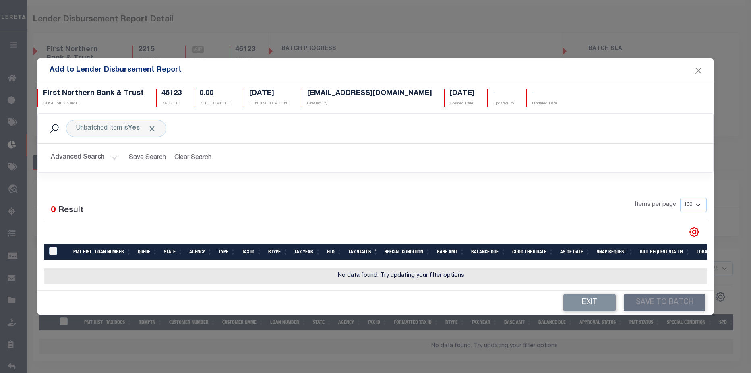
click at [83, 153] on button "Advanced Search" at bounding box center [84, 158] width 67 height 16
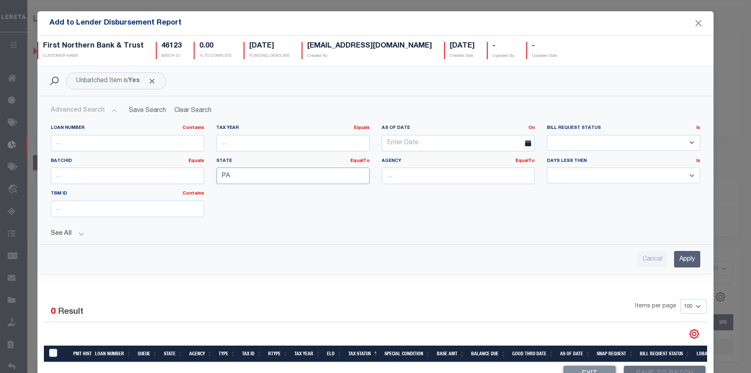
drag, startPoint x: 244, startPoint y: 178, endPoint x: 213, endPoint y: 178, distance: 31.8
click at [213, 178] on div "State EqualTo Equals PA" at bounding box center [293, 174] width 166 height 33
click at [696, 24] on button "Close" at bounding box center [699, 23] width 10 height 10
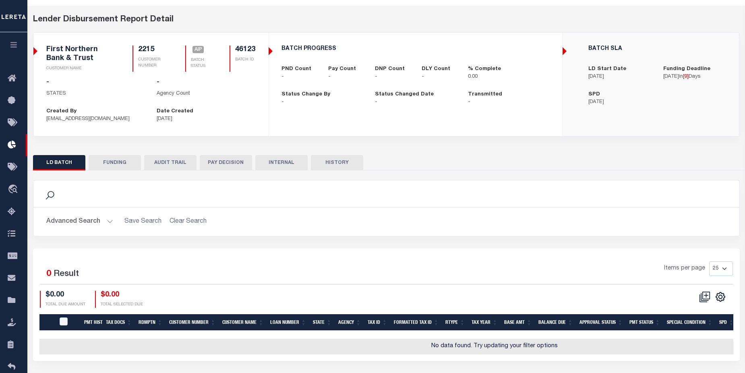
checkbox input "true"
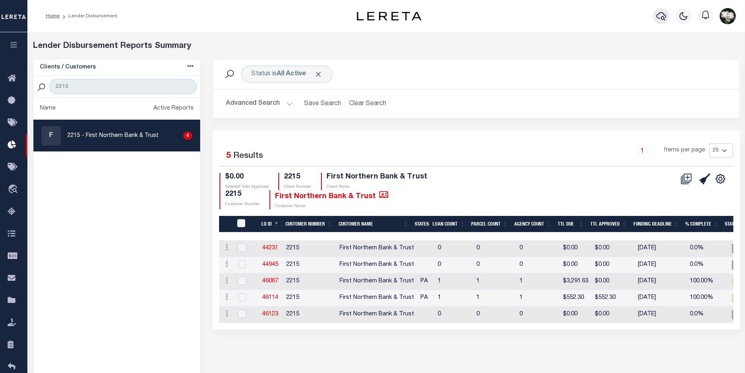
drag, startPoint x: 669, startPoint y: 19, endPoint x: 671, endPoint y: 26, distance: 7.6
click at [669, 21] on div at bounding box center [661, 16] width 22 height 28
click at [657, 18] on icon "button" at bounding box center [661, 16] width 10 height 8
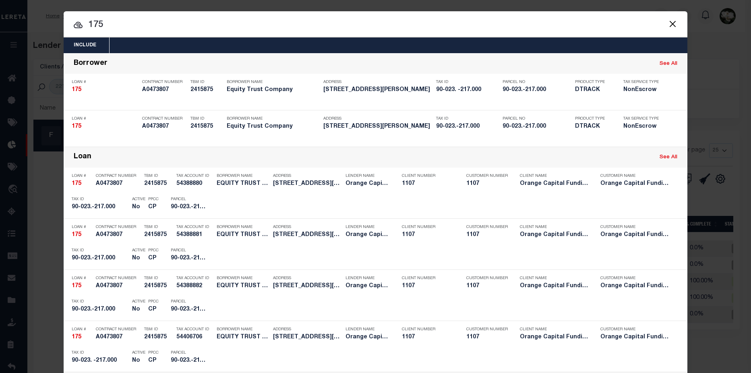
click at [116, 25] on input "175" at bounding box center [376, 25] width 624 height 14
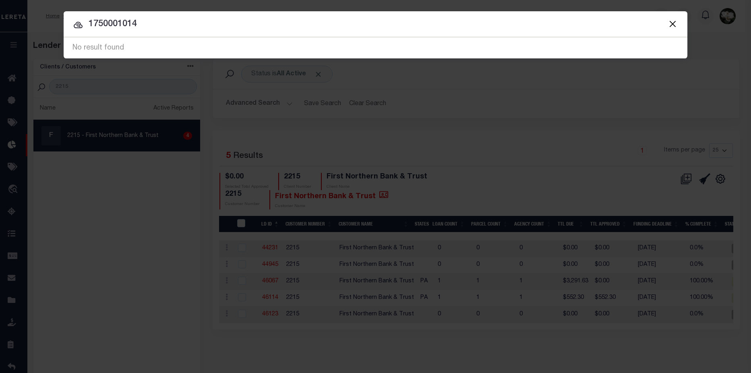
click at [113, 22] on input "1750001014" at bounding box center [376, 24] width 624 height 14
type input "175001014"
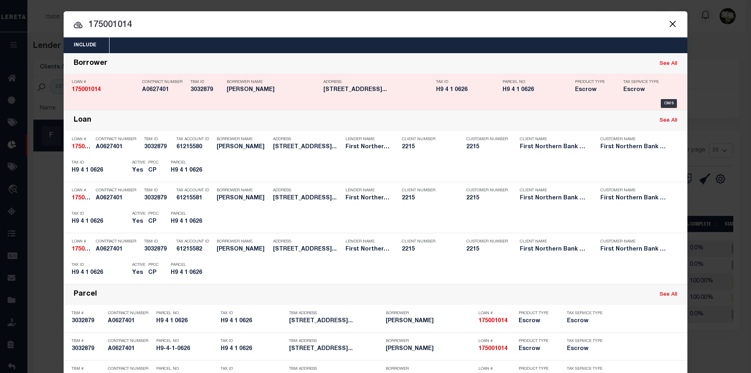
click at [319, 87] on div "Address 5854 Kesslersville Road Nazaret..." at bounding box center [373, 87] width 113 height 23
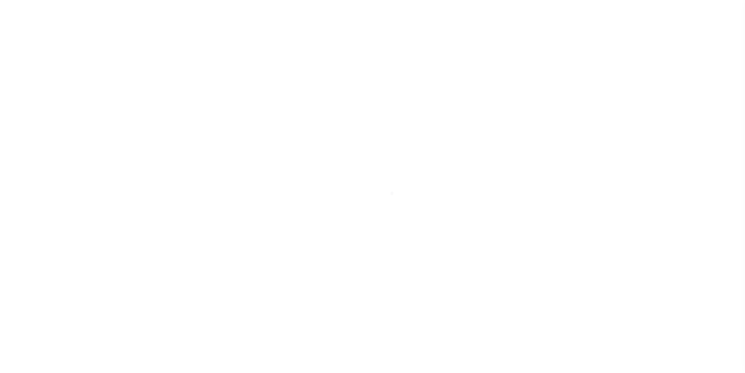
select select "Escrow"
type input "[STREET_ADDRESS]"
type input "H9-4-1-0626"
select select
type input "[GEOGRAPHIC_DATA] PA 18064"
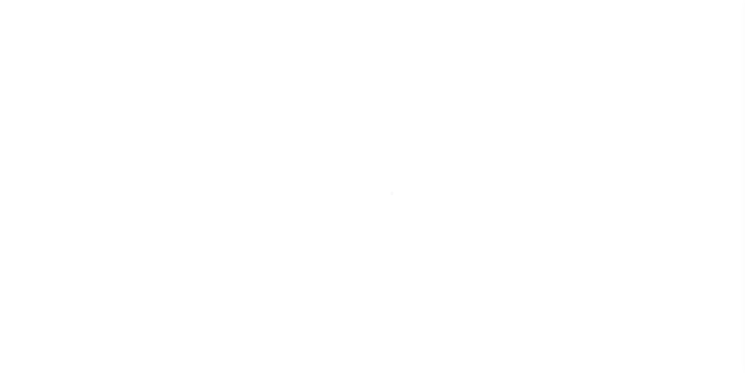
type input "PA"
select select
type textarea "Liability subject to parcel provided"
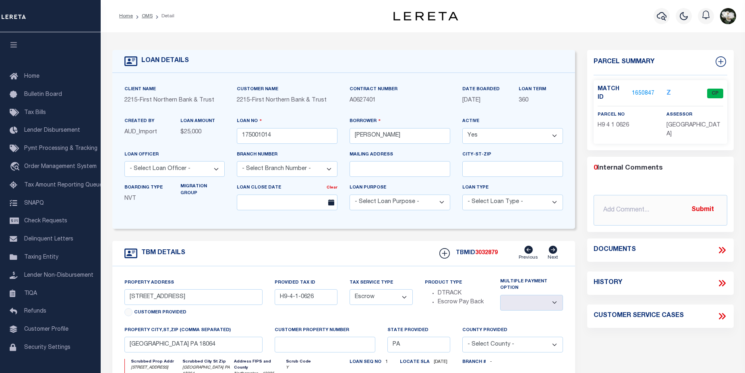
click at [646, 89] on link "1650847" at bounding box center [643, 93] width 23 height 8
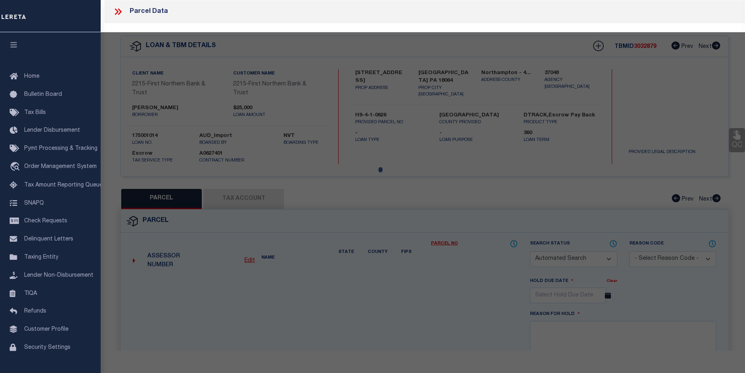
checkbox input "false"
select select "CP"
type input "[PERSON_NAME] &, [PERSON_NAME]"
select select
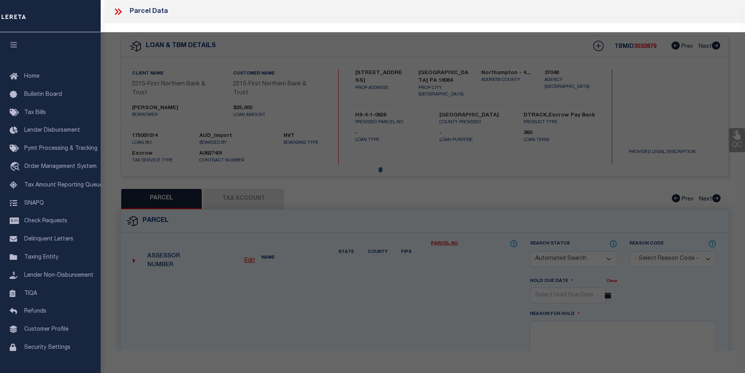
type input "[STREET_ADDRESS]"
checkbox input "false"
type input "PA"
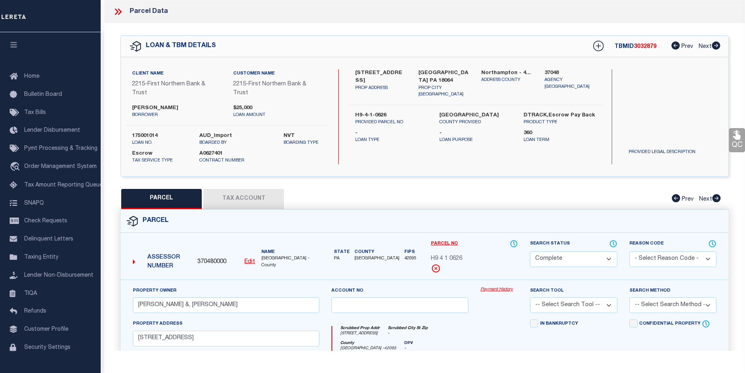
click at [501, 288] on link "Payment History" at bounding box center [498, 289] width 37 height 7
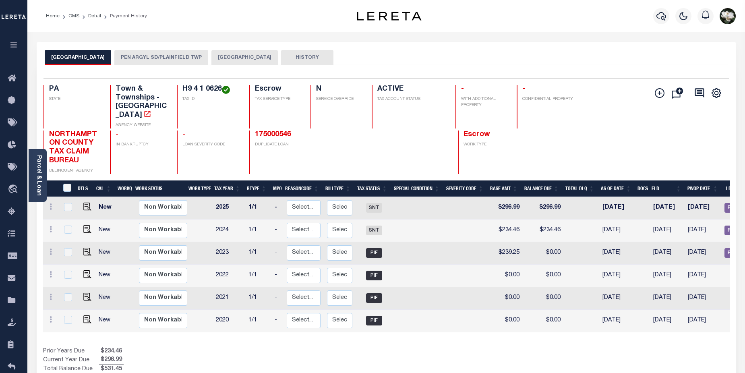
click at [159, 58] on button "PEN ARGYL SD/PLAINFIELD TWP" at bounding box center [161, 57] width 94 height 15
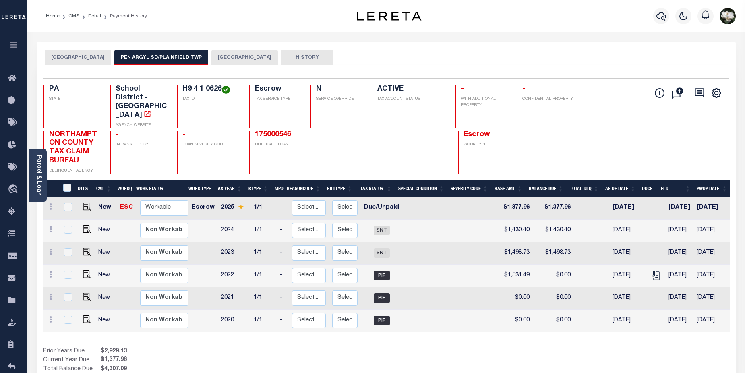
drag, startPoint x: 596, startPoint y: 320, endPoint x: 688, endPoint y: 321, distance: 91.0
click at [713, 319] on div "DTLS CAL WorkQ Work Status Work Type Tax Year RType MPO ReasonCode BillType Tax…" at bounding box center [386, 264] width 687 height 135
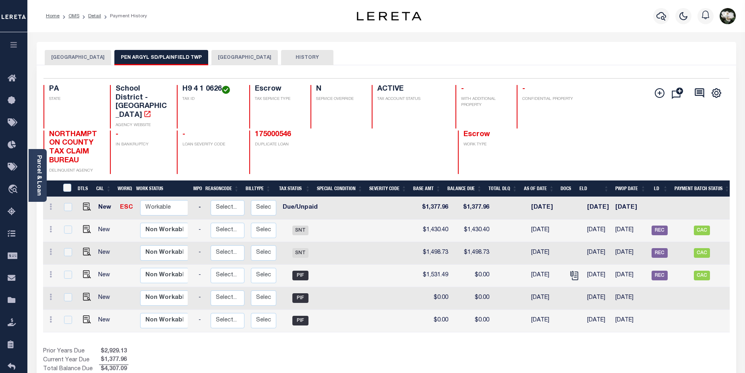
scroll to position [0, 109]
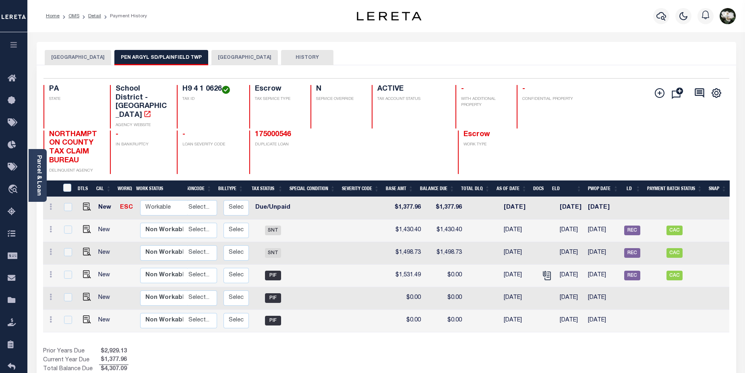
click at [70, 61] on button "[GEOGRAPHIC_DATA]" at bounding box center [78, 57] width 66 height 15
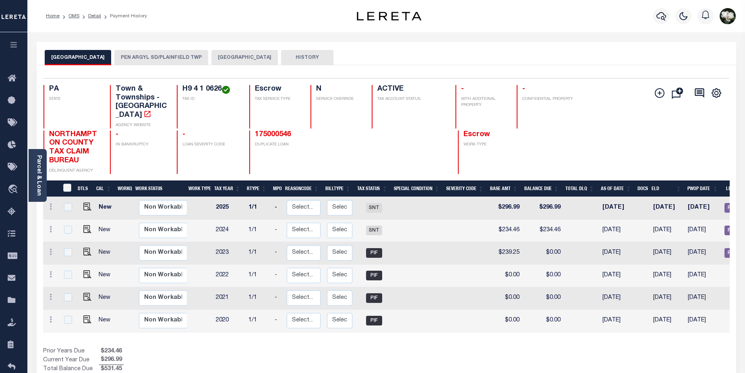
click at [170, 53] on button "PEN ARGYL SD/PLAINFIELD TWP" at bounding box center [161, 57] width 94 height 15
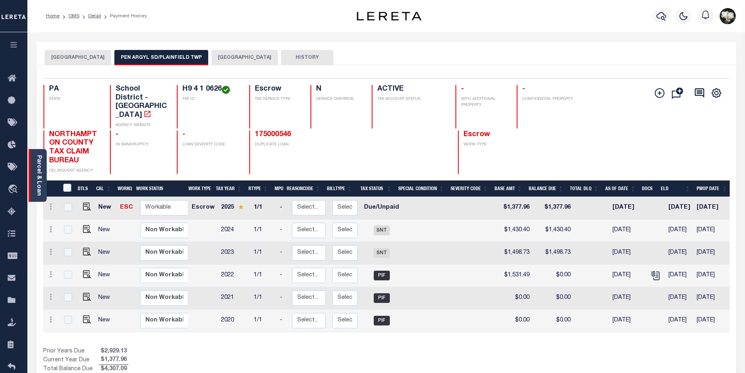
click at [40, 191] on link "Parcel & Loan" at bounding box center [39, 175] width 6 height 41
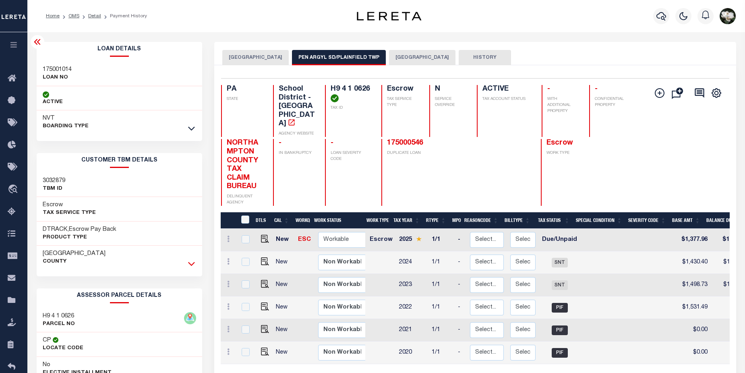
click at [193, 266] on icon at bounding box center [191, 263] width 7 height 8
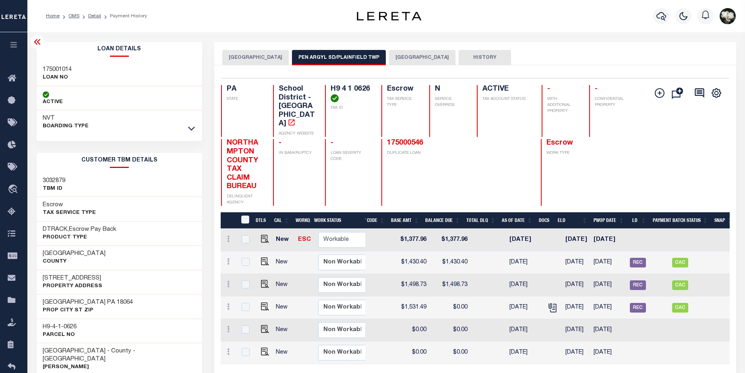
scroll to position [0, 280]
drag, startPoint x: 43, startPoint y: 69, endPoint x: 73, endPoint y: 69, distance: 30.2
click at [77, 69] on div "175001014 LOAN NO" at bounding box center [120, 74] width 166 height 25
copy h3 "175001014"
click at [263, 235] on img "" at bounding box center [265, 239] width 8 height 8
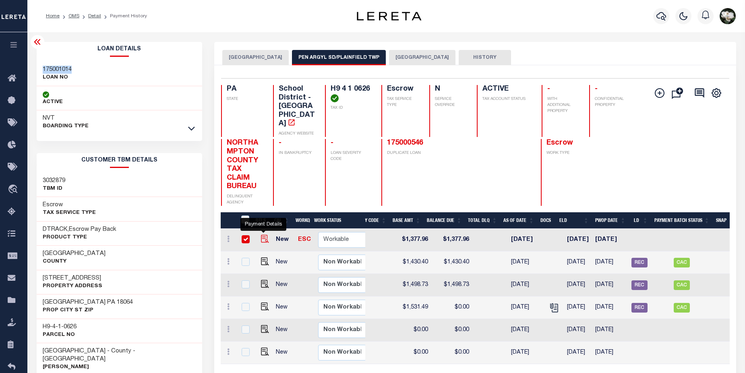
checkbox input "true"
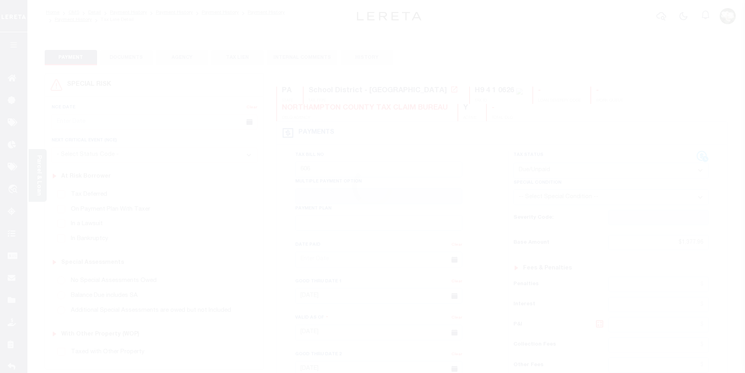
select select "DUE"
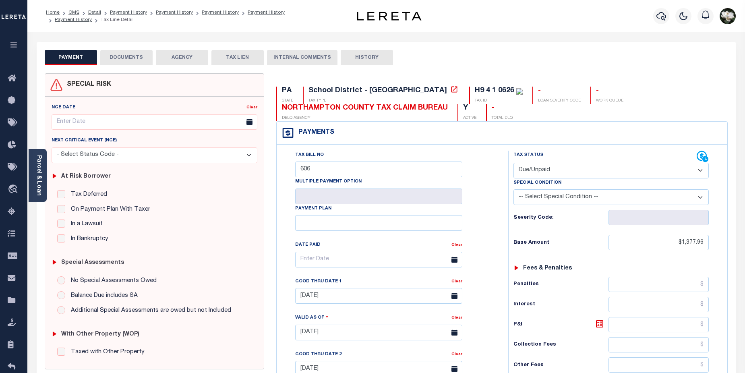
click at [127, 58] on button "DOCUMENTS" at bounding box center [126, 57] width 52 height 15
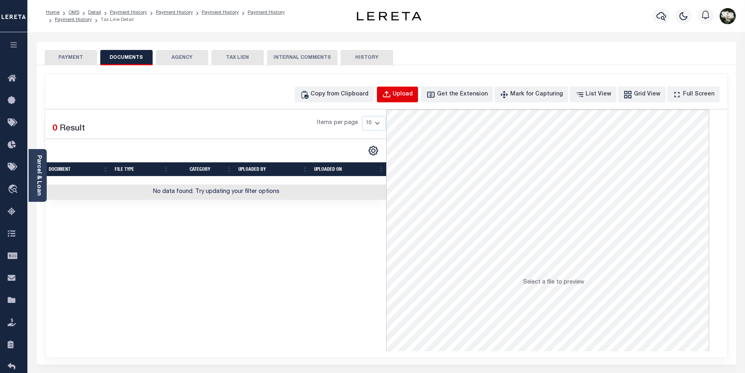
click at [411, 94] on div "Upload" at bounding box center [403, 94] width 20 height 9
select select "POP"
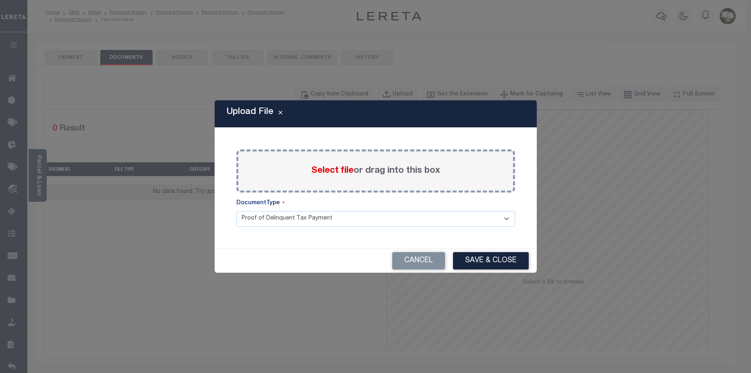
click at [319, 176] on label "Select file or drag into this box" at bounding box center [375, 170] width 129 height 13
click at [0, 0] on input "Select file or drag into this box" at bounding box center [0, 0] width 0 height 0
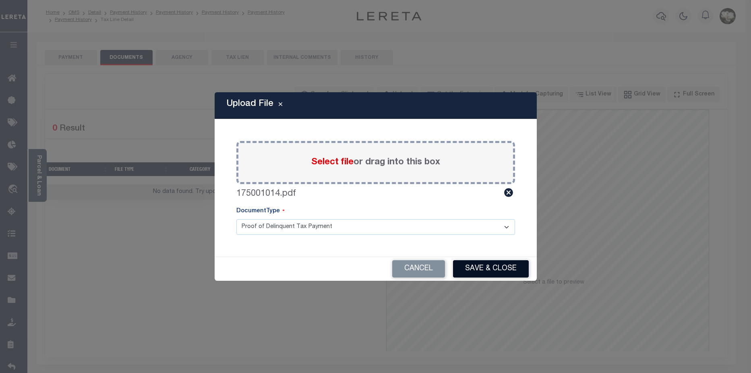
click at [495, 268] on button "Save & Close" at bounding box center [491, 268] width 76 height 17
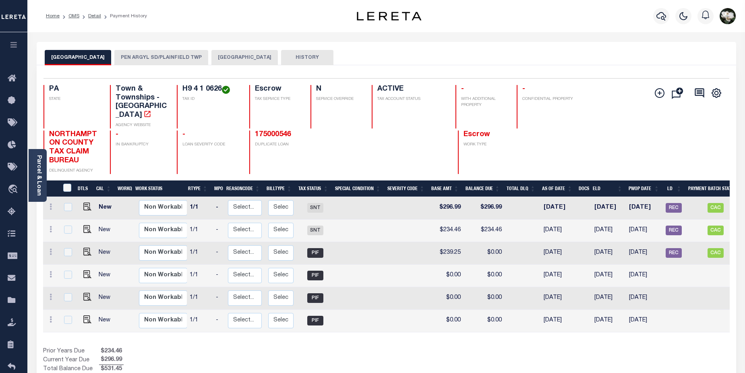
scroll to position [0, 100]
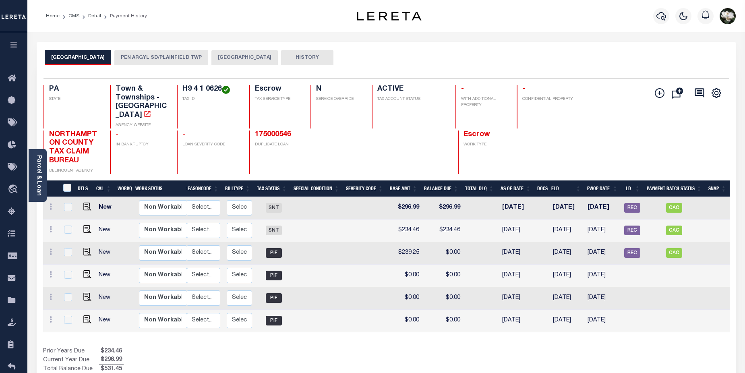
click at [176, 59] on button "PEN ARGYL SD/PLAINFIELD TWP" at bounding box center [161, 57] width 94 height 15
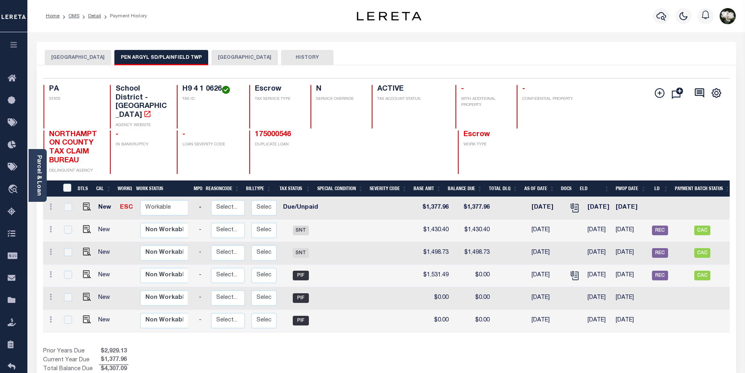
scroll to position [0, 109]
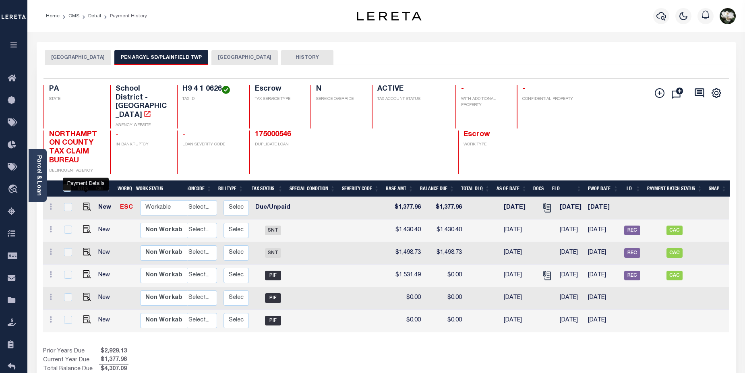
drag, startPoint x: 84, startPoint y: 191, endPoint x: 92, endPoint y: 190, distance: 8.1
click at [84, 203] on img "" at bounding box center [87, 207] width 8 height 8
checkbox input "true"
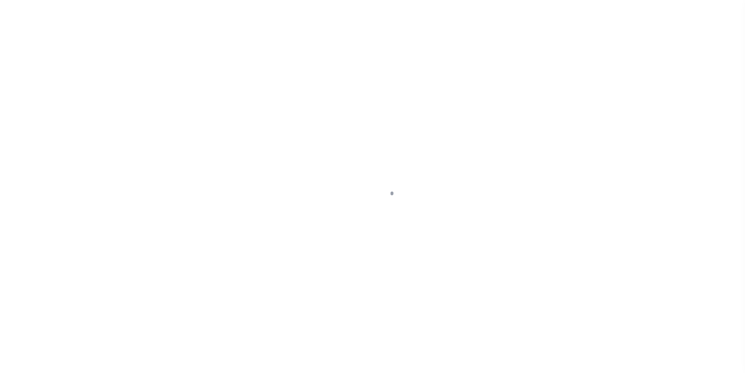
select select "DUE"
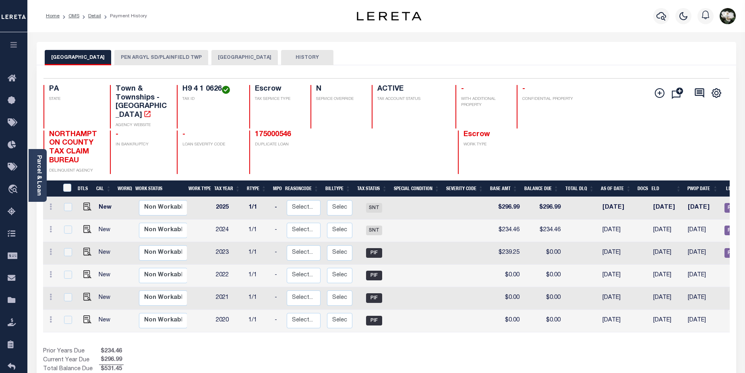
click at [175, 58] on button "PEN ARGYL SD/PLAINFIELD TWP" at bounding box center [161, 57] width 94 height 15
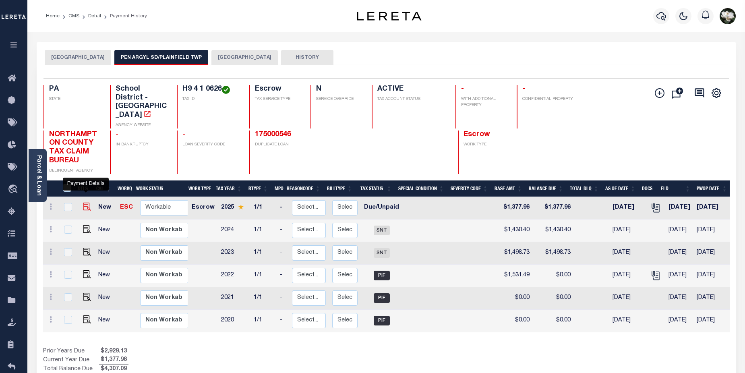
click at [85, 203] on img "" at bounding box center [87, 207] width 8 height 8
checkbox input "true"
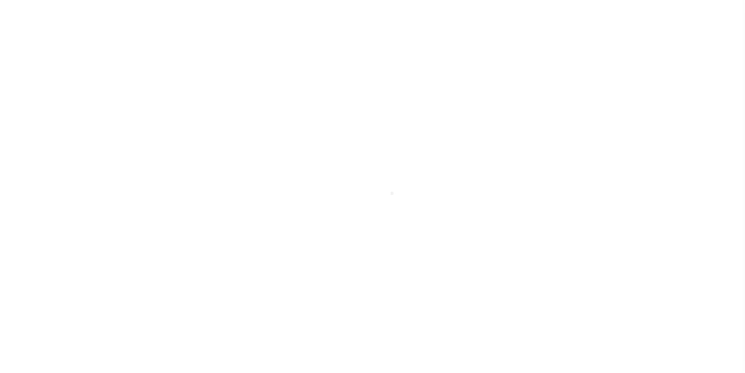
select select "DUE"
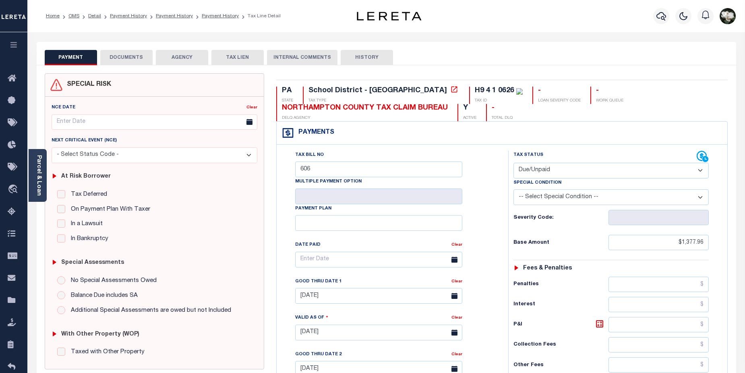
click at [129, 59] on button "DOCUMENTS" at bounding box center [126, 57] width 52 height 15
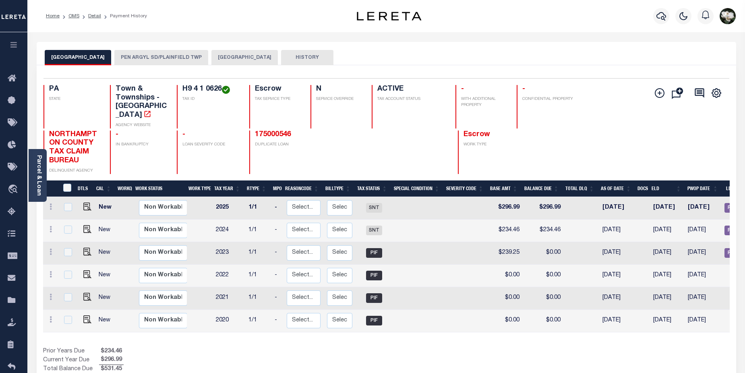
click at [166, 54] on button "PEN ARGYL SD/PLAINFIELD TWP" at bounding box center [161, 57] width 94 height 15
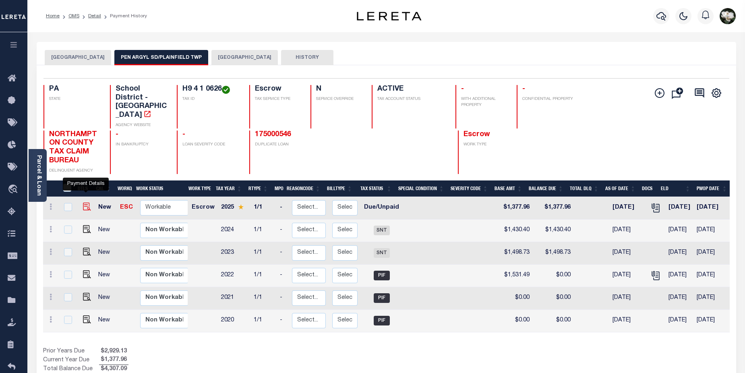
click at [85, 203] on img "" at bounding box center [87, 207] width 8 height 8
checkbox input "true"
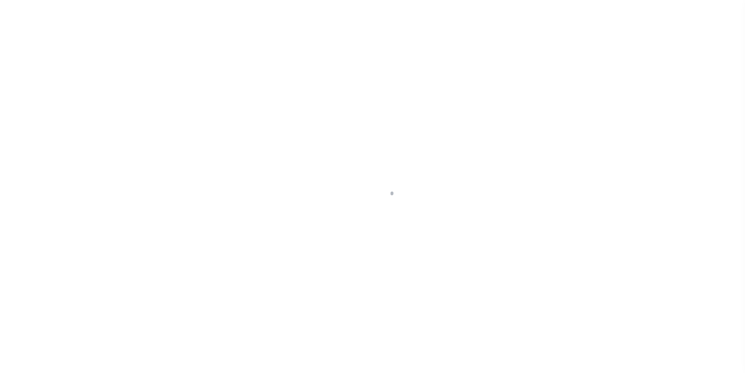
select select "DUE"
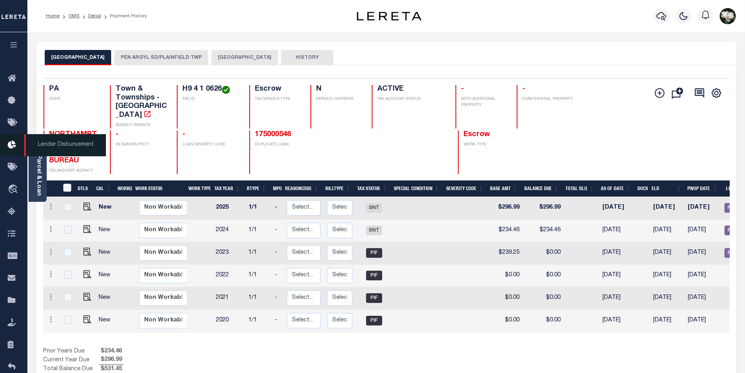
click at [12, 148] on icon at bounding box center [14, 145] width 13 height 10
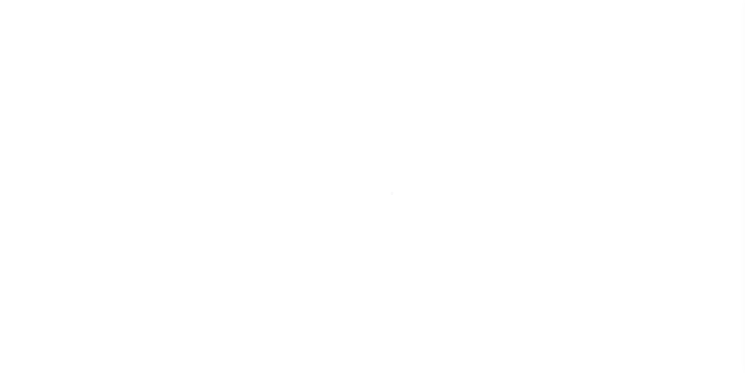
scroll to position [14, 0]
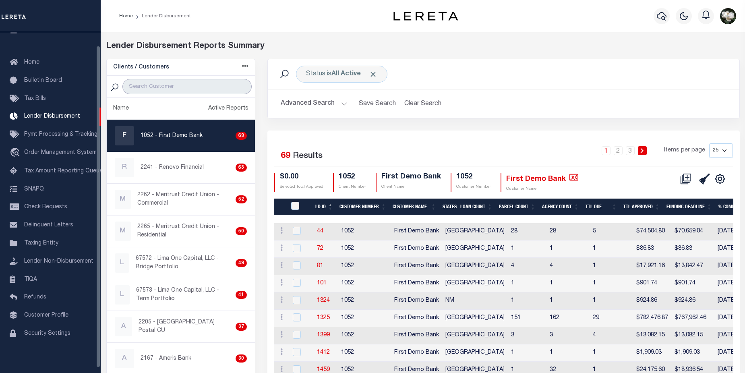
drag, startPoint x: 140, startPoint y: 87, endPoint x: 147, endPoint y: 87, distance: 6.9
click at [144, 87] on input "search" at bounding box center [186, 86] width 129 height 15
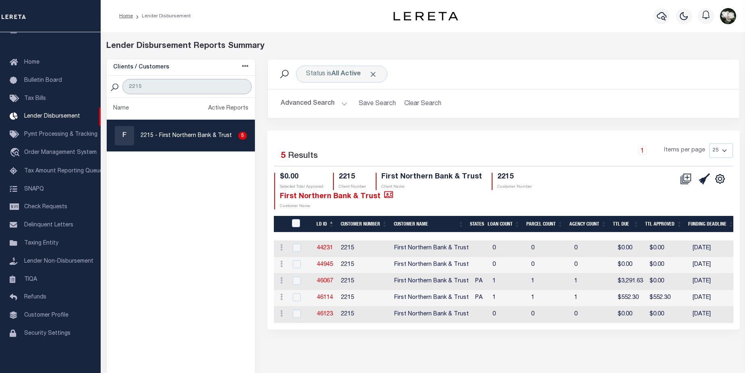
type input "2215"
click at [180, 137] on p "2215 - First Northern Bank & Trust" at bounding box center [186, 136] width 91 height 8
checkbox input "true"
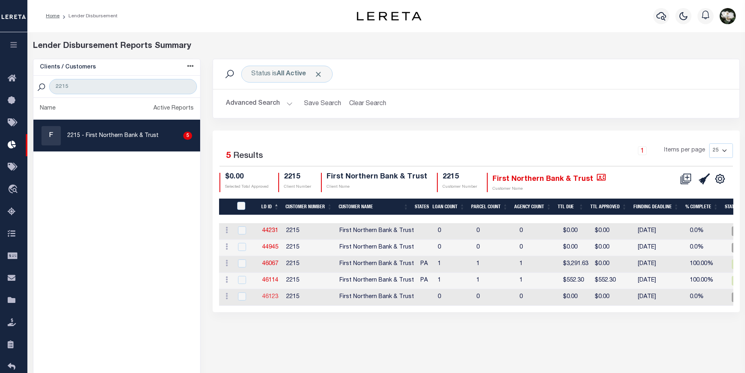
click at [267, 298] on link "46123" at bounding box center [270, 297] width 16 height 6
checkbox input "true"
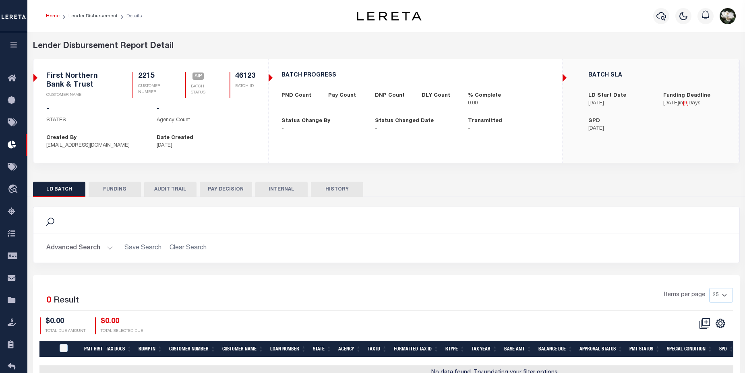
checkbox input "true"
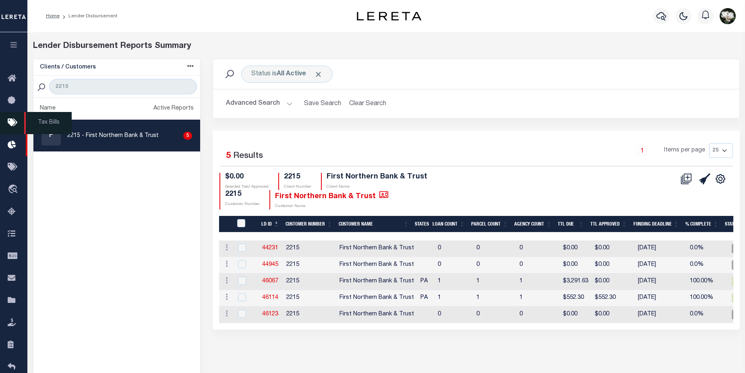
click at [13, 124] on icon at bounding box center [14, 123] width 13 height 10
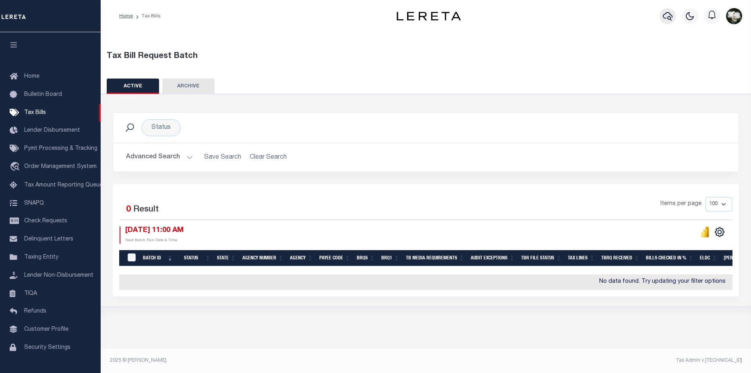
click at [670, 20] on icon "button" at bounding box center [668, 16] width 10 height 8
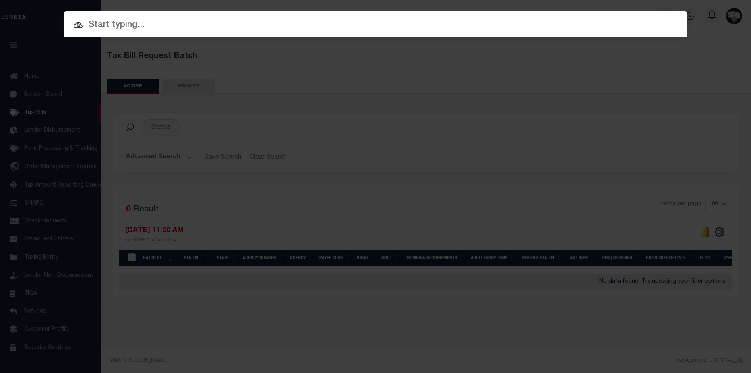
click at [159, 26] on input "text" at bounding box center [376, 25] width 624 height 14
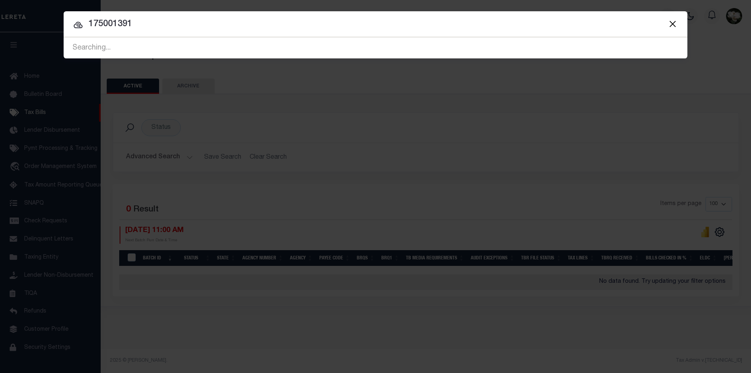
type input "175001391"
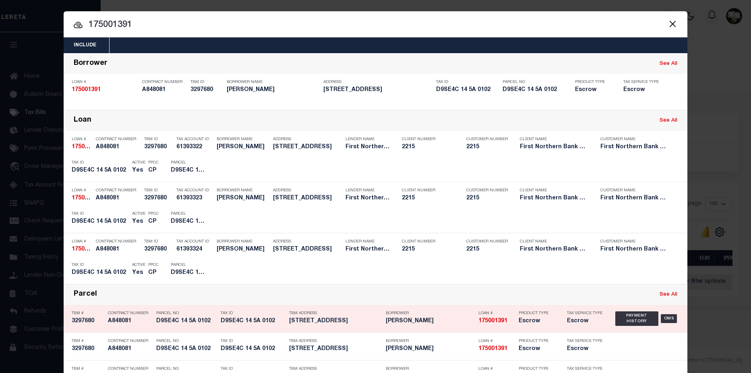
click at [507, 321] on h5 "175001391" at bounding box center [496, 321] width 36 height 7
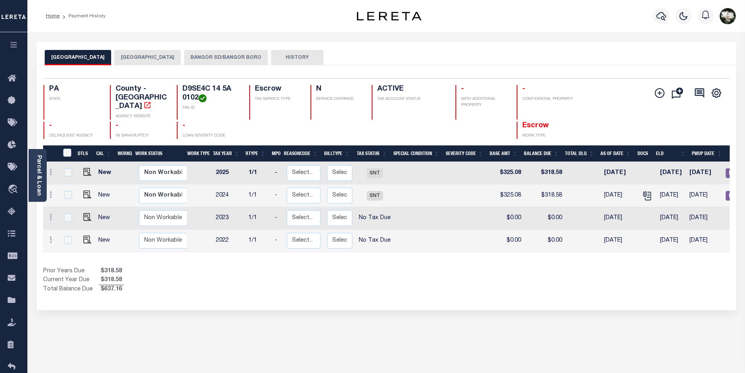
drag, startPoint x: 209, startPoint y: 52, endPoint x: 218, endPoint y: 55, distance: 9.4
click at [209, 52] on button "BANGOR SD/BANGOR BORO" at bounding box center [226, 57] width 84 height 15
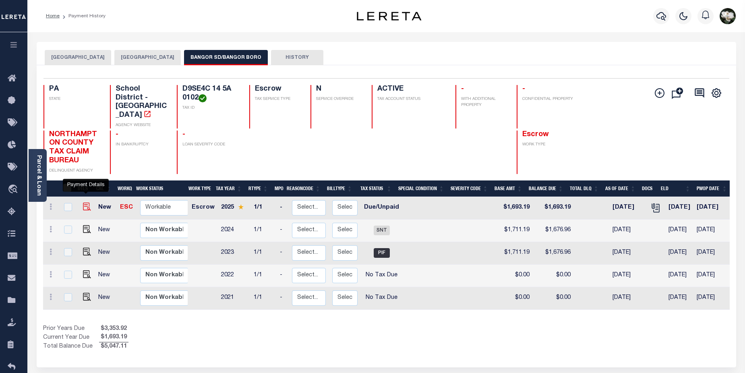
click at [86, 203] on img "" at bounding box center [87, 207] width 8 height 8
checkbox input "true"
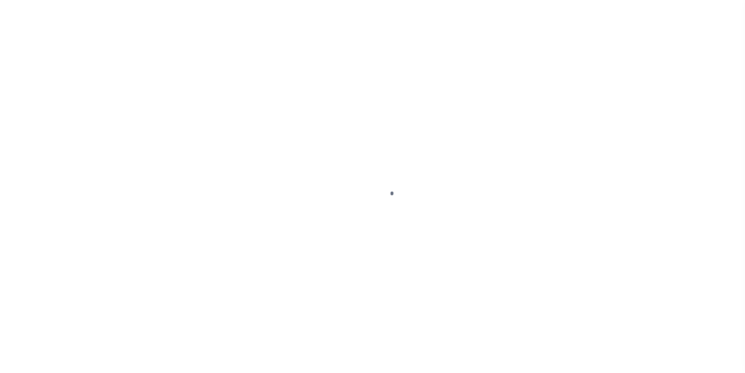
select select "DUE"
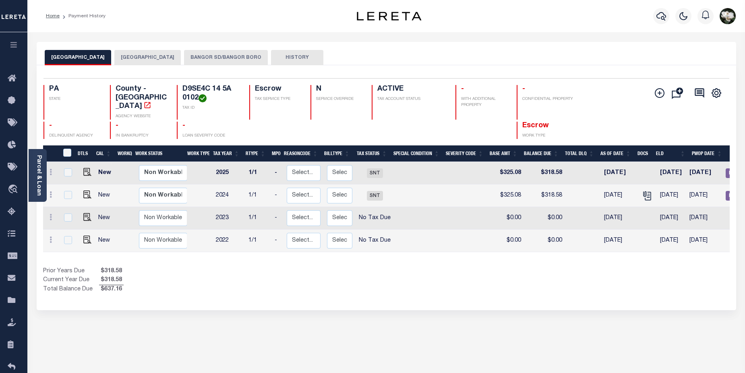
click at [218, 51] on button "BANGOR SD/BANGOR BORO" at bounding box center [226, 57] width 84 height 15
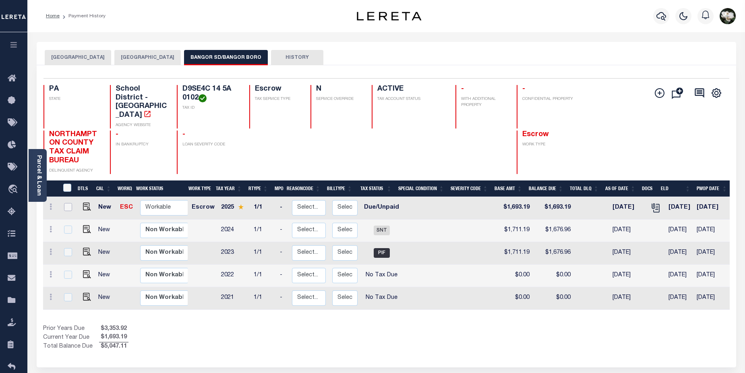
click at [64, 203] on input "checkbox" at bounding box center [68, 207] width 8 height 8
checkbox input "true"
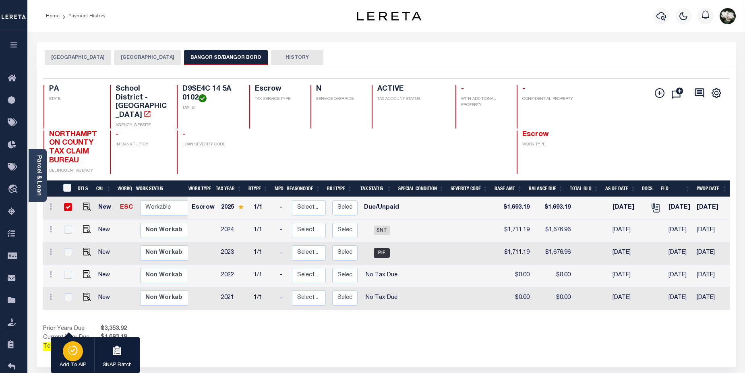
click at [75, 355] on icon "button" at bounding box center [74, 351] width 5 height 10
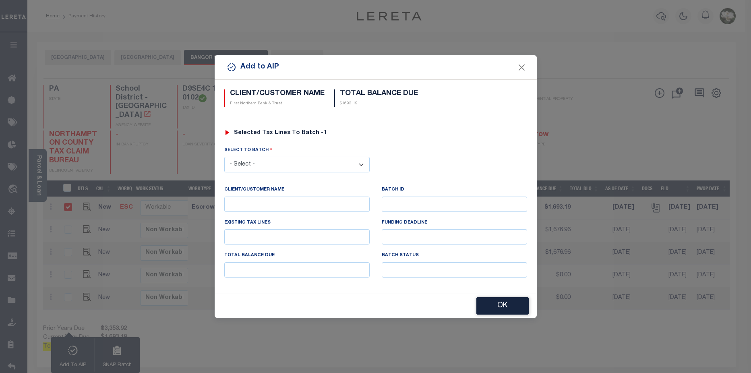
click at [361, 162] on select "- Select - 44231 44945 46123" at bounding box center [296, 165] width 145 height 16
select select "46123"
click at [224, 157] on select "- Select - 44231 44945 46123" at bounding box center [296, 165] width 145 height 16
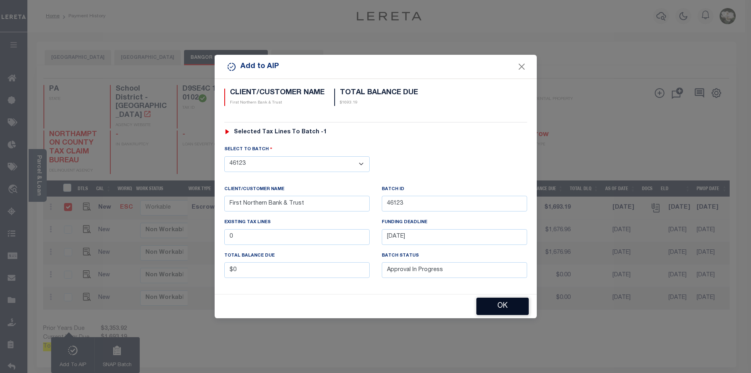
click at [514, 306] on button "OK" at bounding box center [502, 306] width 52 height 17
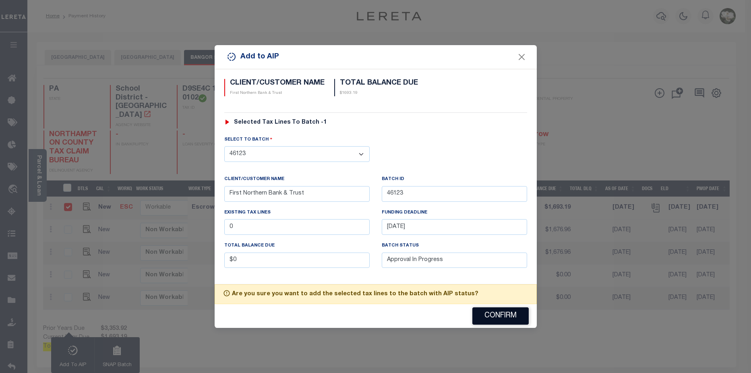
click at [504, 317] on button "Confirm" at bounding box center [500, 315] width 56 height 17
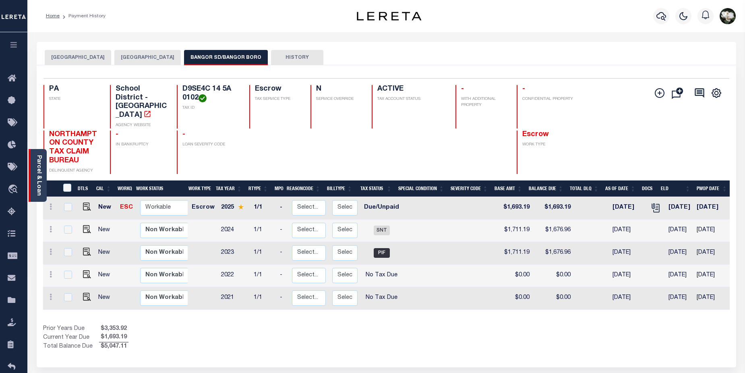
click at [38, 178] on link "Parcel & Loan" at bounding box center [39, 175] width 6 height 41
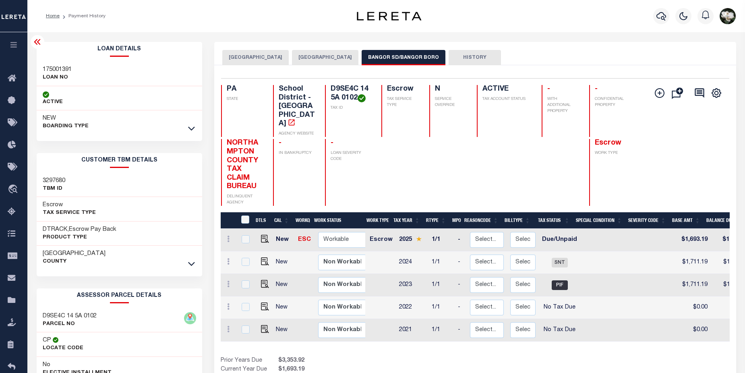
click at [187, 127] on link at bounding box center [191, 128] width 9 height 6
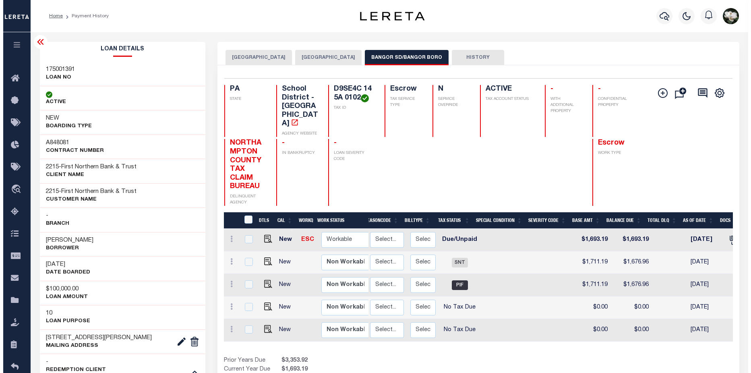
scroll to position [0, 104]
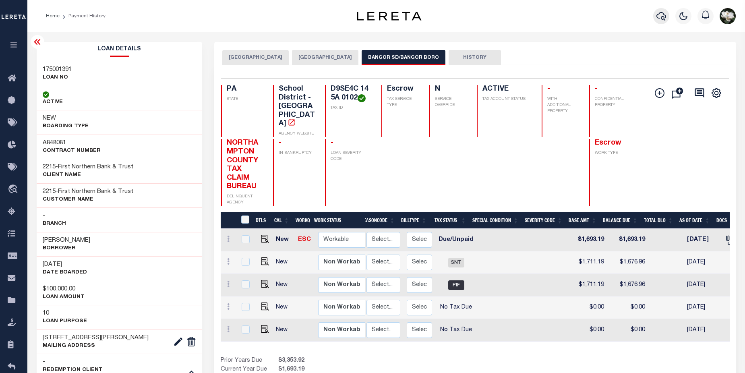
click at [665, 21] on icon "button" at bounding box center [661, 16] width 10 height 8
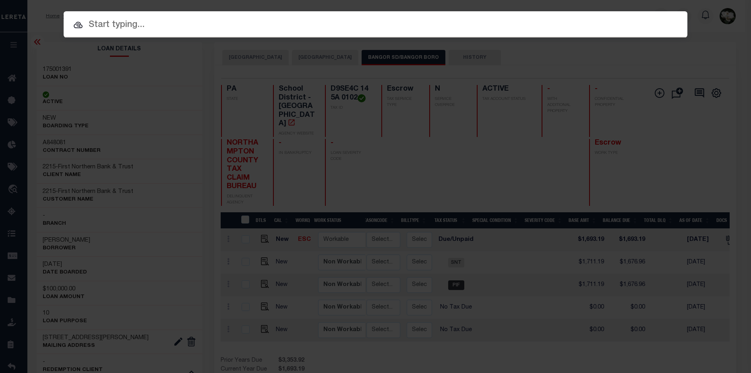
drag, startPoint x: 234, startPoint y: 31, endPoint x: 261, endPoint y: 30, distance: 27.0
click at [261, 30] on input "text" at bounding box center [376, 25] width 624 height 14
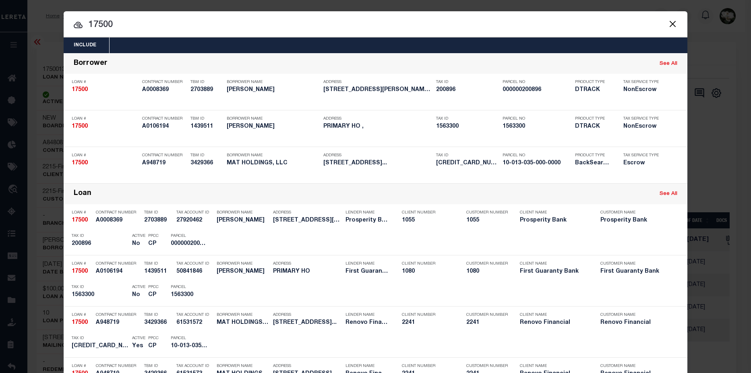
click at [138, 27] on input "17500" at bounding box center [376, 25] width 624 height 14
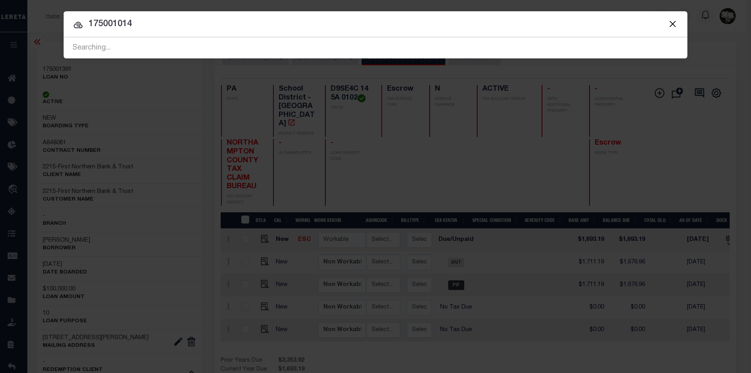
type input "175001014"
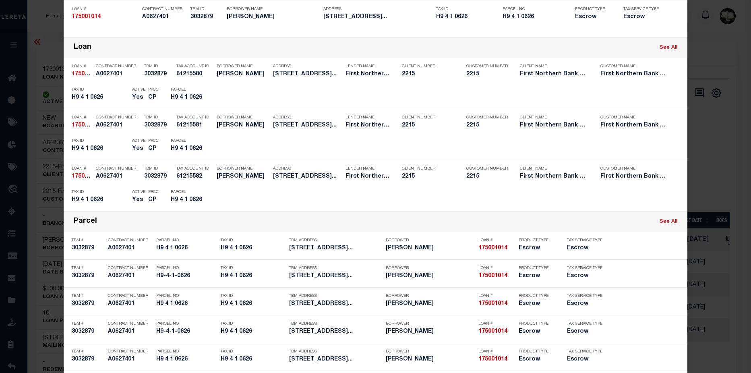
scroll to position [83, 0]
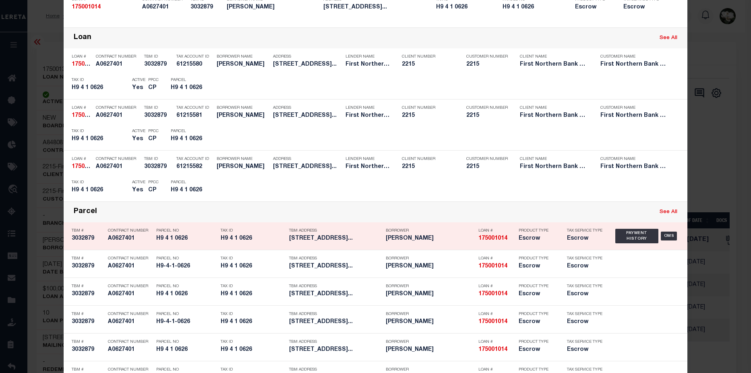
click at [391, 240] on h5 "Emily DiClemente" at bounding box center [430, 238] width 89 height 7
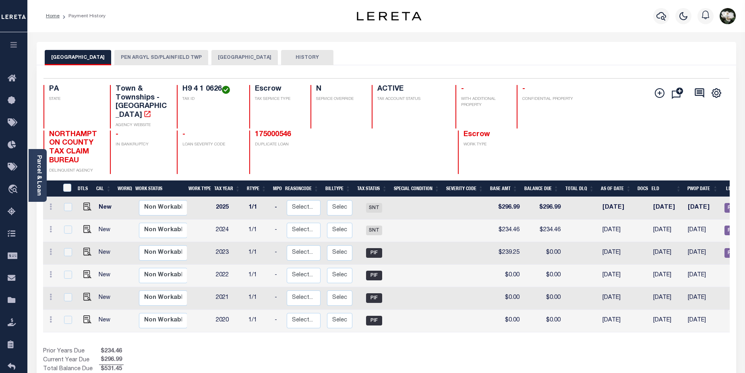
click at [151, 54] on button "PEN ARGYL SD/PLAINFIELD TWP" at bounding box center [161, 57] width 94 height 15
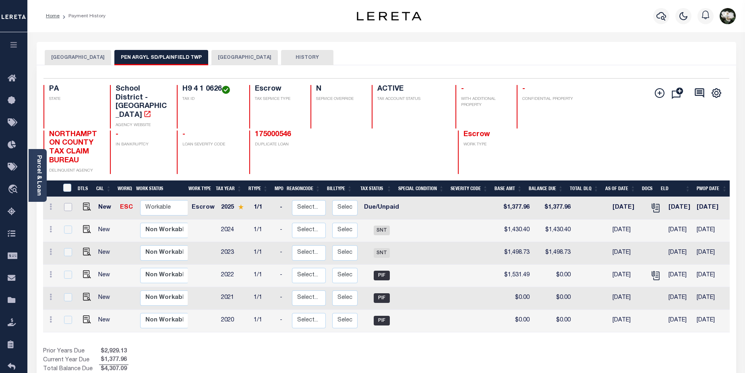
click at [69, 203] on input "checkbox" at bounding box center [68, 207] width 8 height 8
checkbox input "true"
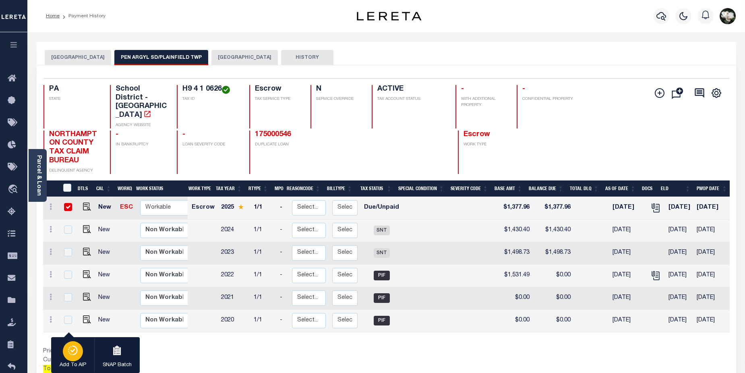
click at [79, 352] on div "button" at bounding box center [73, 351] width 20 height 20
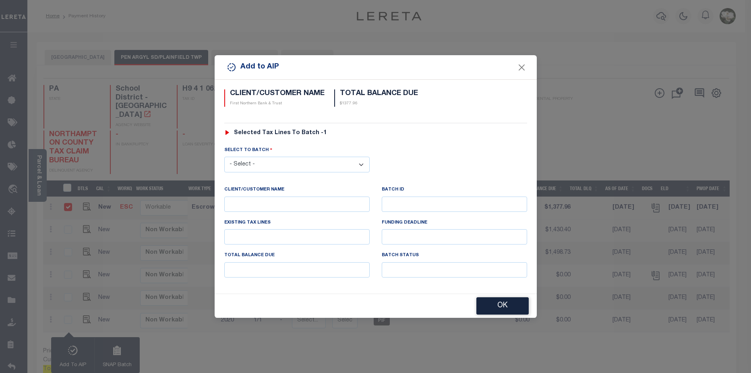
click at [360, 164] on select "- Select - 44231 44945 46123" at bounding box center [296, 165] width 145 height 16
select select "46123"
click at [224, 157] on select "- Select - 44231 44945 46123" at bounding box center [296, 165] width 145 height 16
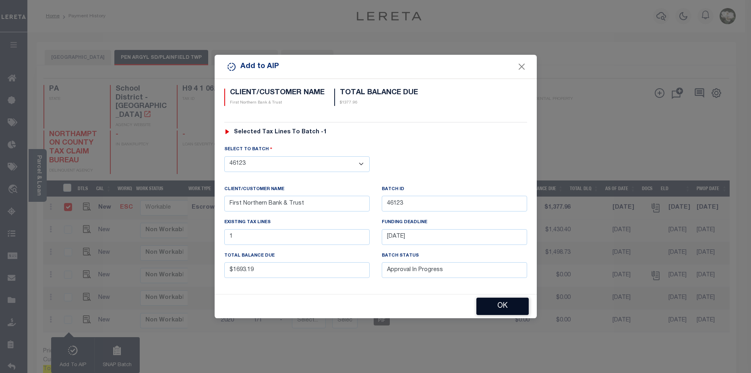
click at [509, 307] on button "OK" at bounding box center [502, 306] width 52 height 17
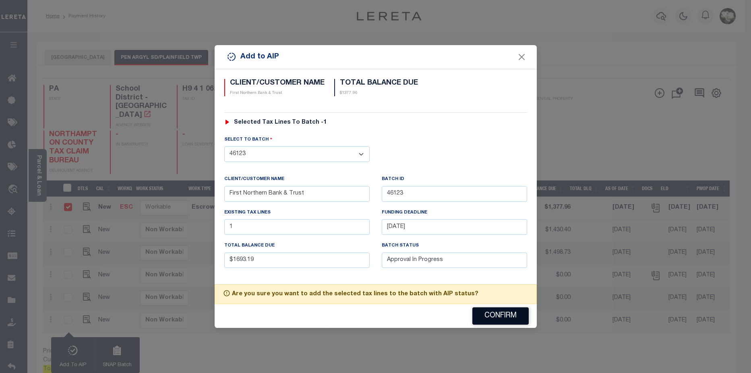
click at [509, 314] on button "Confirm" at bounding box center [500, 315] width 56 height 17
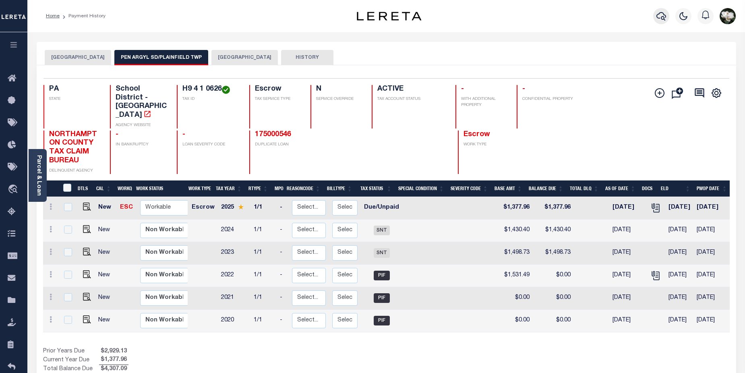
click at [663, 17] on icon "button" at bounding box center [661, 16] width 10 height 10
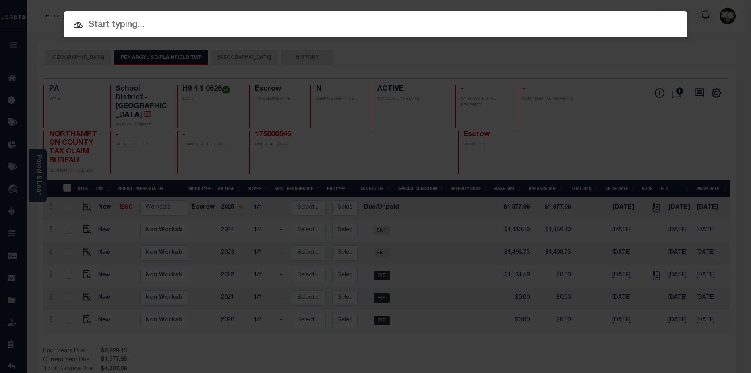
click at [101, 29] on input "text" at bounding box center [376, 25] width 624 height 14
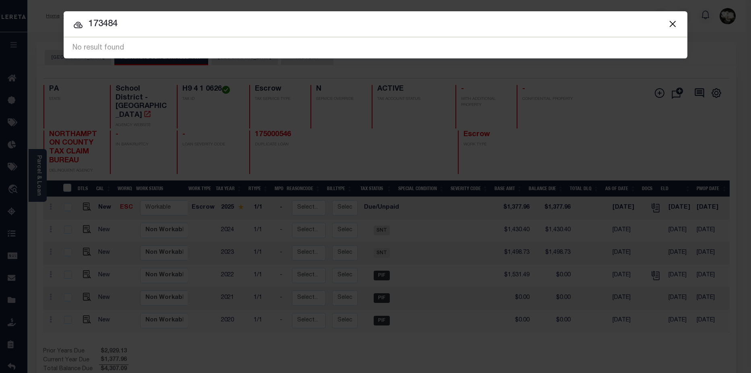
click at [137, 25] on input "173484" at bounding box center [376, 24] width 624 height 14
type input "1734847"
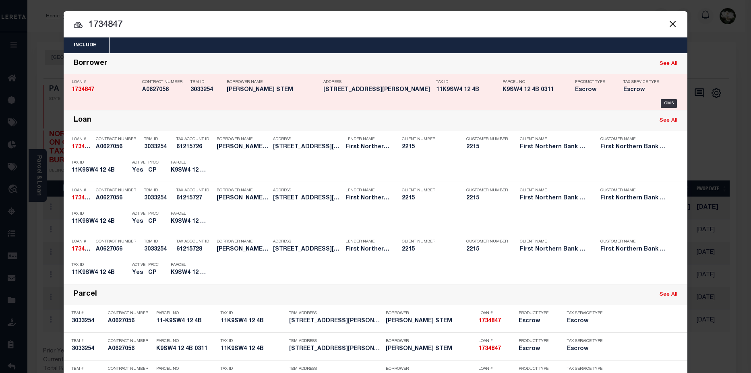
click at [274, 93] on h5 "[PERSON_NAME] STEM" at bounding box center [273, 90] width 93 height 7
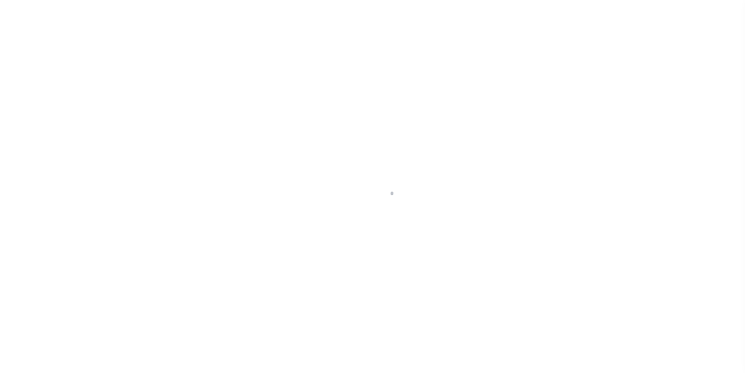
select select "Escrow"
type input "[STREET_ADDRESS][PERSON_NAME]"
type input "11-K9SW4 12 4B"
select select
type input "EASTON PA 18040"
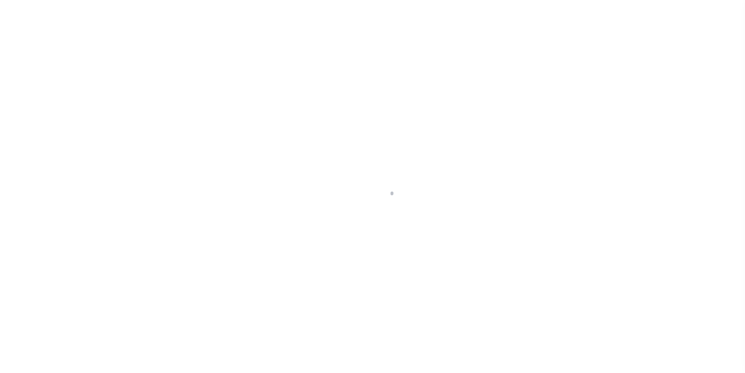
type input "PA"
select select
type textarea "Liability subject to parcel provided"
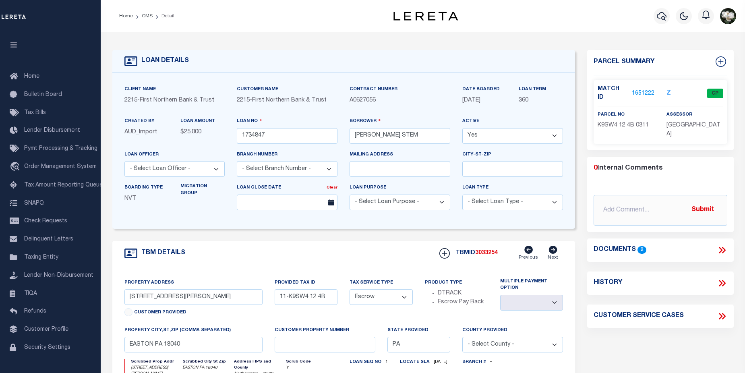
click at [647, 89] on link "1651222" at bounding box center [643, 93] width 23 height 8
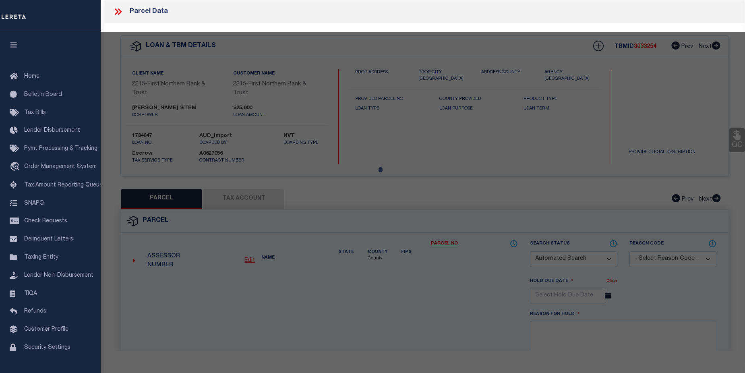
checkbox input "false"
select select "CP"
type input "STEM DOUGLAS J & TAMMY J,"
select select
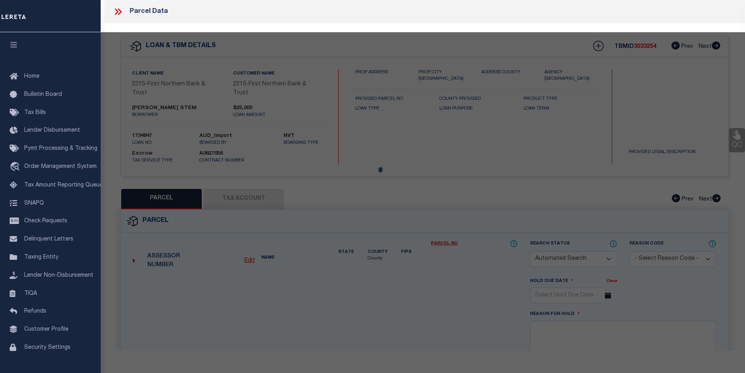
type input "1304 LIEB RD"
checkbox input "false"
type input "PA"
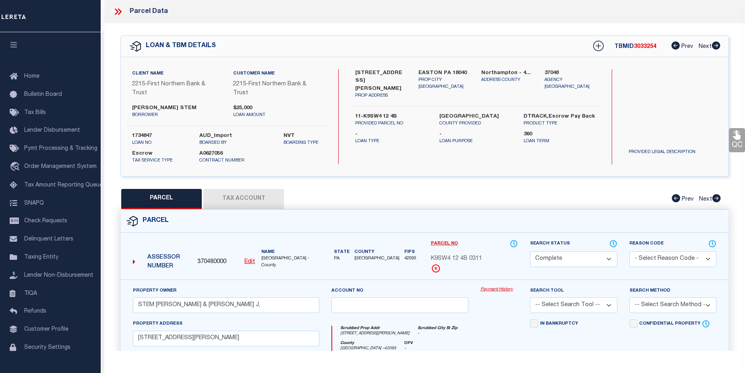
click at [499, 290] on link "Payment History" at bounding box center [498, 289] width 37 height 7
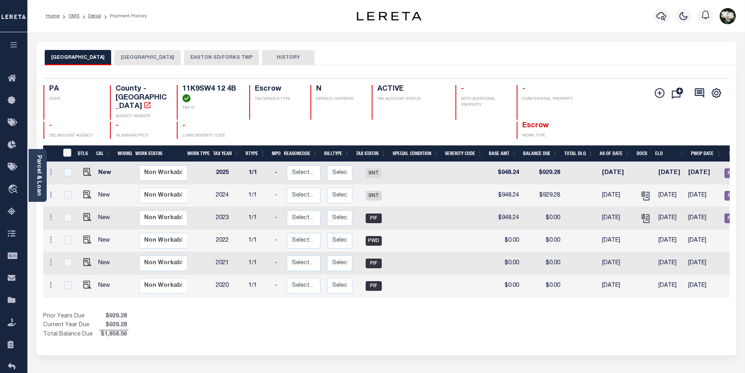
click at [205, 55] on button "EASTON SD/FORKS TWP" at bounding box center [221, 57] width 75 height 15
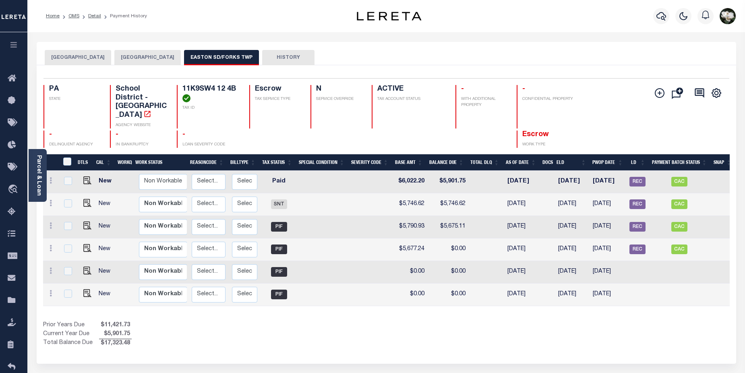
scroll to position [0, 100]
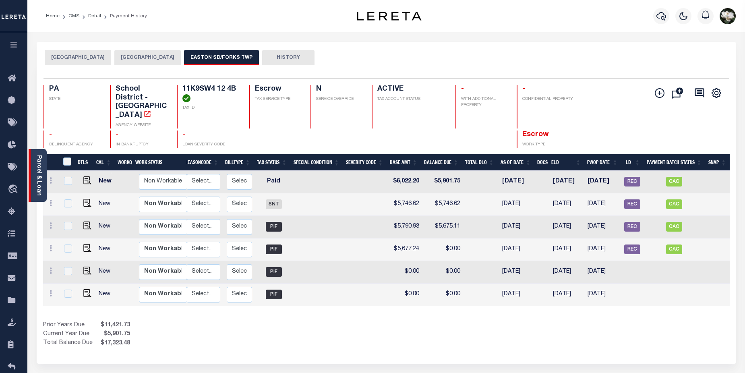
click at [36, 179] on link "Parcel & Loan" at bounding box center [39, 175] width 6 height 41
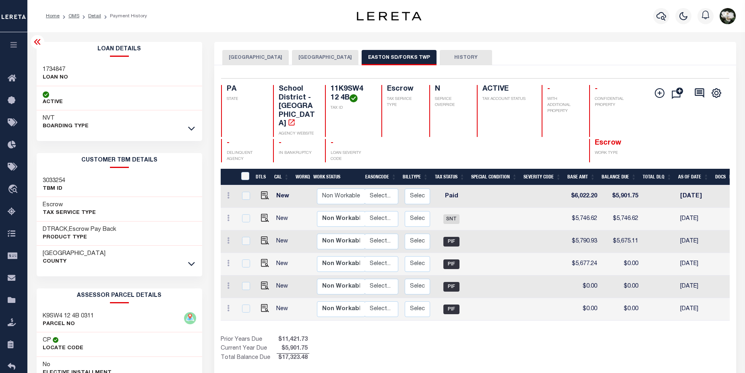
click at [196, 264] on link at bounding box center [191, 264] width 9 height 6
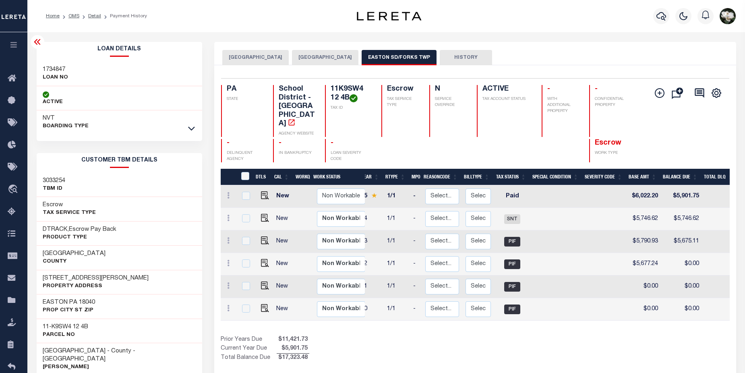
scroll to position [0, 39]
click at [265, 191] on img "" at bounding box center [265, 195] width 8 height 8
checkbox input "true"
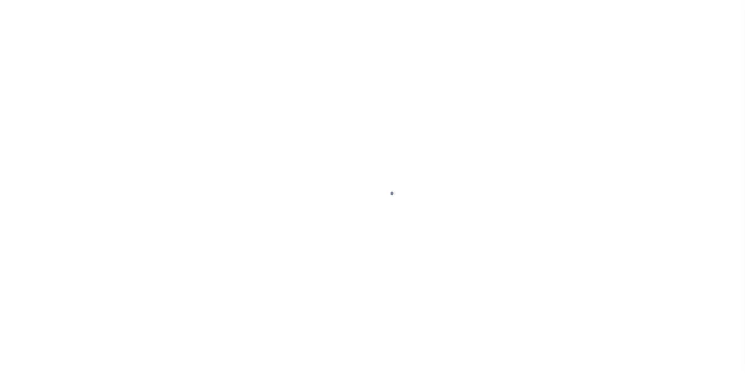
select select "PYD"
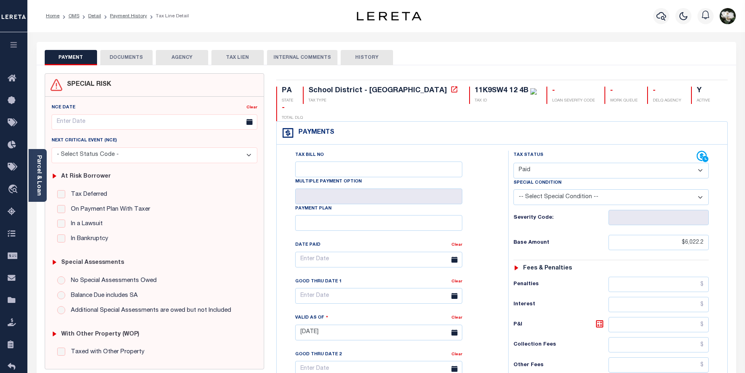
click at [131, 59] on button "DOCUMENTS" at bounding box center [126, 57] width 52 height 15
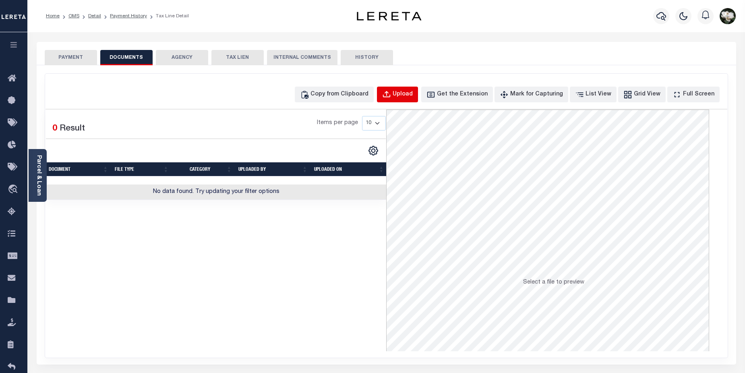
click at [413, 95] on div "Upload" at bounding box center [403, 94] width 20 height 9
select select "POP"
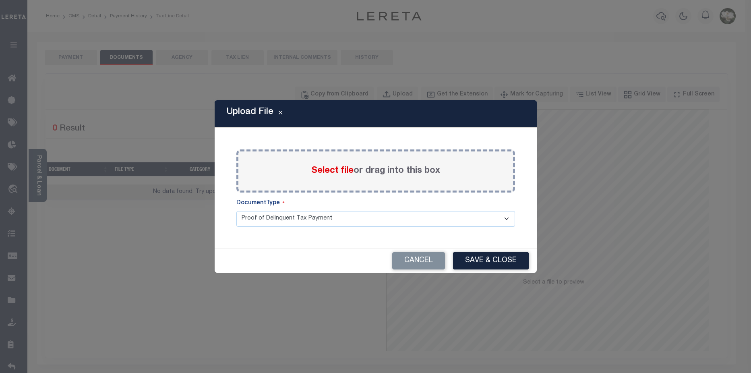
click at [333, 174] on span "Select file" at bounding box center [332, 170] width 42 height 9
click at [0, 0] on input "Select file or drag into this box" at bounding box center [0, 0] width 0 height 0
click at [499, 260] on button "Save & Close" at bounding box center [491, 260] width 76 height 17
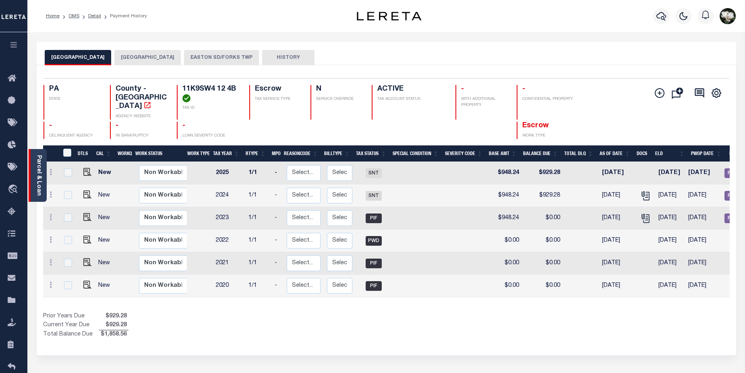
click at [39, 176] on link "Parcel & Loan" at bounding box center [39, 175] width 6 height 41
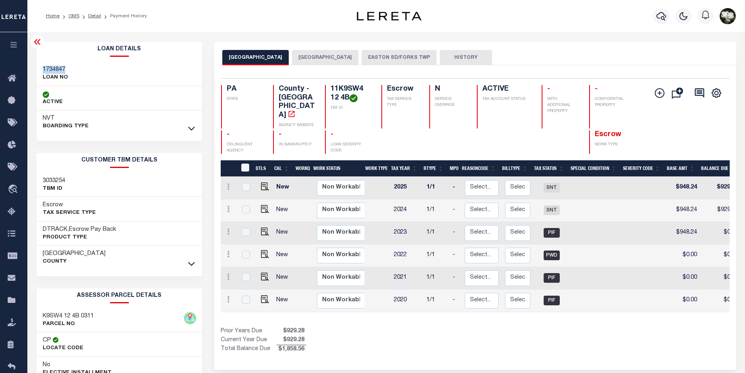
drag, startPoint x: 42, startPoint y: 69, endPoint x: 68, endPoint y: 67, distance: 26.6
click at [68, 67] on div "1734847 LOAN NO" at bounding box center [120, 74] width 166 height 25
copy h3 "1734847"
click at [413, 55] on button "EASTON SD/FORKS TWP" at bounding box center [399, 57] width 75 height 15
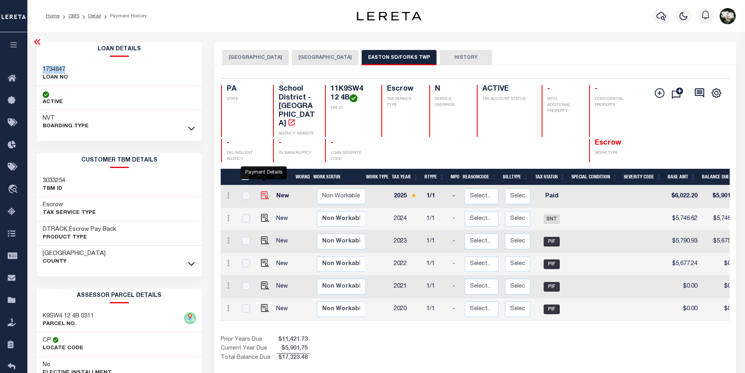
click at [265, 191] on img "" at bounding box center [265, 195] width 8 height 8
checkbox input "true"
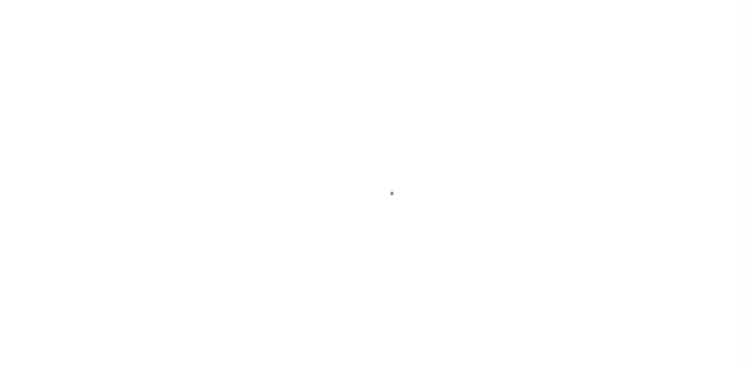
select select "PYD"
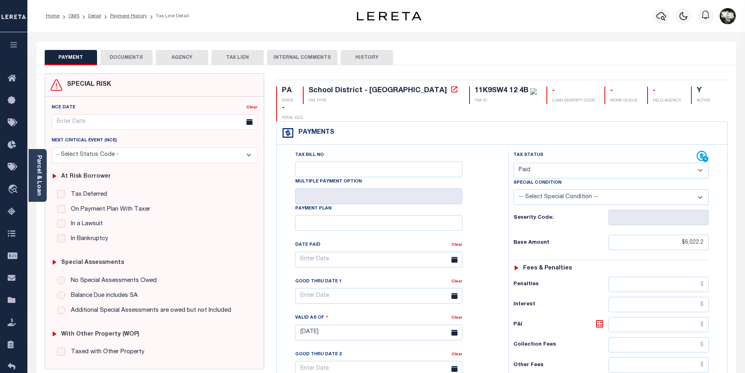
click at [130, 58] on button "DOCUMENTS" at bounding box center [126, 57] width 52 height 15
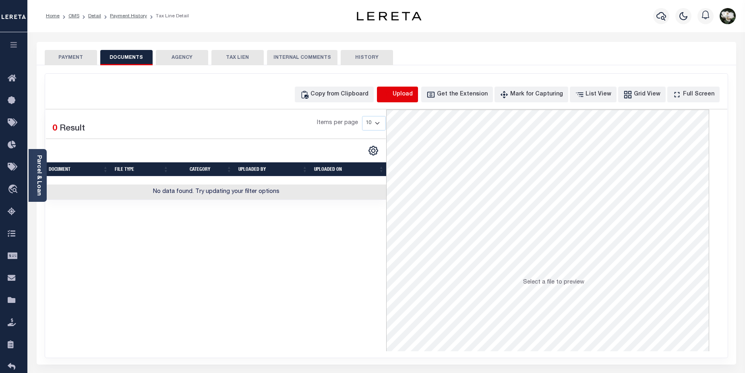
click at [391, 97] on icon "button" at bounding box center [386, 94] width 9 height 9
select select "POP"
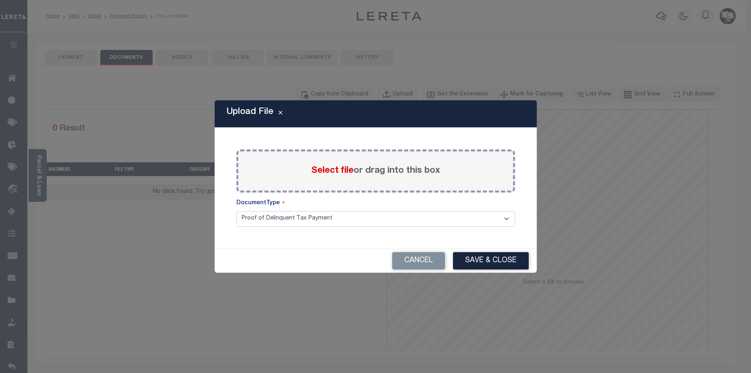
click at [333, 170] on span "Select file" at bounding box center [332, 170] width 42 height 9
click at [0, 0] on input "Select file or drag into this box" at bounding box center [0, 0] width 0 height 0
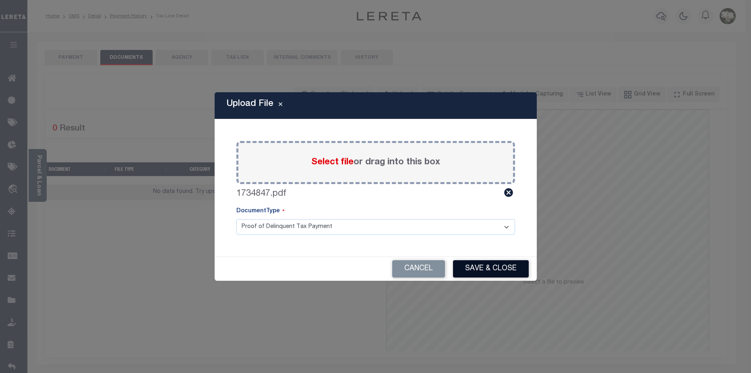
click at [484, 269] on button "Save & Close" at bounding box center [491, 268] width 76 height 17
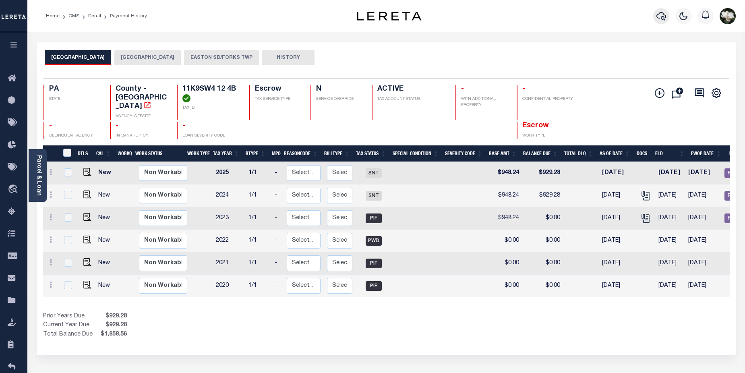
click at [661, 19] on icon "button" at bounding box center [661, 16] width 10 height 8
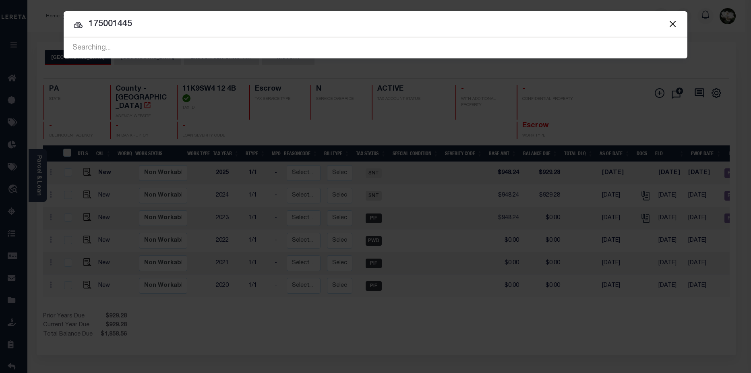
type input "175001445"
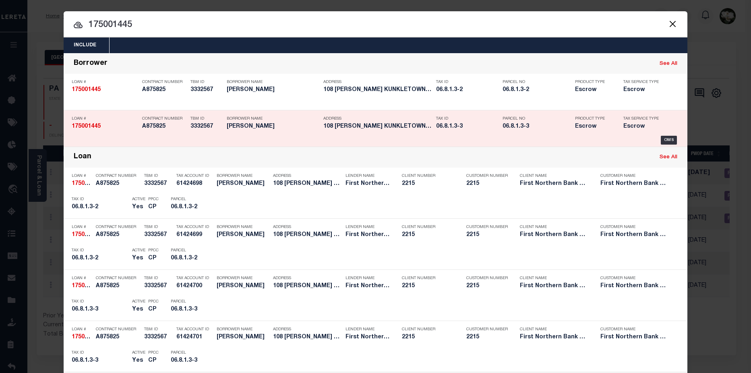
click at [416, 129] on h5 "108 [PERSON_NAME] KUNKLETOWN PA 18..." at bounding box center [377, 126] width 109 height 7
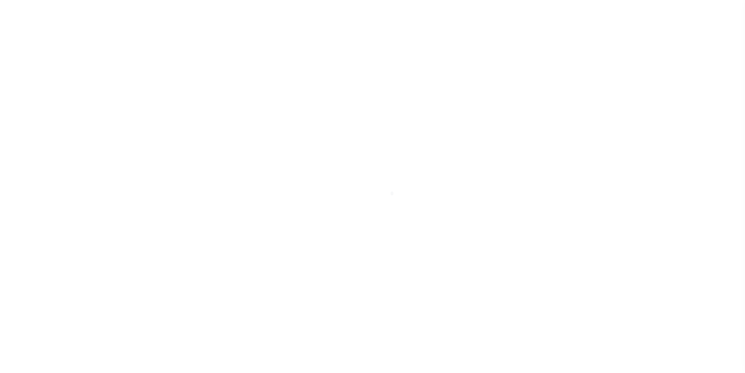
select select "10"
select select "Escrow"
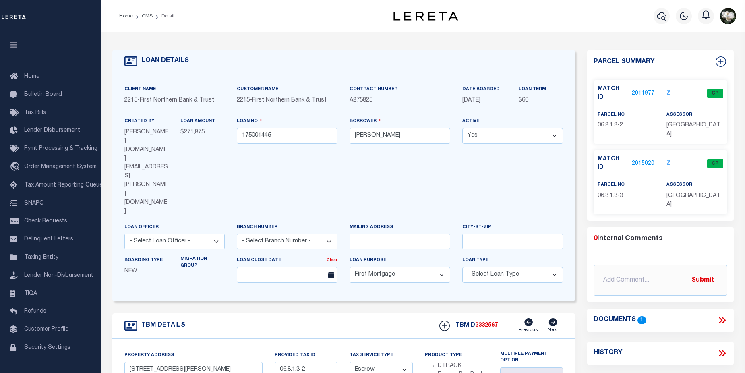
click at [644, 159] on link "2015020" at bounding box center [643, 163] width 23 height 8
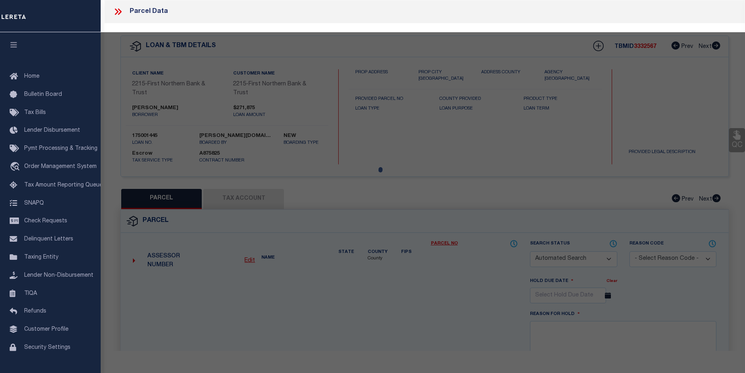
checkbox input "false"
select select "CP"
type input "PFANCOOK CHRISTOPHER & PFANCOOK MELISSA"
select select "AGW"
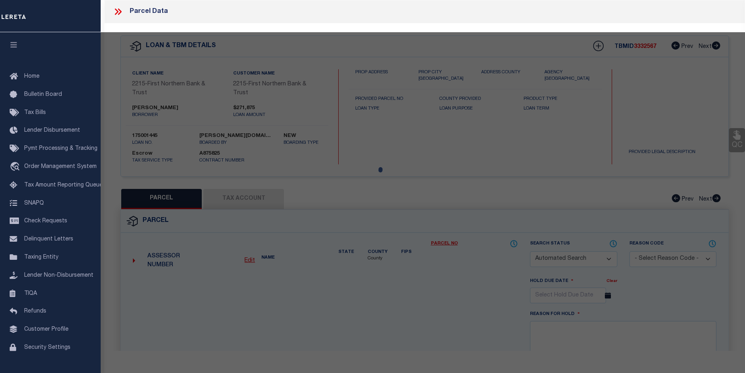
select select
type input "114 WEIDMAN LN"
checkbox input "false"
type input "KUNKLETOWN PA 18058"
type textarea "Acres 1.18 INC P/O 6/8/1/3 2"
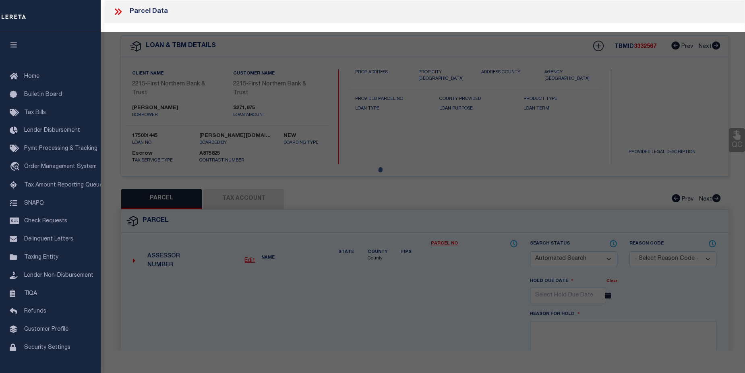
type textarea "Completed based on given legal document."
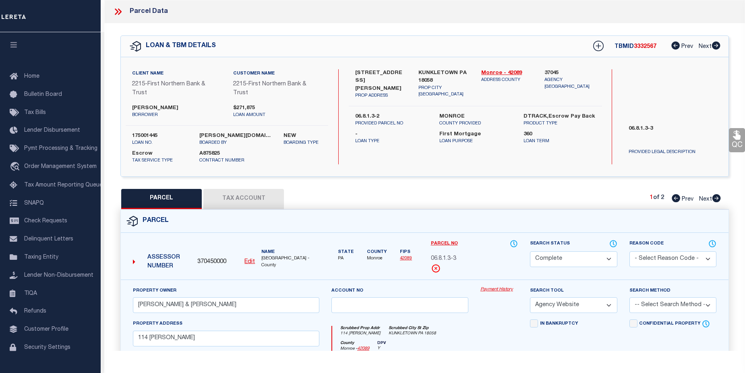
click at [496, 290] on link "Payment History" at bounding box center [498, 289] width 37 height 7
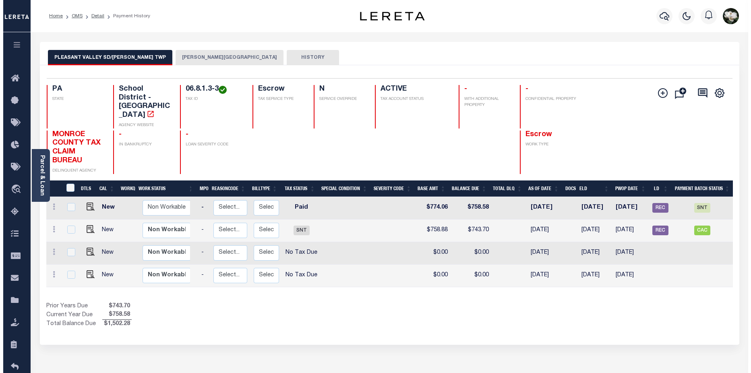
scroll to position [0, 101]
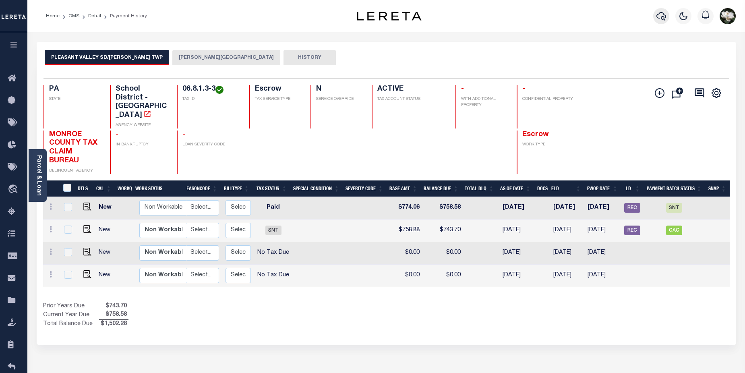
click at [659, 15] on icon "button" at bounding box center [661, 16] width 10 height 10
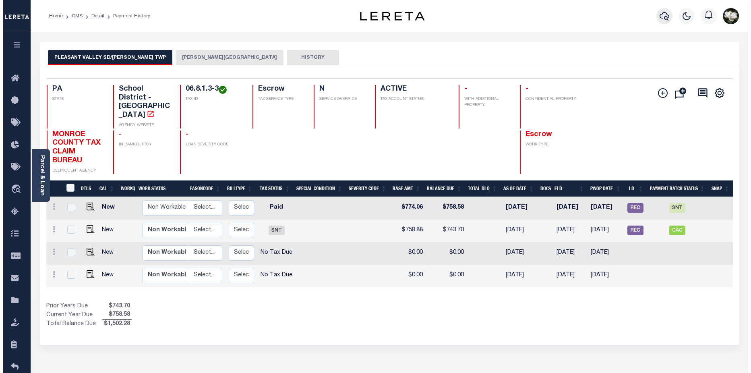
scroll to position [0, 95]
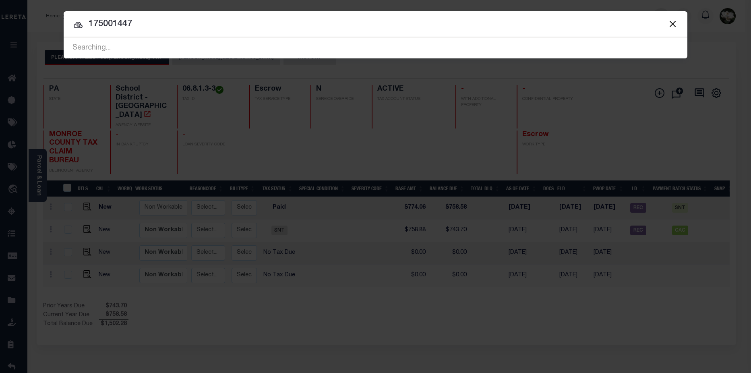
type input "175001447"
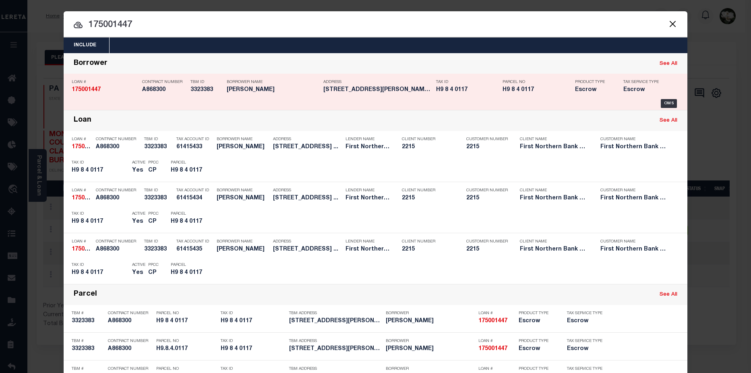
click at [362, 94] on div "Address 6350 FRANKLIN HILL RD BANGOR PA..." at bounding box center [377, 87] width 109 height 23
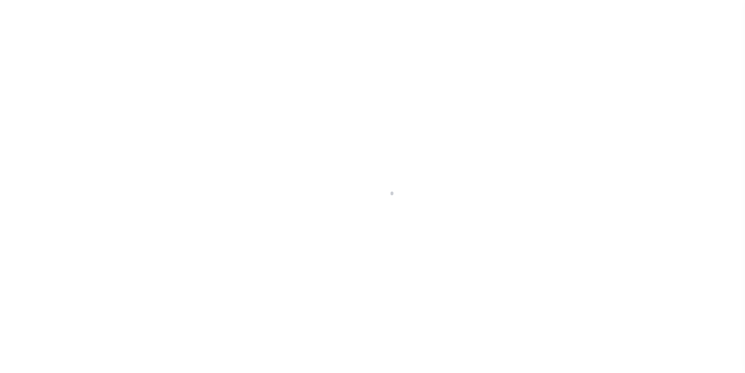
select select "10"
select select "Escrow"
type input "[STREET_ADDRESS]"
type input "H9.8.4.0117"
select select
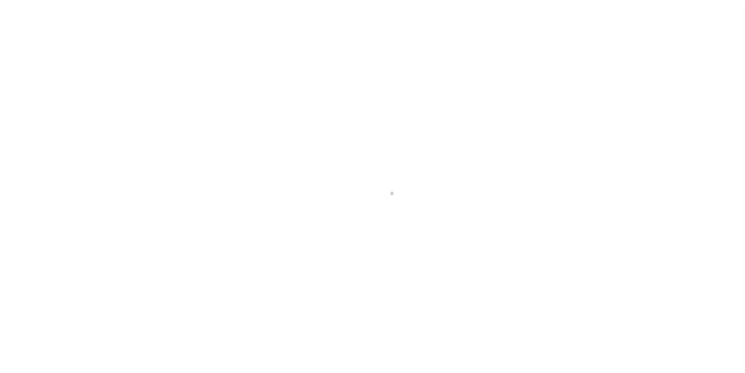
type input "BANGOR PA 18013"
type input "PA"
select select
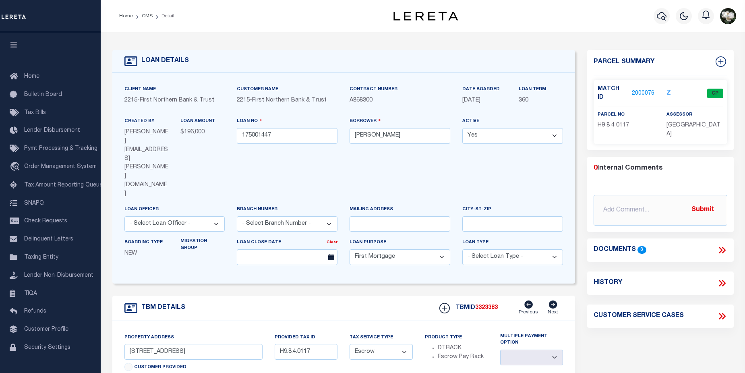
click at [639, 89] on link "2000076" at bounding box center [643, 93] width 23 height 8
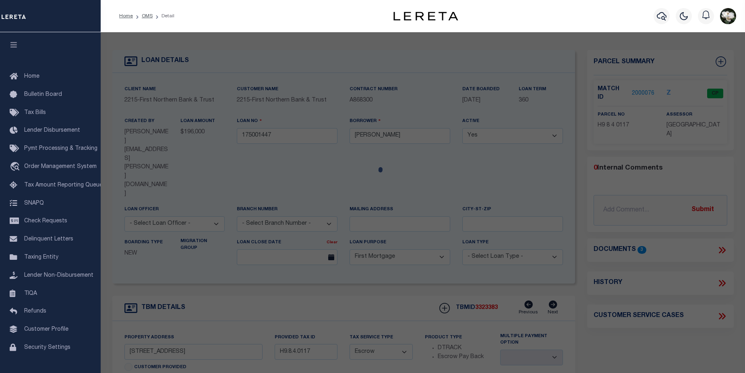
checkbox input "false"
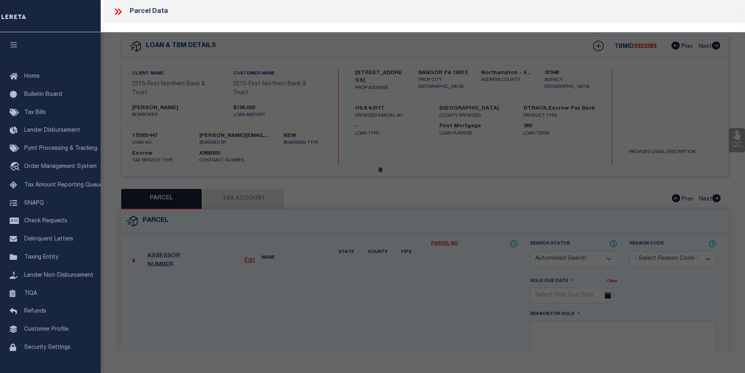
select select "CP"
type input "WELSH MASAKO K,"
select select "AGW"
select select
type input "6350 FRANKLIN HILL ROAD"
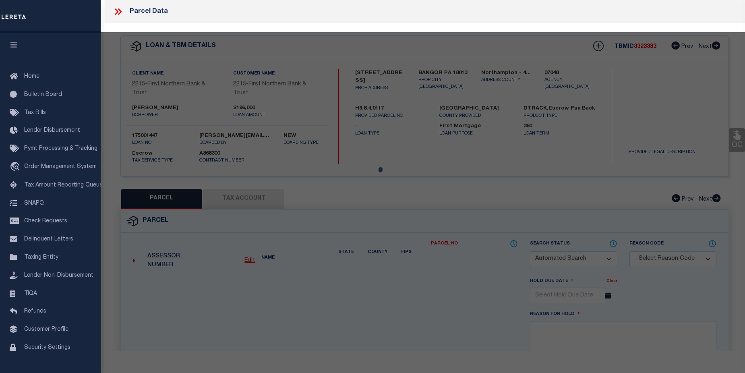
checkbox input "false"
type input "BANGOR PA 18013"
type textarea "Acres 3"
type textarea "Completed based on given legal document."
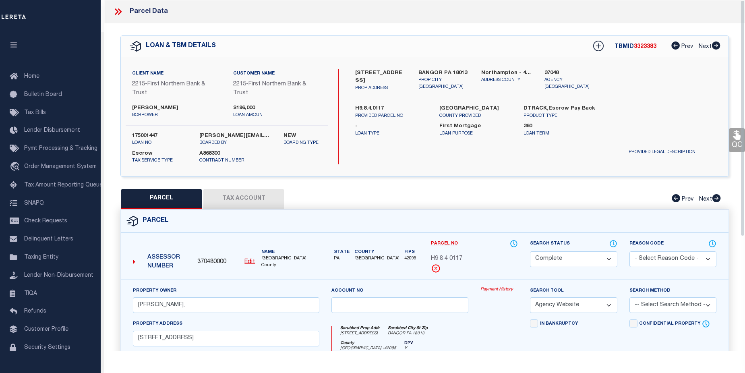
click at [496, 288] on link "Payment History" at bounding box center [498, 289] width 37 height 7
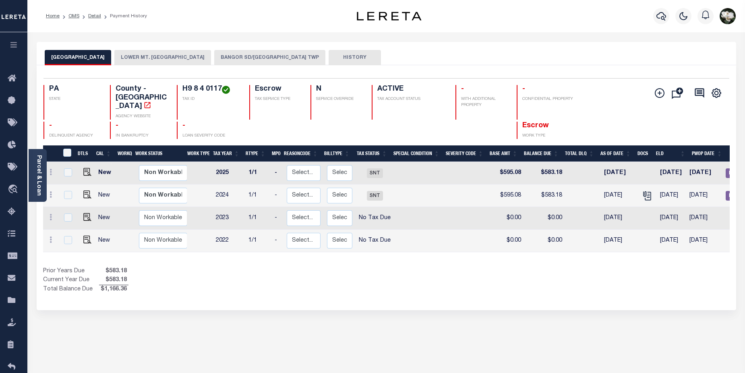
click at [247, 56] on button "BANGOR SD/LOWER MT BETHEL TWP" at bounding box center [269, 57] width 111 height 15
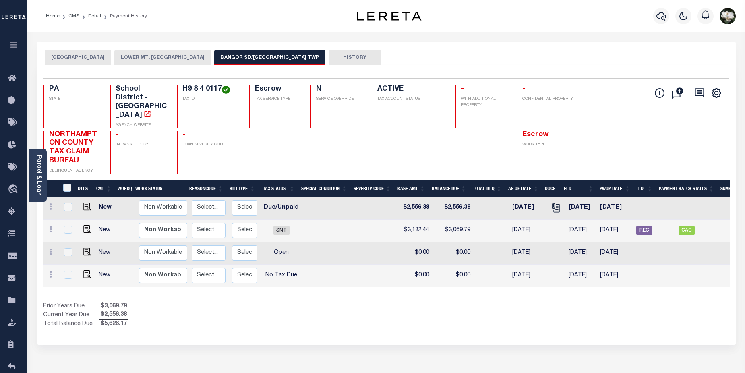
scroll to position [0, 107]
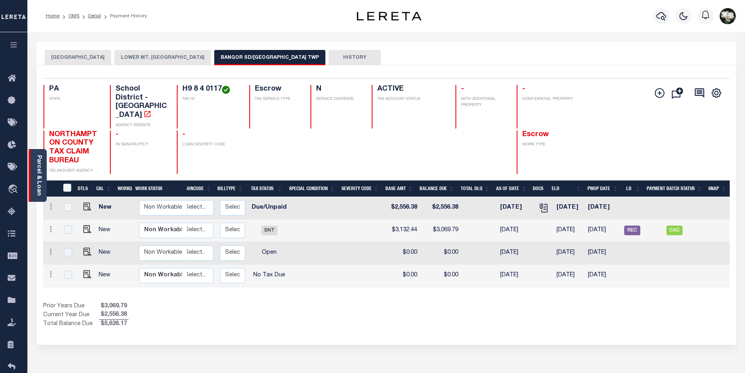
click at [38, 180] on link "Parcel & Loan" at bounding box center [39, 175] width 6 height 41
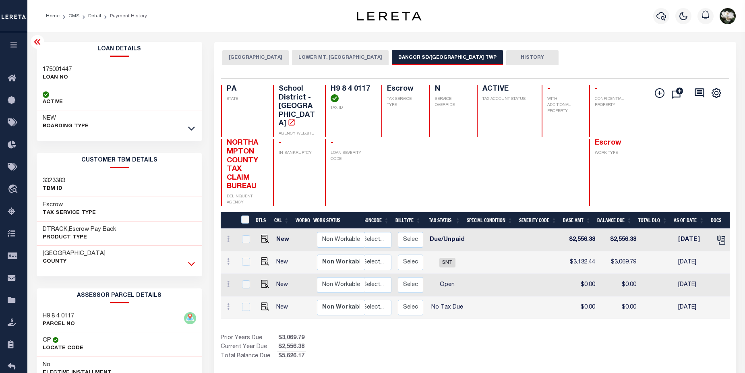
click at [195, 263] on icon at bounding box center [191, 264] width 7 height 4
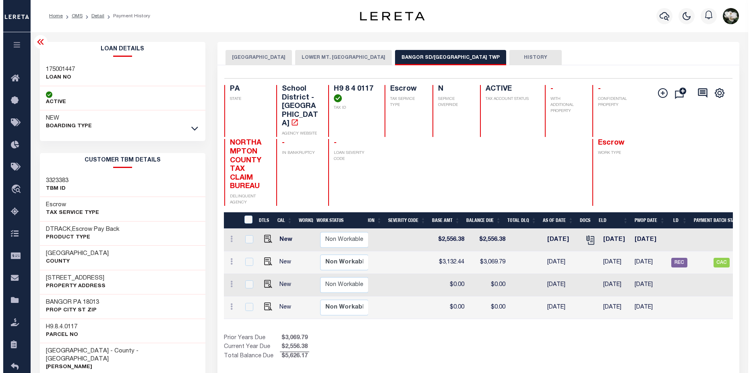
scroll to position [0, 234]
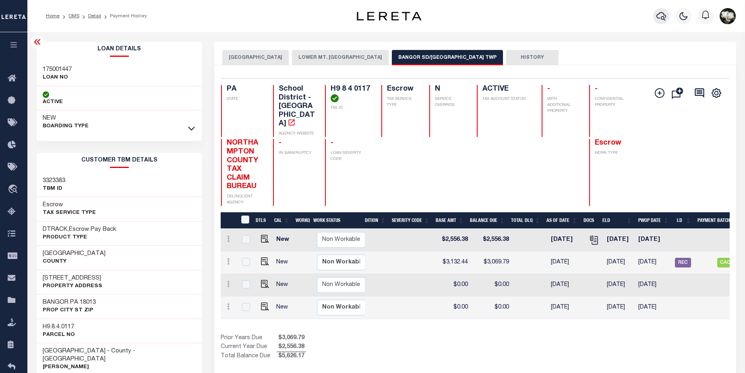
click at [663, 13] on icon "button" at bounding box center [661, 16] width 10 height 10
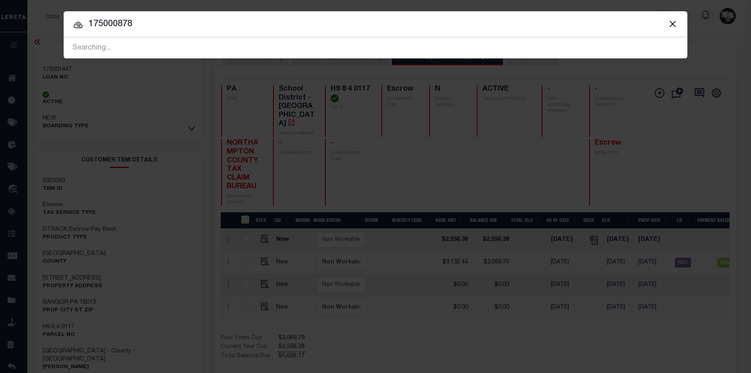
type input "175000878"
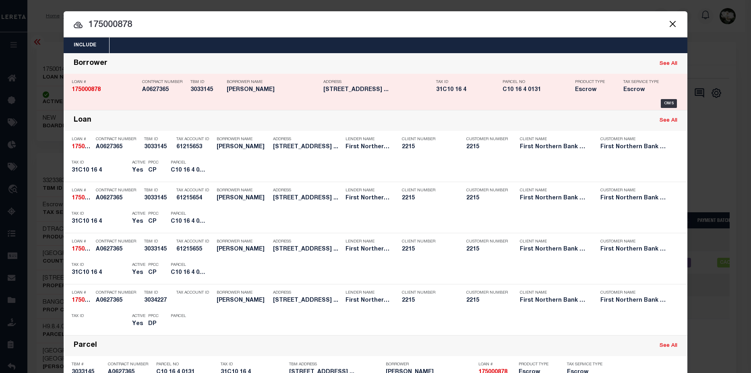
click at [346, 93] on h5 "950 LAKE MINSI DRIVE BANGOR PA ..." at bounding box center [377, 90] width 109 height 7
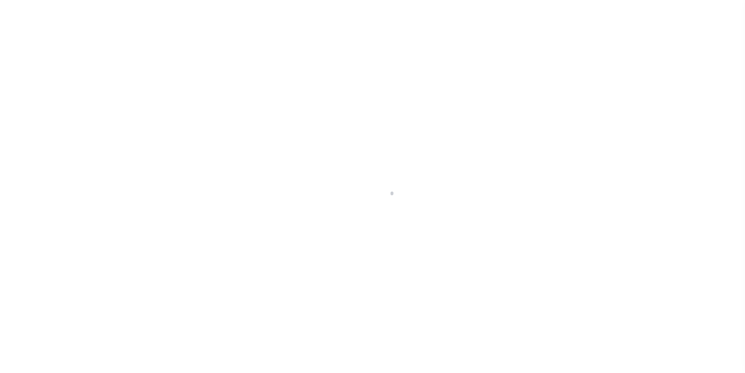
select select "Escrow"
type input "[STREET_ADDRESS]"
type input "C10 16 4 0131"
select select
type input "BANGOR PA 18013"
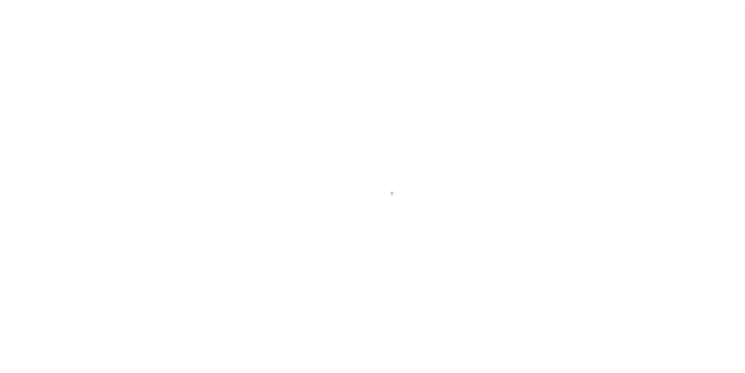
type input "PA"
select select
type textarea "Liability subject to parcel provided"
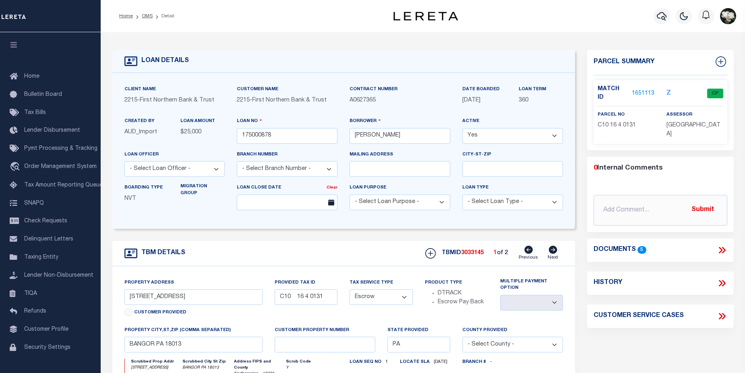
click at [649, 90] on link "1651113" at bounding box center [643, 93] width 23 height 8
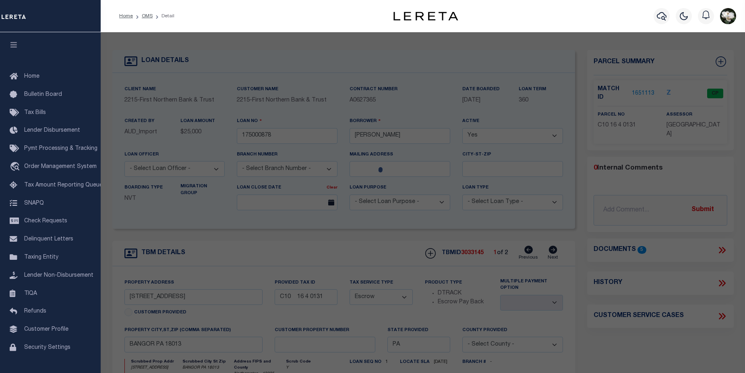
checkbox input "false"
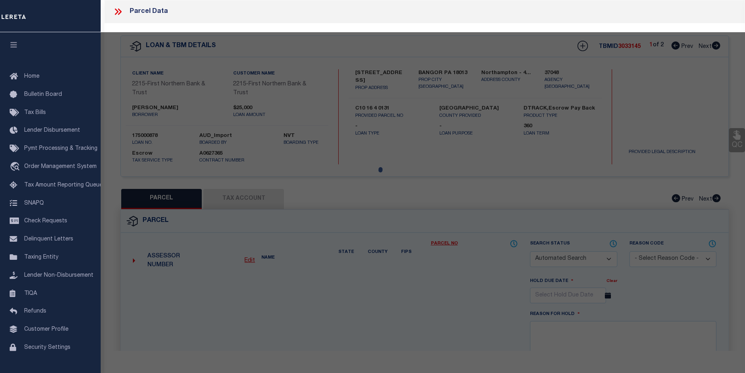
select select "CP"
type input "[PERSON_NAME],"
select select "AGF"
select select "ADD"
type input "950 LAKE MINSI DR"
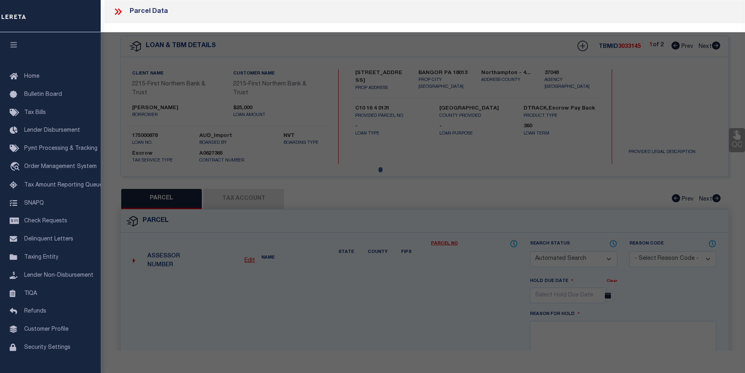
checkbox input "false"
type input "PA"
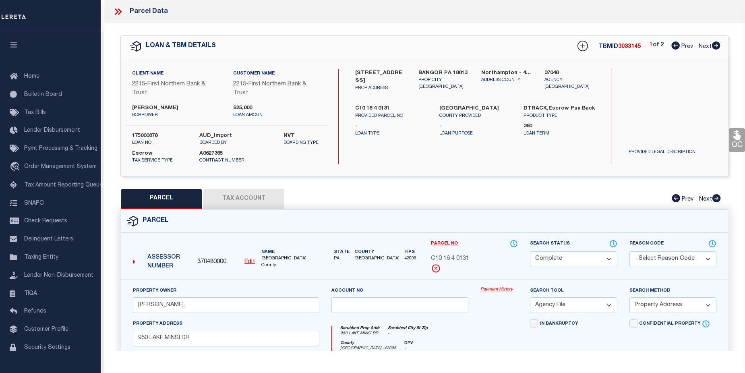
click at [493, 290] on link "Payment History" at bounding box center [498, 289] width 37 height 7
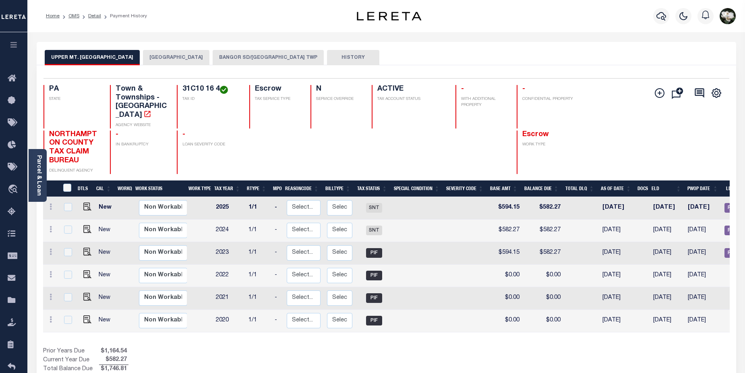
click at [279, 53] on button "BANGOR SD/[GEOGRAPHIC_DATA] TWP" at bounding box center [268, 57] width 111 height 15
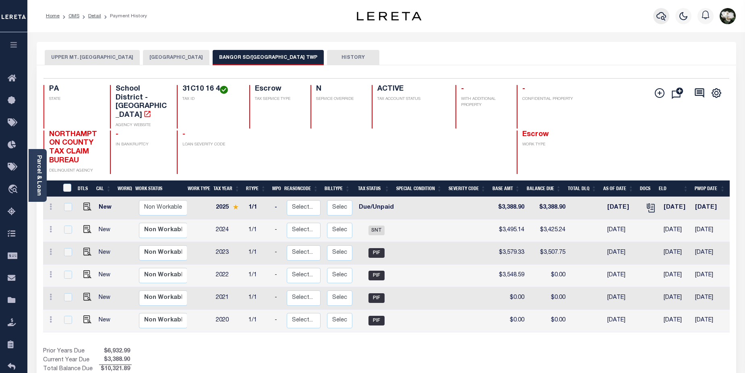
click at [664, 20] on icon "button" at bounding box center [661, 16] width 10 height 10
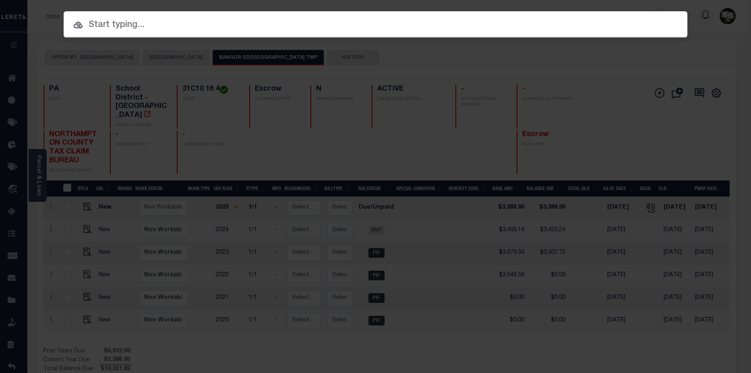
click at [114, 25] on input "text" at bounding box center [376, 25] width 624 height 14
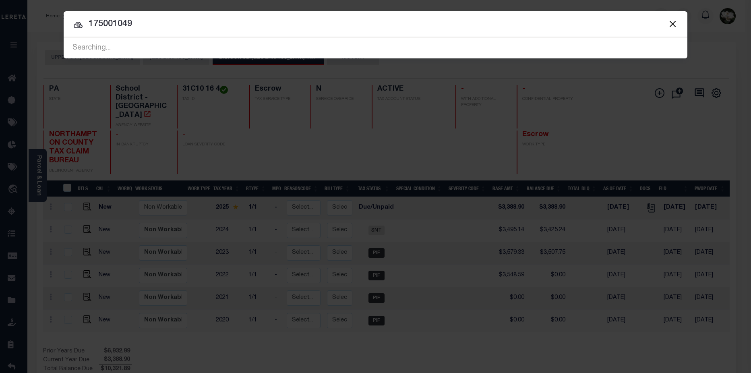
type input "175001049"
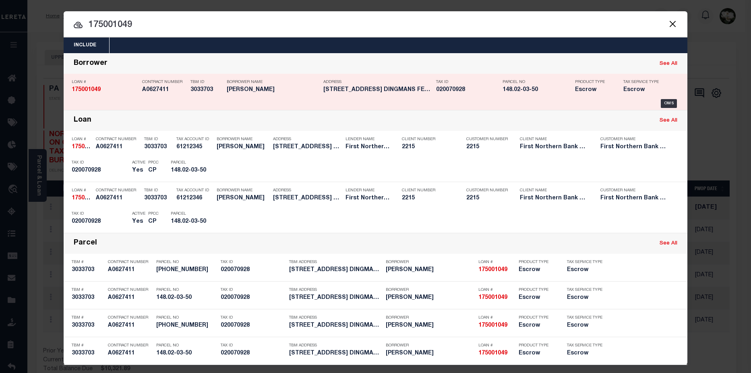
click at [291, 92] on h5 "[PERSON_NAME]" at bounding box center [273, 90] width 93 height 7
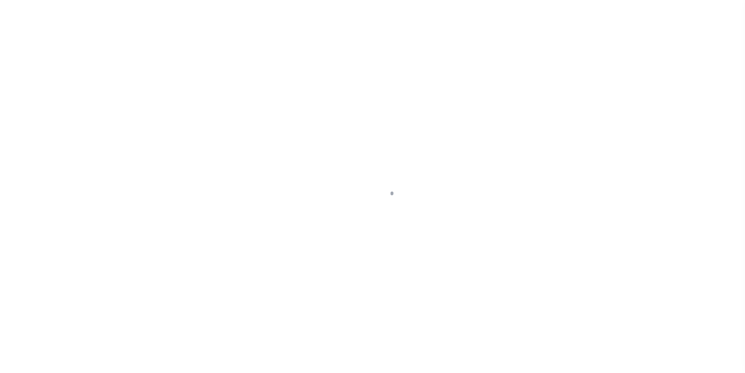
select select "Escrow"
type input "[STREET_ADDRESS]"
type input "[PHONE_NUMBER]"
select select
type input "DINGMANS FERRY PA 18328"
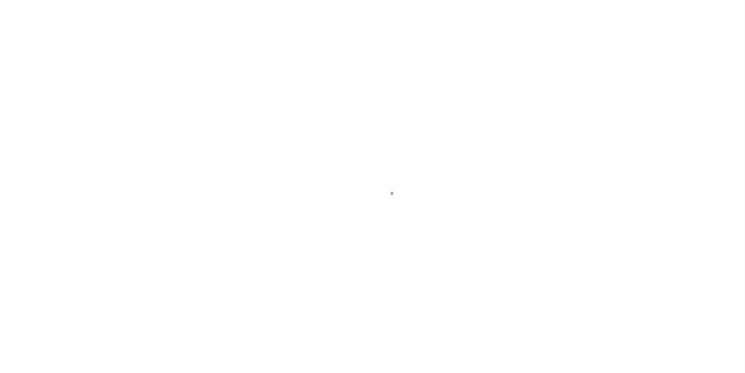
type input "PA"
select select
type textarea "Liability subject to parcel provided"
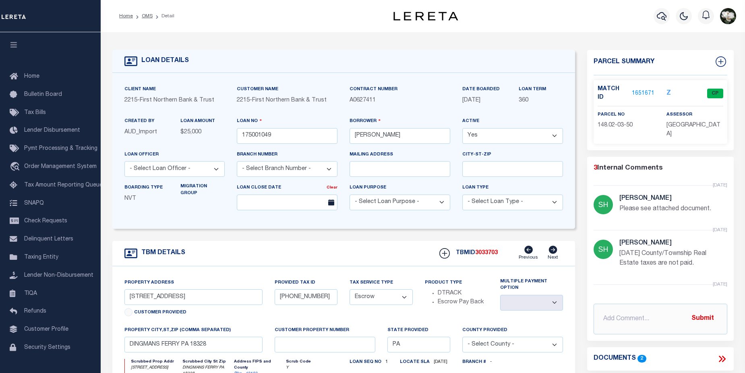
click at [649, 89] on link "1651671" at bounding box center [643, 93] width 23 height 8
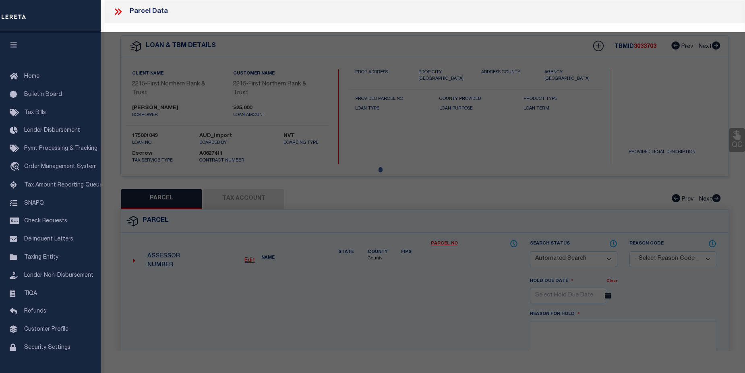
checkbox input "false"
select select "CP"
type input "MARRESE, RYAN M & CATHARINE L"
select select "PHN"
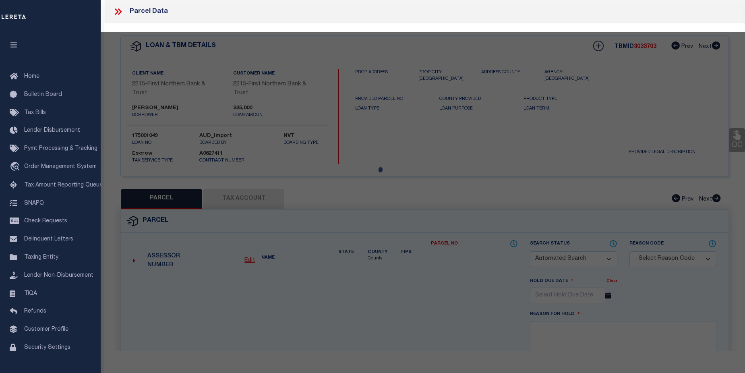
select select "ADD"
type input "228 LAKE DR"
checkbox input "false"
type input "PA"
type textarea "LOT 6 BLK M-303 SEC 3"
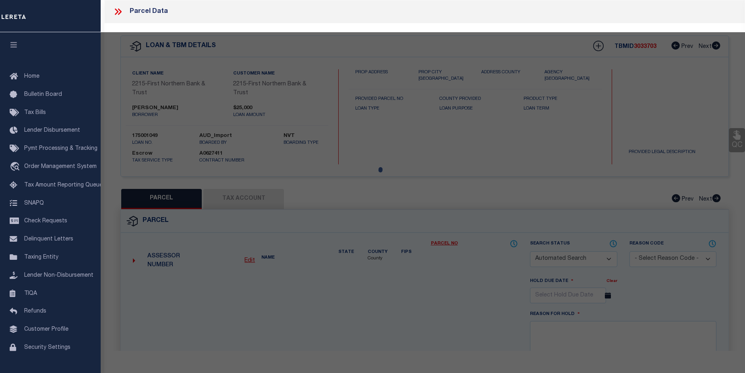
type textarea "sent email to Delaware twnshp - I am requesting tax amount information for parc…"
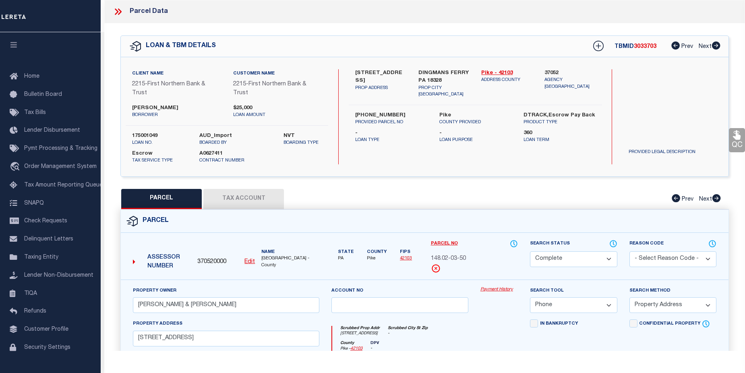
click at [481, 290] on link "Payment History" at bounding box center [498, 289] width 37 height 7
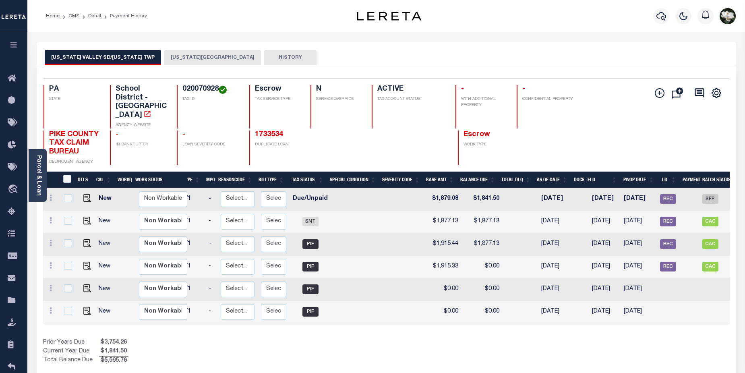
scroll to position [0, 102]
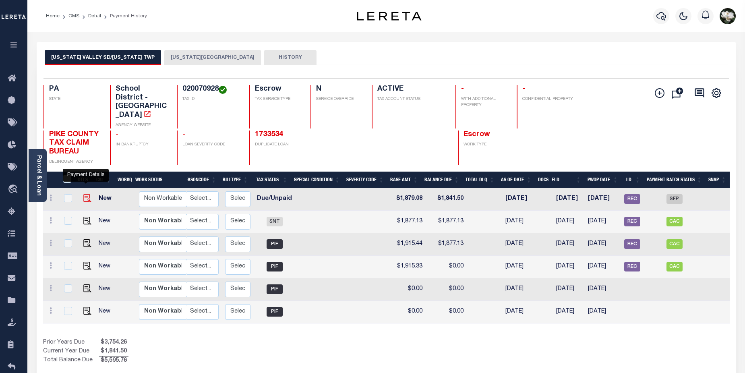
click at [87, 194] on img "" at bounding box center [87, 198] width 8 height 8
checkbox input "true"
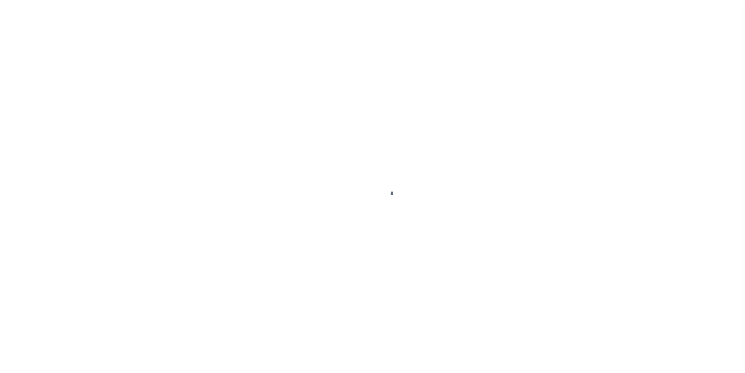
select select "DUE"
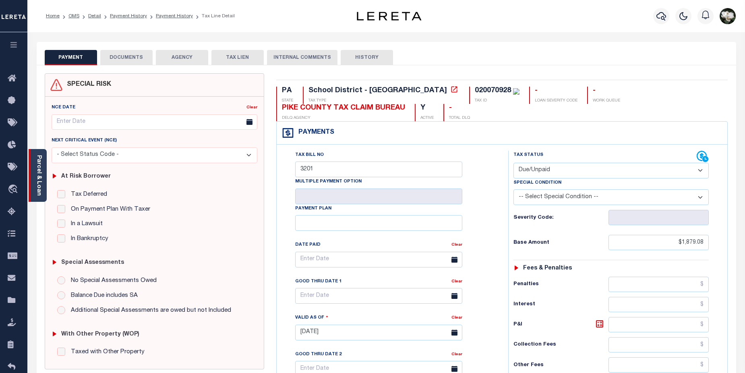
click at [36, 173] on link "Parcel & Loan" at bounding box center [39, 175] width 6 height 41
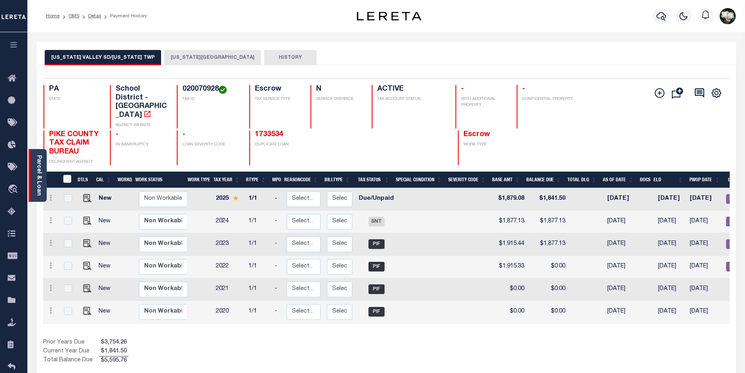
click at [37, 188] on link "Parcel & Loan" at bounding box center [39, 175] width 6 height 41
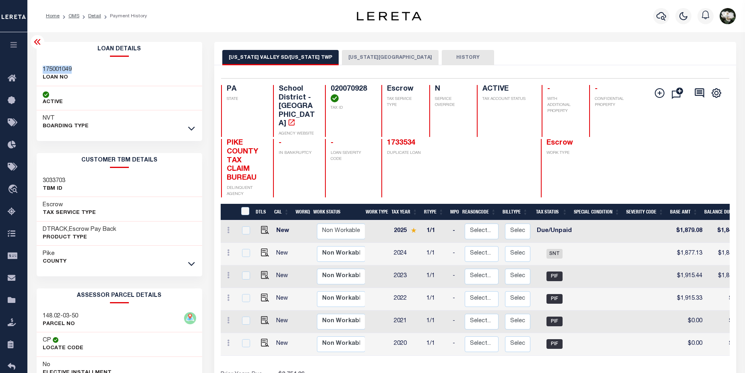
drag, startPoint x: 45, startPoint y: 66, endPoint x: 72, endPoint y: 66, distance: 27.4
click at [72, 66] on h3 "175001049" at bounding box center [57, 70] width 29 height 8
click at [259, 54] on button "DELAWARE VALLEY SD/DELAWARE TWP" at bounding box center [280, 57] width 116 height 15
click at [263, 226] on img "" at bounding box center [265, 230] width 8 height 8
checkbox input "true"
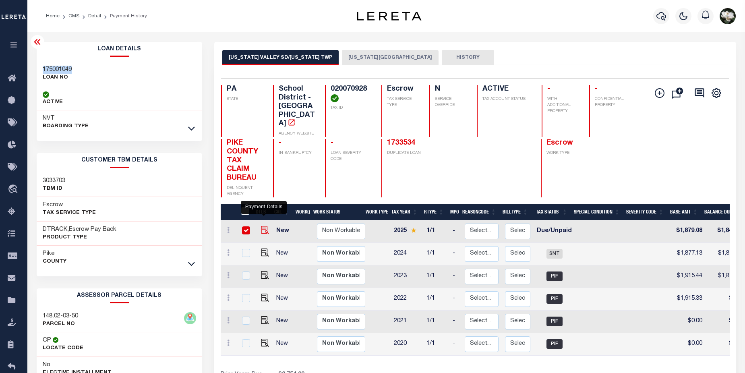
checkbox input "true"
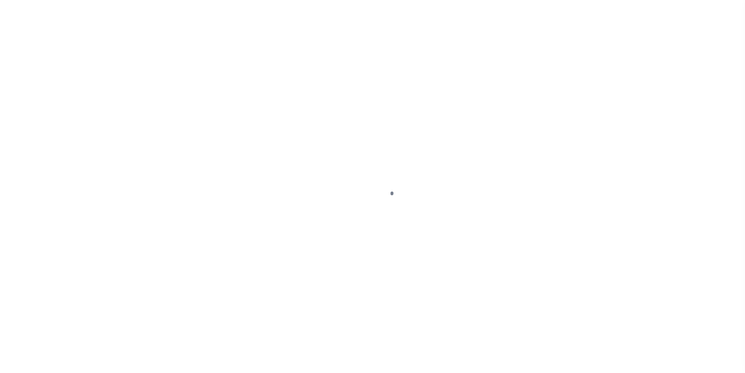
select select "DUE"
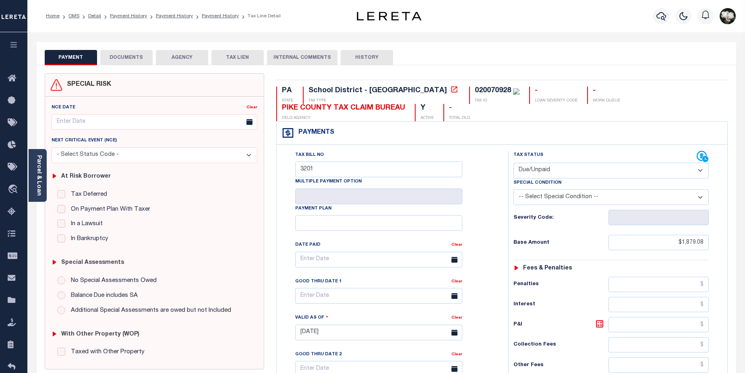
drag, startPoint x: 123, startPoint y: 56, endPoint x: 190, endPoint y: 57, distance: 66.9
click at [124, 56] on button "DOCUMENTS" at bounding box center [126, 57] width 52 height 15
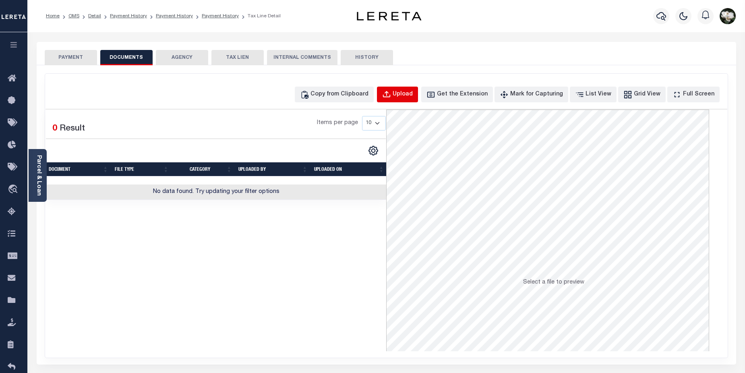
click at [411, 91] on div "Upload" at bounding box center [403, 94] width 20 height 9
select select "POP"
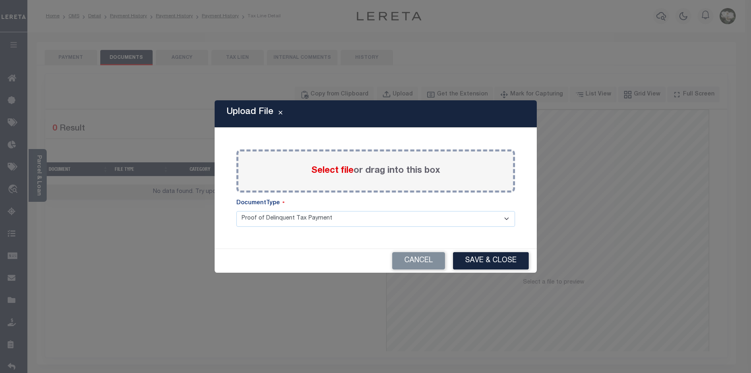
click at [337, 170] on span "Select file" at bounding box center [332, 170] width 42 height 9
click at [0, 0] on input "Select file or drag into this box" at bounding box center [0, 0] width 0 height 0
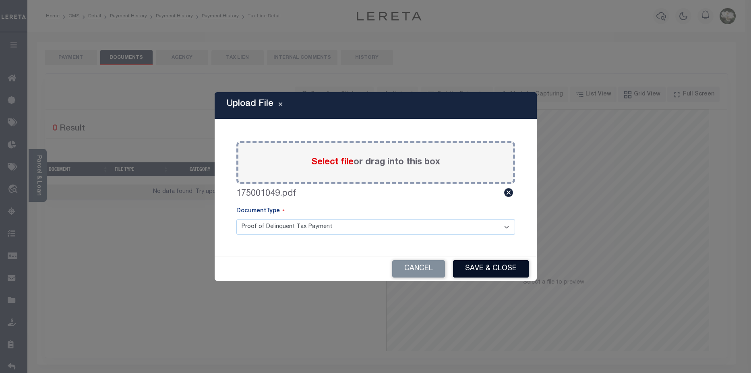
click at [493, 268] on button "Save & Close" at bounding box center [491, 268] width 76 height 17
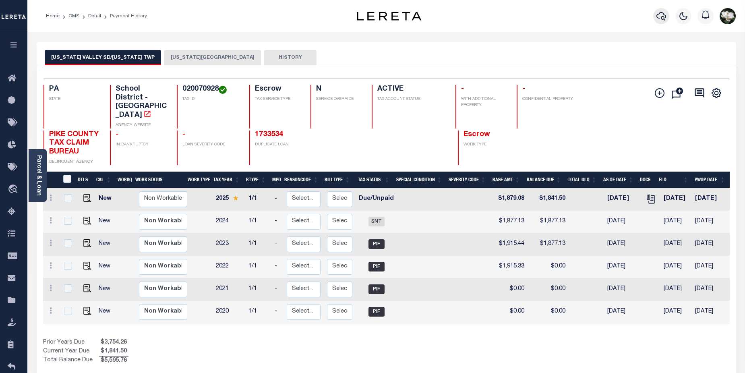
click at [663, 19] on icon "button" at bounding box center [661, 16] width 10 height 10
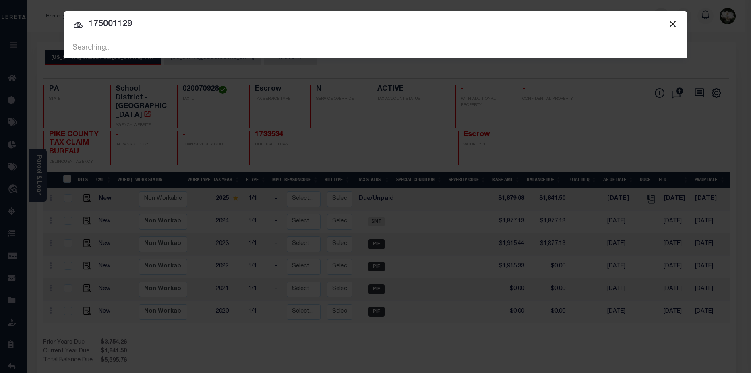
type input "175001129"
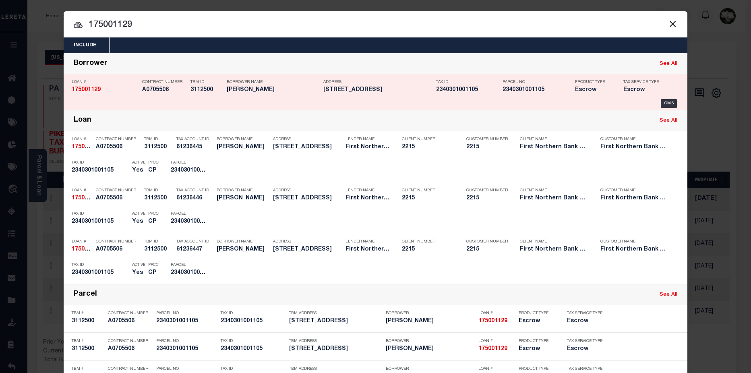
click at [300, 93] on h5 "Casey Pirro" at bounding box center [273, 90] width 93 height 7
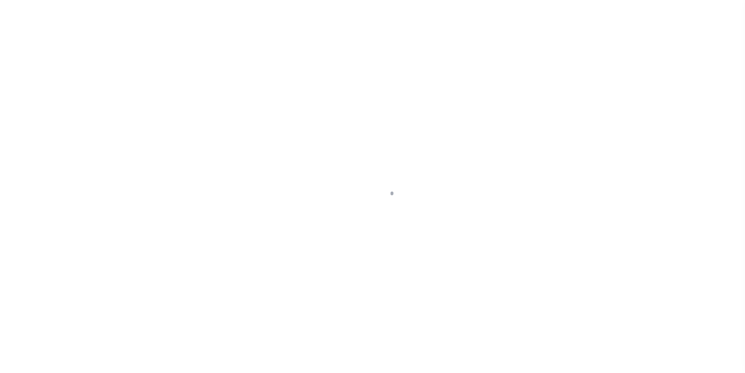
select select "Escrow"
type input "[STREET_ADDRESS]"
type input "2340301001105"
select select
type input "Gouldsboro [GEOGRAPHIC_DATA]"
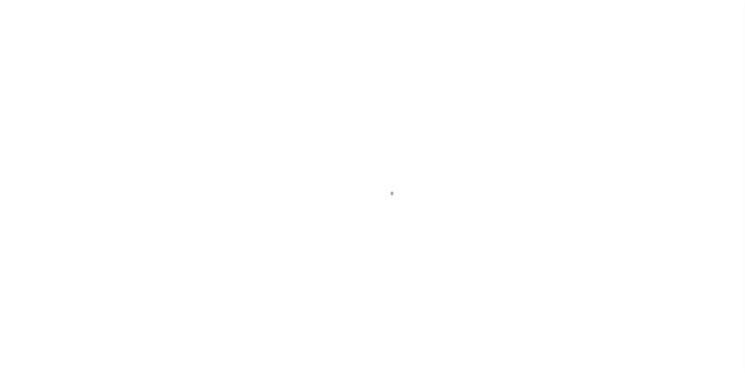
type input "PA"
select select
type textarea "[PERSON_NAME][GEOGRAPHIC_DATA]"
type textarea "Liability subject to parcel provided"
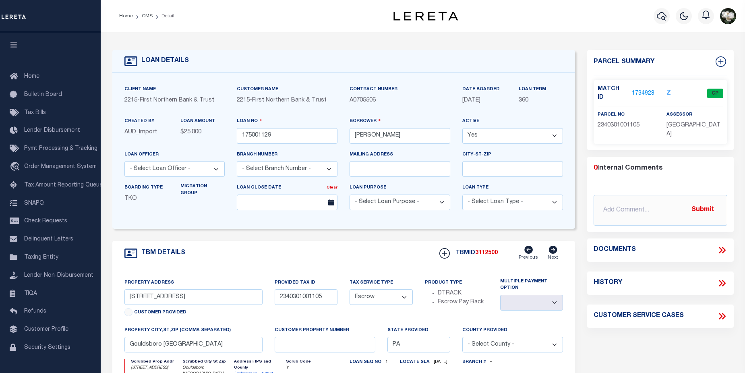
click at [646, 89] on link "1734928" at bounding box center [643, 93] width 23 height 8
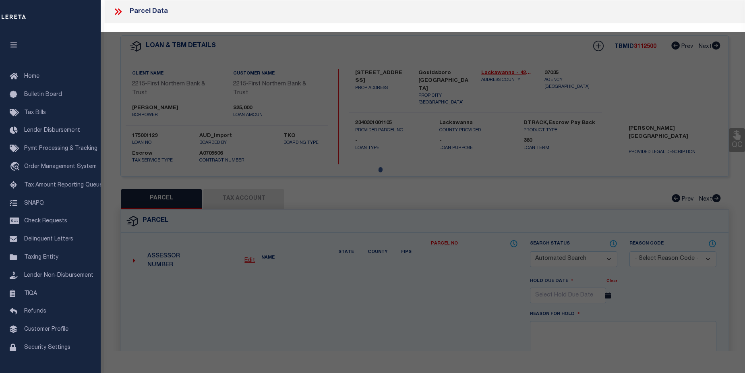
checkbox input "false"
select select "CP"
type input "[PERSON_NAME]"
select select
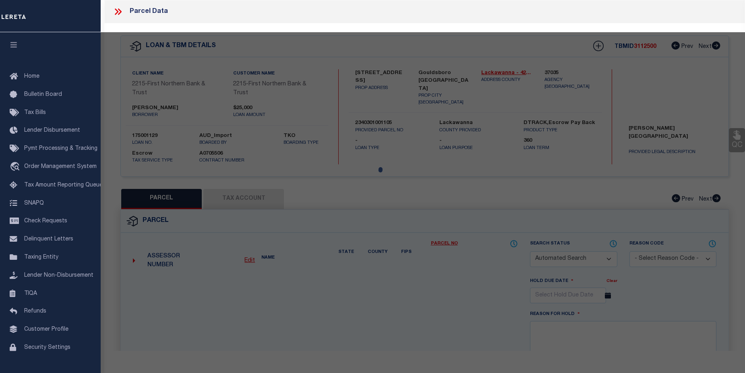
type input "T 309 L 5"
checkbox input "false"
type input "PA"
type textarea "1.15A BLDG & LAND W-01 B- L- P-"
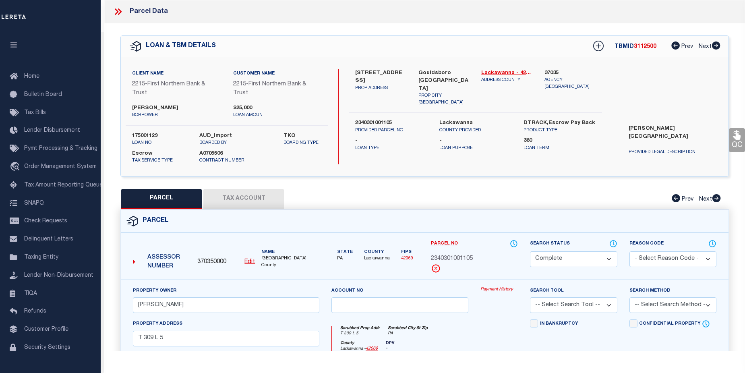
click at [504, 292] on link "Payment History" at bounding box center [498, 289] width 37 height 7
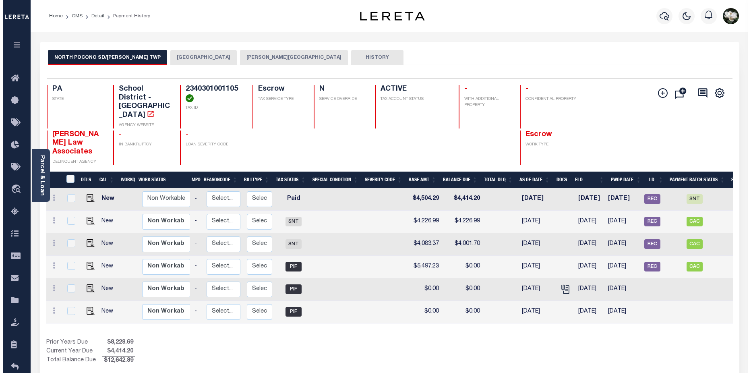
scroll to position [0, 82]
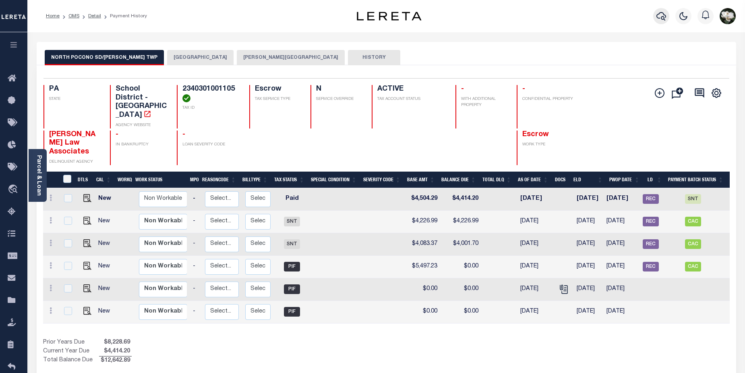
click at [667, 18] on button "button" at bounding box center [661, 16] width 16 height 16
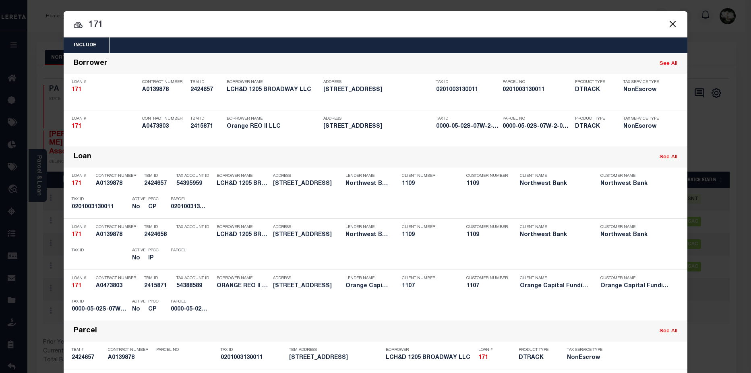
click at [96, 24] on input "171" at bounding box center [376, 25] width 624 height 14
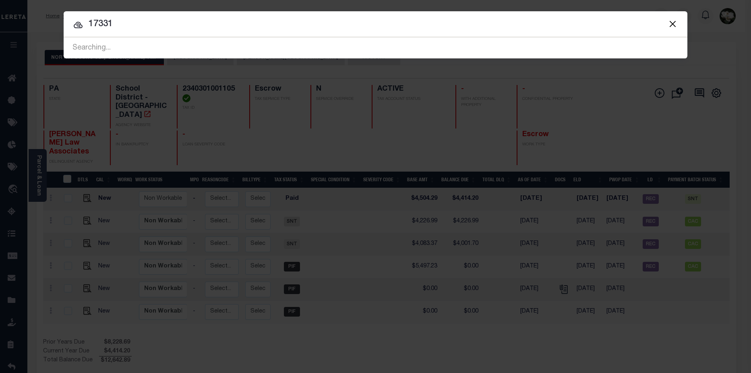
click at [132, 25] on input "17331" at bounding box center [376, 24] width 624 height 14
type input "1733153"
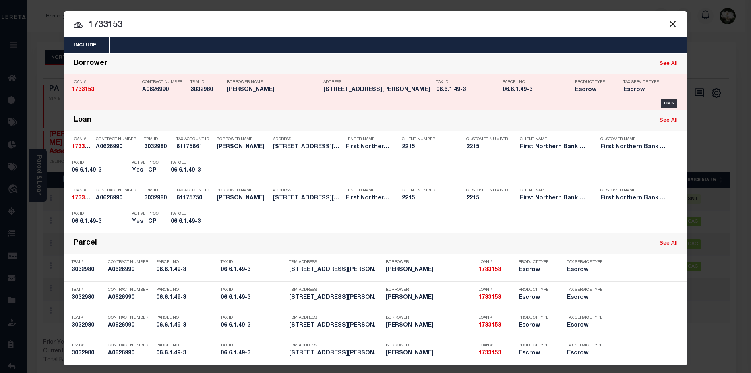
click at [277, 93] on h5 "[PERSON_NAME]" at bounding box center [273, 90] width 93 height 7
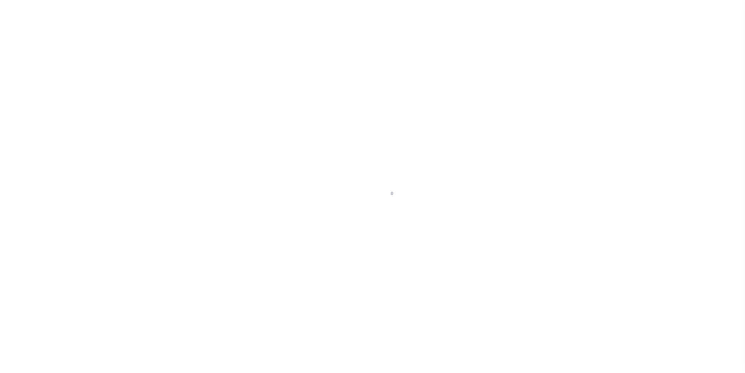
select select "Escrow"
type input "[STREET_ADDRESS][PERSON_NAME]"
type input "06.6.1.49-3"
select select
type input "Kunkletown PA 18058"
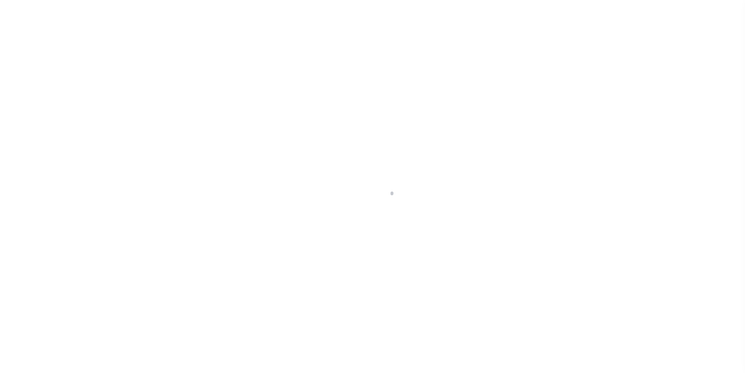
type input "PA"
select select
type textarea "Liability subject to parcel provided"
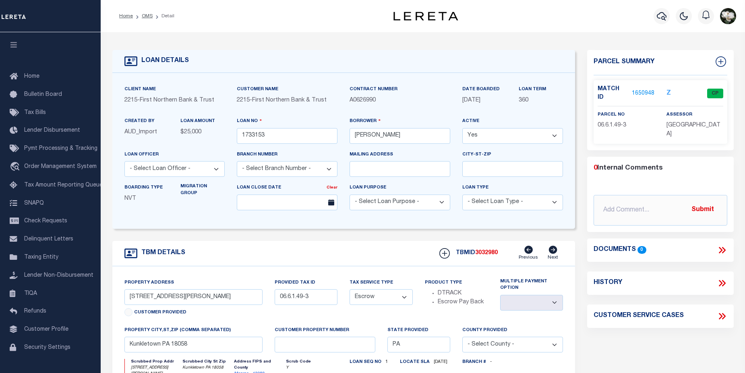
click at [644, 89] on link "1650948" at bounding box center [643, 93] width 23 height 8
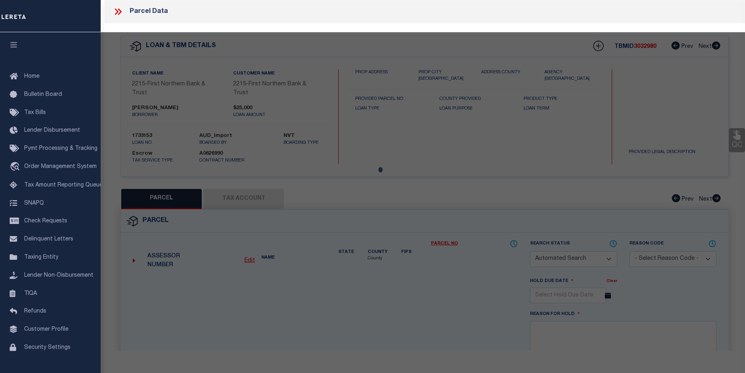
checkbox input "false"
select select "CP"
type input "[PERSON_NAME]"
type input "[STREET_ADDRESS][PERSON_NAME]"
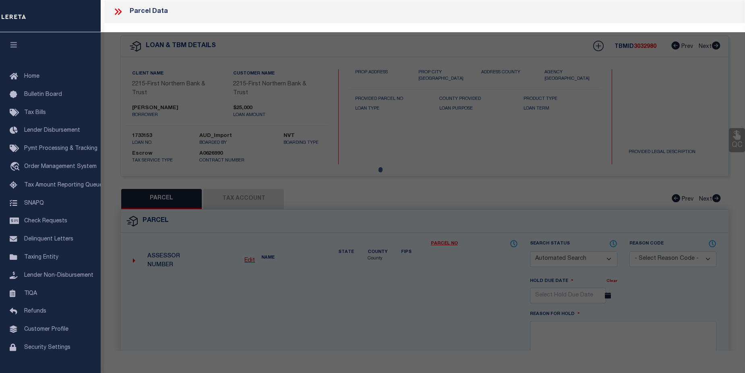
checkbox input "false"
type input "[GEOGRAPHIC_DATA], [GEOGRAPHIC_DATA] 18058"
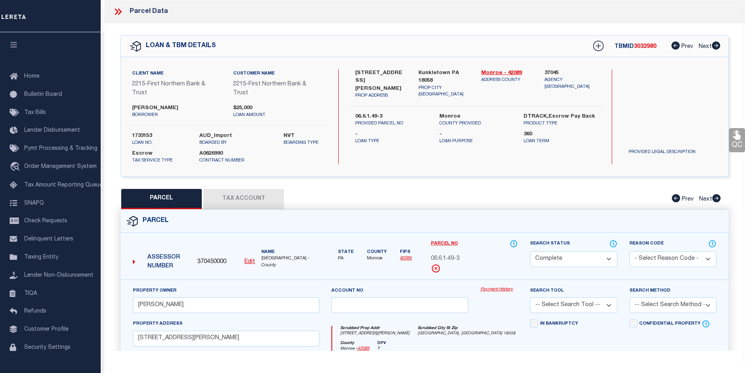
click at [500, 290] on link "Payment History" at bounding box center [498, 289] width 37 height 7
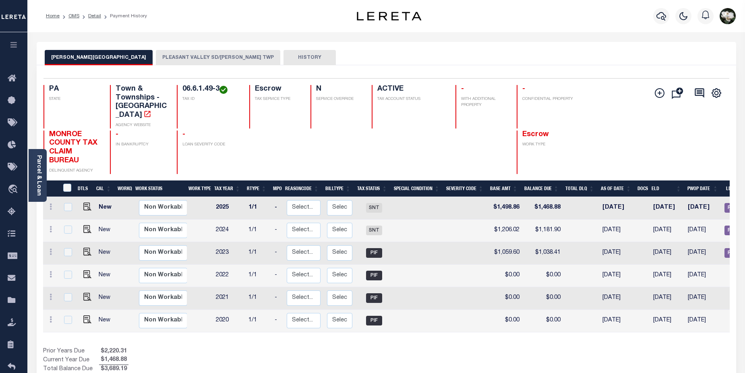
click at [170, 62] on button "PLEASANT VALLEY SD/[PERSON_NAME] TWP" at bounding box center [218, 57] width 124 height 15
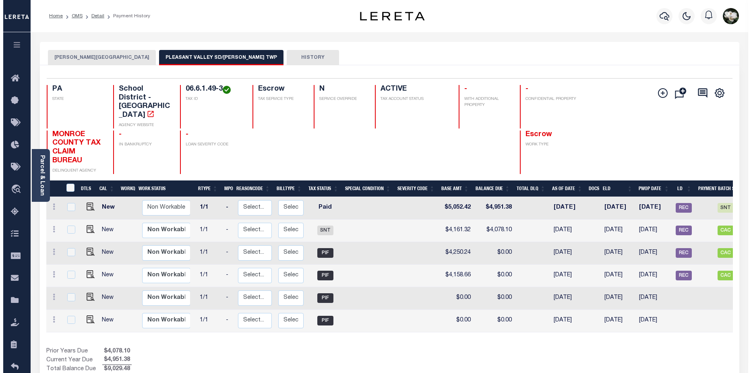
scroll to position [0, 50]
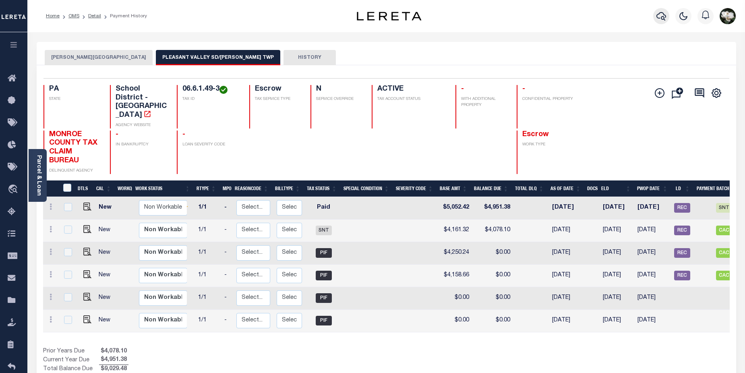
click at [656, 20] on button "button" at bounding box center [661, 16] width 16 height 16
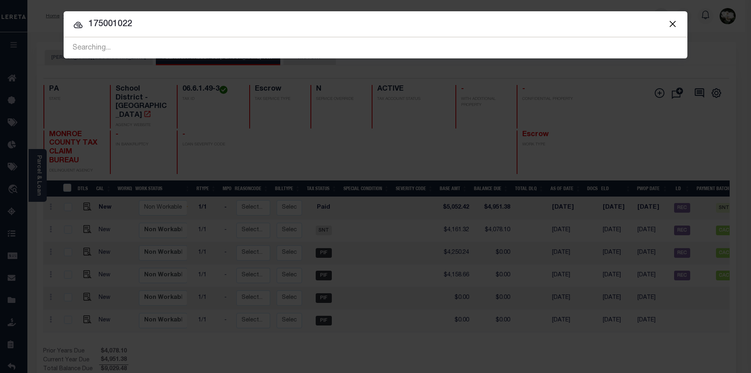
type input "175001022"
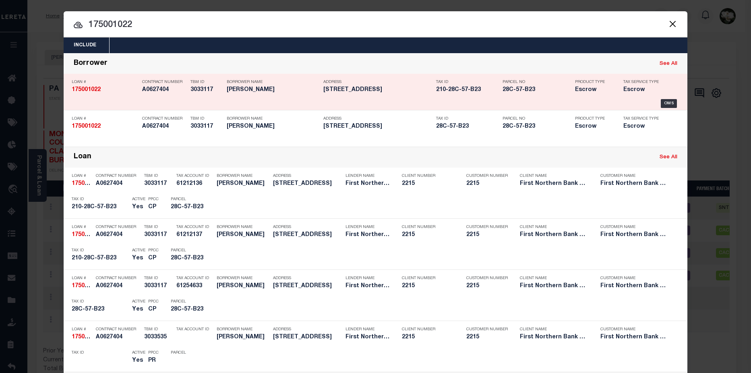
click at [436, 92] on h5 "210-28C-57-B23" at bounding box center [467, 90] width 62 height 7
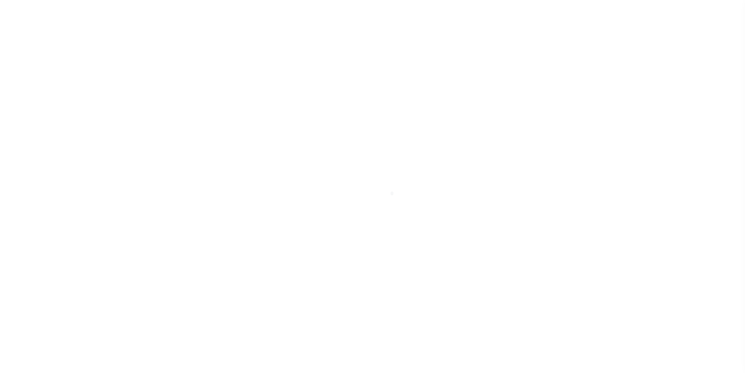
select select "Escrow"
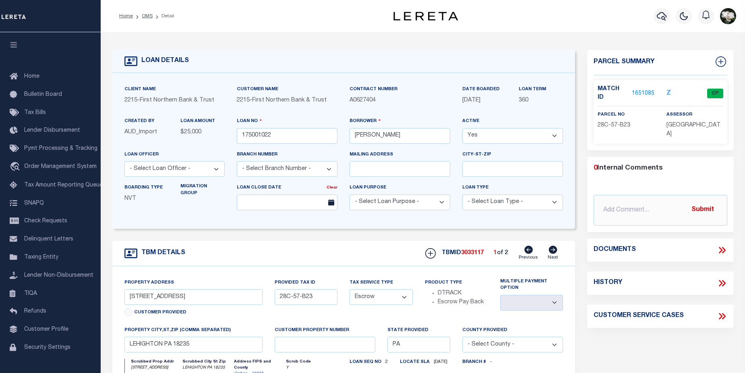
click at [640, 89] on link "1651085" at bounding box center [643, 93] width 23 height 8
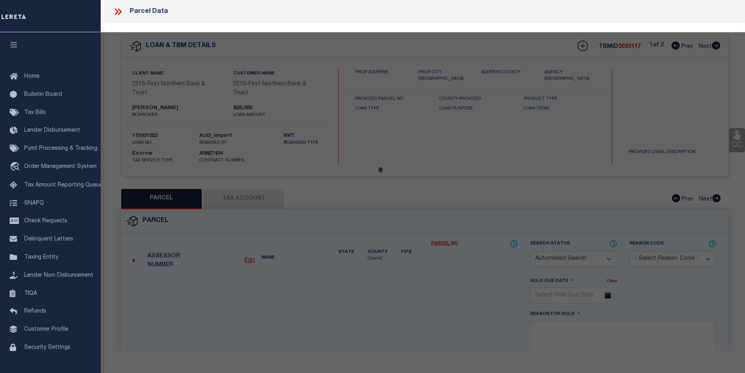
checkbox input "false"
select select "CP"
type input "Ritter, Kyle C & Jessica A"
select select
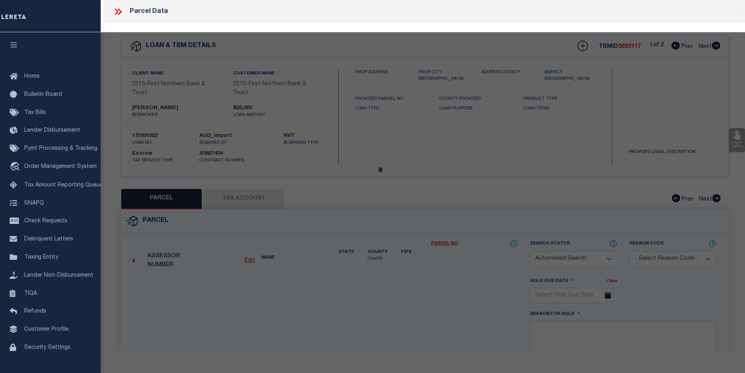
type input "50 Olive Street"
checkbox input "false"
type input "Lehighton PA 18"
type textarea "Total Acres for this Parcel 1"
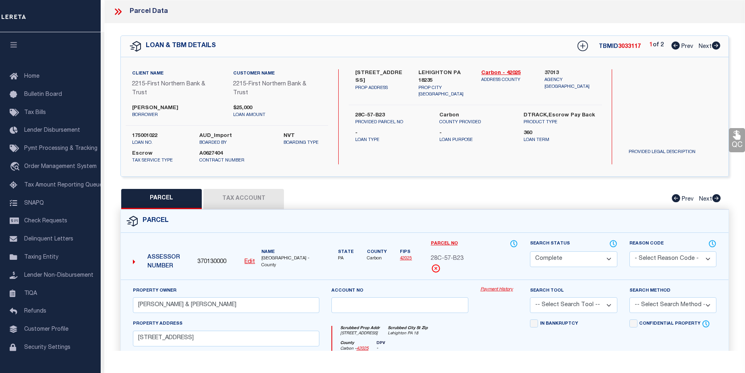
click at [493, 286] on link "Payment History" at bounding box center [498, 289] width 37 height 7
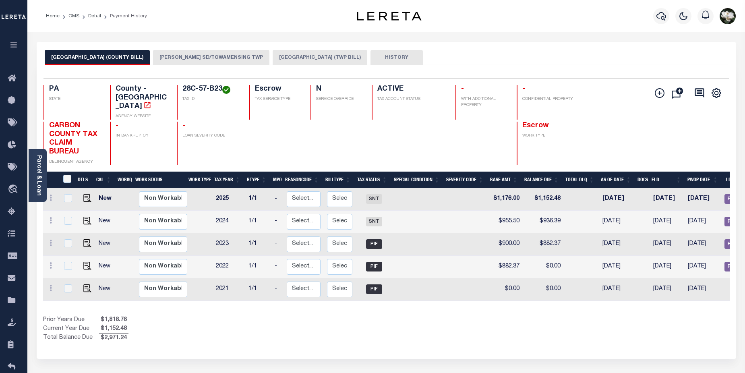
click at [219, 56] on button "[PERSON_NAME] SD/TOWAMENSING TWP" at bounding box center [211, 57] width 116 height 15
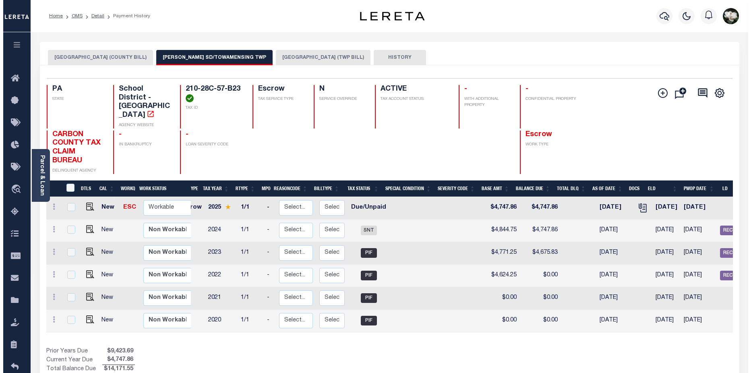
scroll to position [0, 17]
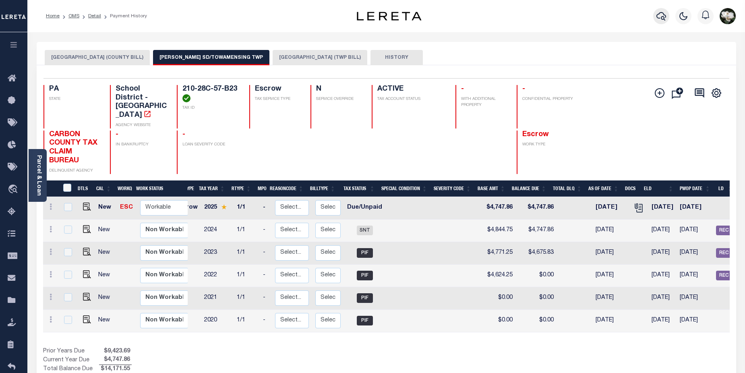
click at [664, 14] on icon "button" at bounding box center [661, 16] width 10 height 8
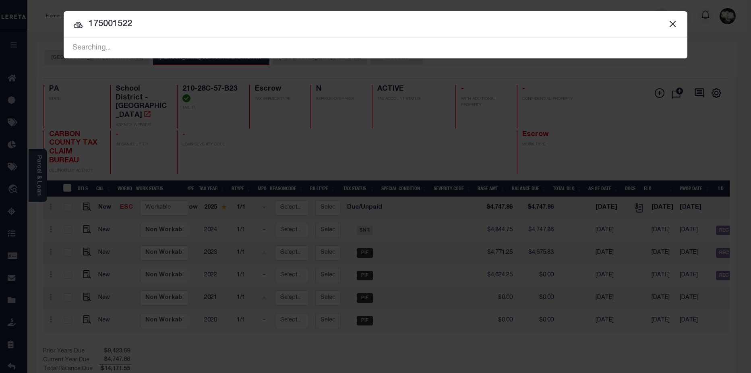
type input "175001522"
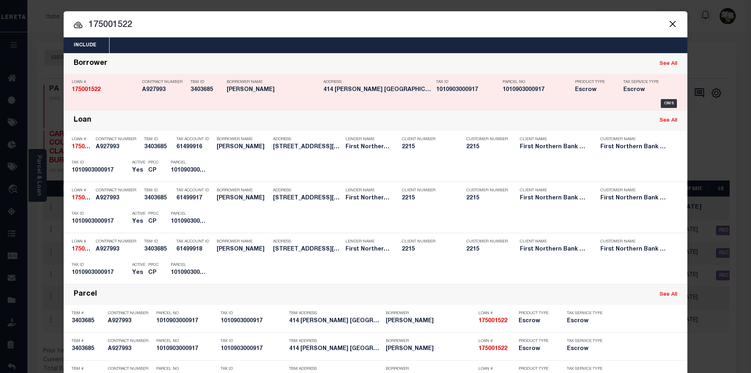
click at [270, 96] on div "Borrower Name THOMAS J WALSH" at bounding box center [273, 87] width 93 height 23
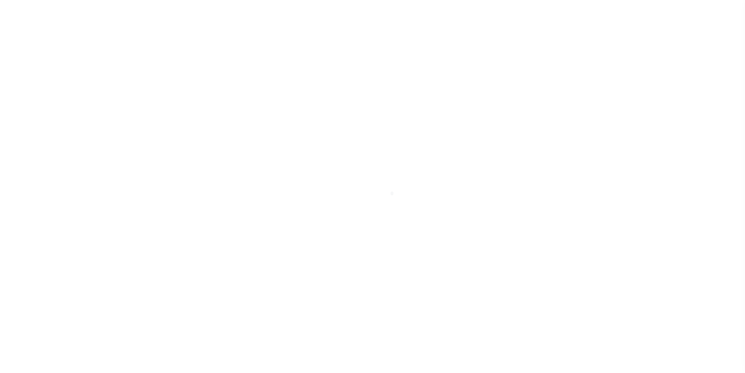
select select "10"
select select "Escrow"
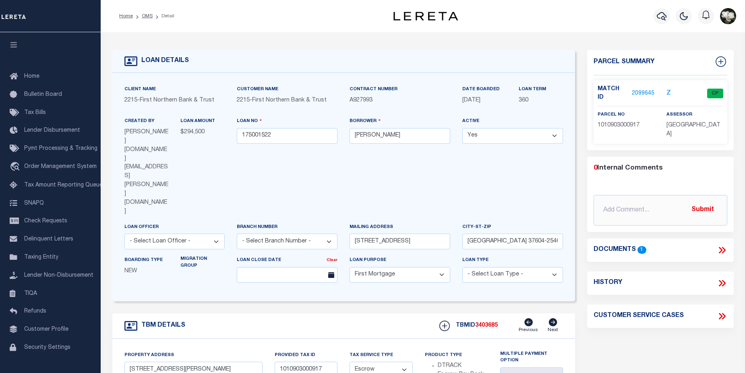
click at [648, 92] on link "2099645" at bounding box center [643, 93] width 23 height 8
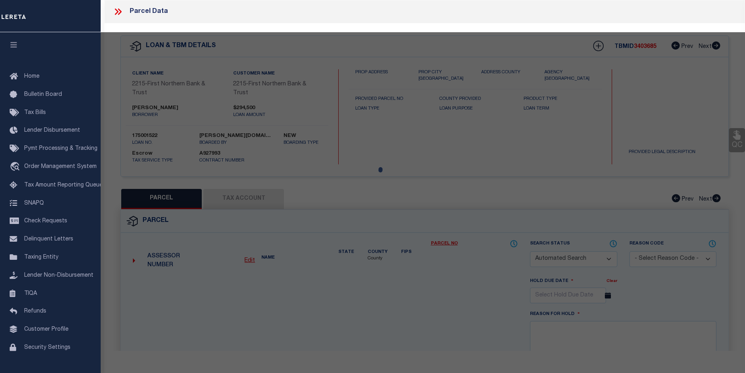
checkbox input "false"
select select "CP"
type input "[PERSON_NAME]"
select select "AGW"
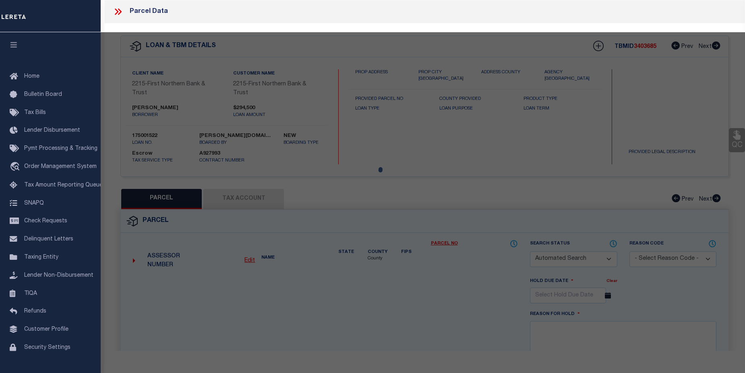
select select
type input "414 ADAMS PLACE"
checkbox input "false"
type input "[PERSON_NAME] SUMMIT, [GEOGRAPHIC_DATA] 18411"
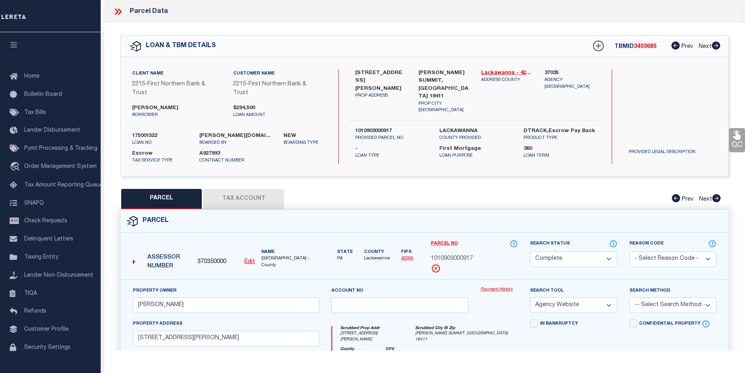
click at [501, 291] on link "Payment History" at bounding box center [498, 289] width 37 height 7
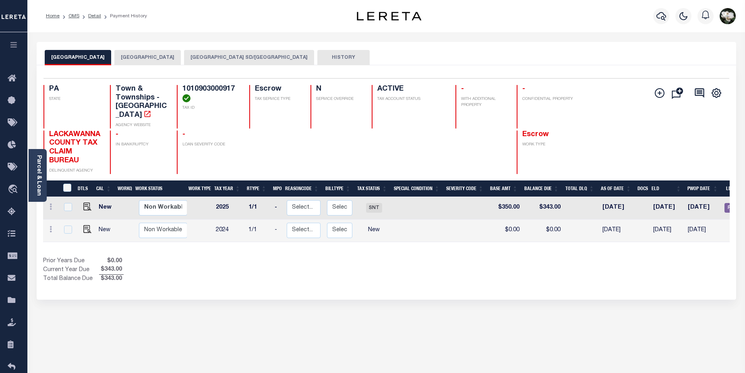
click at [263, 59] on button "ABINGTON HEIGHTS SD/SOUTH ABINGTON" at bounding box center [249, 57] width 130 height 15
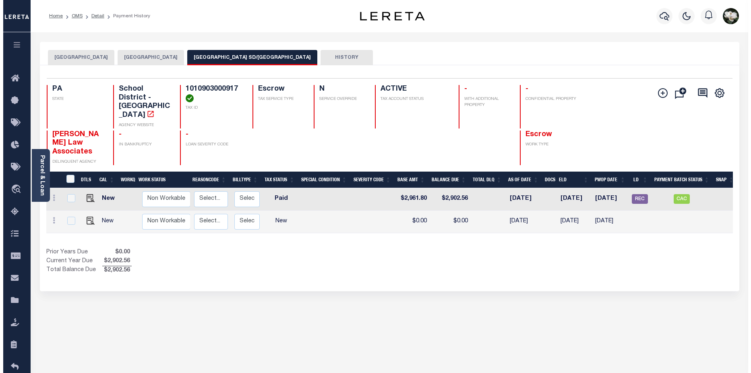
scroll to position [0, 99]
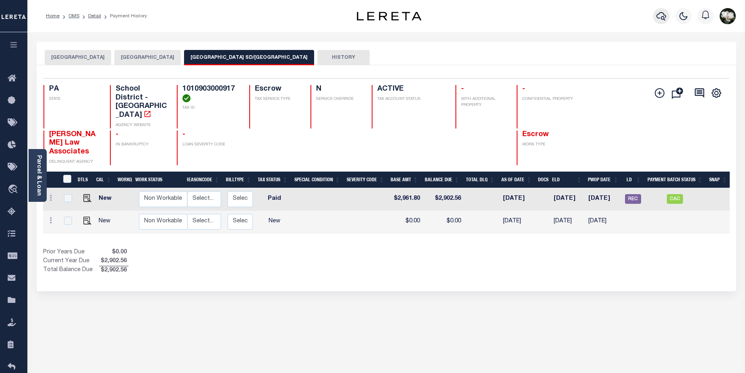
click at [666, 19] on icon "button" at bounding box center [661, 16] width 10 height 10
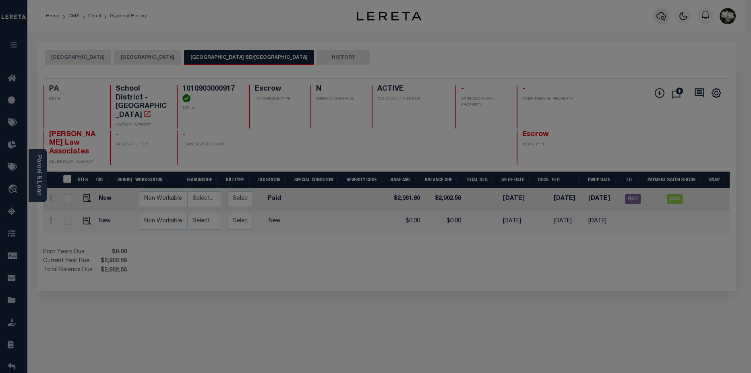
scroll to position [0, 94]
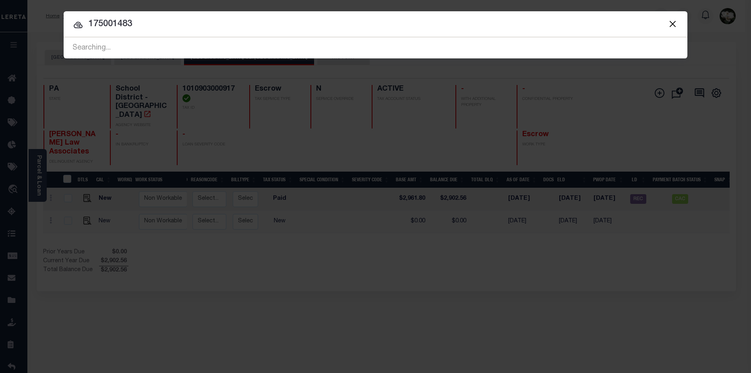
type input "175001483"
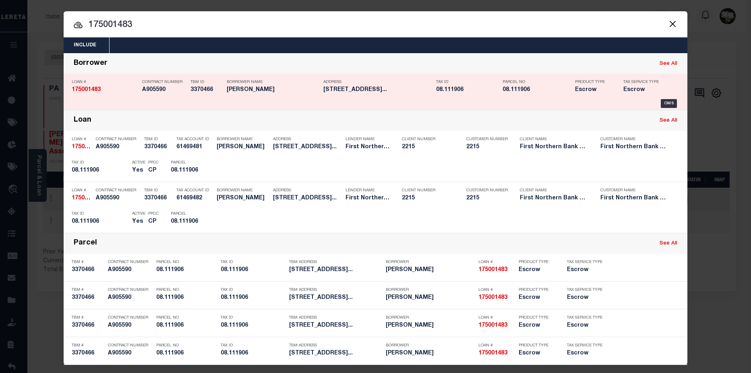
click at [368, 97] on div "Address 274 CENTER RD STROUDSBURG PA 18..." at bounding box center [377, 87] width 109 height 23
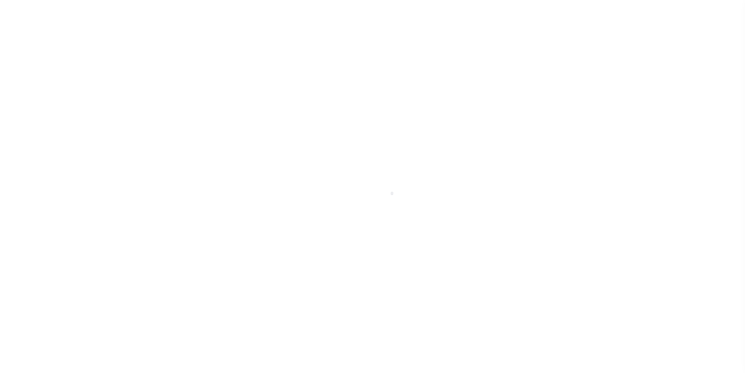
select select "10"
select select "Escrow"
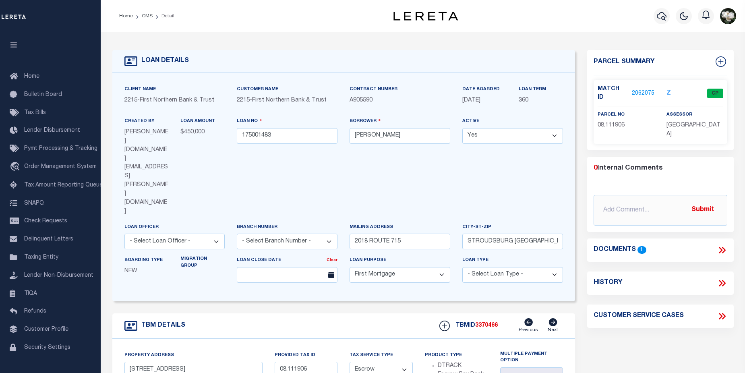
click at [637, 90] on link "2062075" at bounding box center [643, 93] width 23 height 8
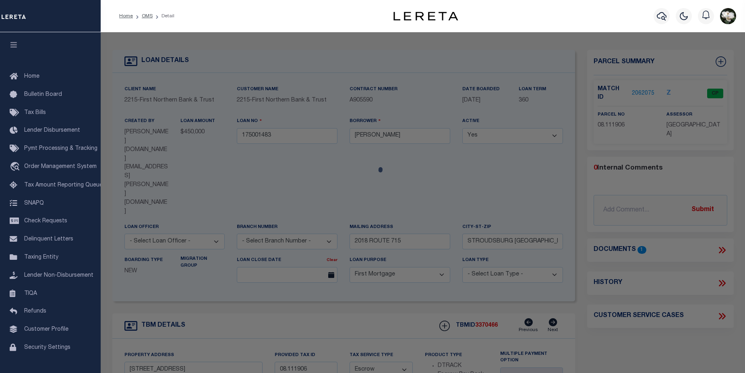
checkbox input "false"
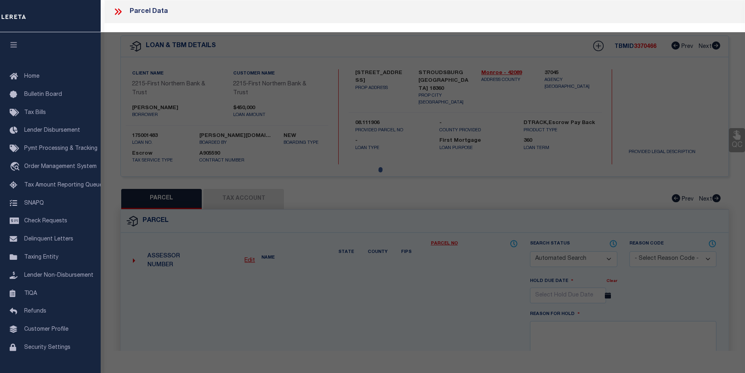
select select "CP"
type input "JOHNSON JENNYROSE"
select select
type input "274 CENTER RD"
checkbox input "false"
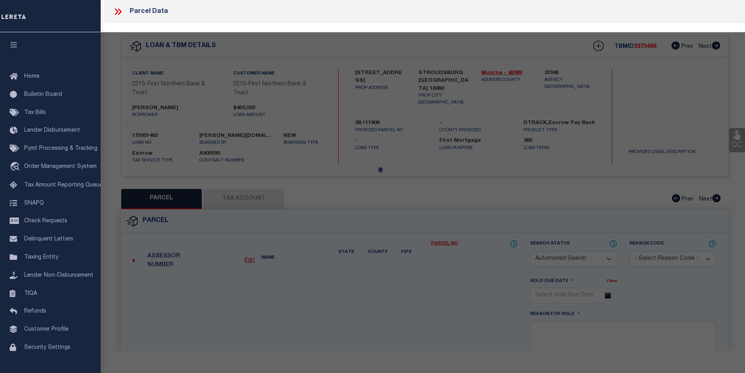
type input "STROUDSBURG PA 18360"
type textarea "LOTS 2,3,4&RIGHT OF WAY"
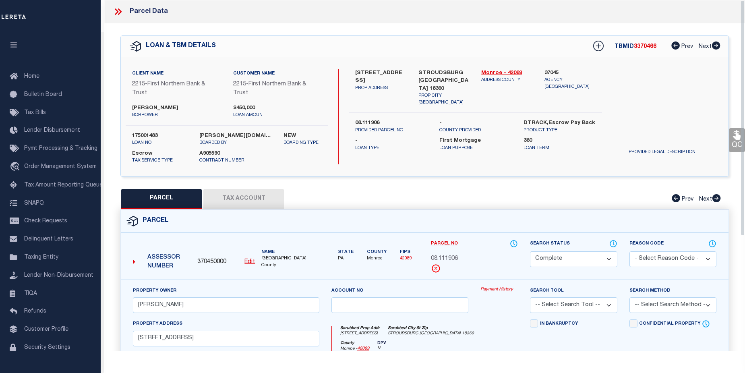
click at [492, 289] on link "Payment History" at bounding box center [498, 289] width 37 height 7
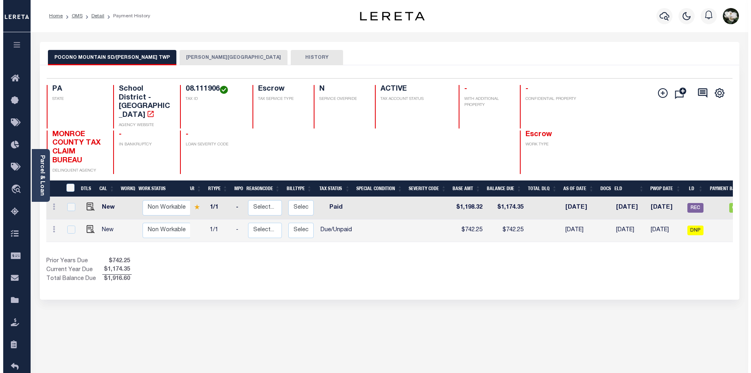
scroll to position [0, 102]
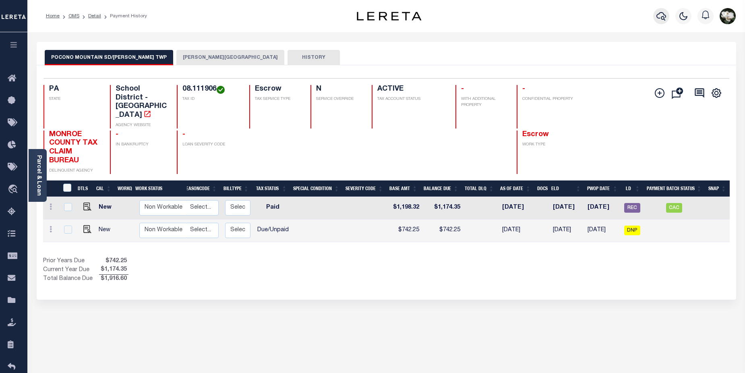
click at [665, 17] on icon "button" at bounding box center [661, 16] width 10 height 10
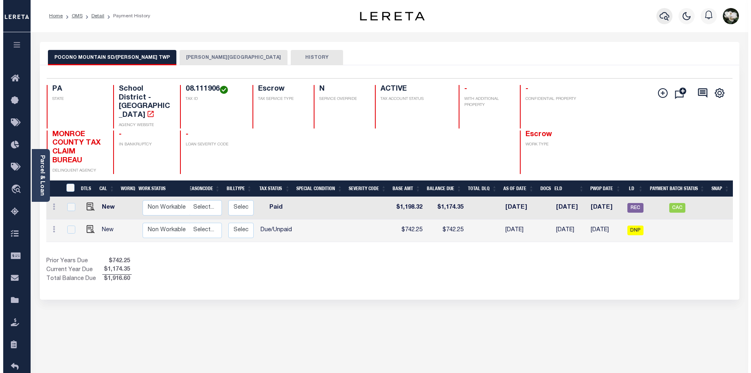
scroll to position [0, 96]
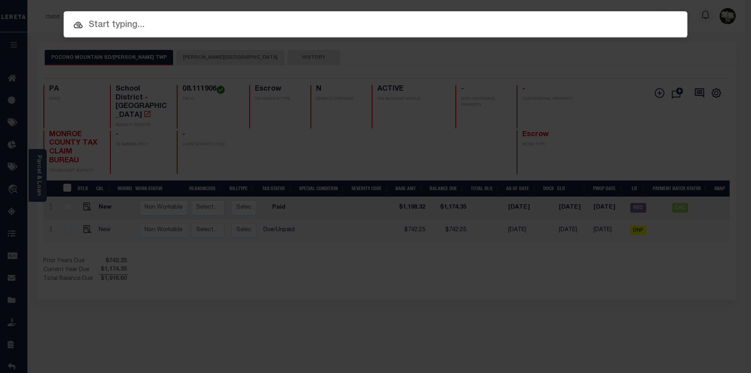
drag, startPoint x: 142, startPoint y: 23, endPoint x: 141, endPoint y: 28, distance: 4.9
click at [141, 28] on input "text" at bounding box center [376, 25] width 624 height 14
paste input "175001049"
drag, startPoint x: 114, startPoint y: 25, endPoint x: 155, endPoint y: 24, distance: 41.1
click at [153, 24] on input "175001049" at bounding box center [376, 25] width 624 height 14
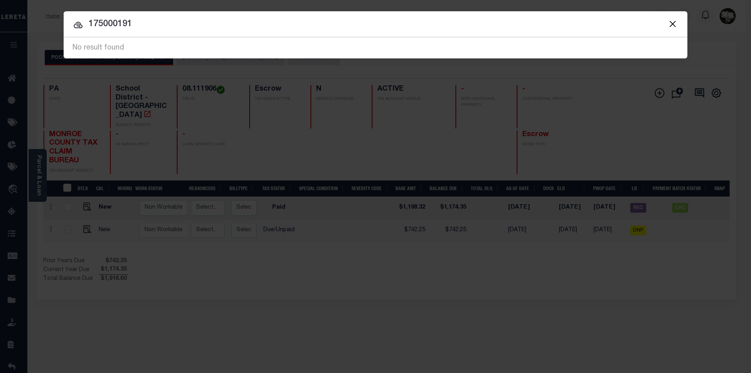
click at [123, 23] on input "175000191" at bounding box center [376, 24] width 624 height 14
type input "175000791"
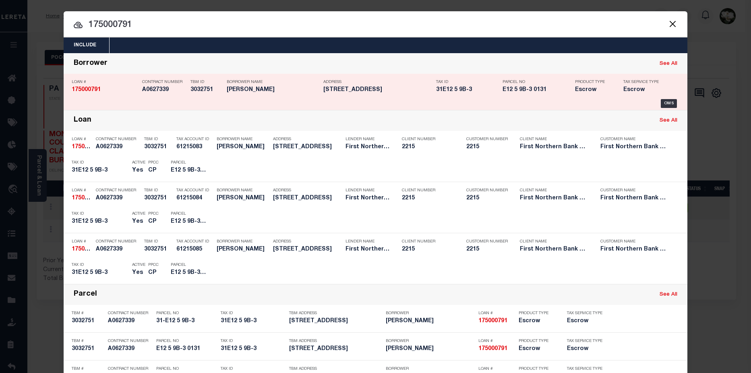
click at [385, 91] on h5 "1662 River Road Mt Bethel PA 18343" at bounding box center [377, 90] width 109 height 7
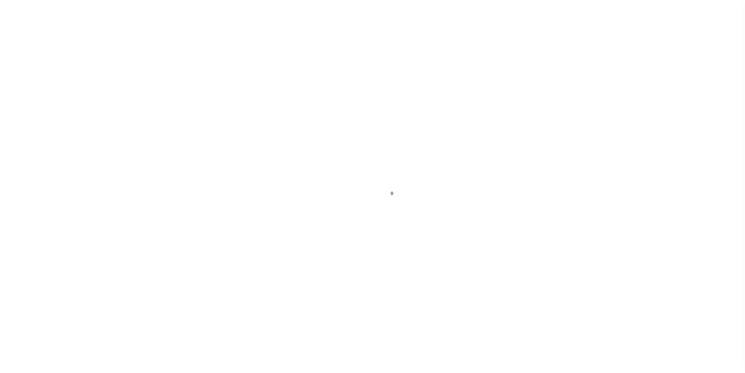
select select "Escrow"
type input "[STREET_ADDRESS]"
type input "31-E12 5 9B-3"
select select
type input "[GEOGRAPHIC_DATA]"
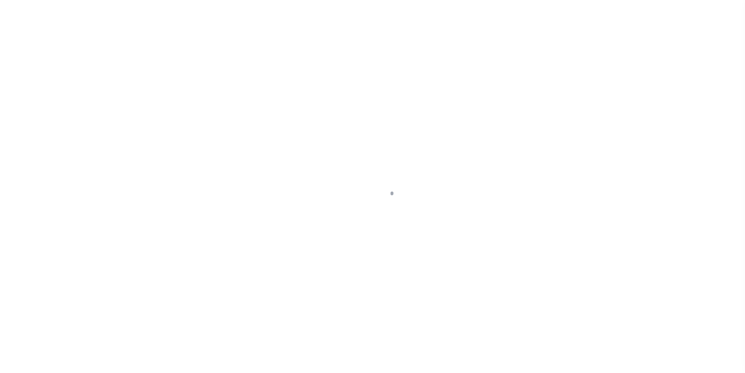
type input "PA"
select select
type textarea "Liability subject to parcel provided"
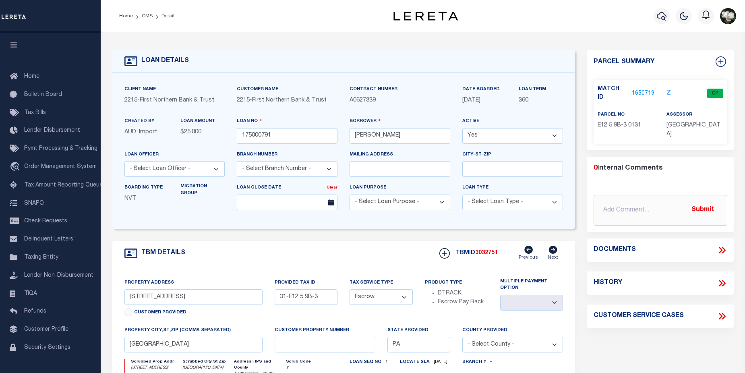
click at [644, 91] on link "1650719" at bounding box center [643, 93] width 23 height 8
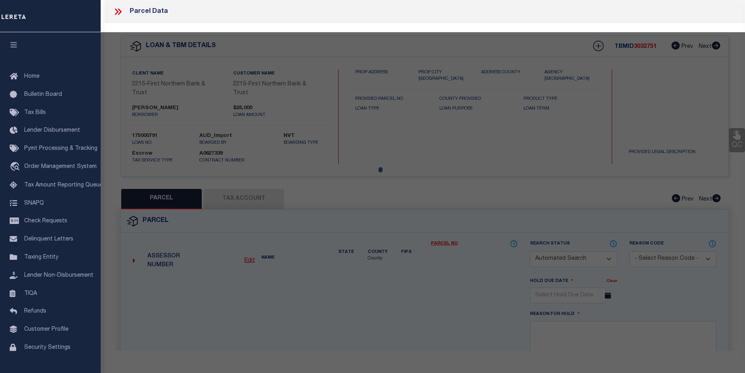
checkbox input "false"
select select "CP"
type input "NANSTEEL CORY S,"
select select "AGF"
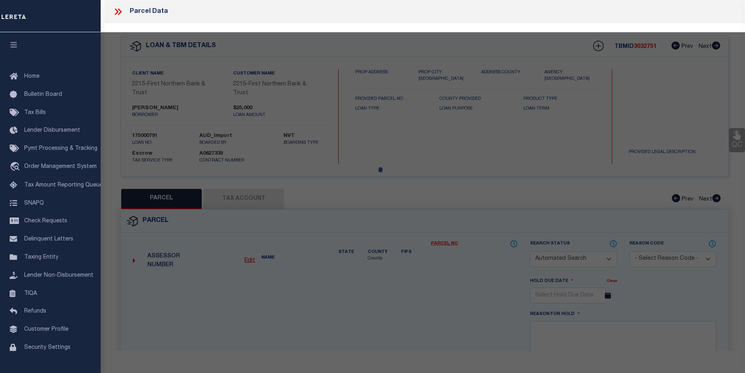
select select "ADD"
type input "1662 RIVER RD"
type input "PA"
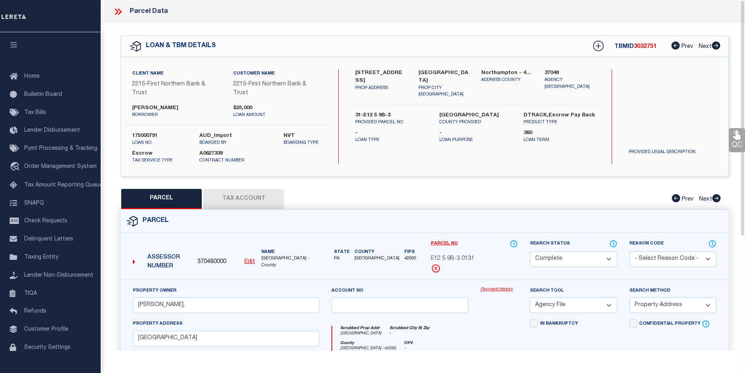
click at [495, 288] on link "Payment History" at bounding box center [498, 289] width 37 height 7
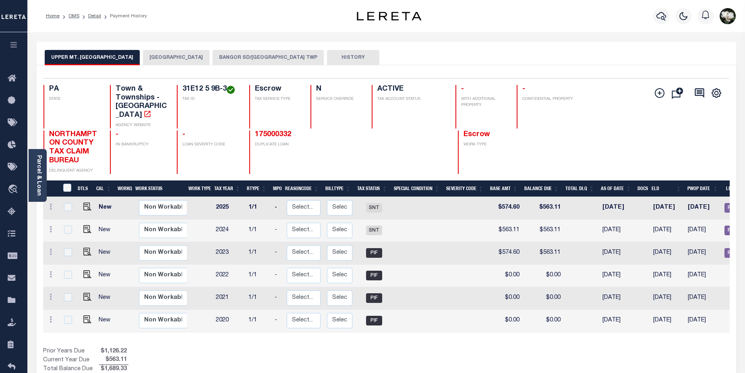
click at [269, 57] on button "BANGOR SD/[GEOGRAPHIC_DATA] TWP" at bounding box center [268, 57] width 111 height 15
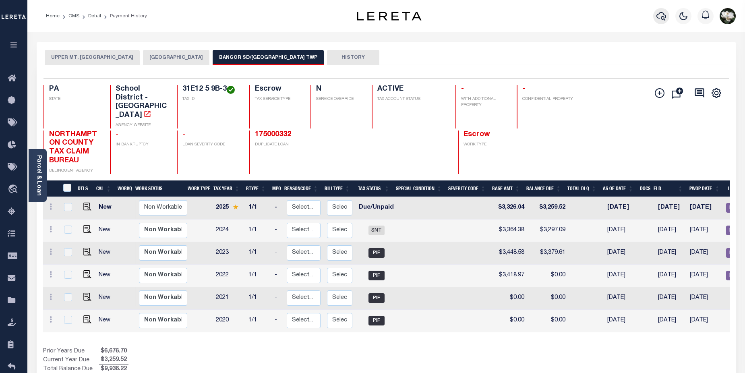
click at [661, 16] on icon "button" at bounding box center [661, 16] width 10 height 10
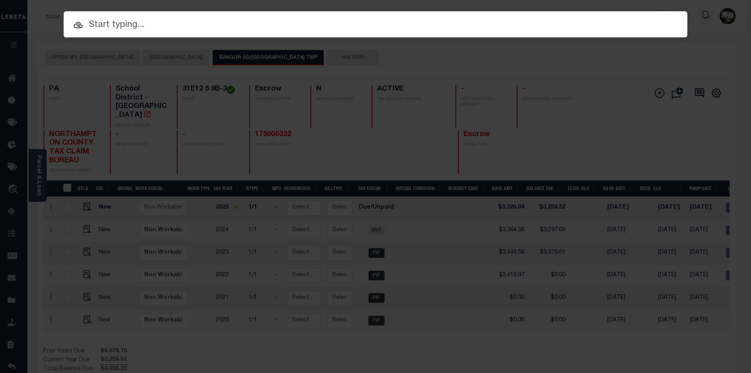
click at [185, 31] on input "text" at bounding box center [376, 25] width 624 height 14
paste input "175001049"
drag, startPoint x: 117, startPoint y: 25, endPoint x: 127, endPoint y: 25, distance: 10.5
click at [128, 25] on input "175001049" at bounding box center [376, 25] width 624 height 14
drag, startPoint x: 113, startPoint y: 25, endPoint x: 160, endPoint y: 23, distance: 47.1
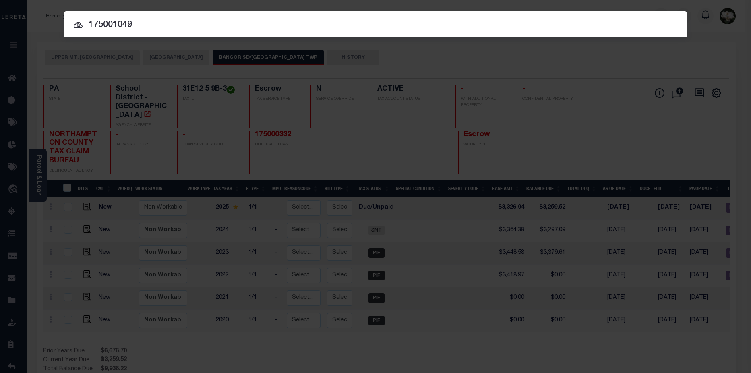
click at [159, 24] on input "175001049" at bounding box center [376, 25] width 624 height 14
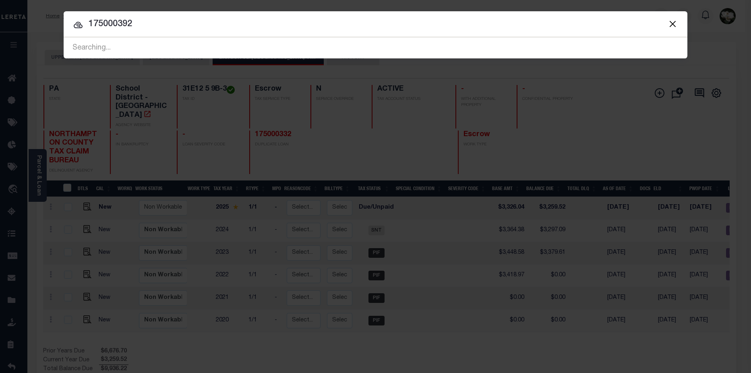
type input "175000392"
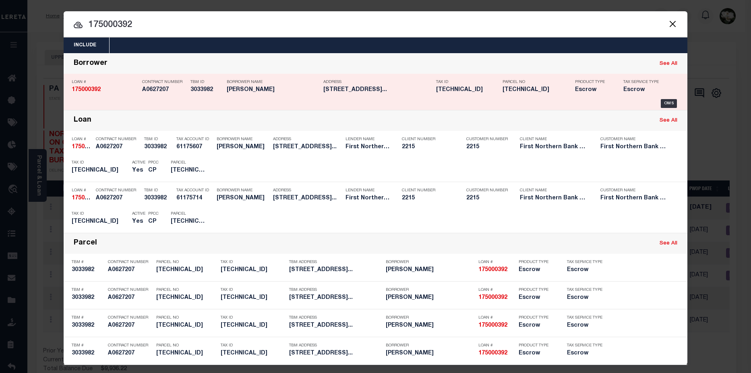
click at [270, 88] on h5 "[PERSON_NAME]" at bounding box center [273, 90] width 93 height 7
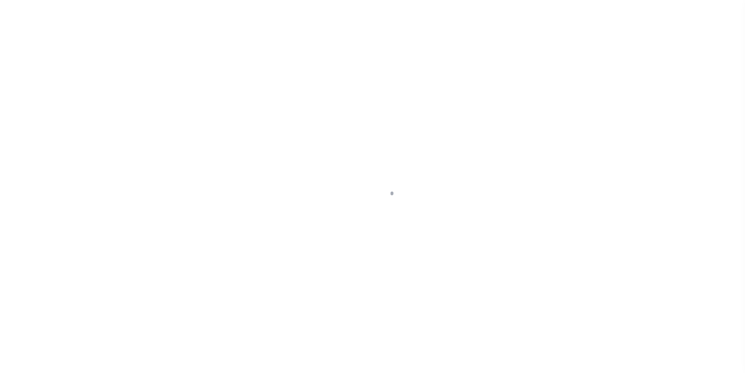
select select "Escrow"
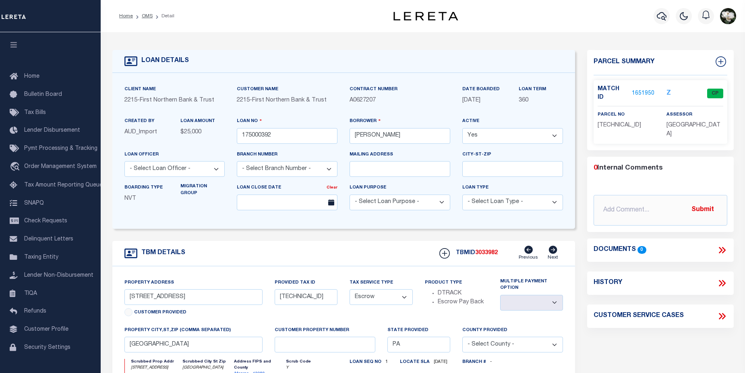
click at [649, 90] on link "1651950" at bounding box center [643, 93] width 23 height 8
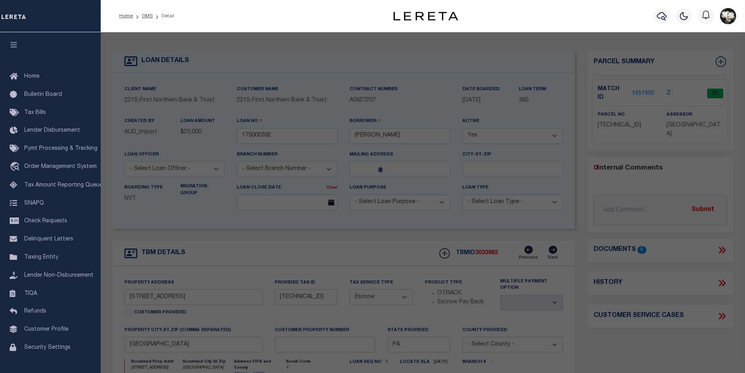
checkbox input "false"
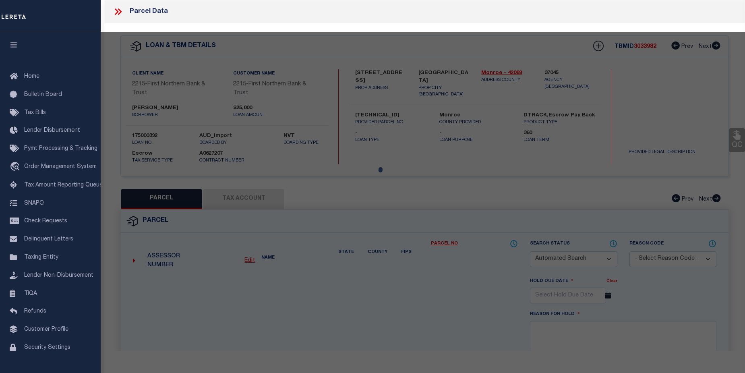
select select "CP"
type input "STELLA RICHARD K"
type input "702 STONEY HOLLOW RD"
checkbox input "false"
type input "POCONO LAKE, PA 18347"
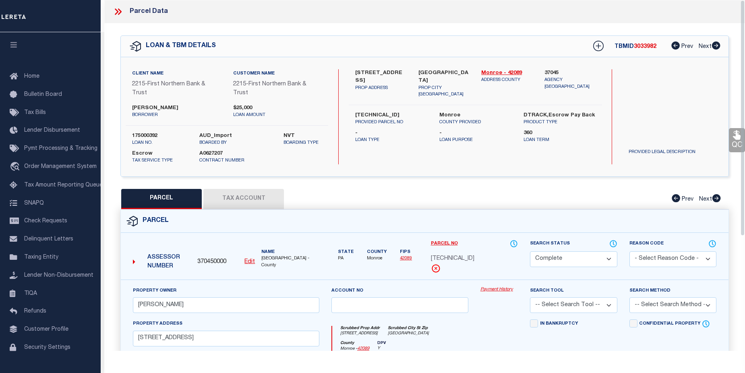
click at [491, 288] on link "Payment History" at bounding box center [498, 289] width 37 height 7
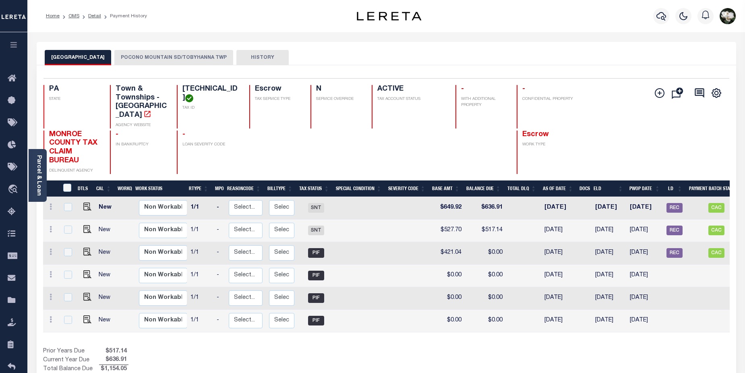
scroll to position [0, 64]
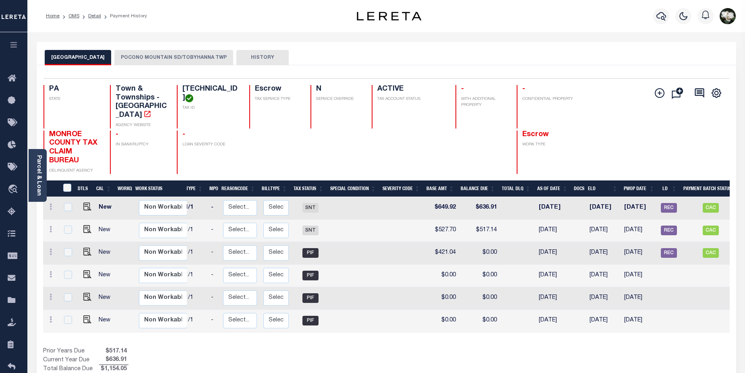
click at [193, 58] on button "POCONO MOUNTAIN SD/TOBYHANNA TWP" at bounding box center [173, 57] width 119 height 15
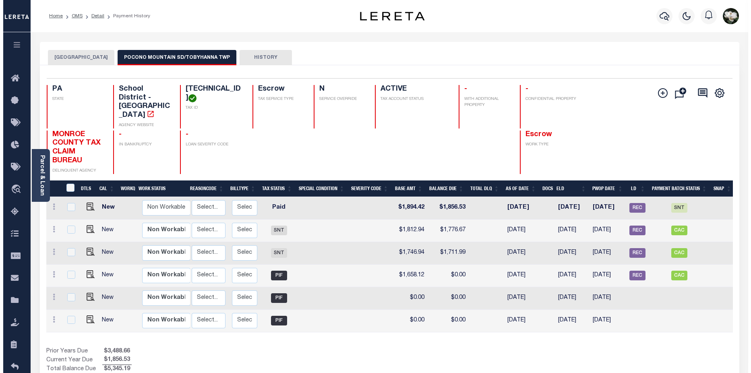
scroll to position [0, 100]
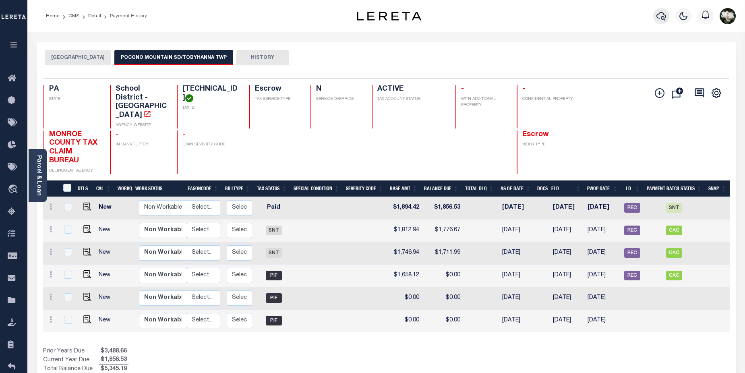
click at [662, 15] on icon "button" at bounding box center [661, 16] width 10 height 10
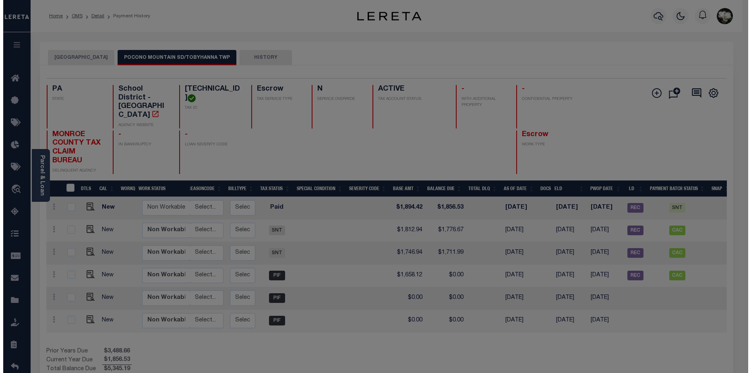
scroll to position [0, 94]
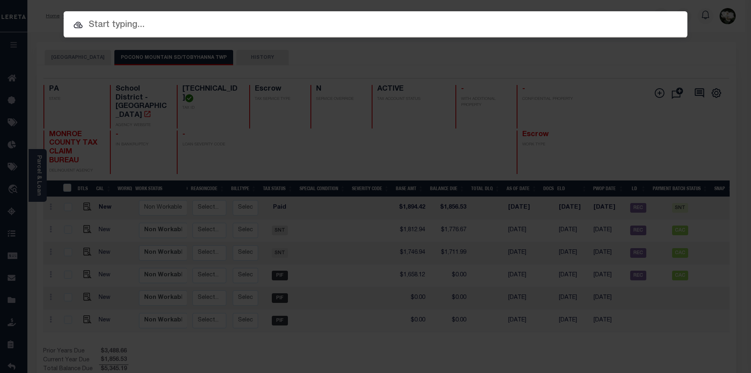
click at [109, 27] on input "text" at bounding box center [376, 25] width 624 height 14
paste input "175001049"
drag, startPoint x: 113, startPoint y: 23, endPoint x: 120, endPoint y: 23, distance: 6.4
click at [120, 23] on input "175001049" at bounding box center [376, 25] width 624 height 14
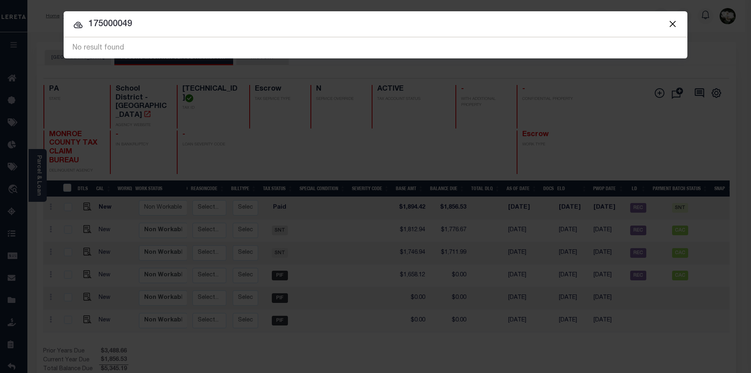
drag, startPoint x: 120, startPoint y: 24, endPoint x: 139, endPoint y: 24, distance: 18.9
click at [139, 24] on input "175000049" at bounding box center [376, 24] width 624 height 14
type input "175000697"
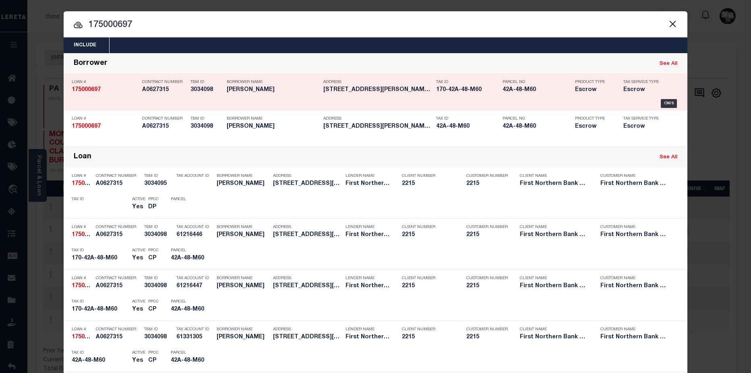
click at [279, 84] on p "Borrower Name" at bounding box center [273, 82] width 93 height 5
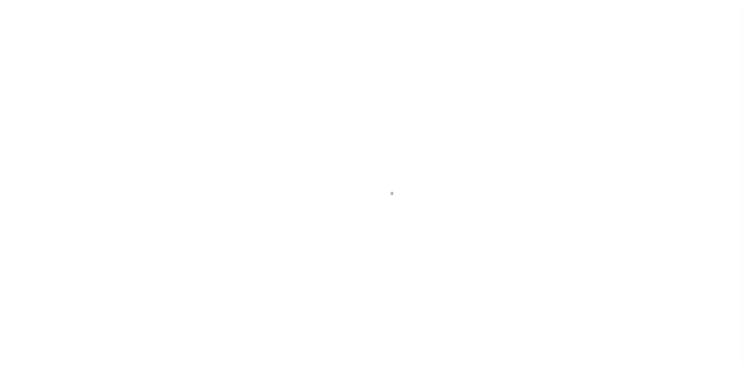
select select "Escrow"
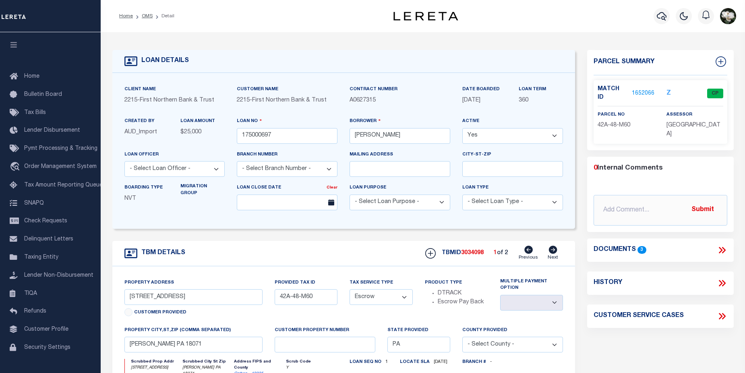
click at [646, 90] on link "1652066" at bounding box center [643, 93] width 23 height 8
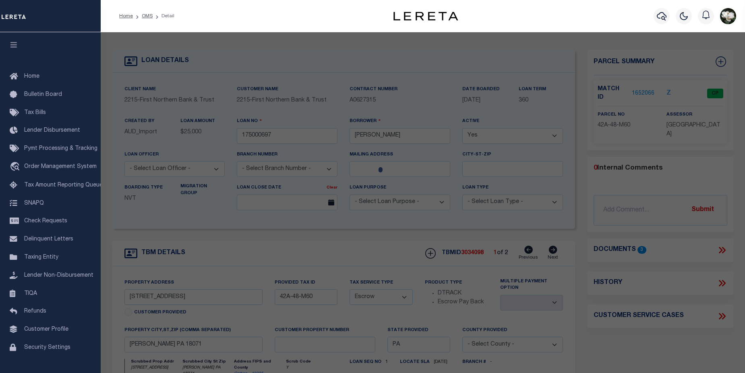
checkbox input "false"
select select "CP"
type input "CHOY, MICHAEL A & AMANDA J"
select select
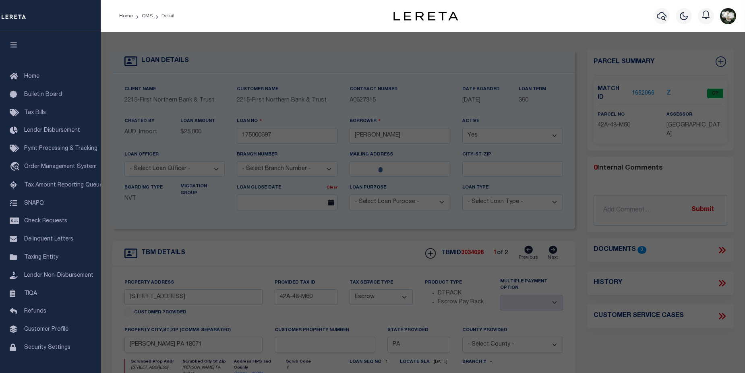
type input "212 Columbia Avenue"
checkbox input "false"
type input "Palmerton PA 18071"
type textarea "Tax ID Special Project"
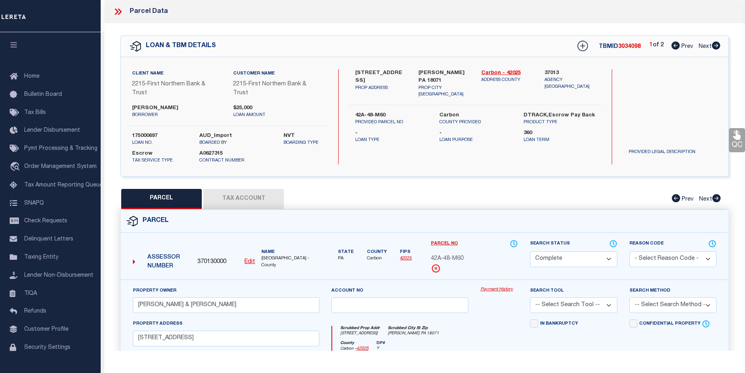
click at [506, 287] on link "Payment History" at bounding box center [498, 289] width 37 height 7
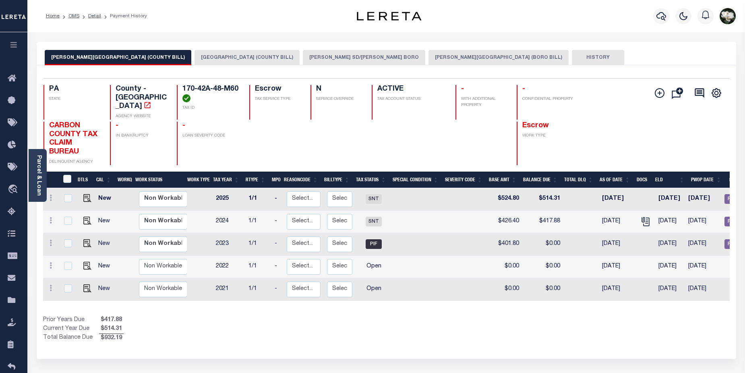
click at [209, 54] on button "[GEOGRAPHIC_DATA] (COUNTY BILL)" at bounding box center [247, 57] width 105 height 15
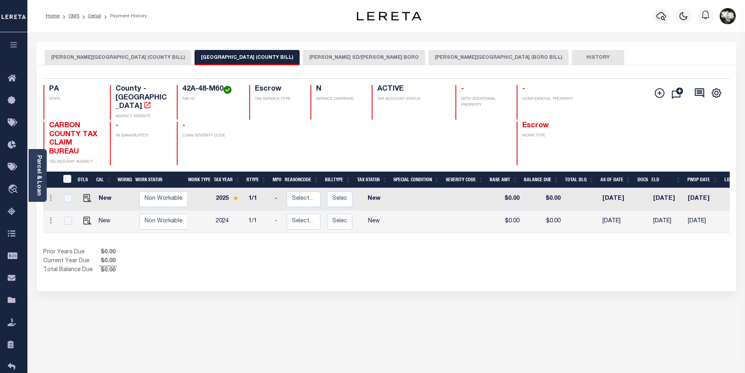
click at [311, 54] on button "[PERSON_NAME] SD/[PERSON_NAME] BORO" at bounding box center [364, 57] width 122 height 15
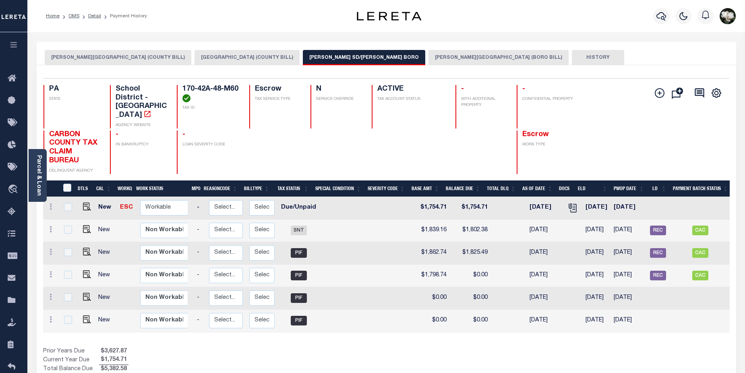
scroll to position [0, 84]
click at [83, 203] on img "" at bounding box center [87, 207] width 8 height 8
checkbox input "true"
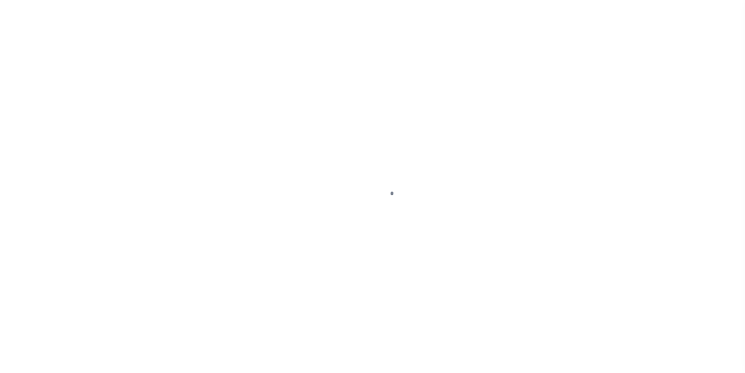
select select "DUE"
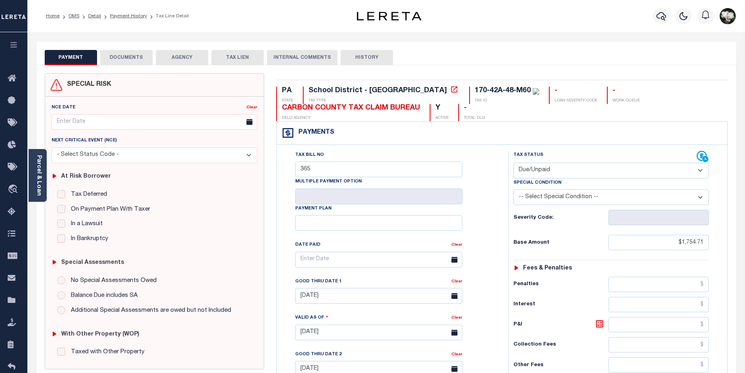
click at [139, 57] on button "DOCUMENTS" at bounding box center [126, 57] width 52 height 15
